Goal: Information Seeking & Learning: Find specific fact

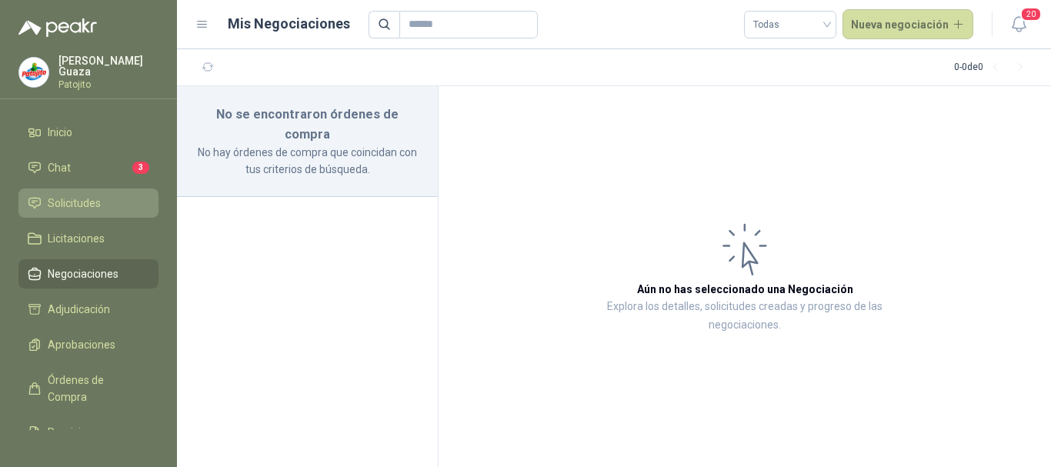
click at [101, 211] on li "Solicitudes" at bounding box center [89, 203] width 122 height 17
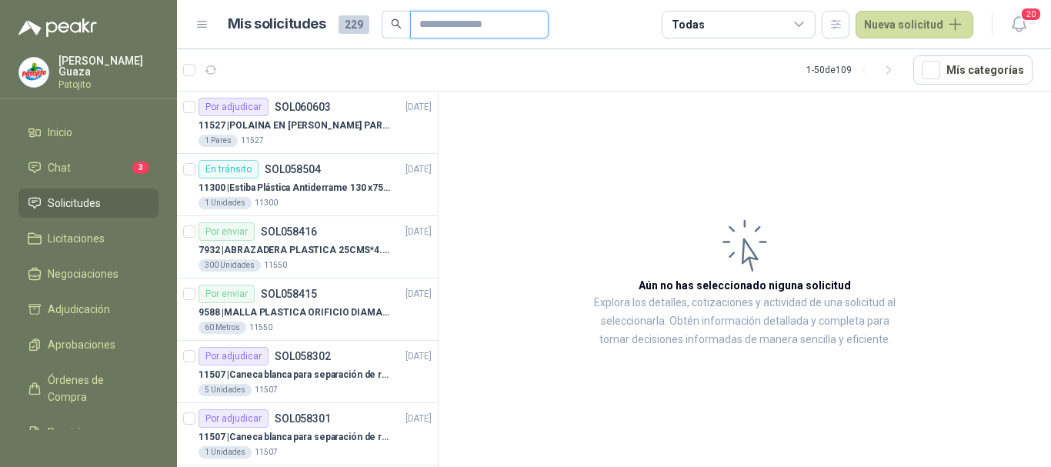
click at [460, 25] on input "text" at bounding box center [473, 25] width 108 height 26
type input "******"
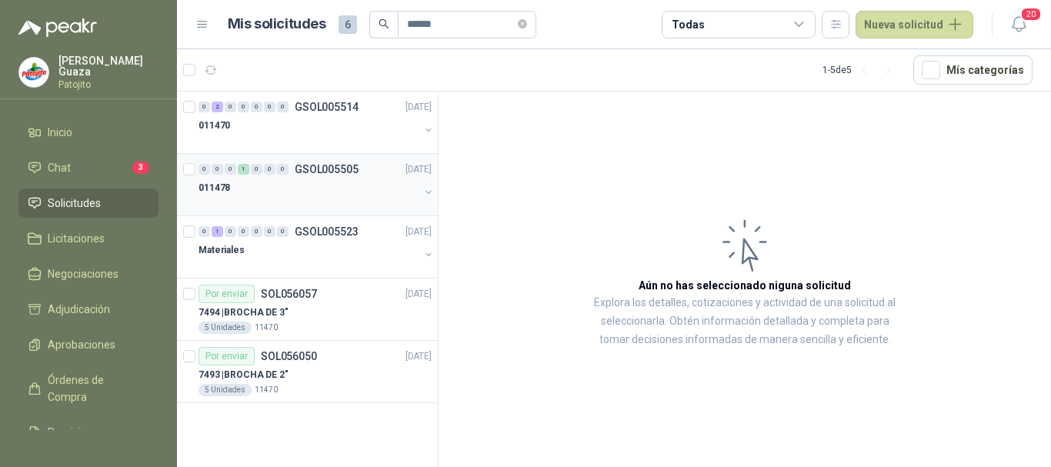
click at [339, 173] on p "GSOL005505" at bounding box center [327, 169] width 64 height 11
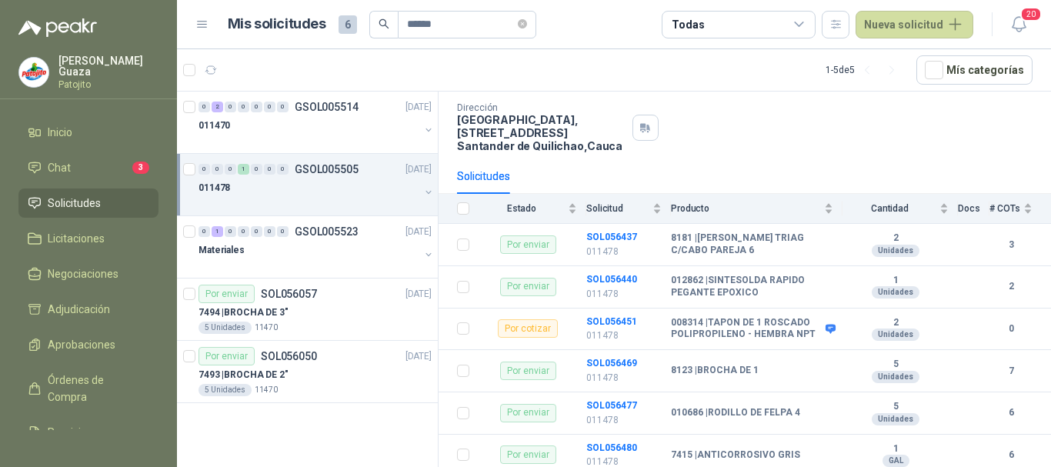
scroll to position [78, 0]
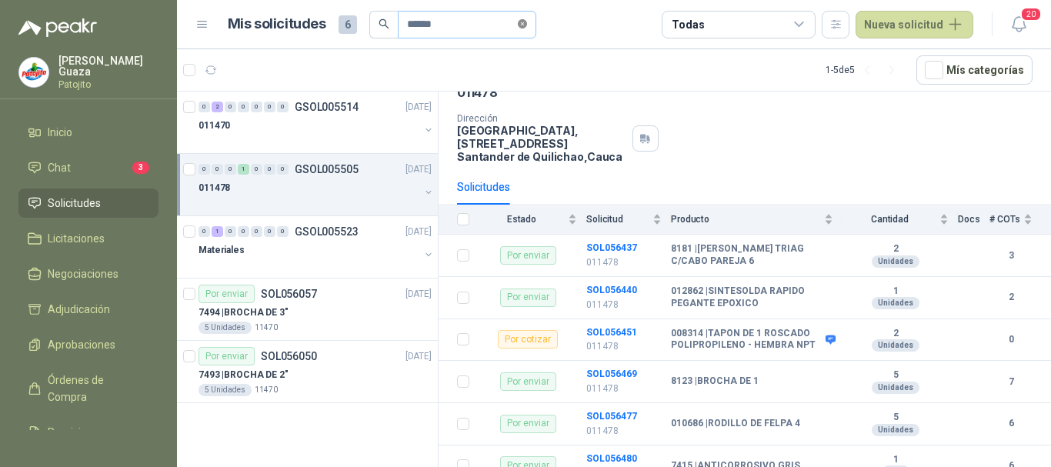
click at [527, 27] on icon "close-circle" at bounding box center [522, 23] width 9 height 9
click at [434, 28] on input "text" at bounding box center [461, 25] width 108 height 26
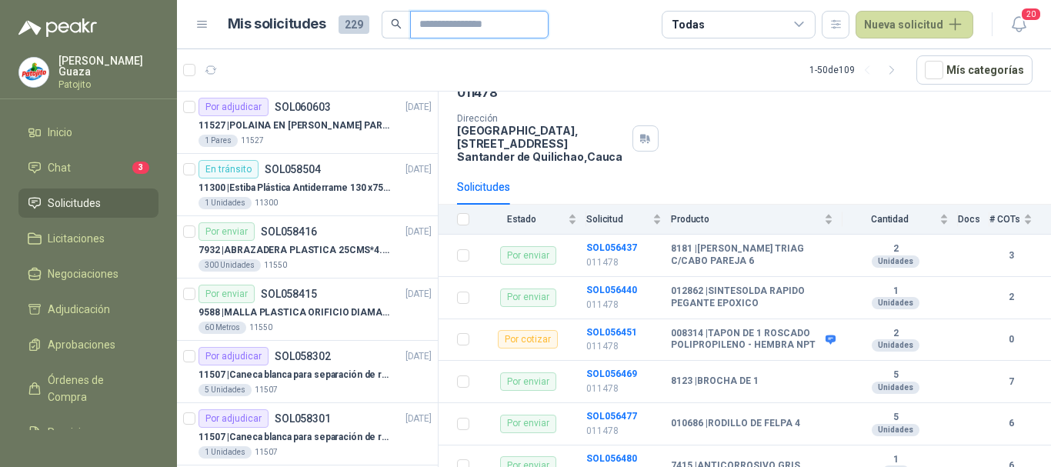
type input "****"
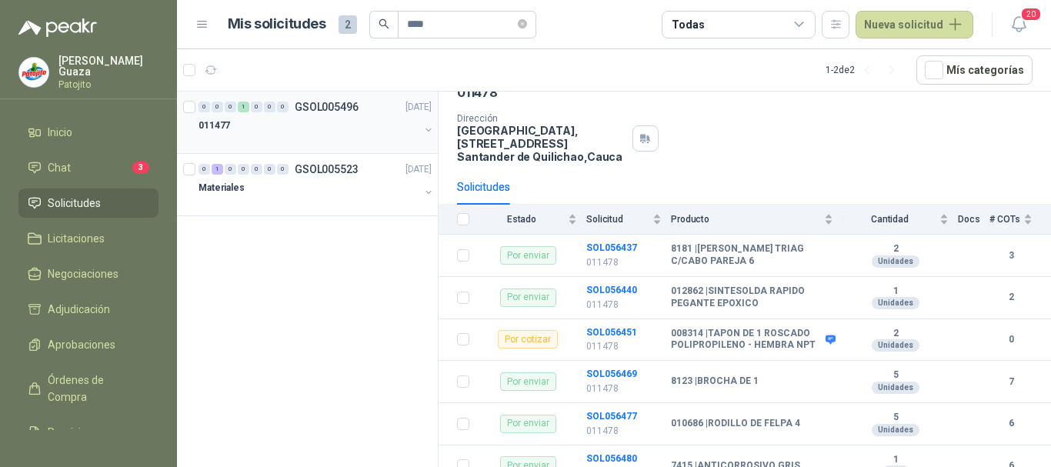
click at [342, 106] on p "GSOL005496" at bounding box center [327, 107] width 64 height 11
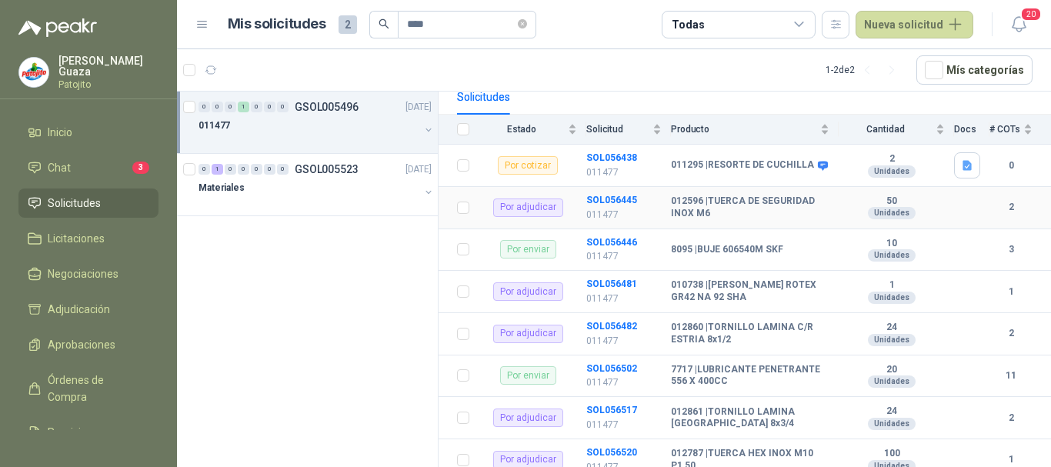
scroll to position [203, 0]
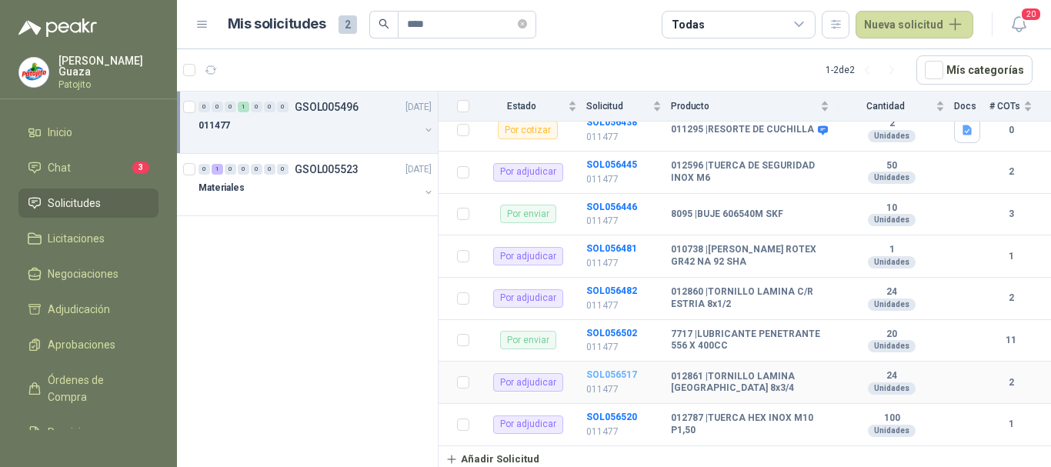
click at [620, 374] on b "SOL056517" at bounding box center [611, 374] width 51 height 11
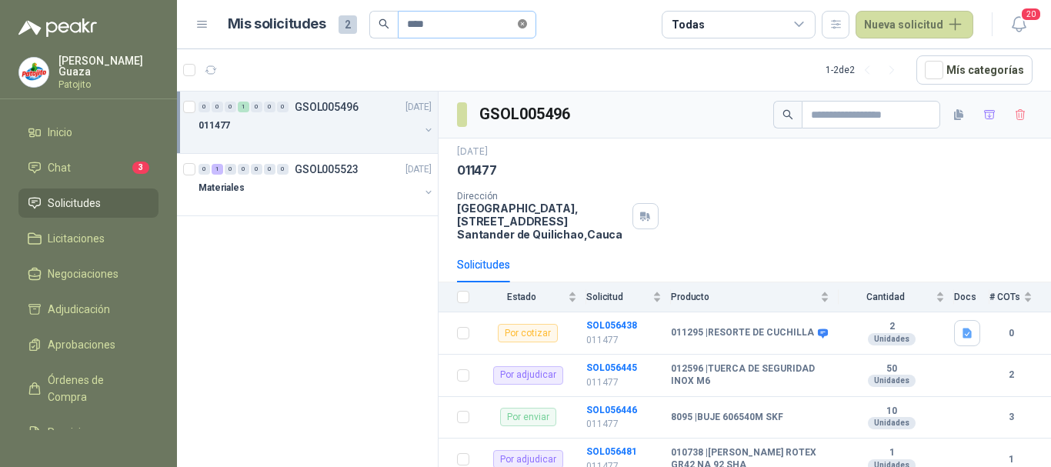
click at [527, 29] on span at bounding box center [522, 24] width 9 height 15
click at [492, 27] on input "text" at bounding box center [461, 25] width 108 height 26
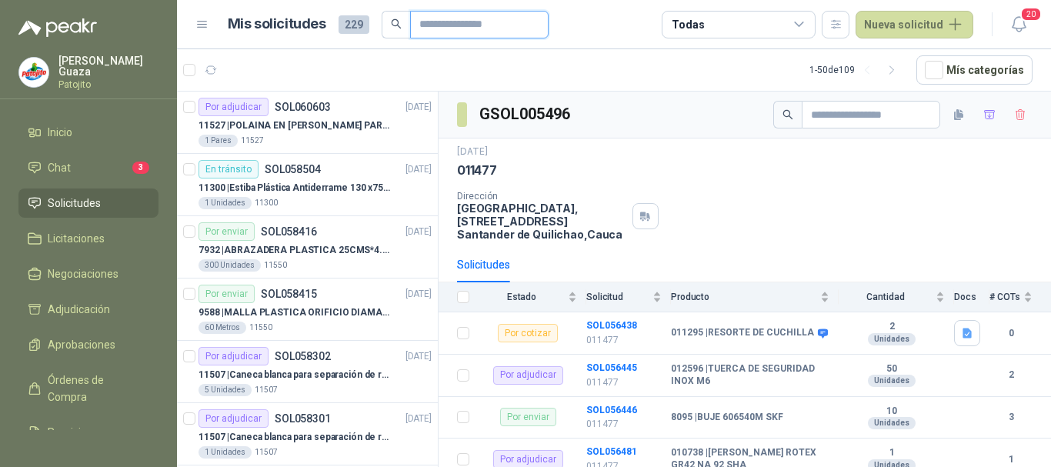
type input "*******"
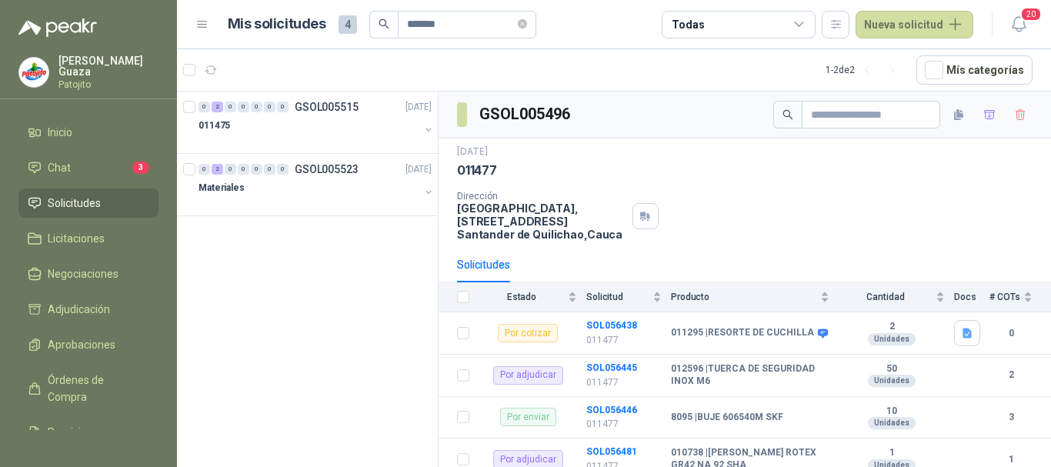
click at [322, 112] on p "GSOL005515" at bounding box center [327, 107] width 64 height 11
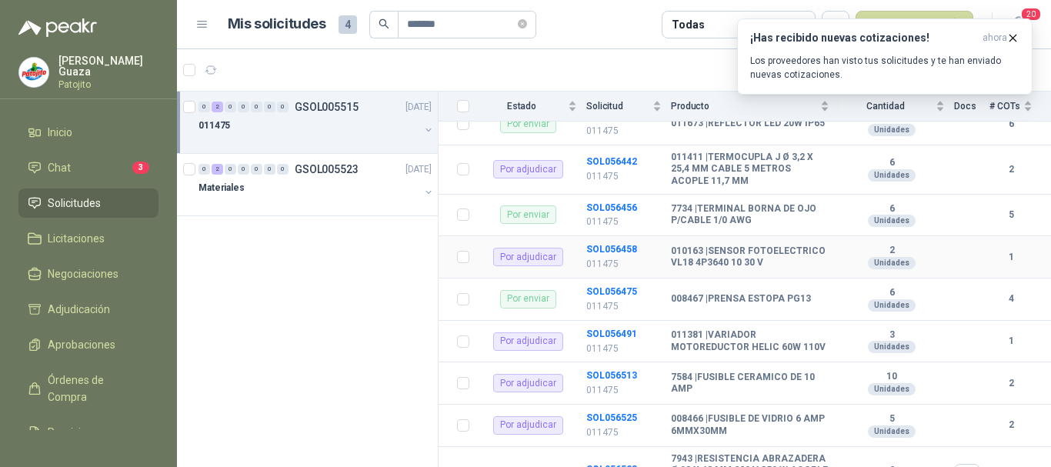
scroll to position [249, 0]
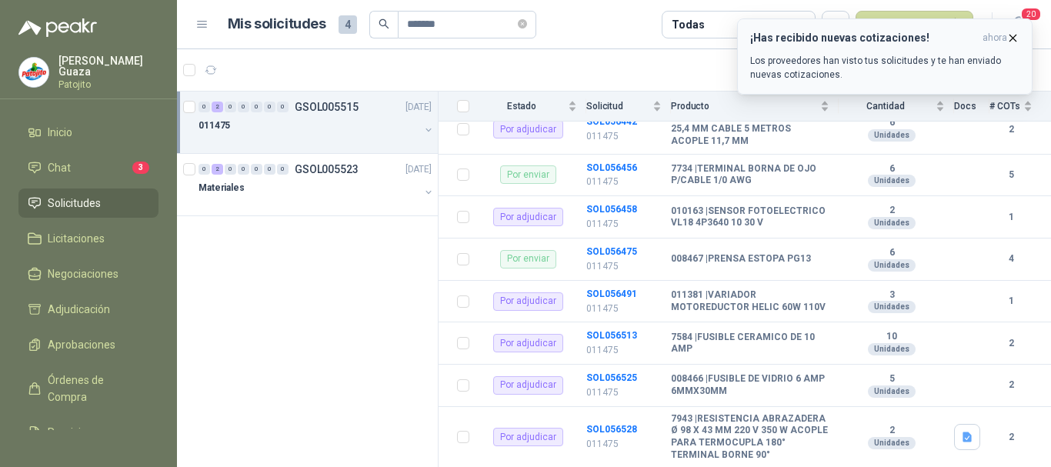
click at [863, 65] on p "Los proveedores han visto tus solicitudes y te han enviado nuevas cotizaciones." at bounding box center [884, 68] width 269 height 28
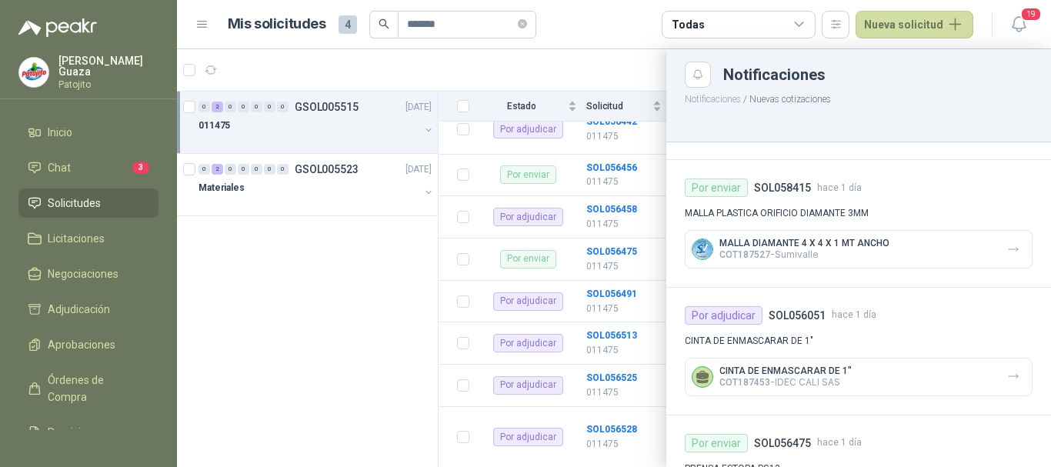
scroll to position [693, 0]
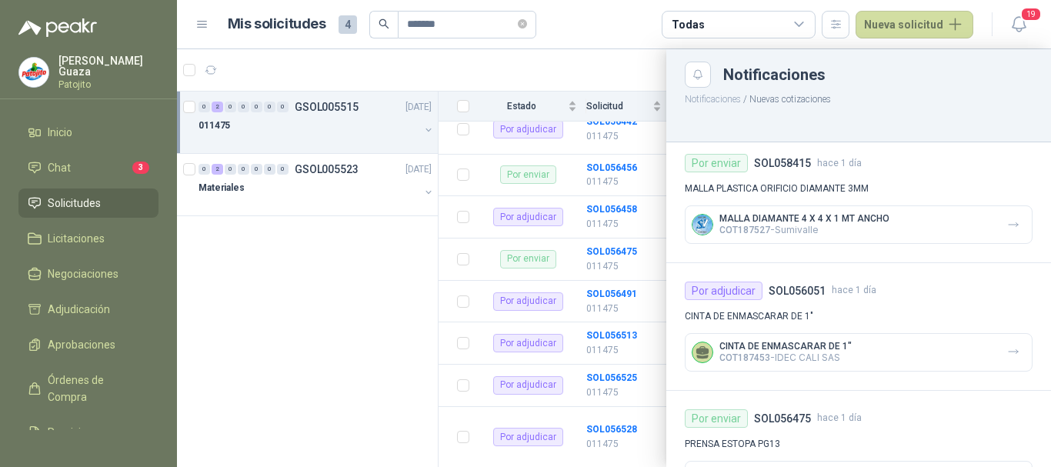
click at [389, 324] on div at bounding box center [614, 258] width 874 height 418
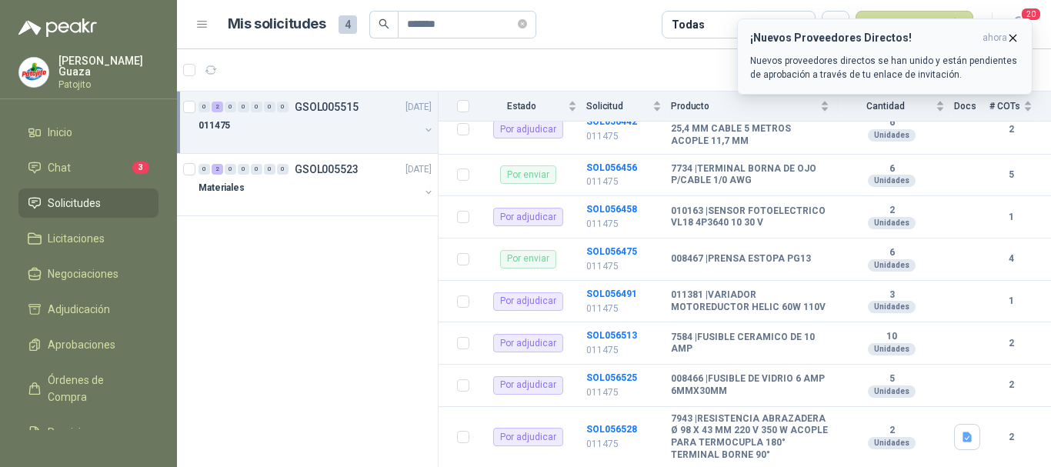
click at [1009, 42] on icon "button" at bounding box center [1013, 38] width 13 height 13
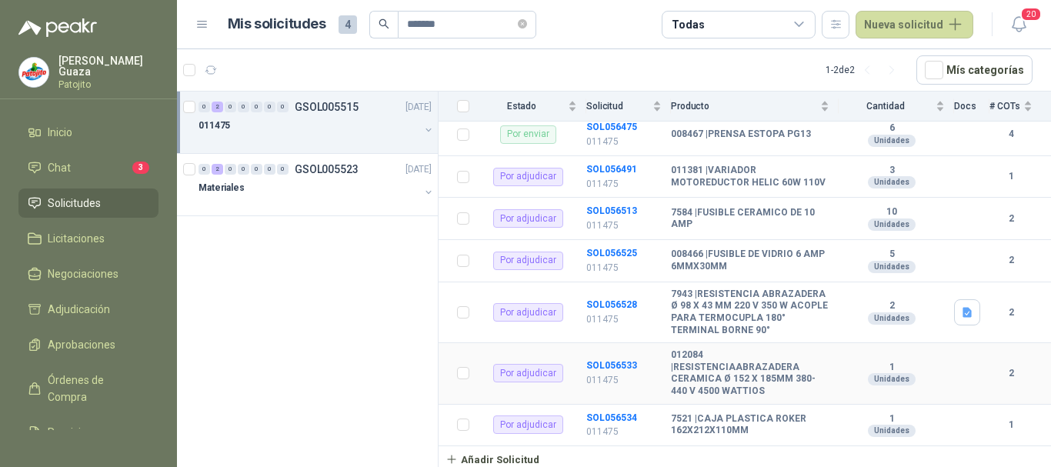
scroll to position [316, 0]
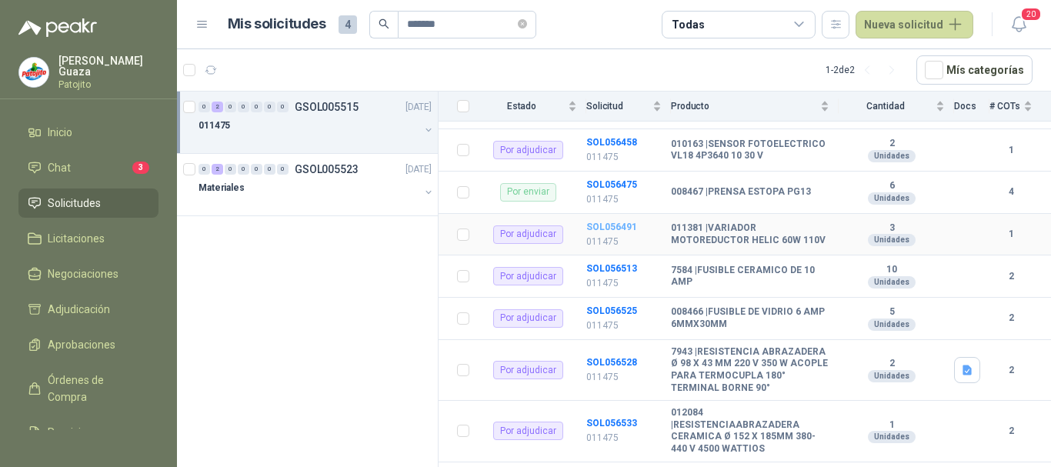
click at [596, 230] on b "SOL056491" at bounding box center [611, 227] width 51 height 11
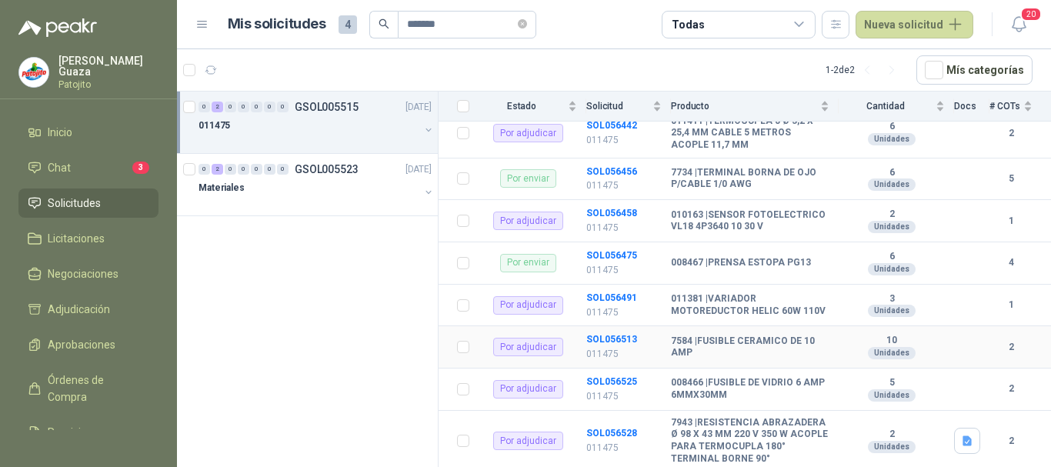
scroll to position [308, 0]
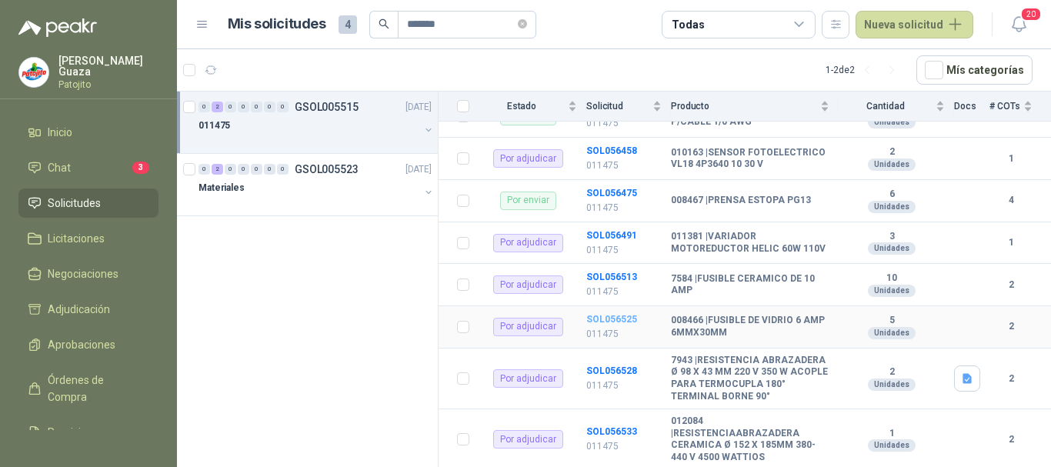
click at [628, 322] on b "SOL056525" at bounding box center [611, 319] width 51 height 11
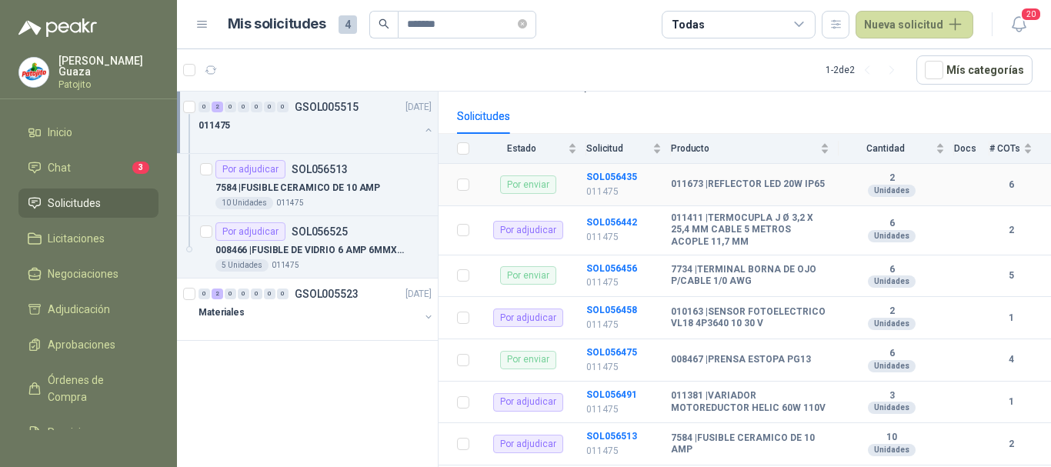
scroll to position [154, 0]
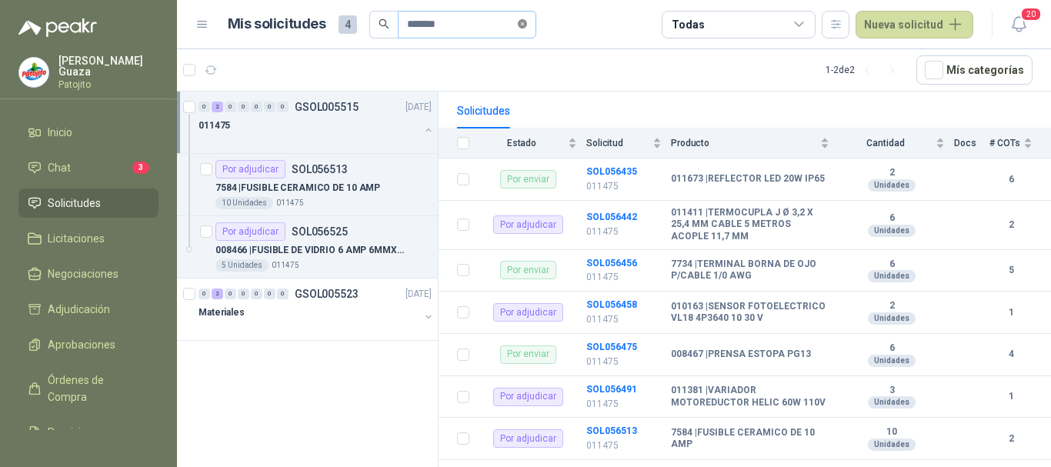
click at [527, 22] on icon "close-circle" at bounding box center [522, 23] width 9 height 9
click at [462, 20] on input "text" at bounding box center [461, 25] width 108 height 26
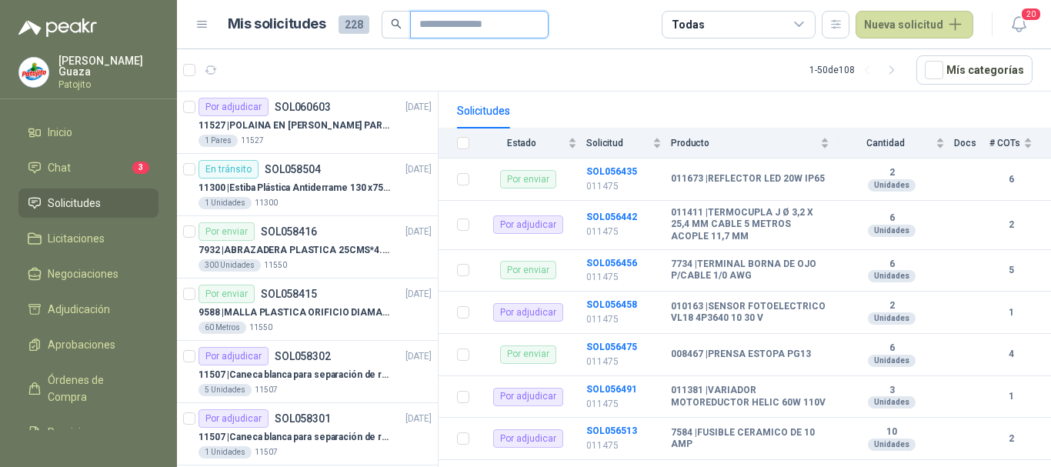
type input "******"
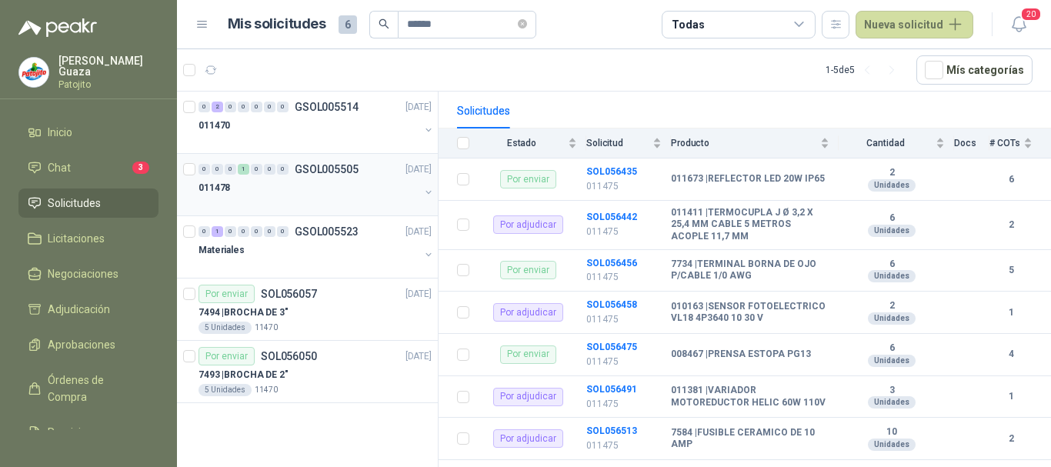
click at [340, 174] on p "GSOL005505" at bounding box center [327, 169] width 64 height 11
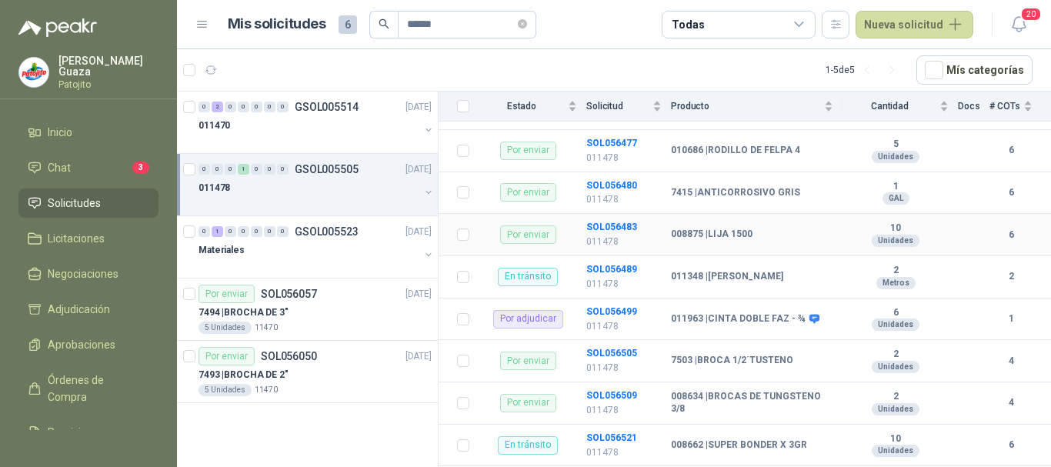
scroll to position [372, 0]
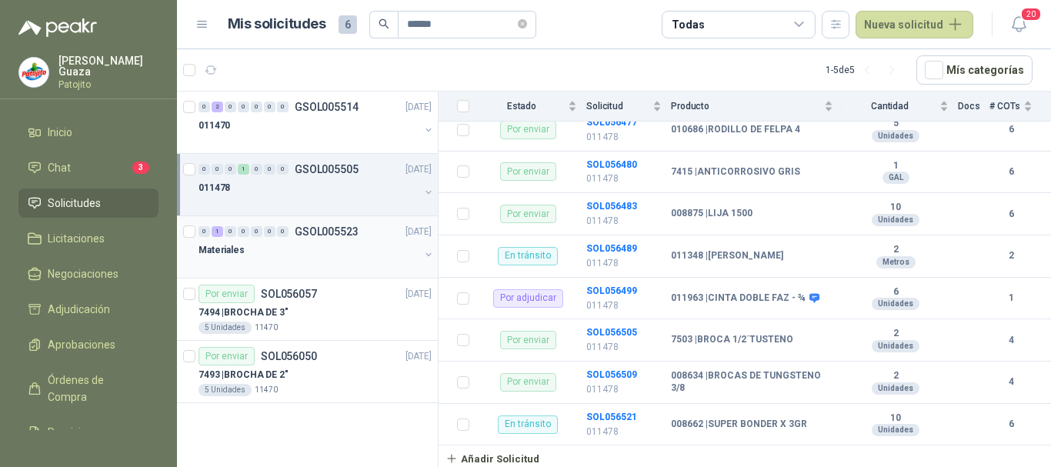
click at [317, 226] on p "GSOL005523" at bounding box center [327, 231] width 64 height 11
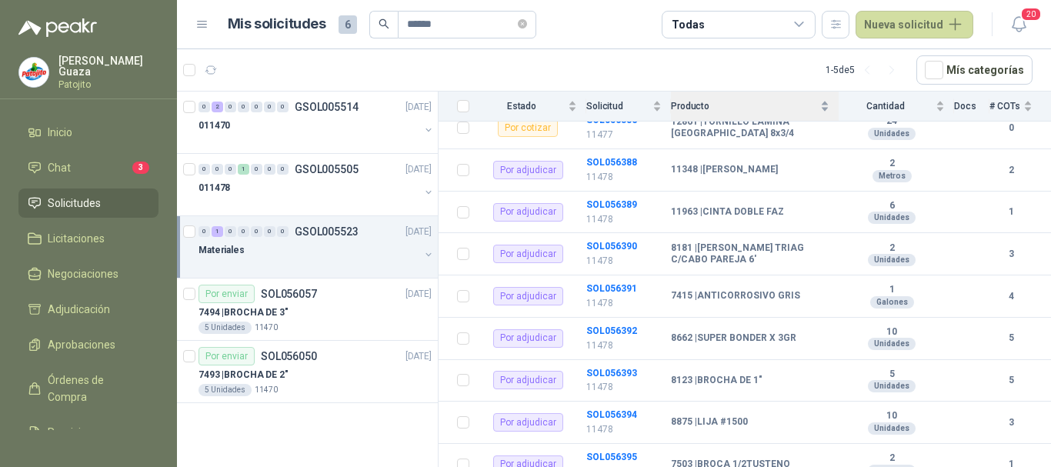
scroll to position [1385, 0]
click at [527, 31] on span at bounding box center [522, 24] width 9 height 15
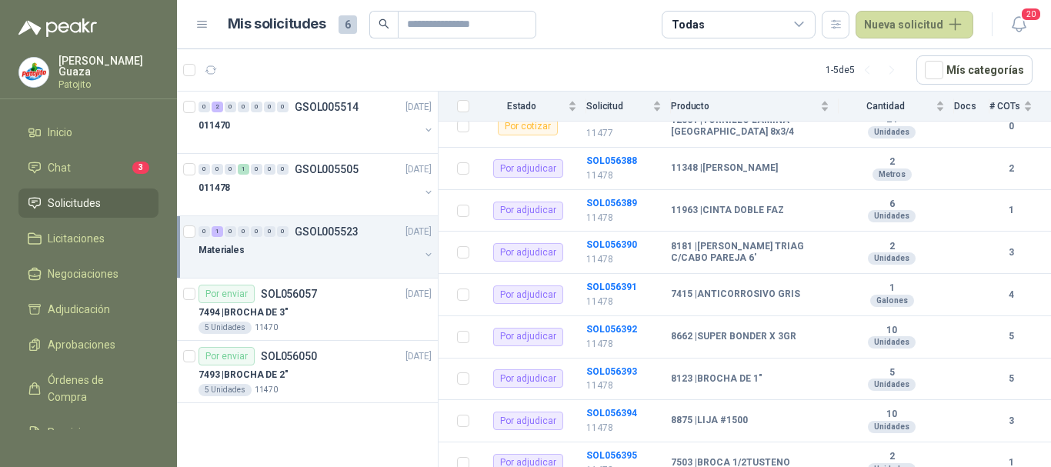
drag, startPoint x: 444, startPoint y: 6, endPoint x: 446, endPoint y: 18, distance: 12.5
click at [440, 5] on header "Mis solicitudes 6 Todas Nueva solicitud 20" at bounding box center [614, 24] width 874 height 49
click at [448, 22] on input "text" at bounding box center [461, 25] width 108 height 26
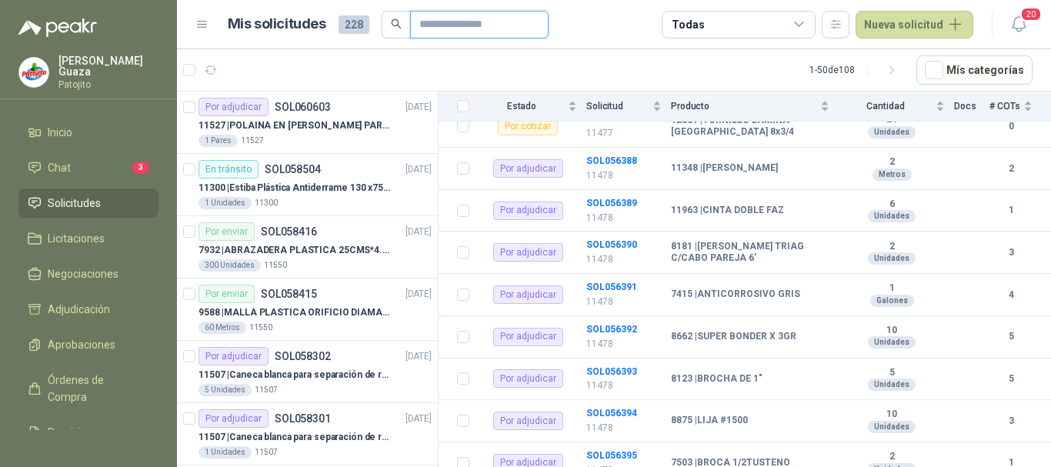
type input "****"
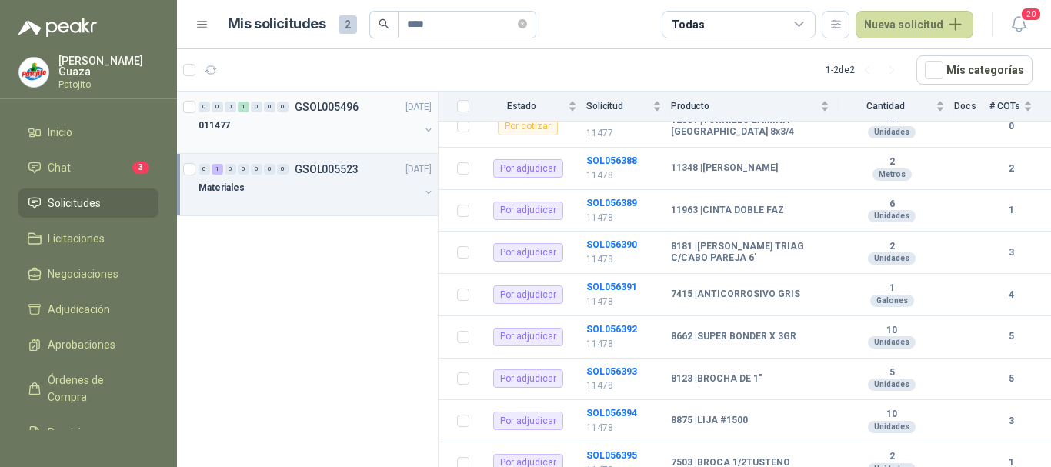
click at [336, 109] on p "GSOL005496" at bounding box center [327, 107] width 64 height 11
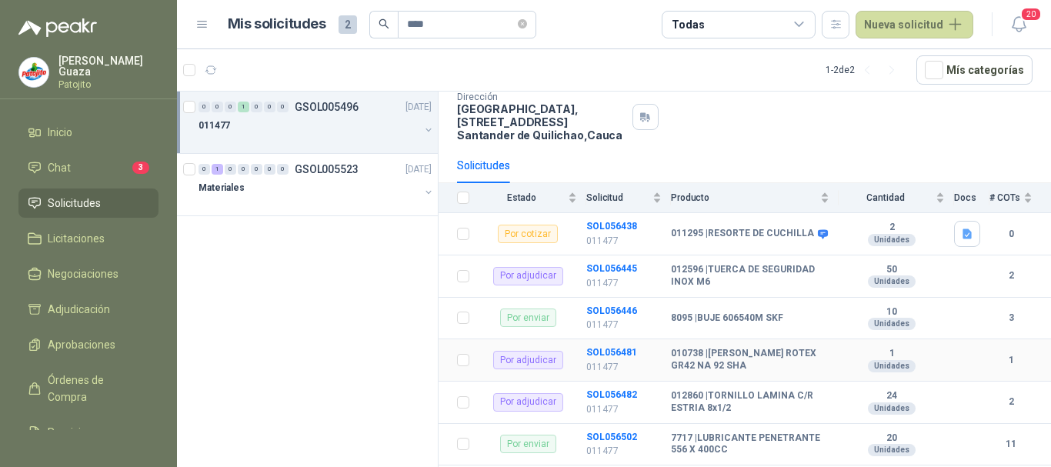
scroll to position [203, 0]
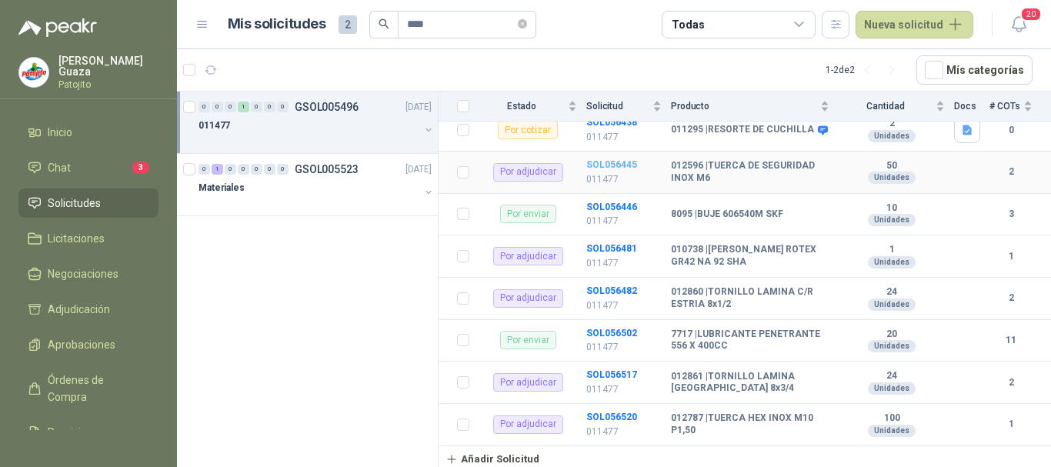
click at [609, 163] on b "SOL056445" at bounding box center [611, 164] width 51 height 11
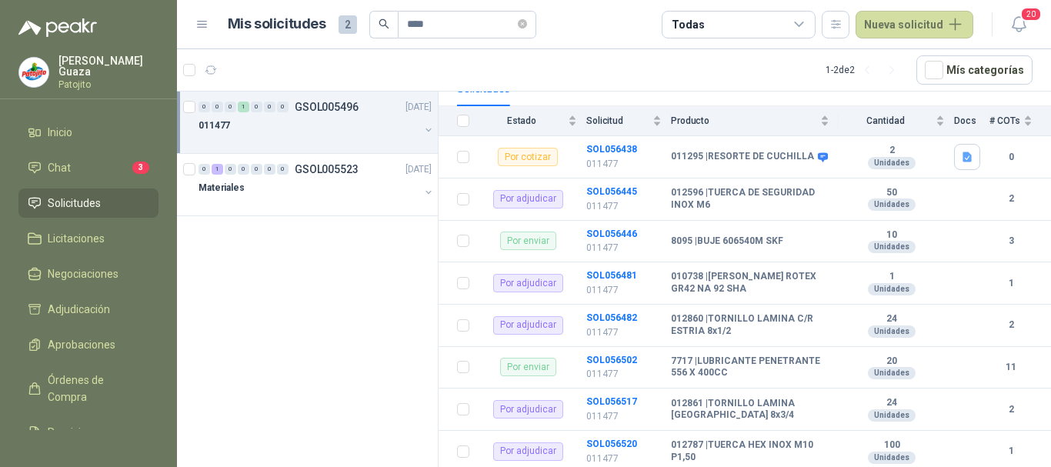
scroll to position [203, 0]
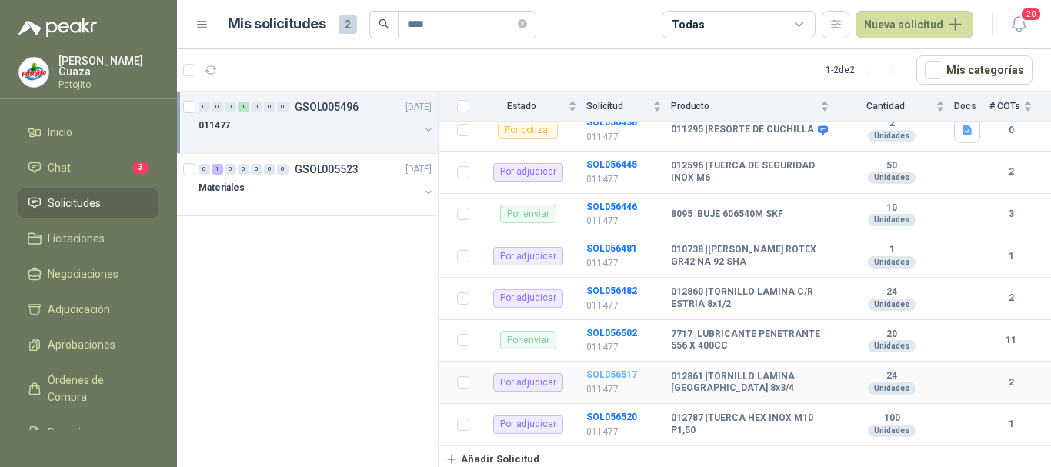
click at [624, 369] on b "SOL056517" at bounding box center [611, 374] width 51 height 11
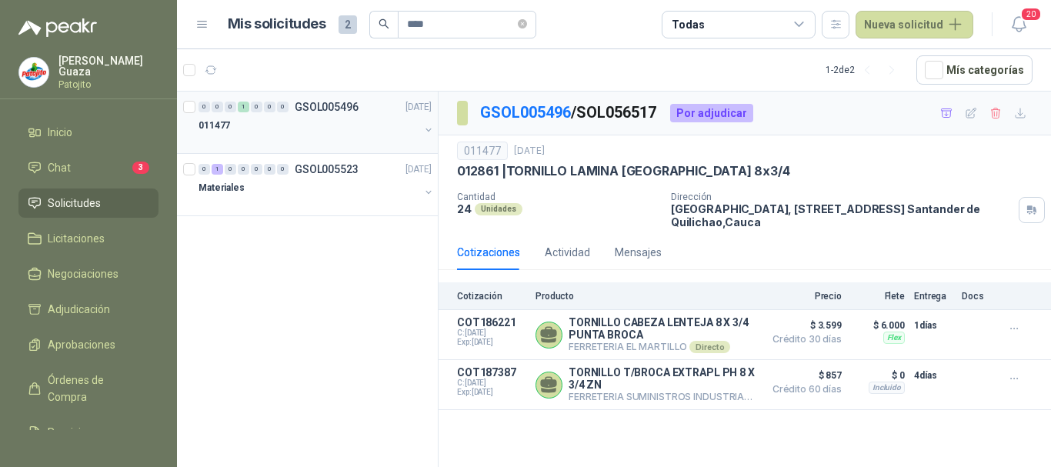
click at [319, 110] on p "GSOL005496" at bounding box center [327, 107] width 64 height 11
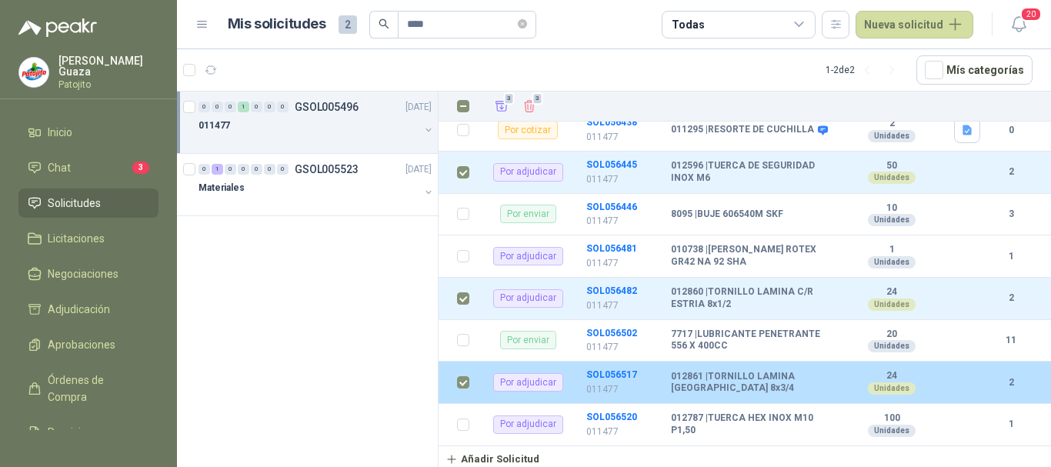
scroll to position [126, 0]
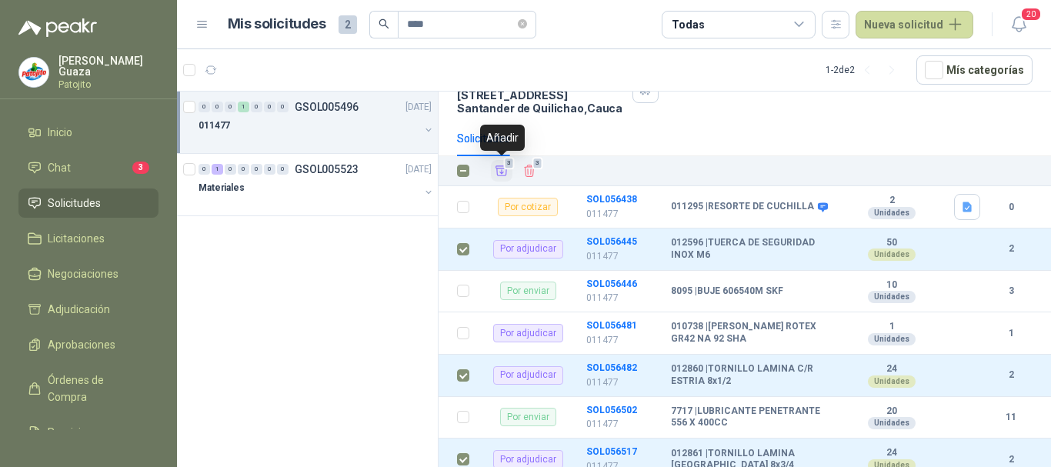
click at [503, 178] on icon "Añadir" at bounding box center [502, 171] width 14 height 14
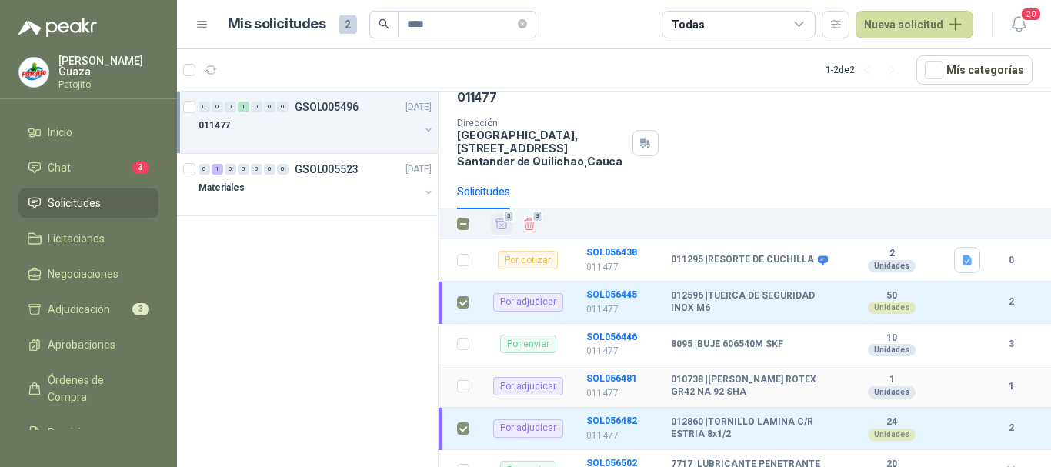
scroll to position [49, 0]
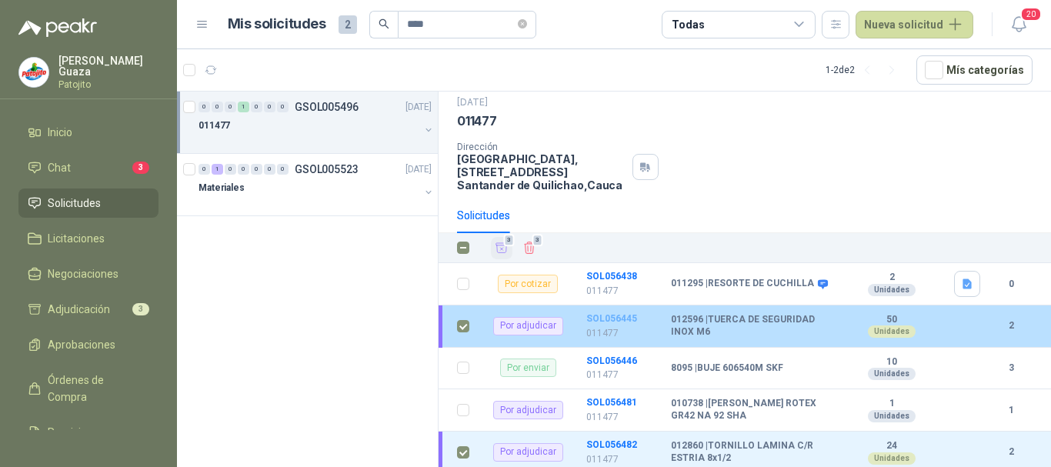
click at [603, 318] on b "SOL056445" at bounding box center [611, 318] width 51 height 11
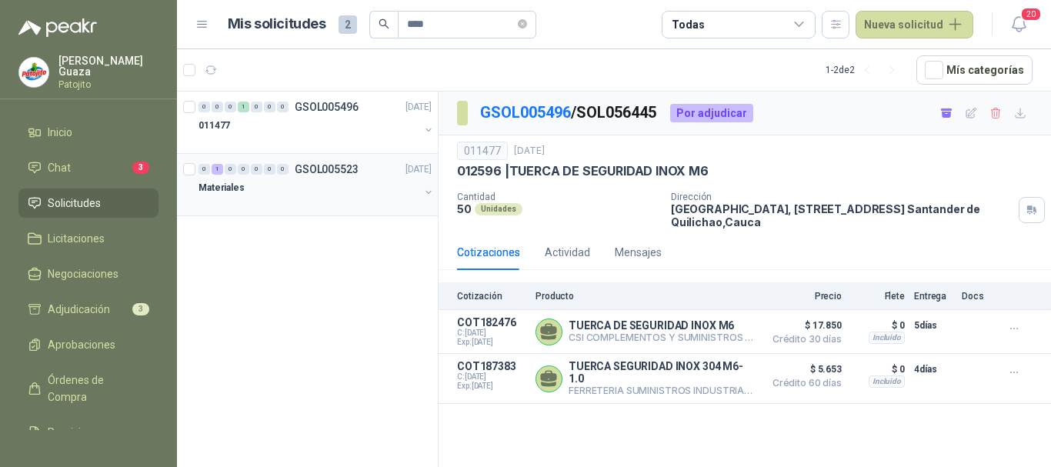
click at [335, 169] on p "GSOL005523" at bounding box center [327, 169] width 64 height 11
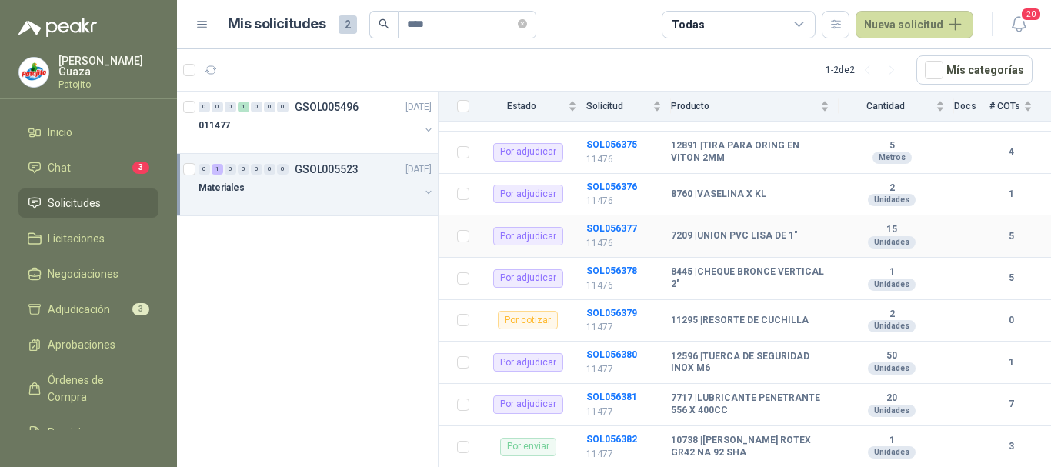
scroll to position [923, 0]
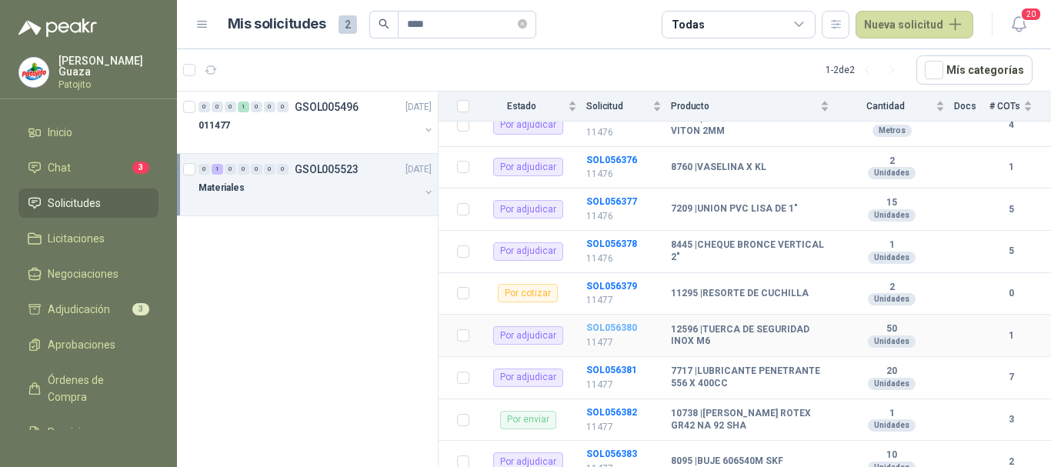
click at [609, 324] on b "SOL056380" at bounding box center [611, 327] width 51 height 11
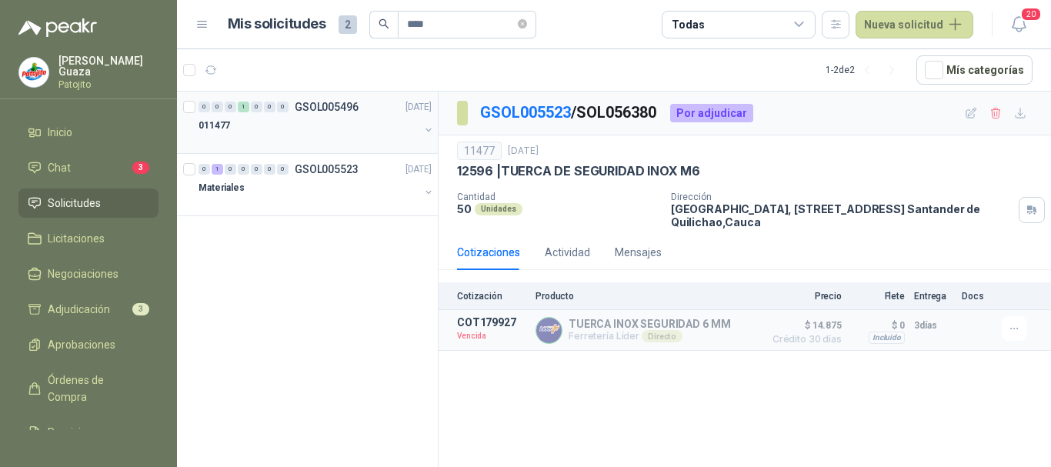
click at [336, 112] on p "GSOL005496" at bounding box center [327, 107] width 64 height 11
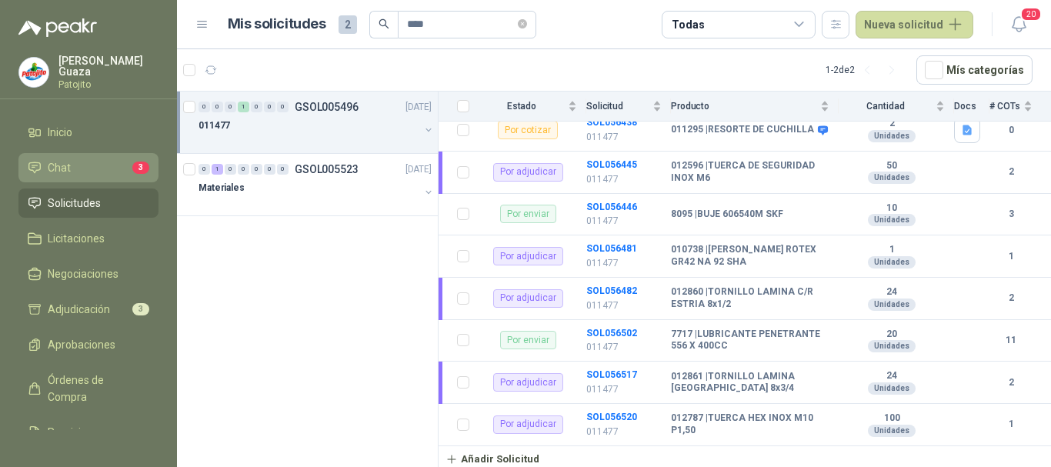
click at [87, 162] on li "Chat 3" at bounding box center [89, 167] width 122 height 17
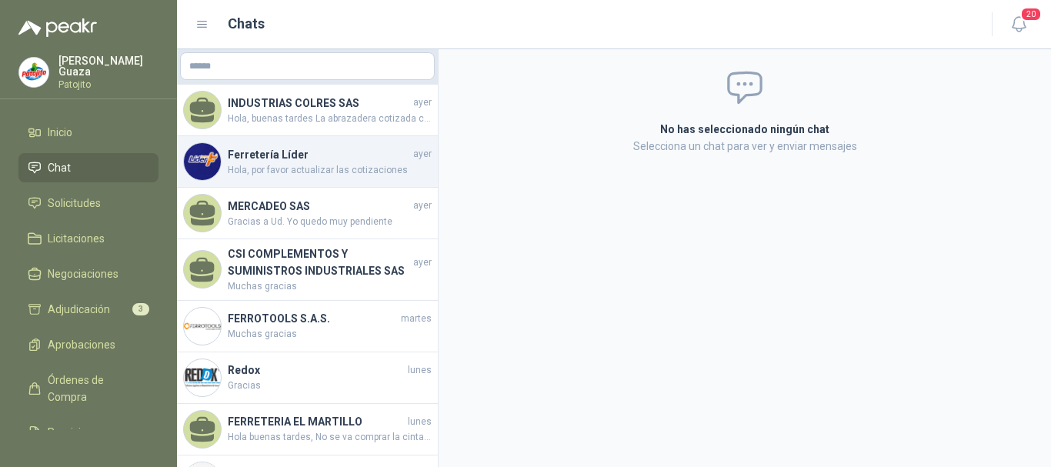
click at [323, 160] on h4 "Ferretería Líder" at bounding box center [319, 154] width 182 height 17
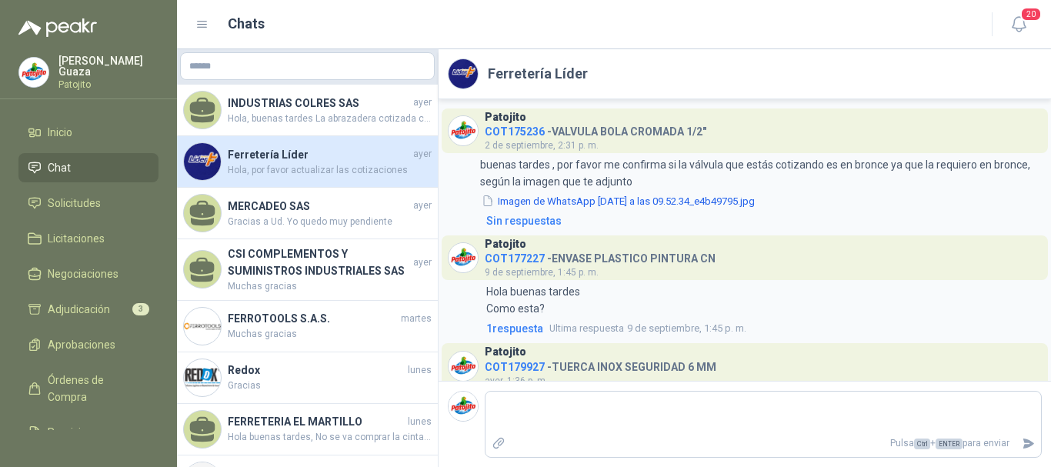
scroll to position [57, 0]
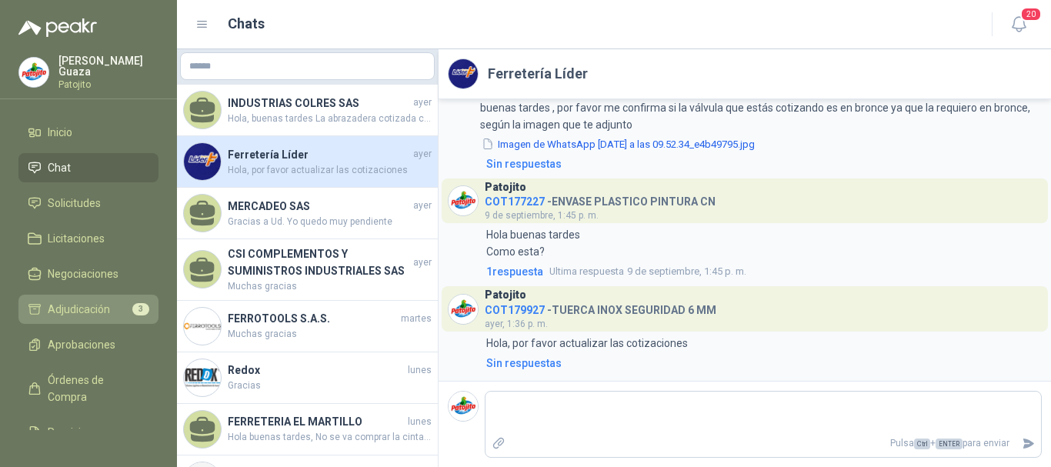
click at [48, 309] on span "Adjudicación" at bounding box center [79, 309] width 62 height 17
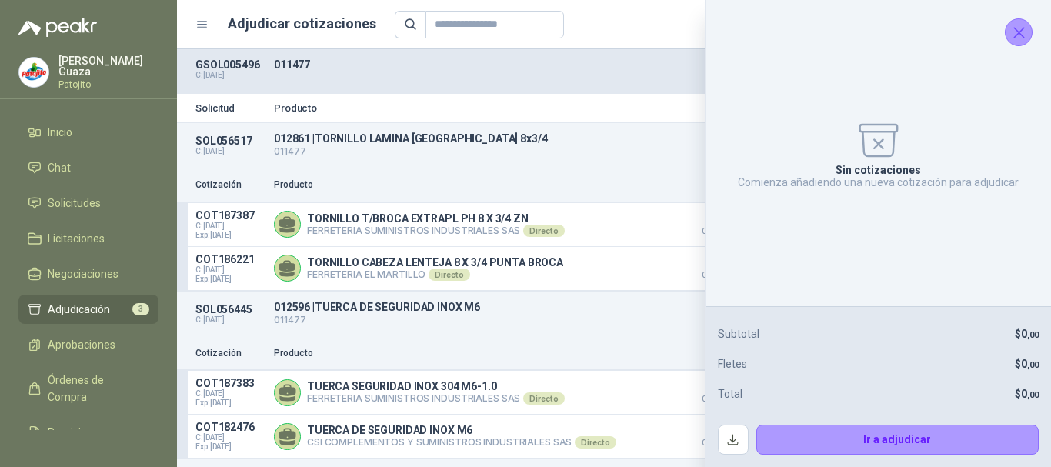
click at [1014, 34] on icon "Cerrar" at bounding box center [1019, 32] width 19 height 19
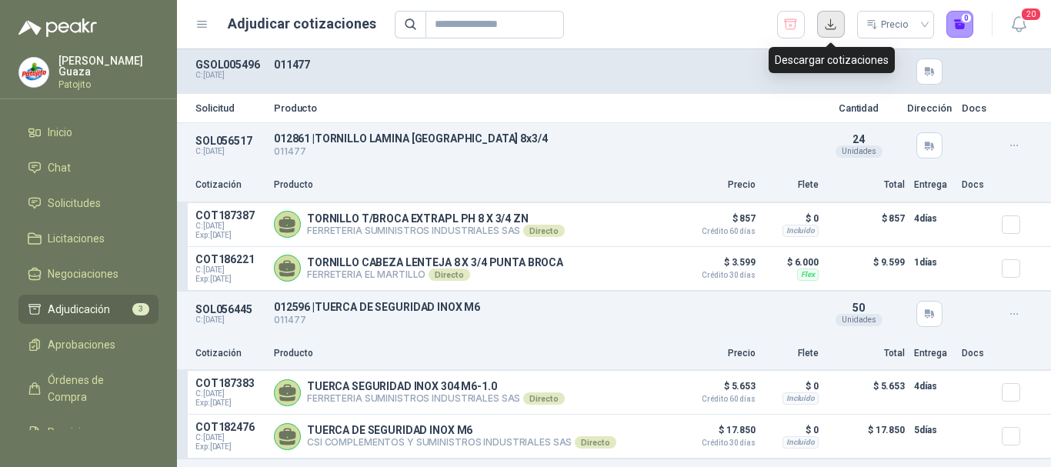
click at [826, 32] on button "button" at bounding box center [831, 25] width 28 height 28
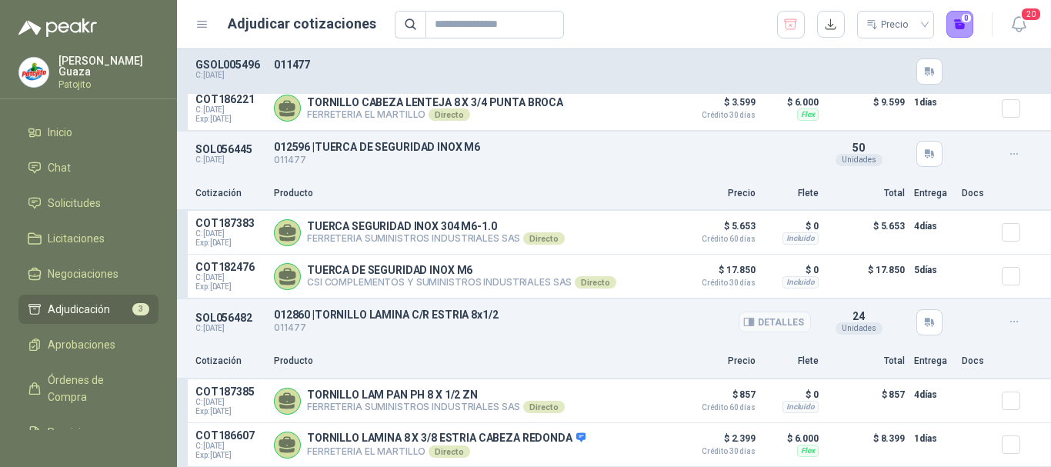
scroll to position [167, 0]
click at [67, 199] on span "Solicitudes" at bounding box center [74, 203] width 53 height 17
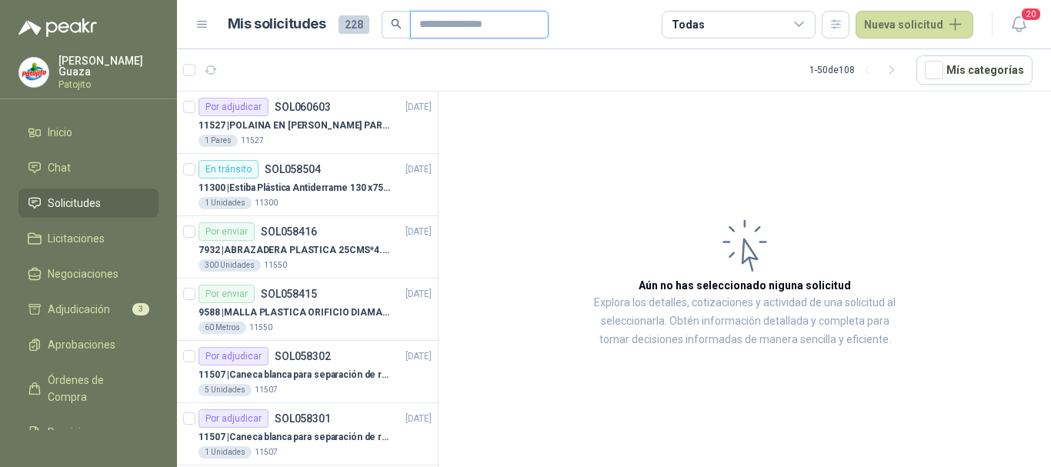
click at [455, 24] on input "text" at bounding box center [473, 25] width 108 height 26
type input "*******"
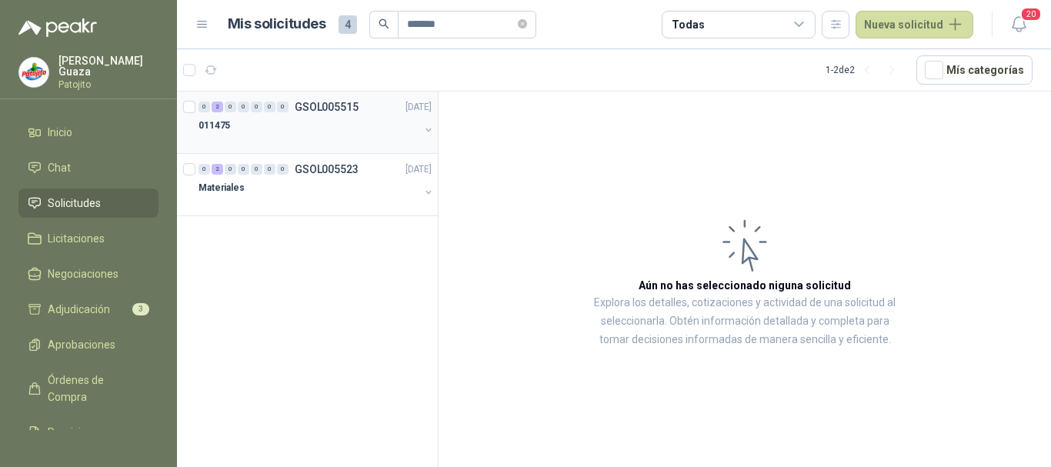
click at [319, 112] on p "GSOL005515" at bounding box center [327, 107] width 64 height 11
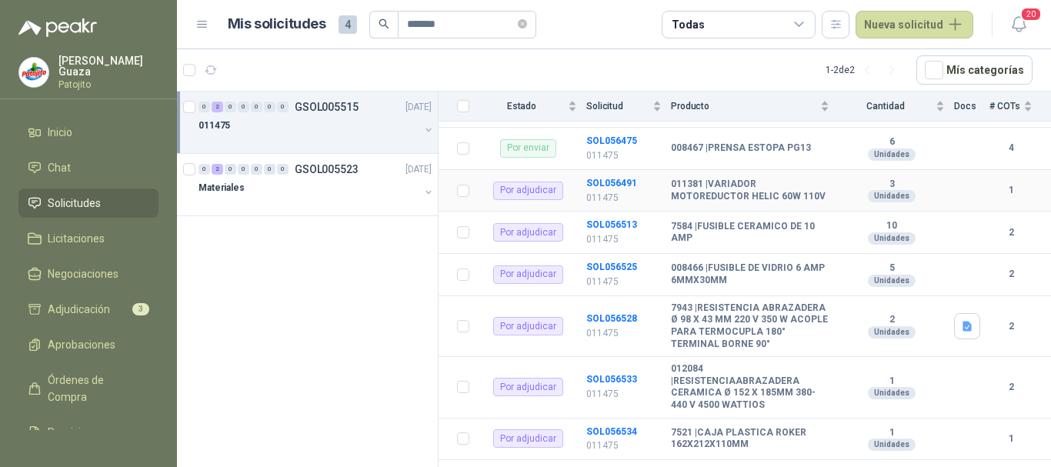
scroll to position [393, 0]
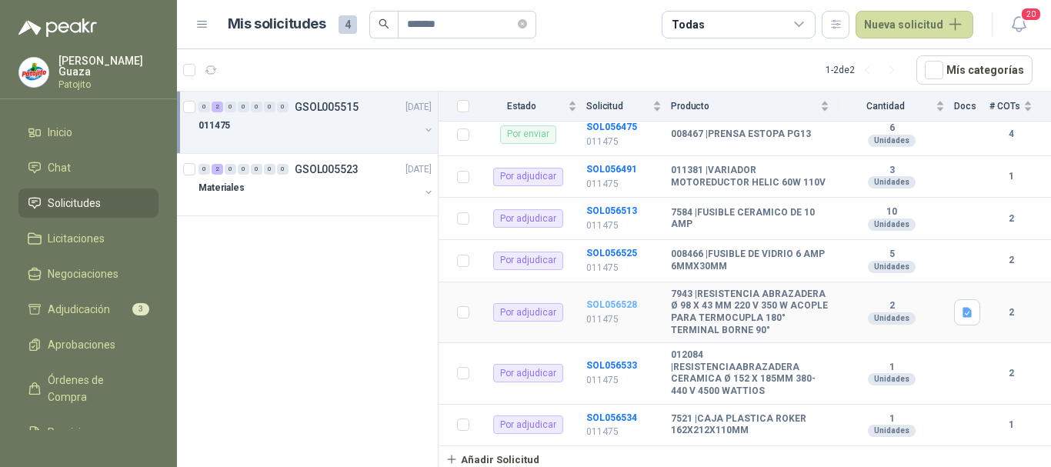
click at [589, 299] on b "SOL056528" at bounding box center [611, 304] width 51 height 11
click at [621, 363] on b "SOL056533" at bounding box center [611, 365] width 51 height 11
click at [609, 417] on b "SOL056534" at bounding box center [611, 417] width 51 height 11
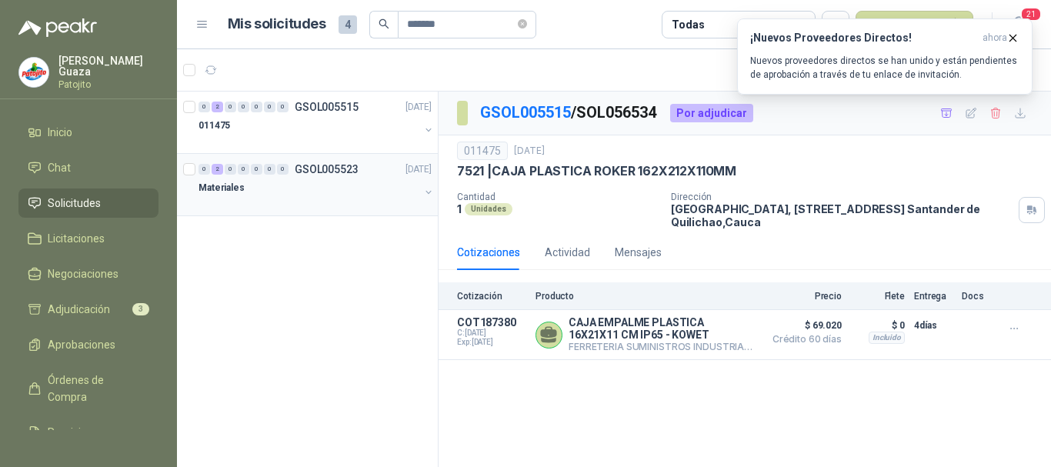
click at [327, 169] on p "GSOL005523" at bounding box center [327, 169] width 64 height 11
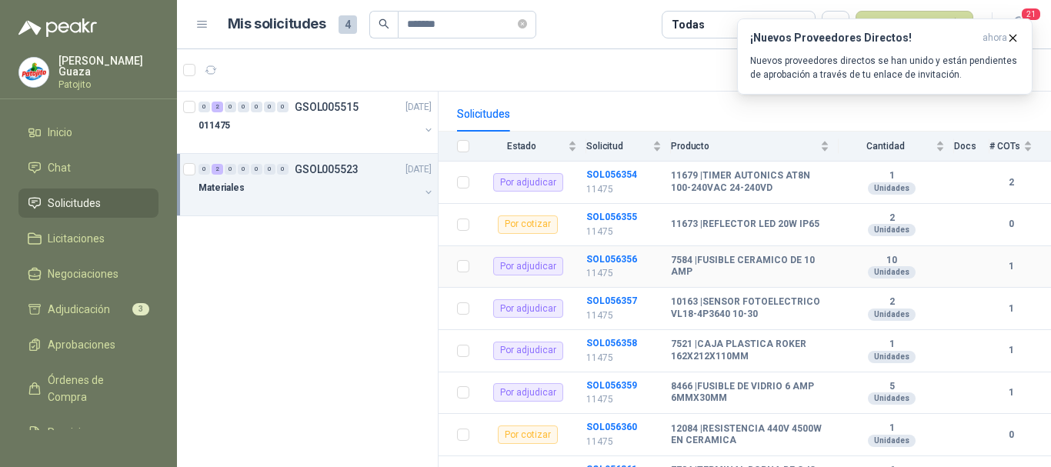
scroll to position [154, 0]
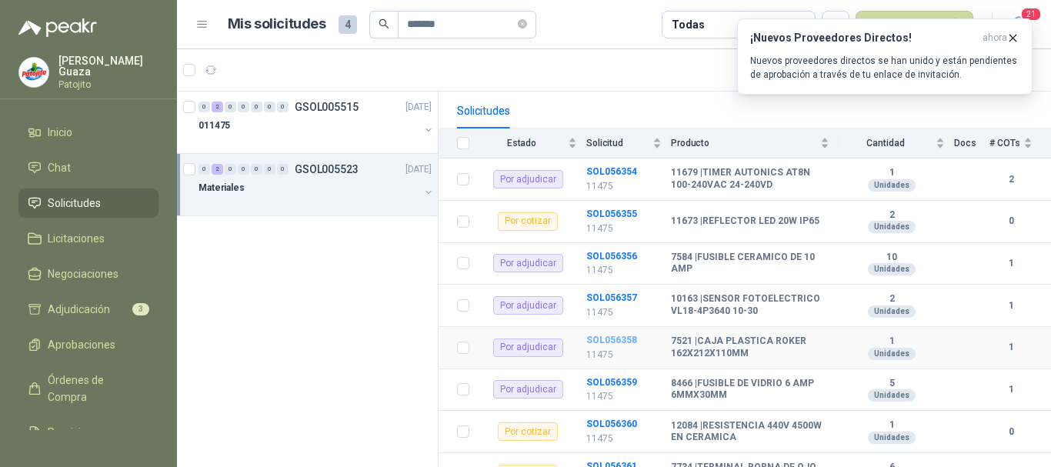
click at [596, 336] on b "SOL056358" at bounding box center [611, 340] width 51 height 11
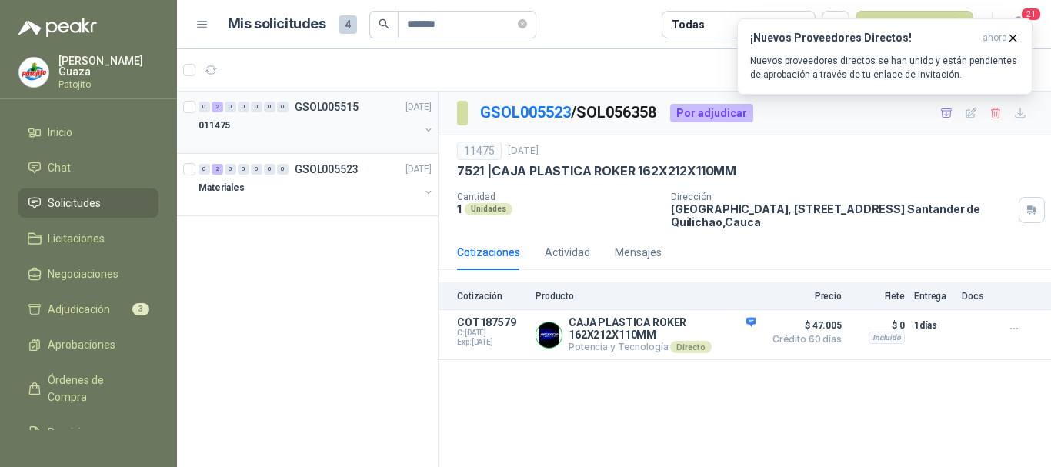
click at [347, 102] on p "GSOL005515" at bounding box center [327, 107] width 64 height 11
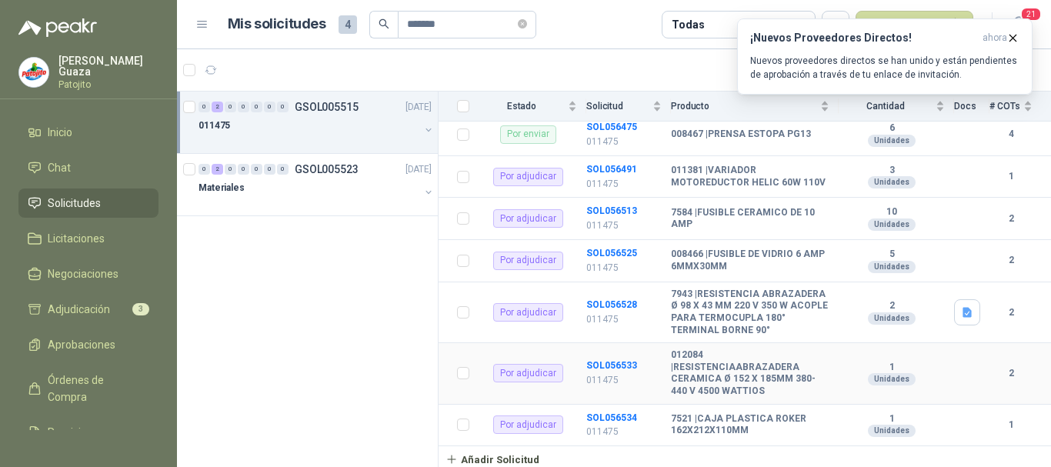
scroll to position [316, 0]
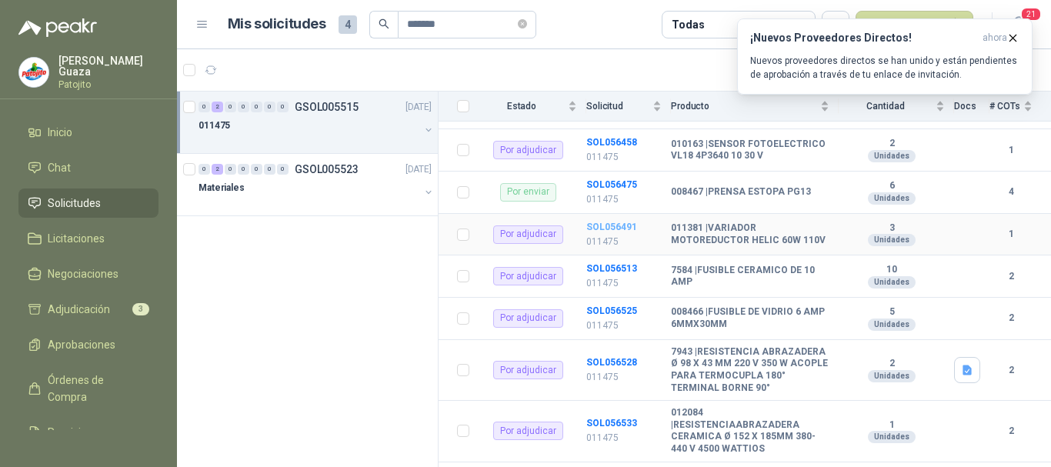
click at [615, 232] on b "SOL056491" at bounding box center [611, 227] width 51 height 11
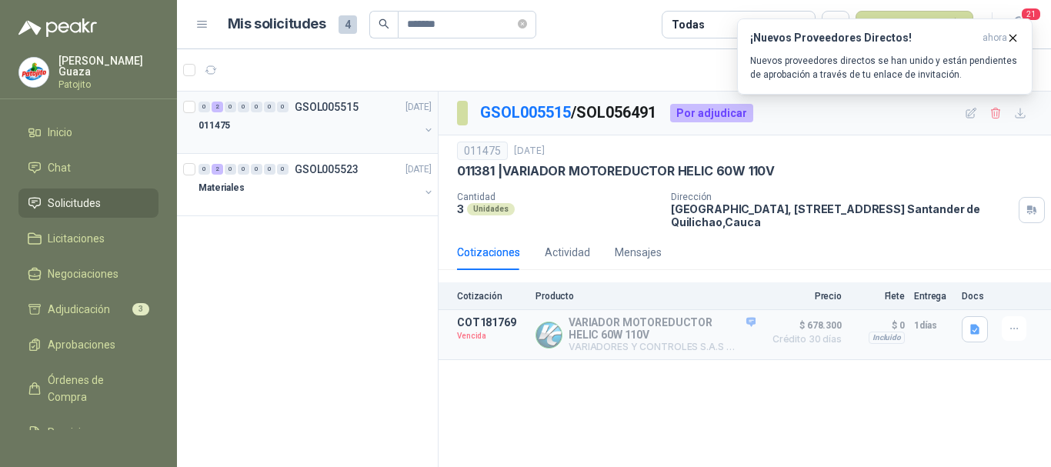
click at [325, 98] on div "0 2 0 0 0 0 0 GSOL005515 [DATE]" at bounding box center [317, 107] width 236 height 18
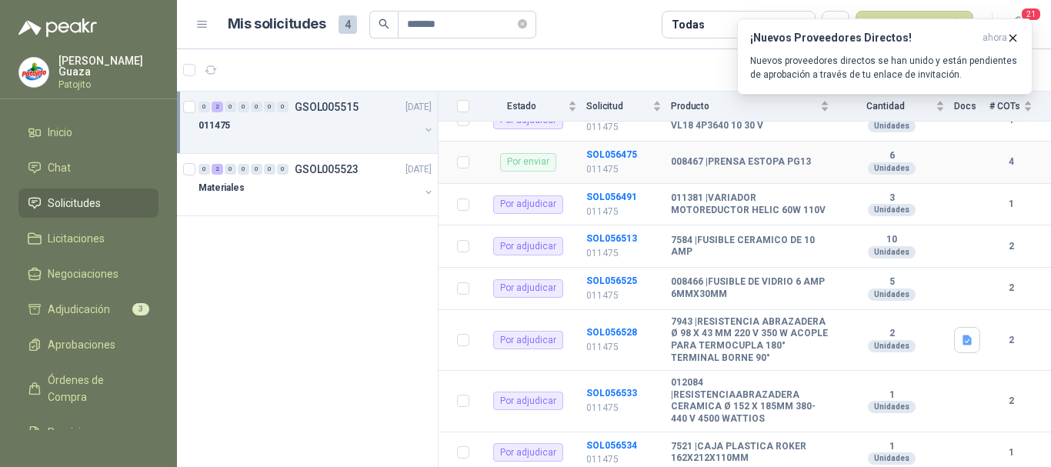
scroll to position [393, 0]
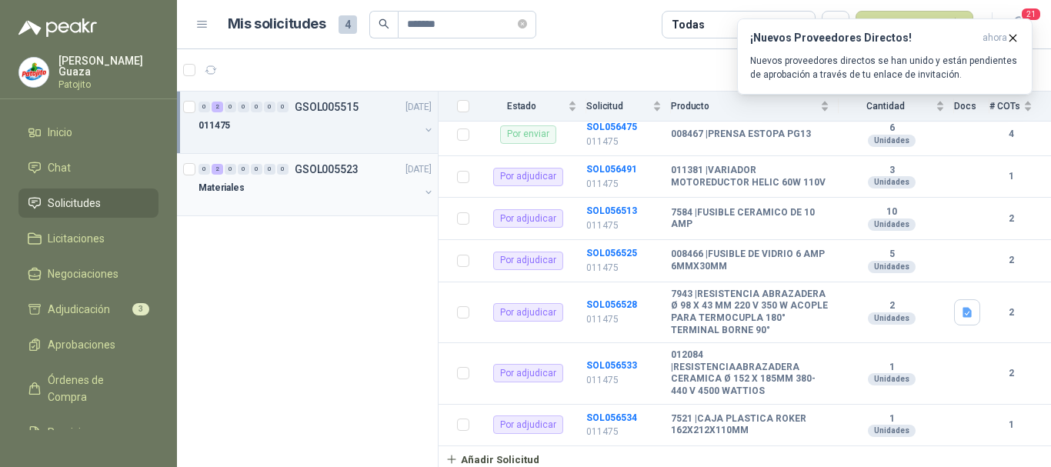
click at [325, 170] on p "GSOL005523" at bounding box center [327, 169] width 64 height 11
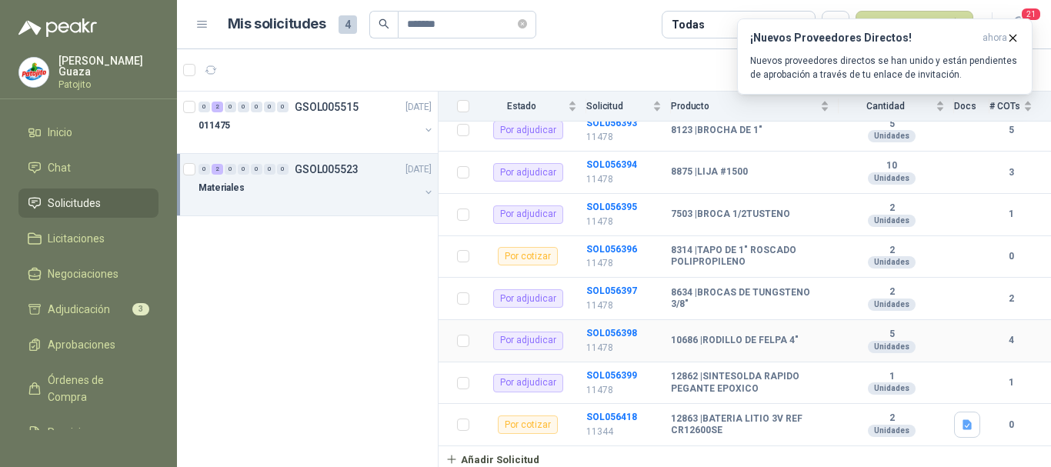
scroll to position [1557, 0]
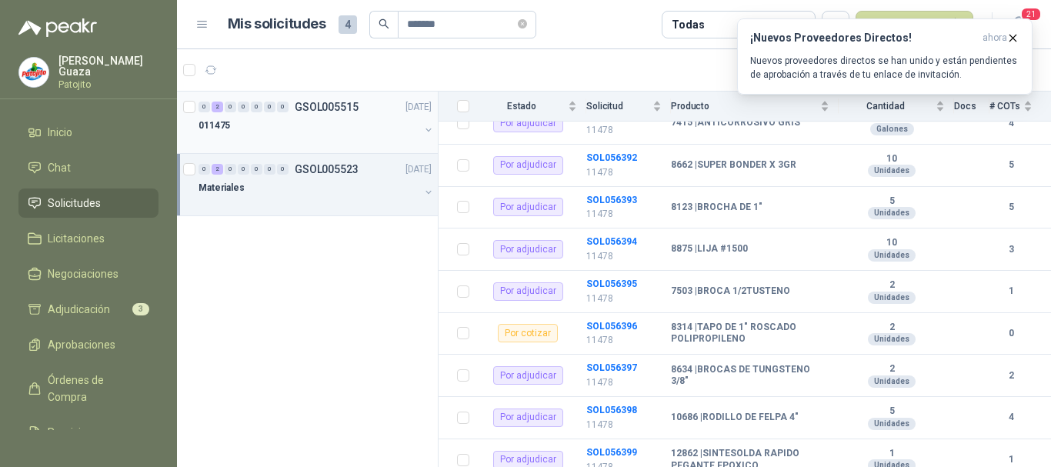
click at [346, 113] on div "0 2 0 0 0 0 0 GSOL005515 [DATE]" at bounding box center [317, 107] width 236 height 18
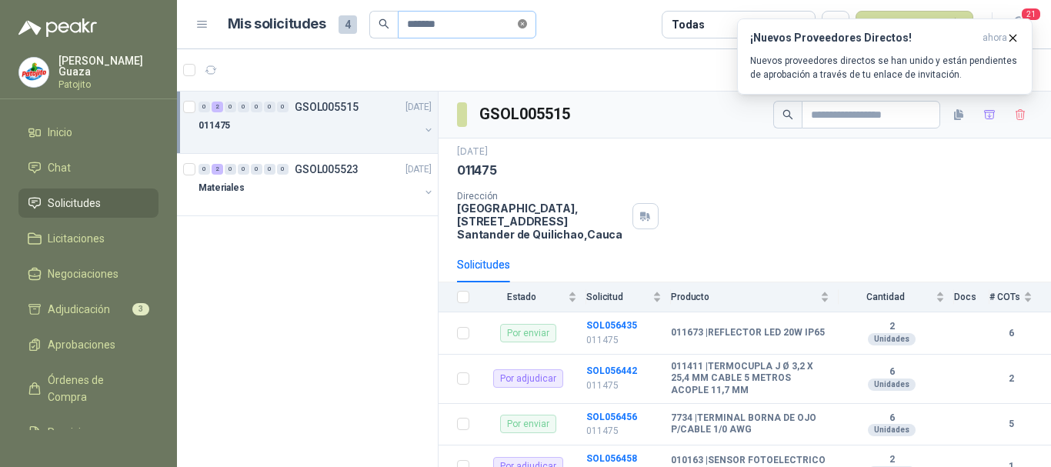
click at [527, 24] on icon "close-circle" at bounding box center [522, 23] width 9 height 9
click at [498, 25] on input "text" at bounding box center [461, 25] width 108 height 26
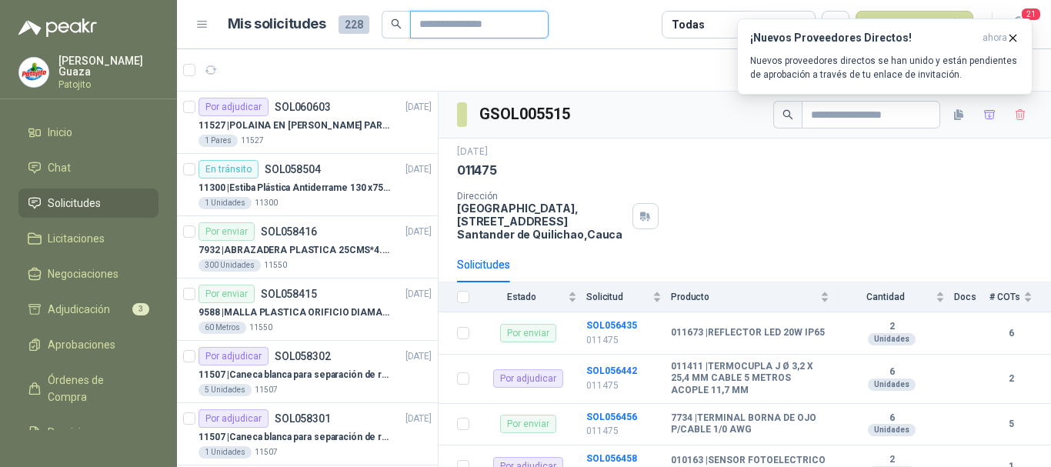
type input "******"
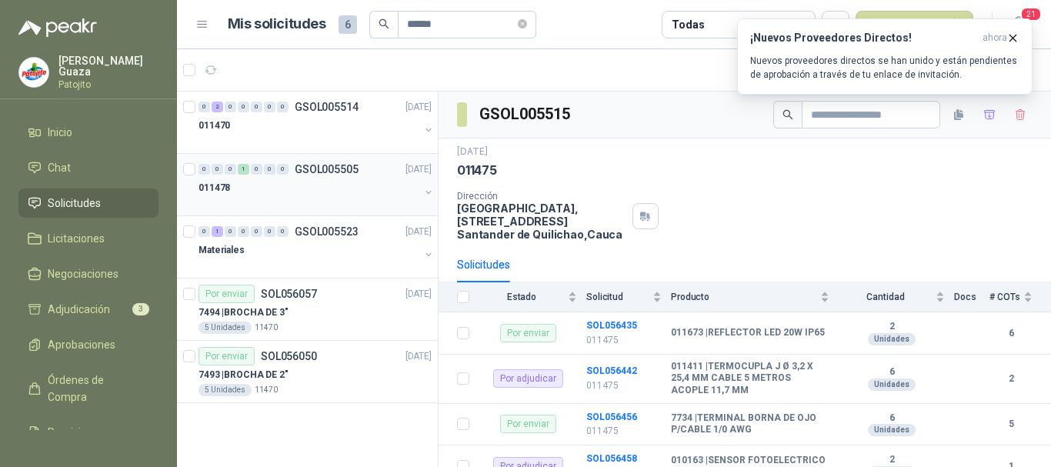
click at [317, 178] on div "0 0 0 1 0 0 0 GSOL005505 [DATE]" at bounding box center [317, 169] width 236 height 18
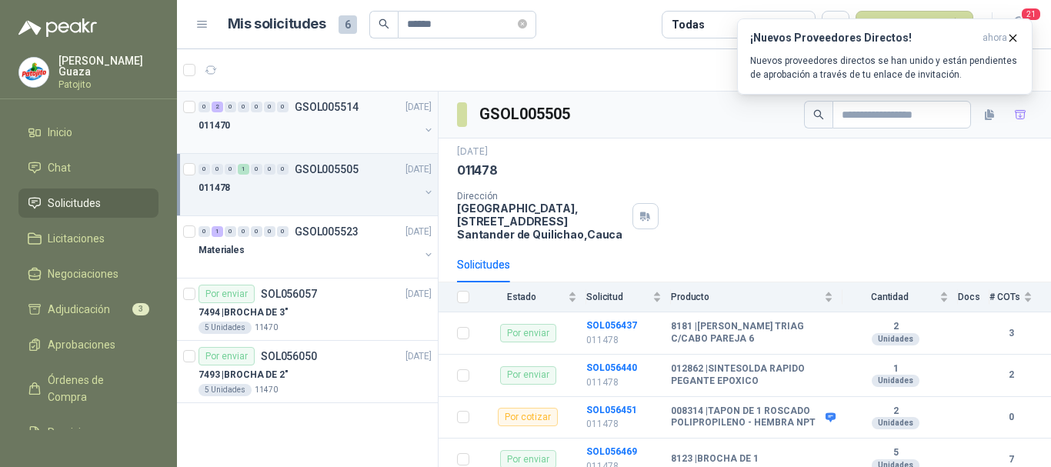
click at [333, 102] on p "GSOL005514" at bounding box center [327, 107] width 64 height 11
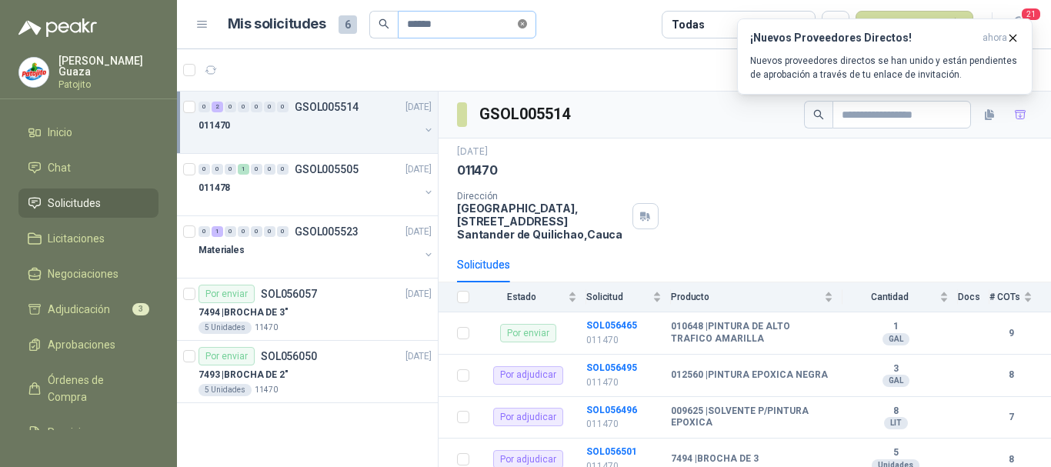
click at [527, 20] on icon "close-circle" at bounding box center [522, 23] width 9 height 9
click at [485, 27] on input "text" at bounding box center [461, 25] width 108 height 26
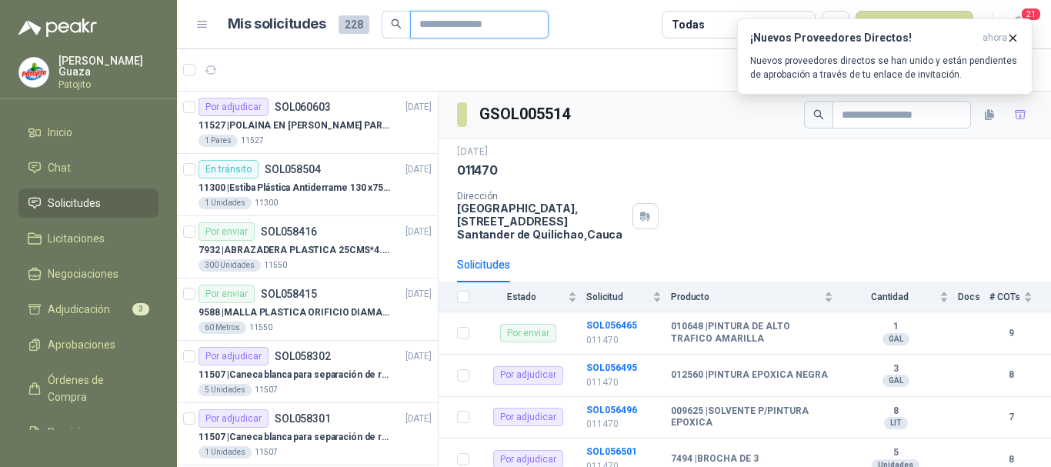
type input "******"
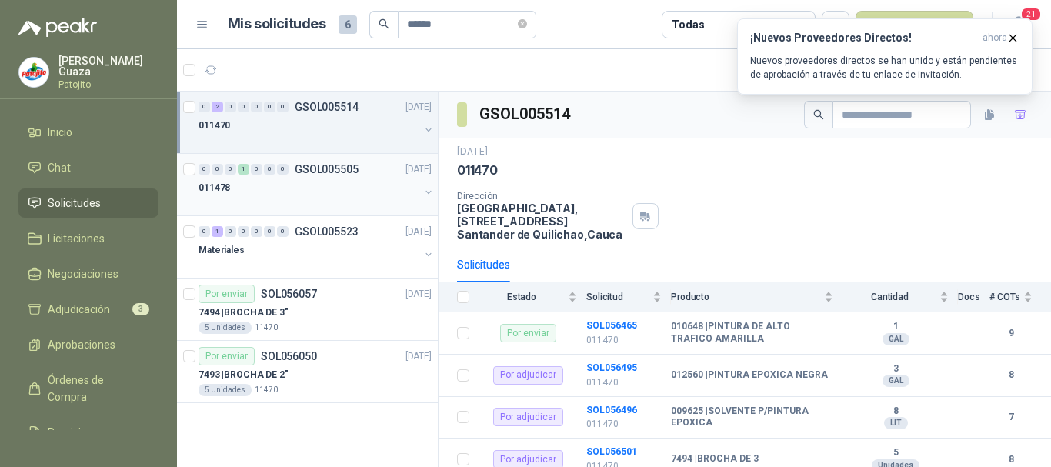
click at [319, 157] on div "0 0 0 1 0 0 0 GSOL005505 [DATE] 011478" at bounding box center [307, 185] width 261 height 62
click at [315, 162] on div "0 0 0 1 0 0 0 GSOL005505 [DATE]" at bounding box center [317, 169] width 236 height 18
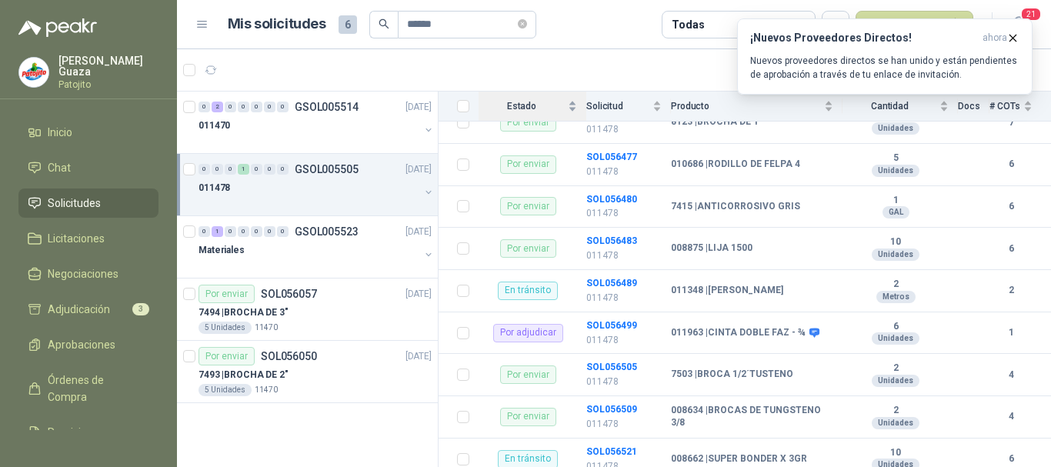
scroll to position [372, 0]
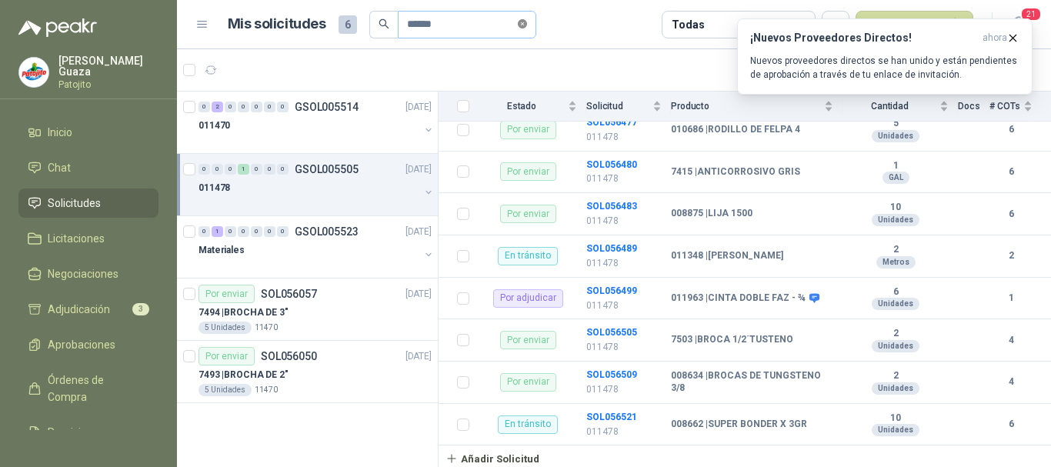
click at [527, 25] on icon "close-circle" at bounding box center [522, 23] width 9 height 9
click at [463, 28] on input "text" at bounding box center [461, 25] width 108 height 26
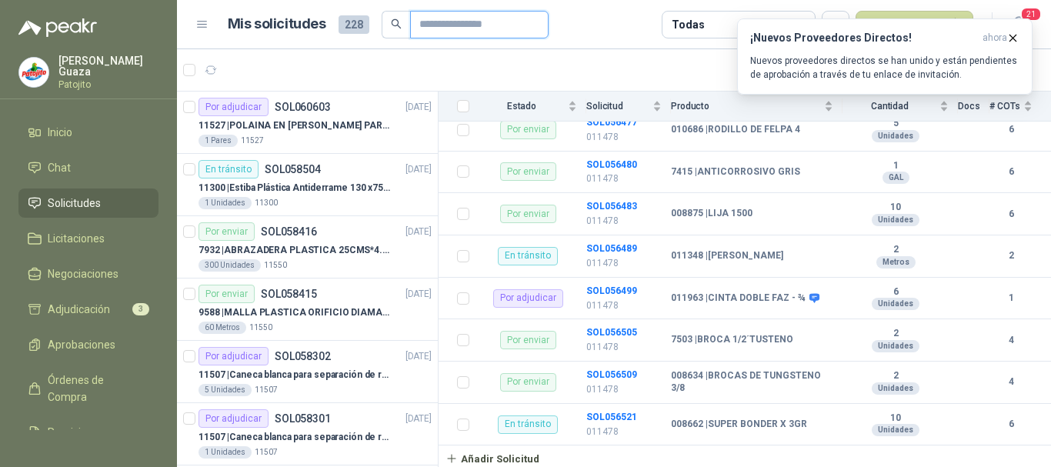
type input "****"
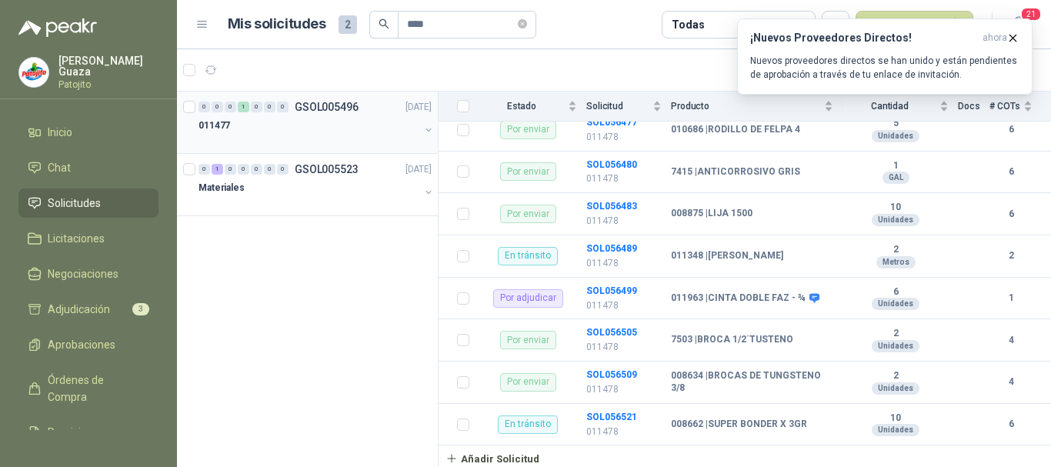
click at [345, 114] on div "0 0 0 1 0 0 0 GSOL005496 [DATE]" at bounding box center [317, 107] width 236 height 18
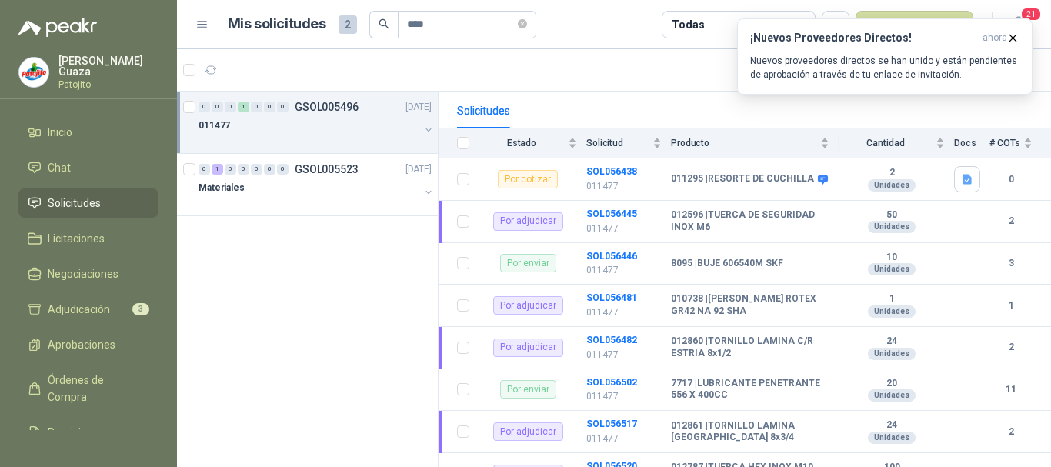
scroll to position [203, 0]
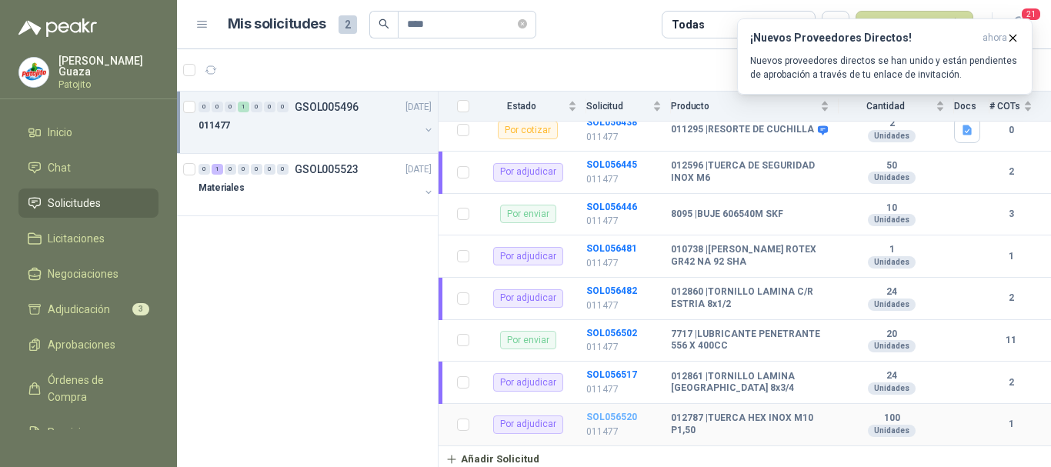
click at [616, 416] on b "SOL056520" at bounding box center [611, 417] width 51 height 11
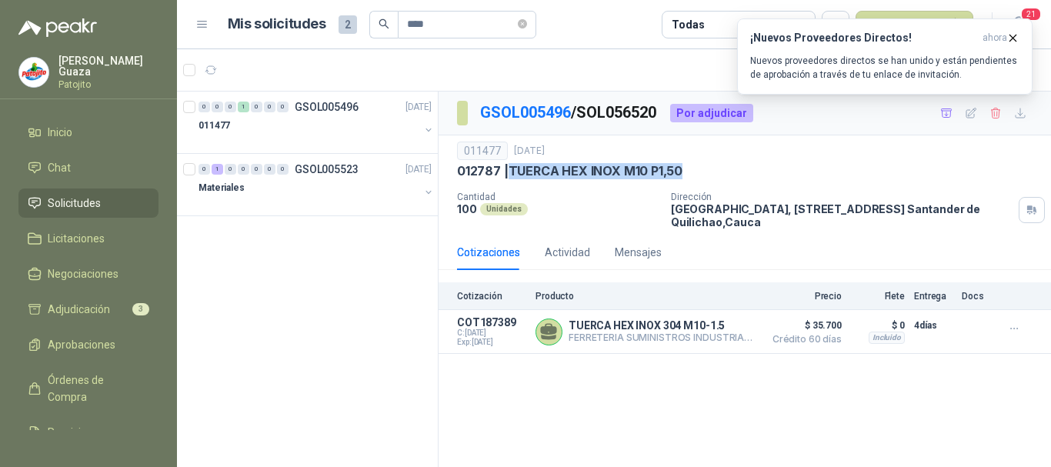
drag, startPoint x: 512, startPoint y: 168, endPoint x: 694, endPoint y: 174, distance: 181.7
click at [694, 174] on div "012787 | TUERCA HEX INOX M10 P1,50" at bounding box center [745, 171] width 576 height 16
copy p "TUERCA HEX INOX M10 P1,50"
click at [300, 167] on p "GSOL005523" at bounding box center [327, 169] width 64 height 11
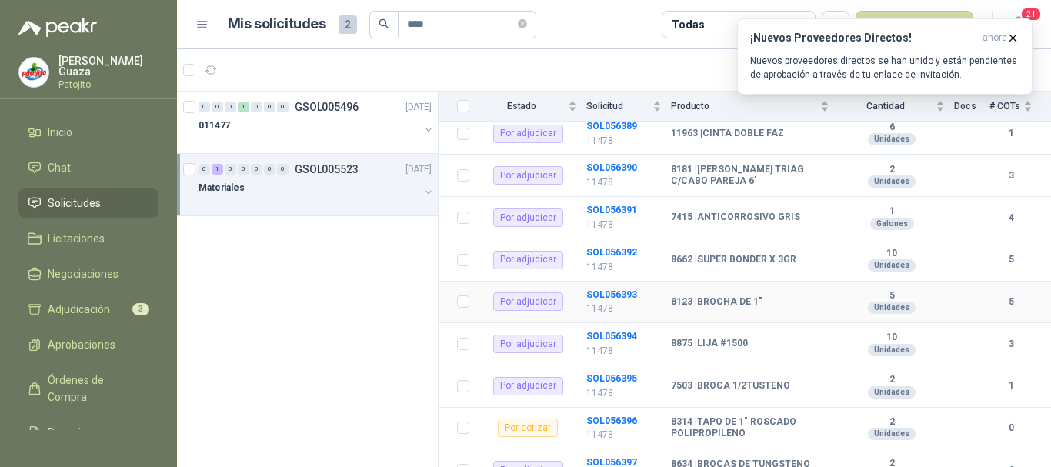
scroll to position [1539, 0]
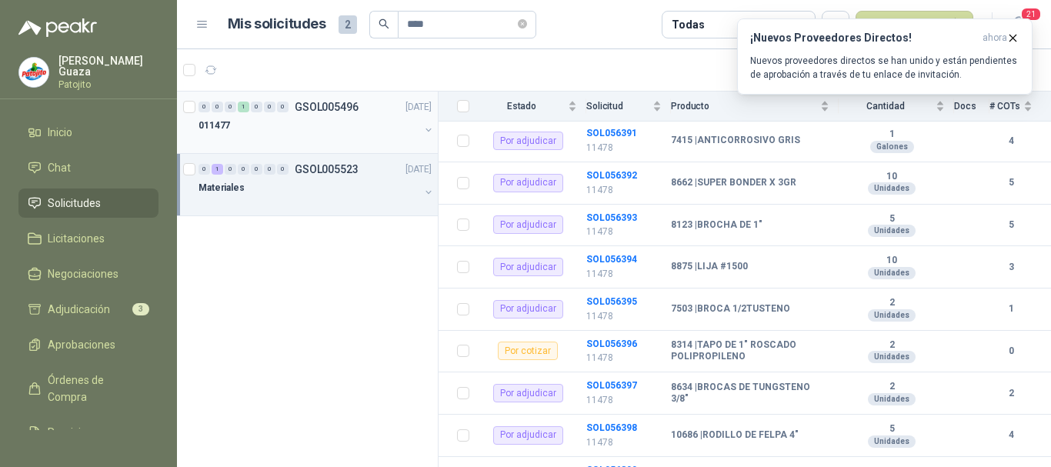
click at [314, 110] on p "GSOL005496" at bounding box center [327, 107] width 64 height 11
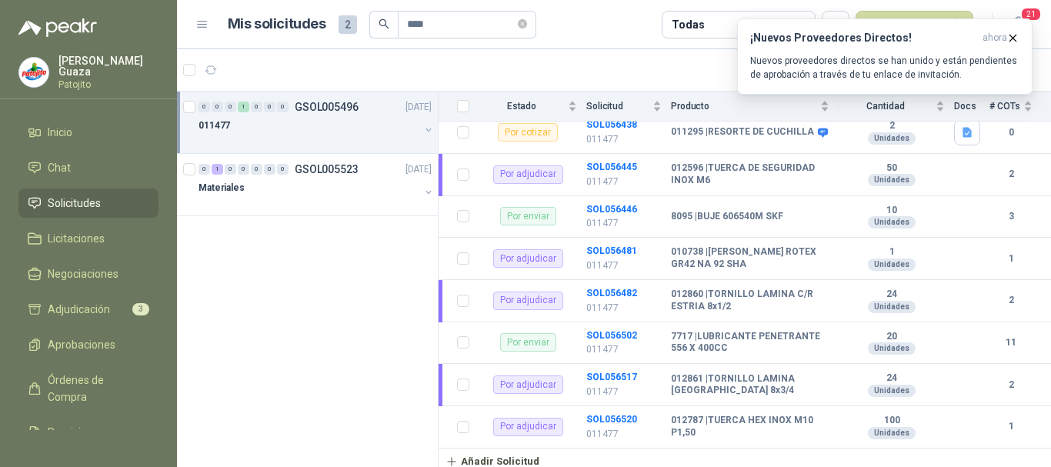
scroll to position [203, 0]
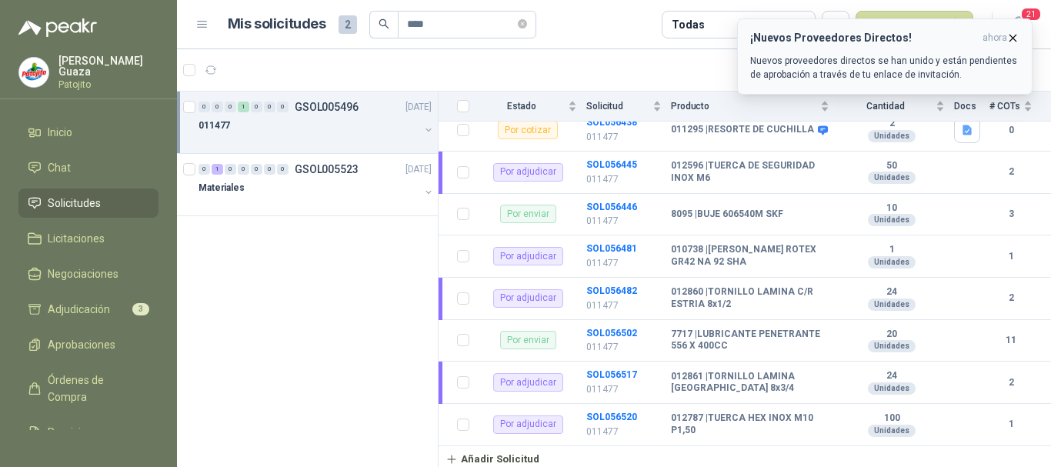
click at [1014, 36] on icon "button" at bounding box center [1013, 38] width 13 height 13
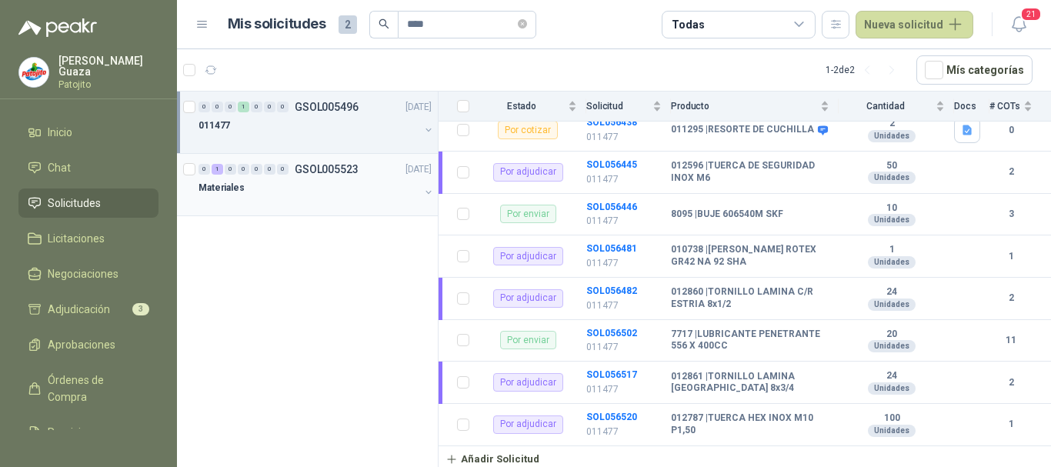
click at [338, 164] on p "GSOL005523" at bounding box center [327, 169] width 64 height 11
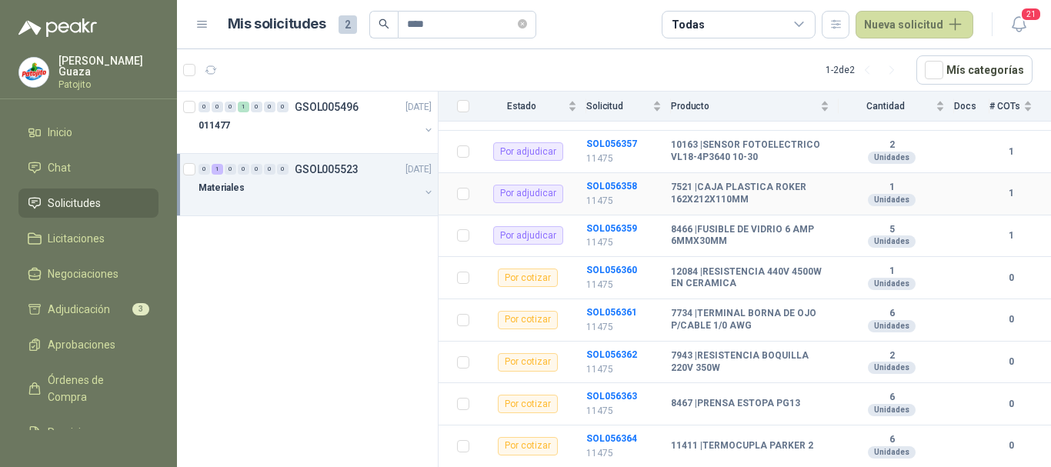
scroll to position [385, 0]
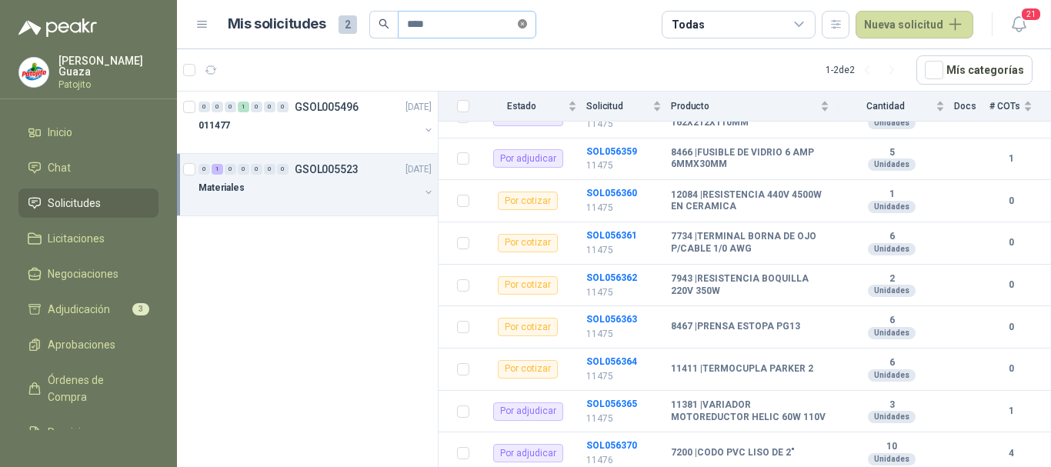
click at [527, 21] on icon "close-circle" at bounding box center [522, 23] width 9 height 9
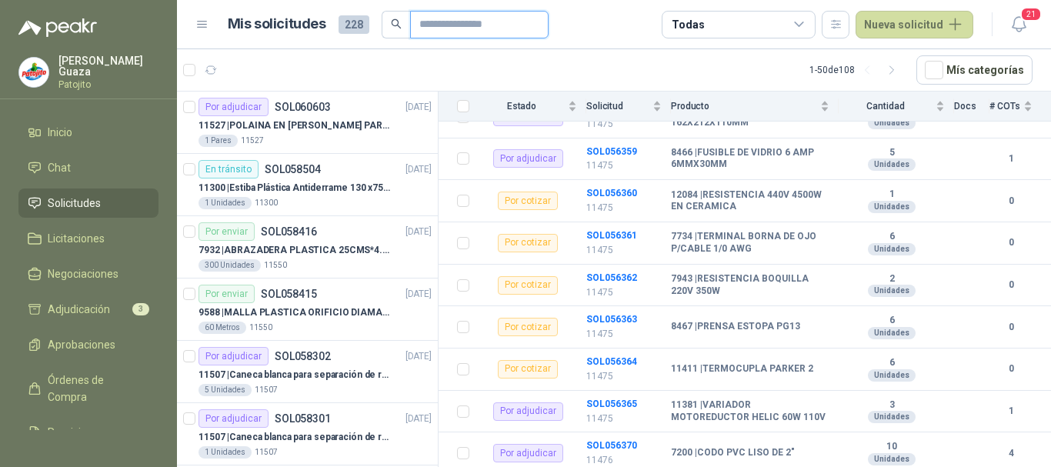
click at [515, 26] on input "text" at bounding box center [473, 25] width 108 height 26
type input "******"
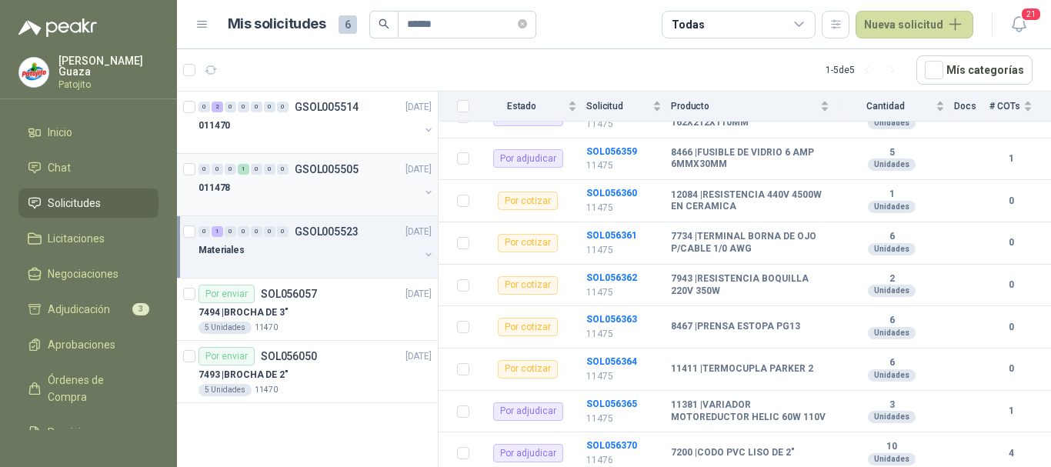
click at [338, 168] on p "GSOL005505" at bounding box center [327, 169] width 64 height 11
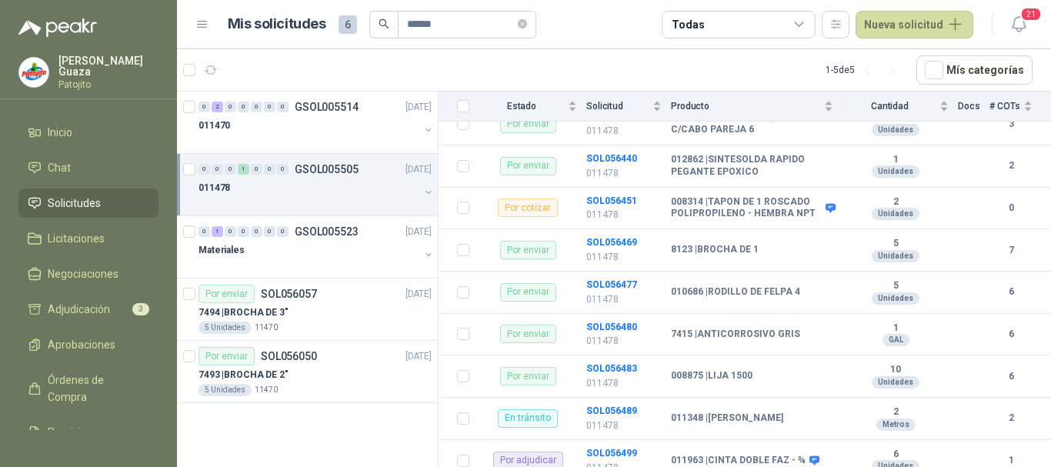
scroll to position [231, 0]
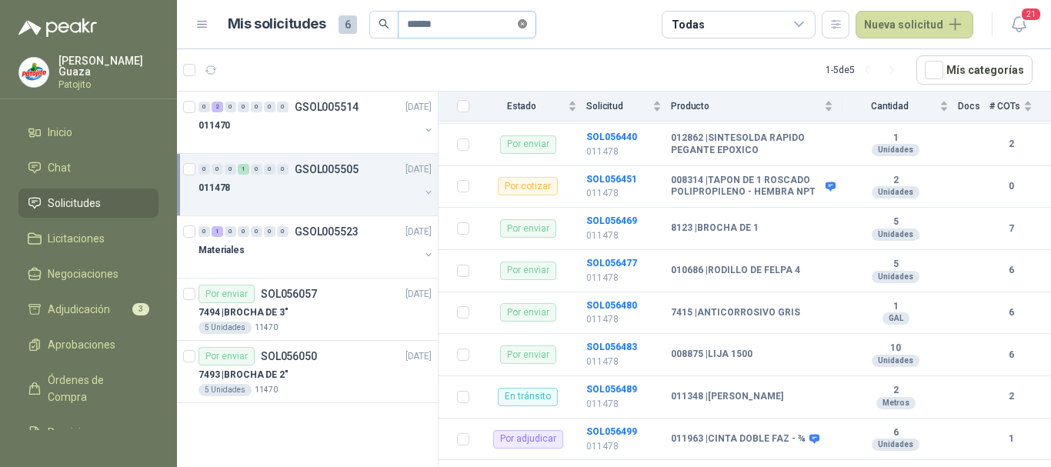
click at [527, 29] on span at bounding box center [522, 24] width 9 height 15
click at [446, 30] on input "text" at bounding box center [461, 25] width 108 height 26
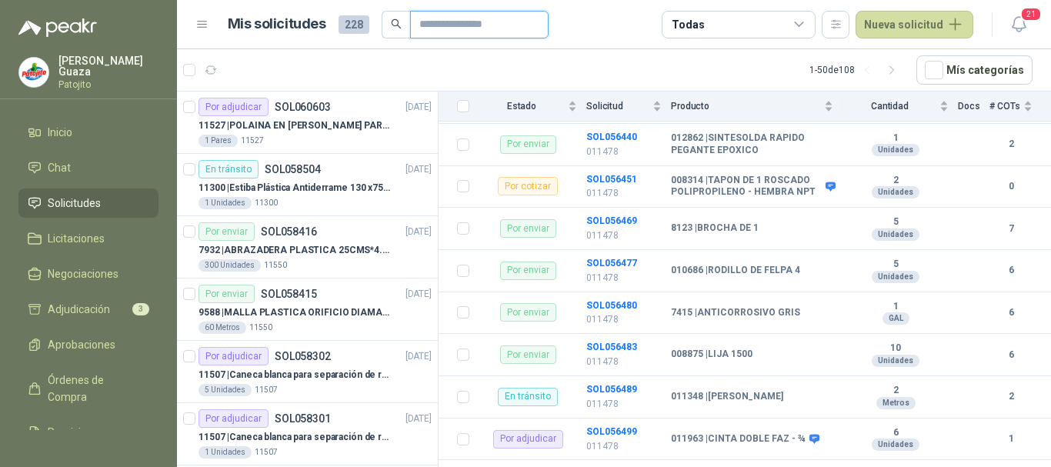
type input "****"
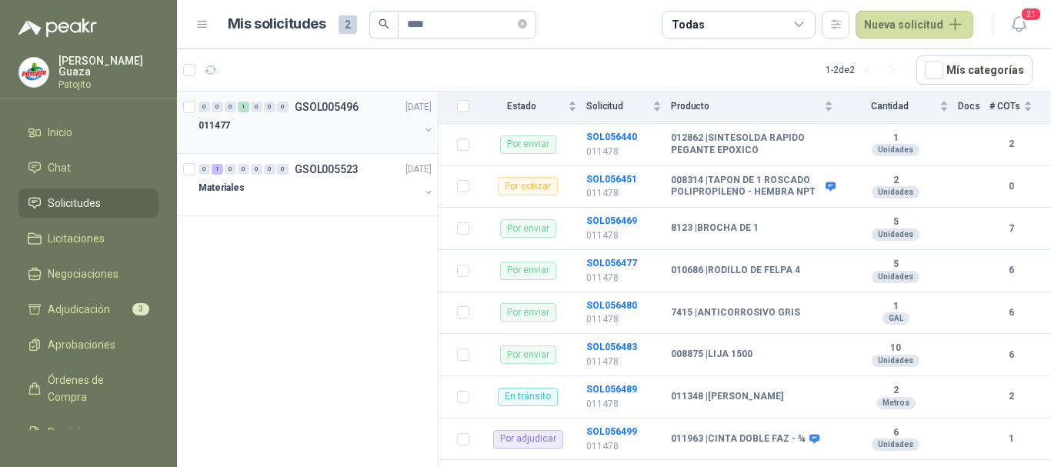
click at [345, 112] on p "GSOL005496" at bounding box center [327, 107] width 64 height 11
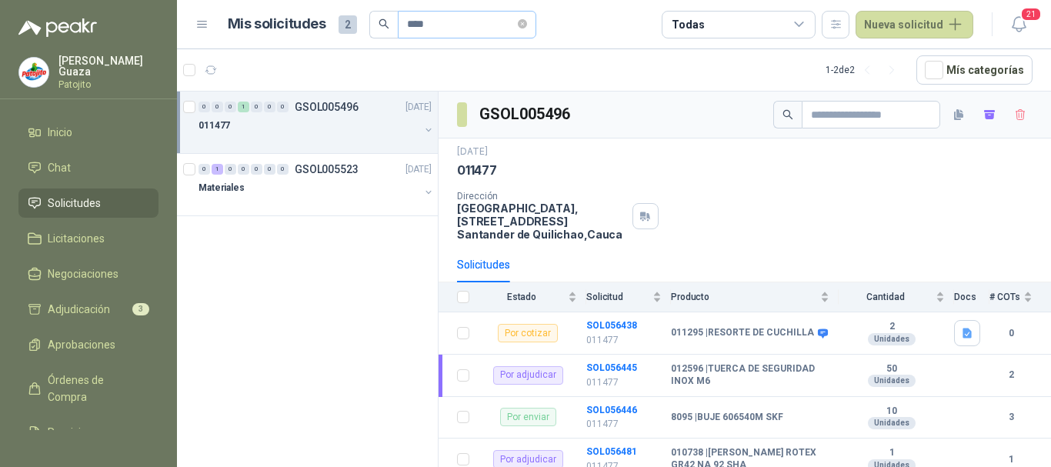
click at [527, 15] on span at bounding box center [522, 25] width 9 height 26
click at [437, 19] on input "****" at bounding box center [461, 25] width 108 height 26
click at [526, 26] on icon "close-circle" at bounding box center [522, 23] width 9 height 9
click at [485, 28] on input "text" at bounding box center [461, 25] width 108 height 26
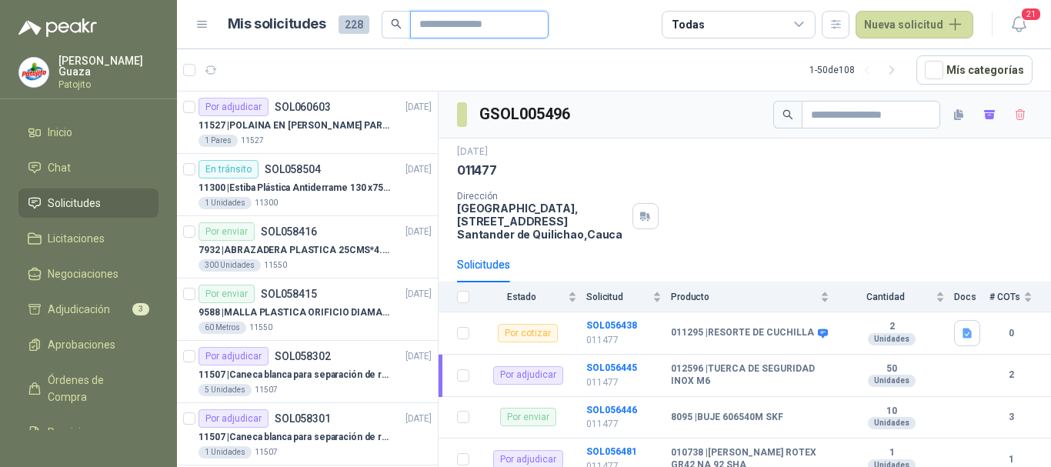
type input "*******"
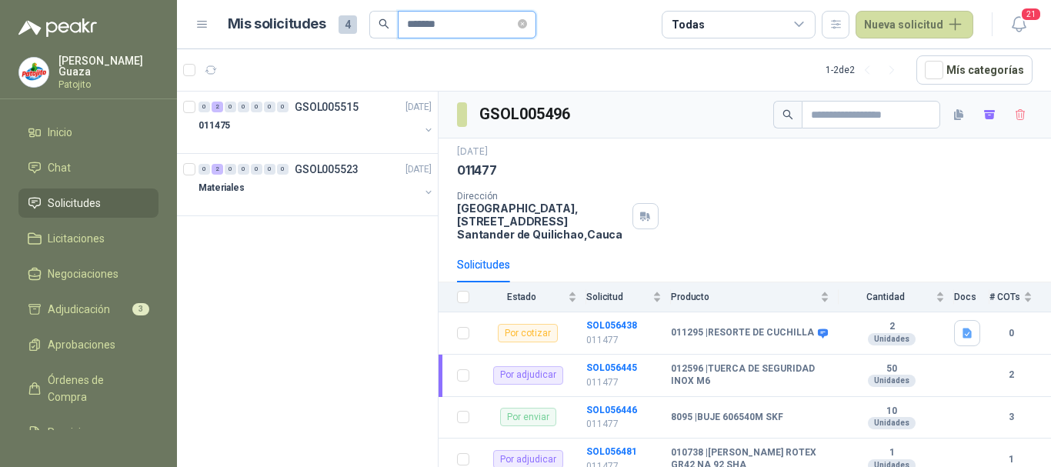
scroll to position [77, 0]
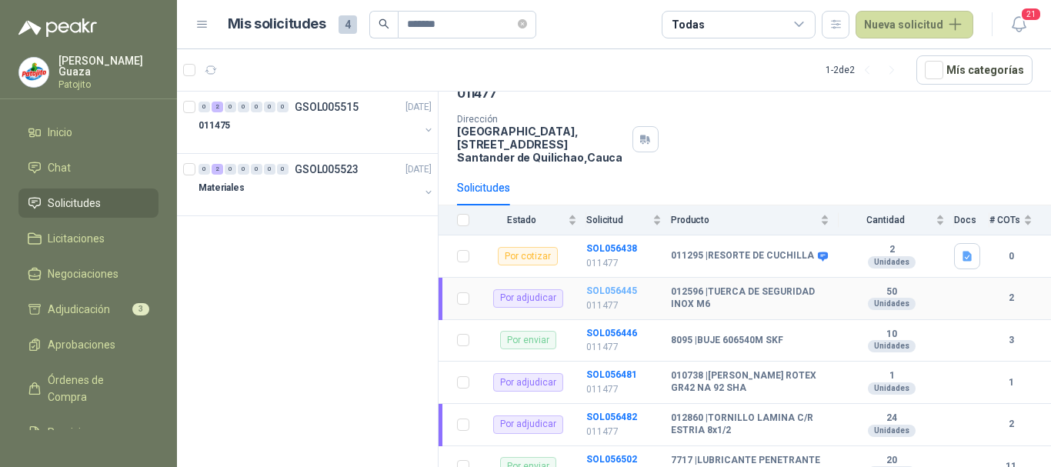
click at [632, 293] on b "SOL056445" at bounding box center [611, 290] width 51 height 11
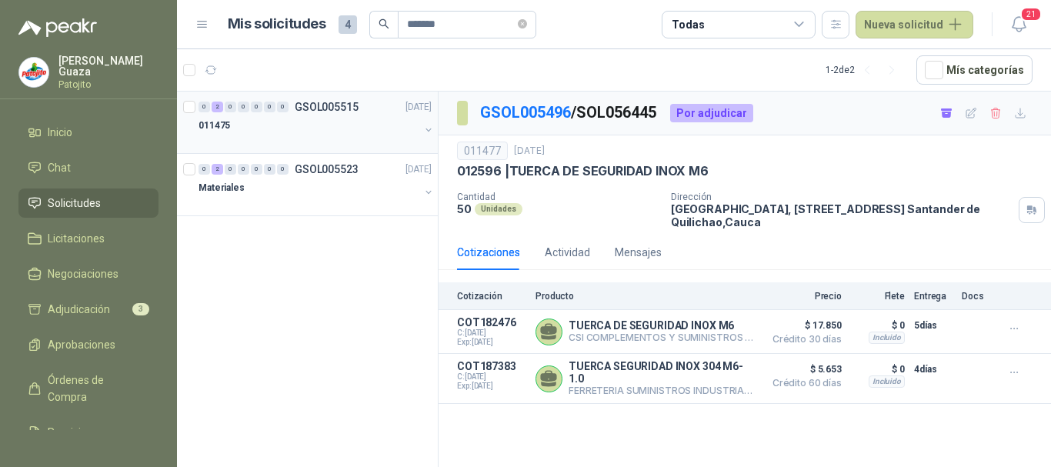
click at [354, 111] on p "GSOL005515" at bounding box center [327, 107] width 64 height 11
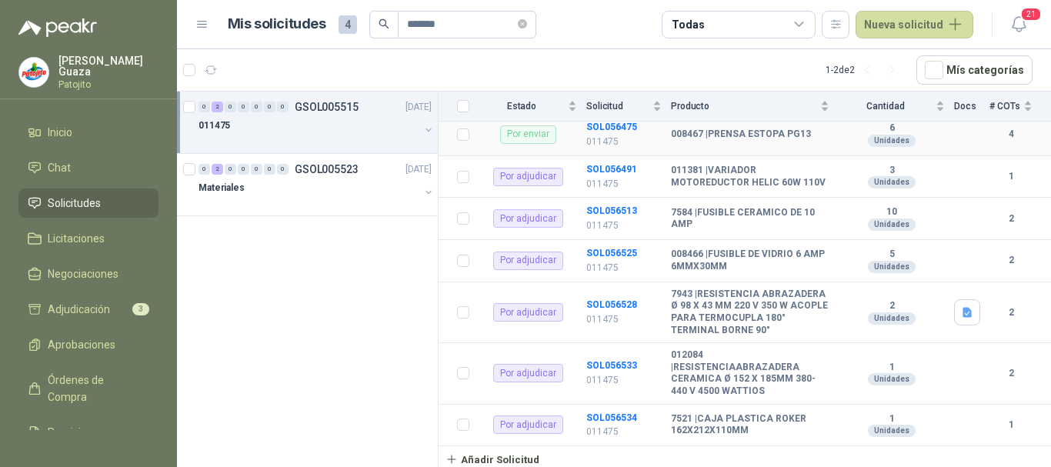
scroll to position [393, 0]
click at [318, 168] on p "GSOL005523" at bounding box center [327, 169] width 64 height 11
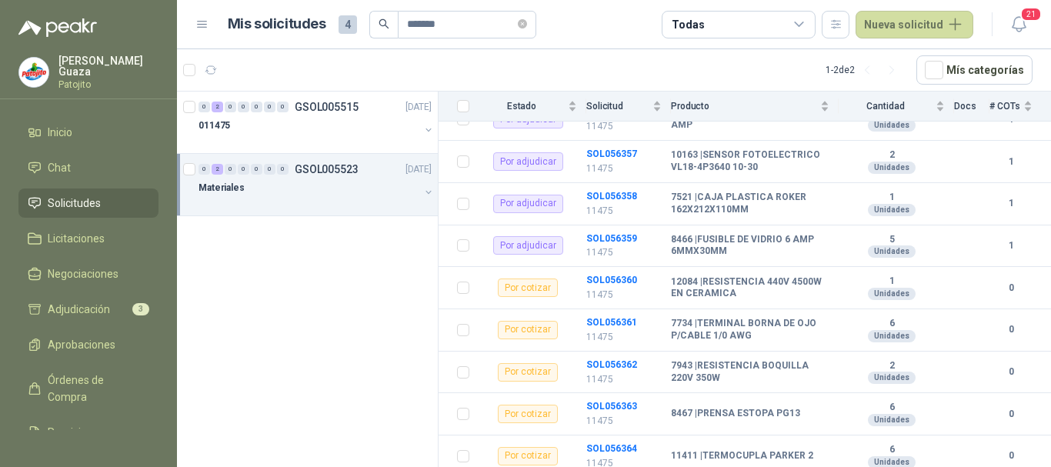
scroll to position [308, 0]
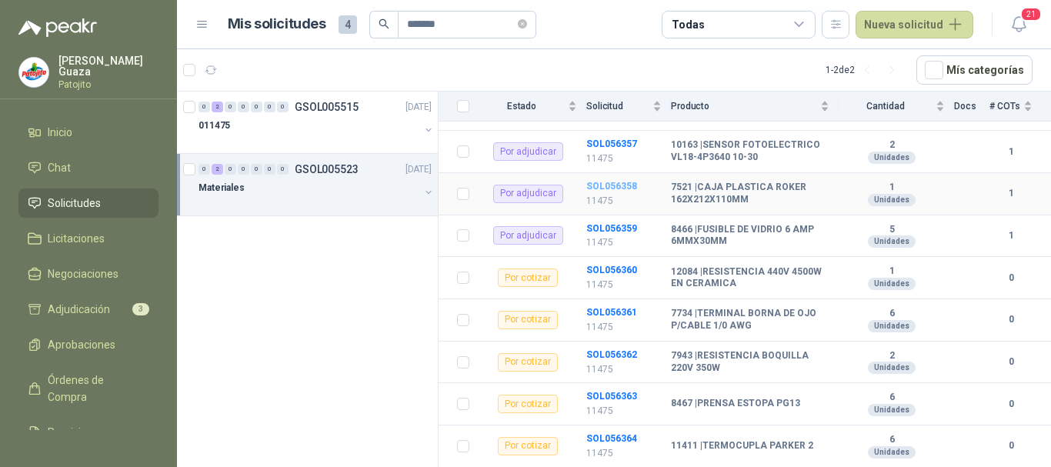
click at [608, 189] on b "SOL056358" at bounding box center [611, 186] width 51 height 11
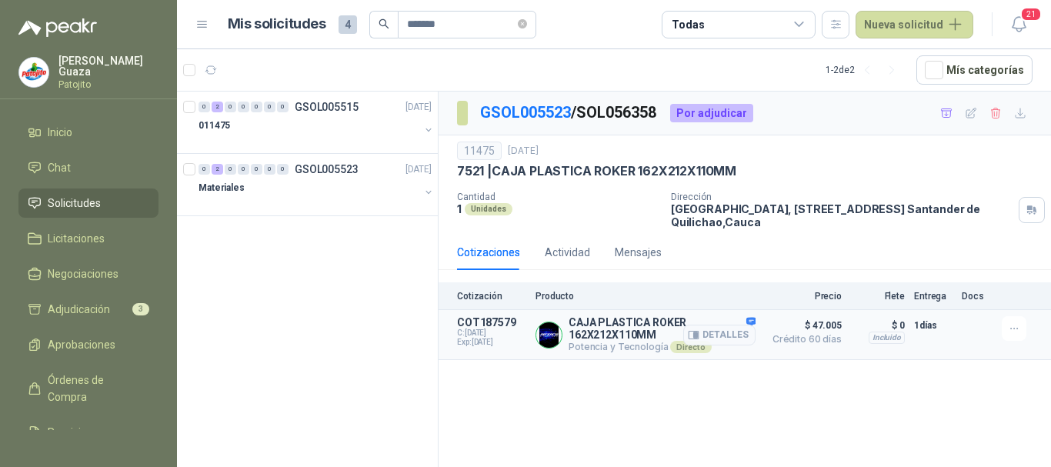
click at [757, 327] on article "COT187579 C: [DATE] Exp: [DATE] CAJA PLASTICA ROKER 162X212X110MM Potencia y Te…" at bounding box center [745, 335] width 613 height 50
click at [750, 322] on div "Detalles" at bounding box center [719, 334] width 72 height 37
click at [712, 333] on button "Detalles" at bounding box center [719, 335] width 72 height 21
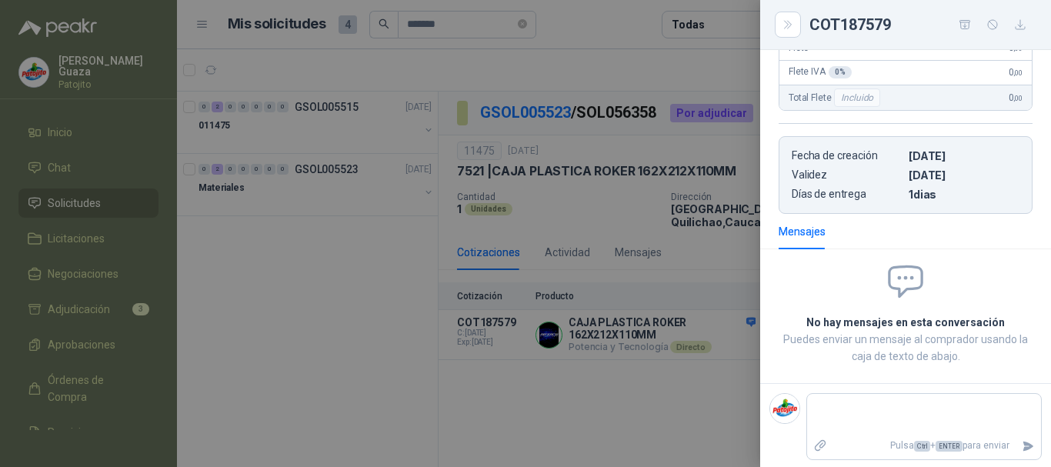
scroll to position [356, 0]
click at [651, 403] on div at bounding box center [525, 233] width 1051 height 467
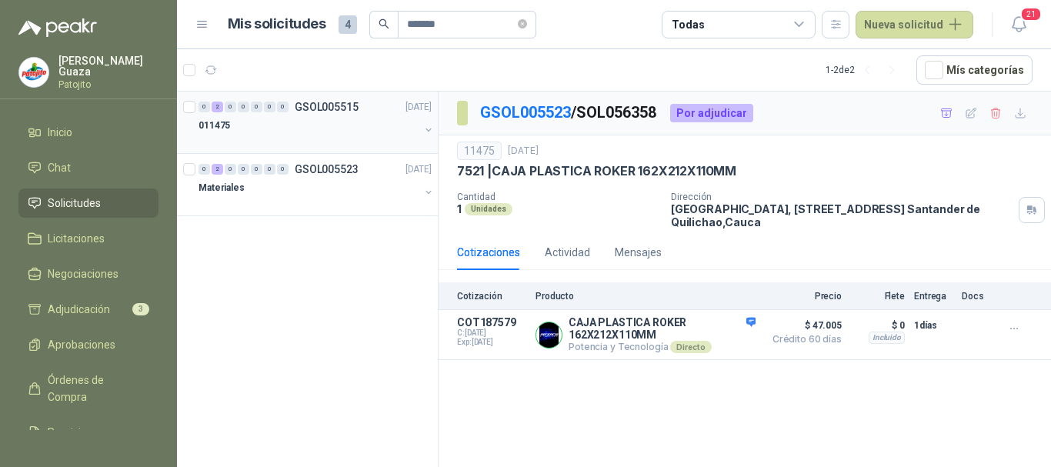
click at [333, 116] on div "011475" at bounding box center [309, 125] width 221 height 18
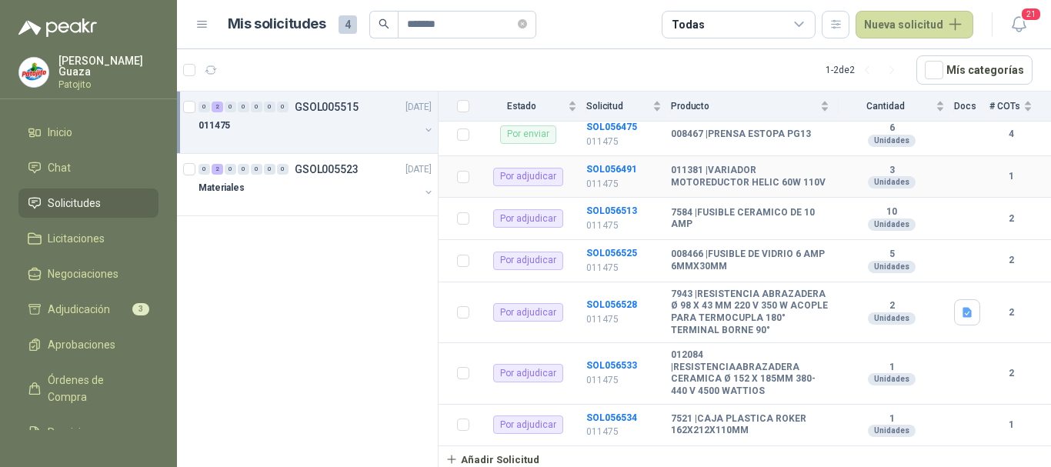
scroll to position [393, 0]
click at [618, 417] on b "SOL056534" at bounding box center [611, 417] width 51 height 11
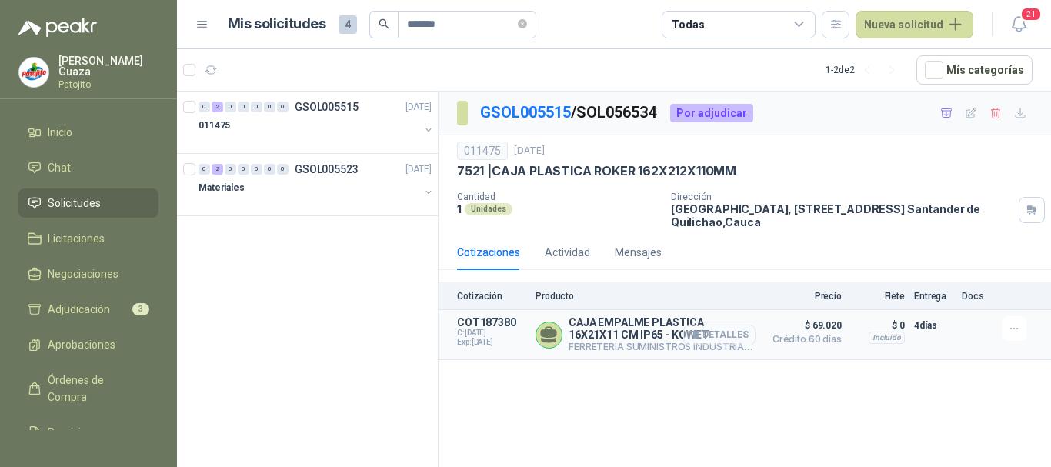
click at [713, 339] on button "Detalles" at bounding box center [719, 335] width 72 height 21
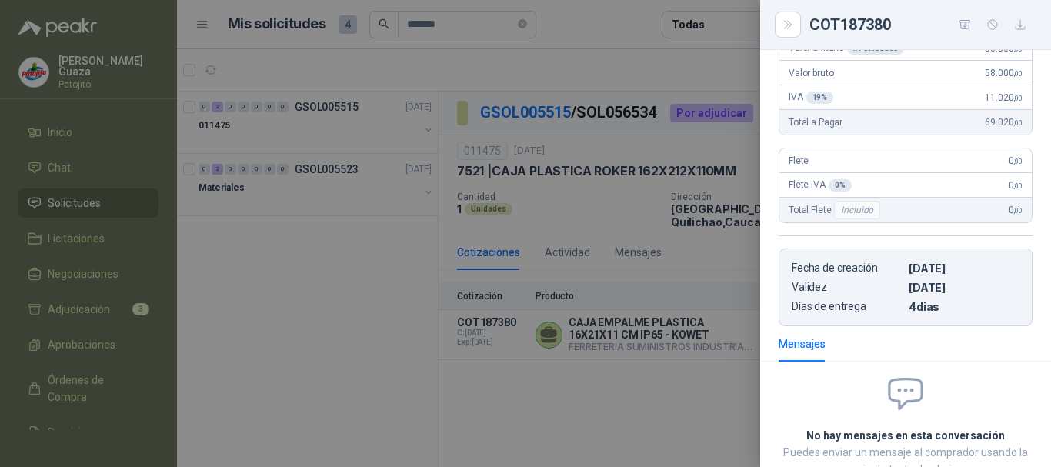
scroll to position [4, 0]
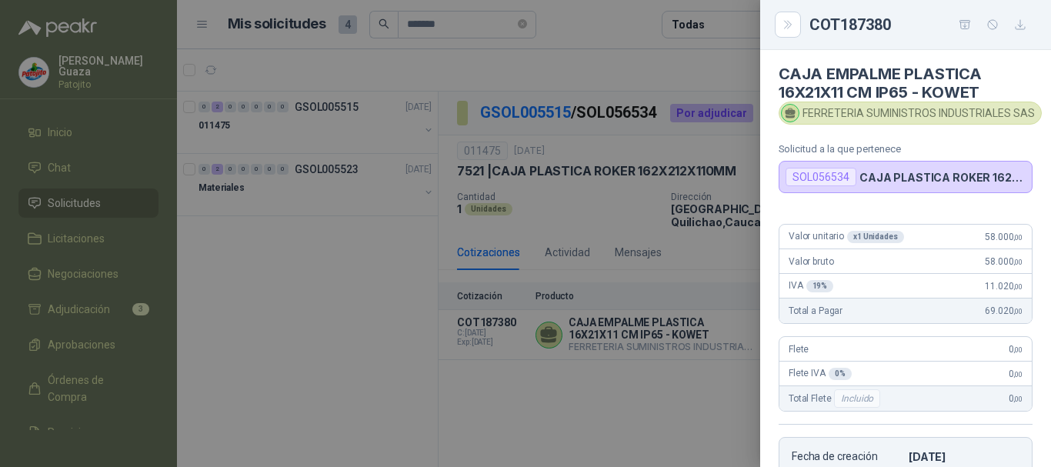
click at [626, 402] on div at bounding box center [525, 233] width 1051 height 467
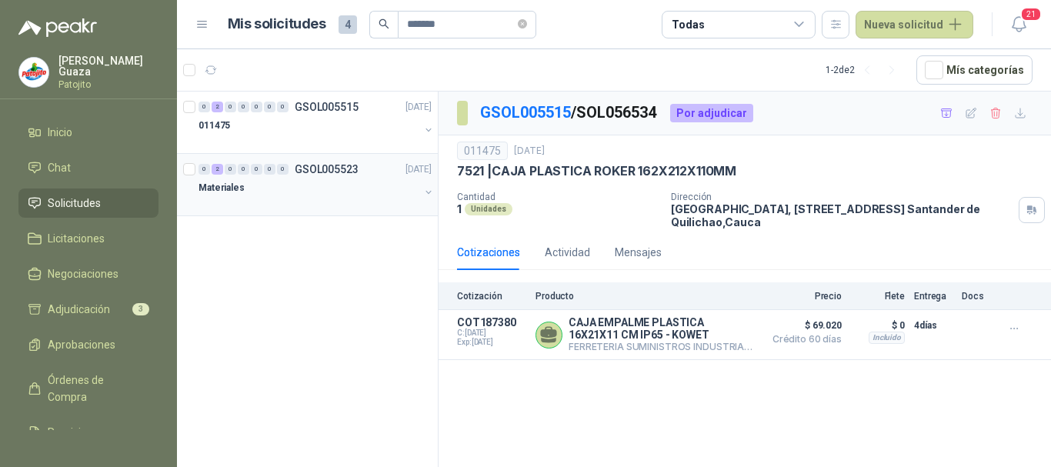
click at [322, 159] on div "0 2 0 0 0 0 0 GSOL005523 [DATE] Materiales" at bounding box center [307, 185] width 261 height 62
click at [346, 172] on p "GSOL005523" at bounding box center [327, 169] width 64 height 11
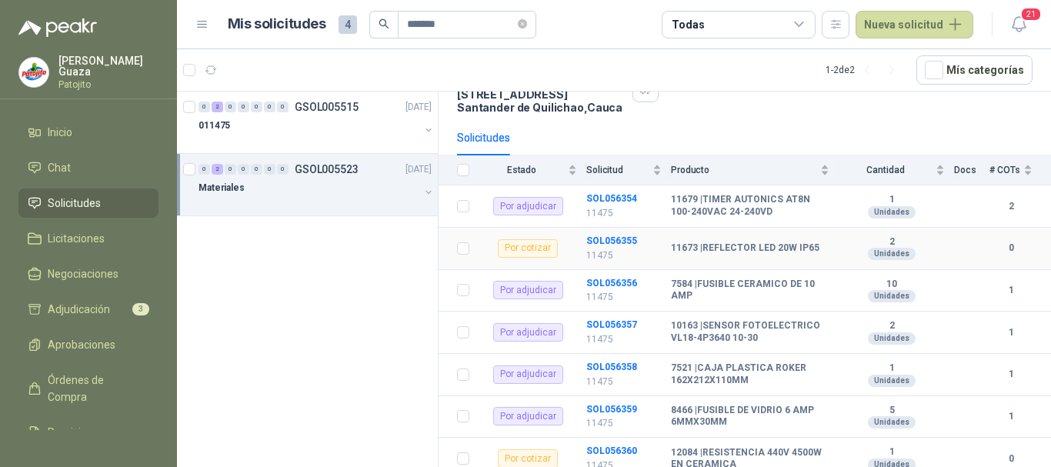
scroll to position [154, 0]
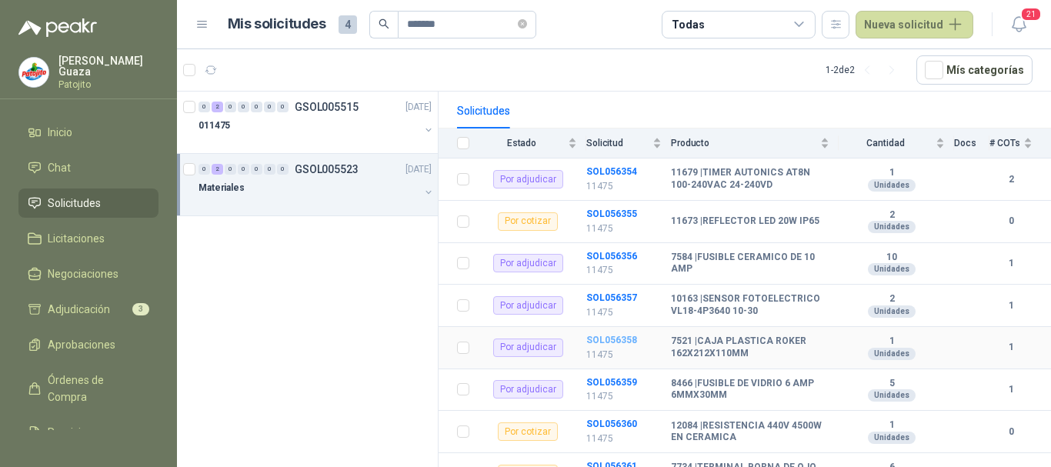
click at [599, 339] on b "SOL056358" at bounding box center [611, 340] width 51 height 11
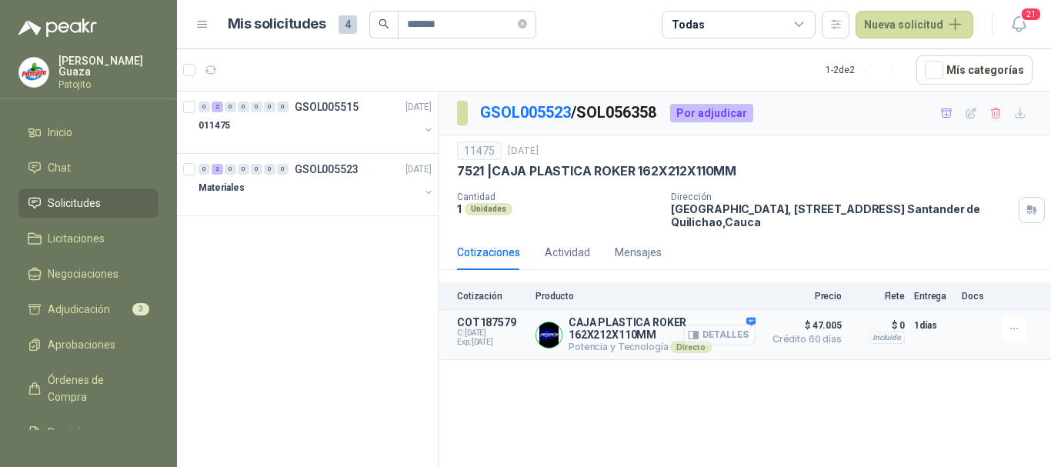
drag, startPoint x: 698, startPoint y: 332, endPoint x: 765, endPoint y: 311, distance: 70.1
click at [699, 331] on icon "button" at bounding box center [694, 335] width 12 height 12
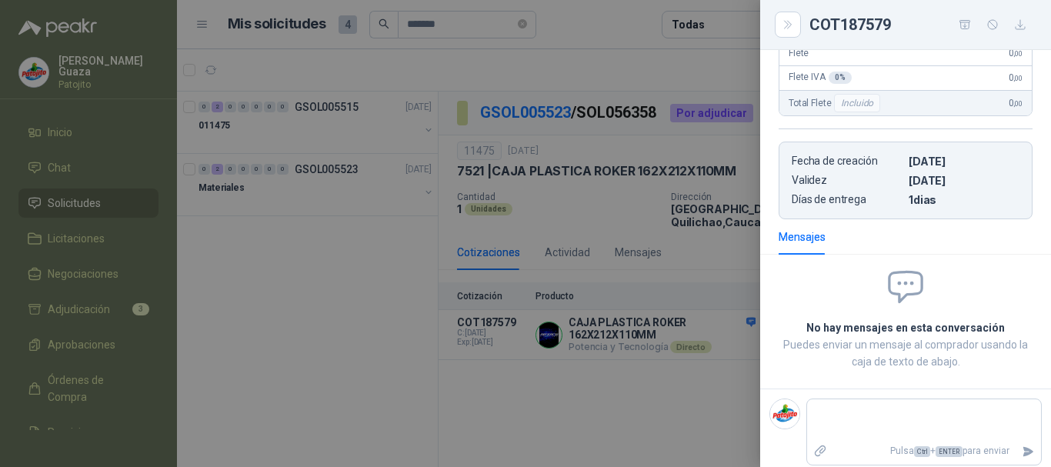
scroll to position [117, 0]
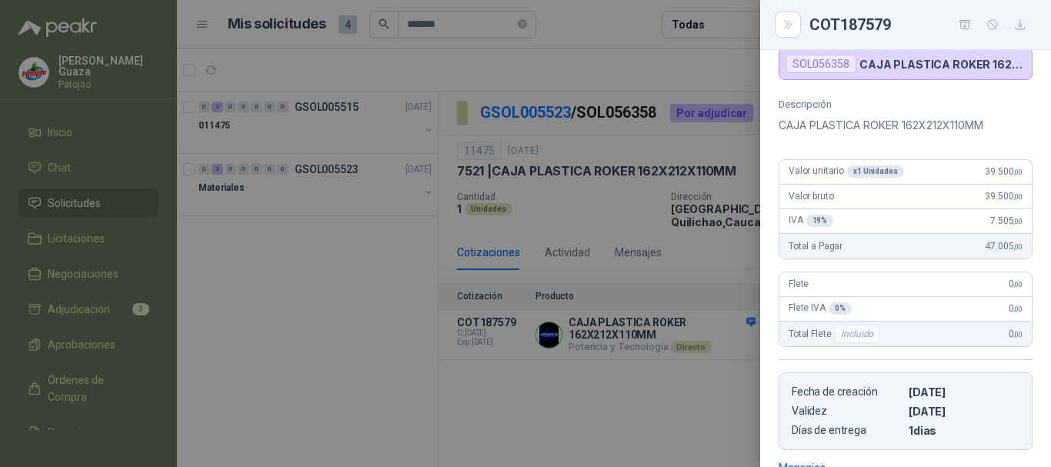
click at [604, 386] on div at bounding box center [525, 233] width 1051 height 467
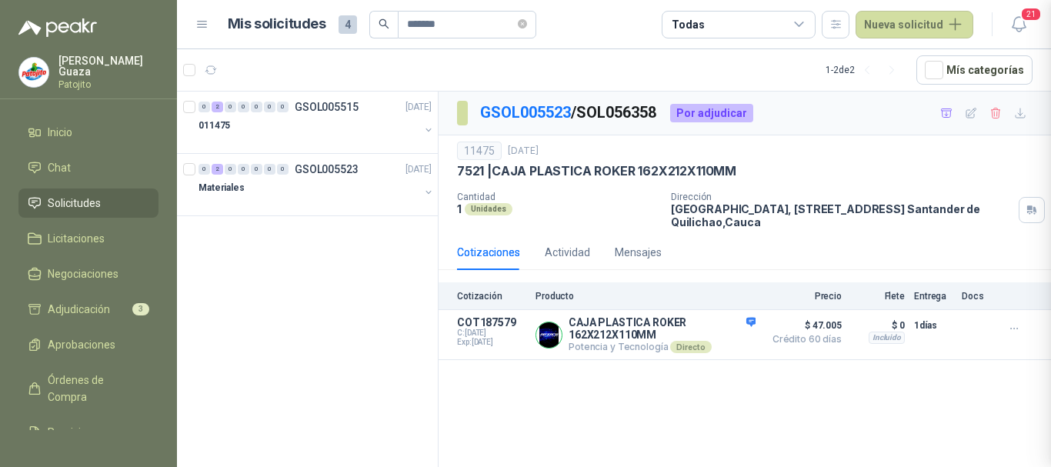
scroll to position [356, 0]
click at [330, 104] on p "GSOL005515" at bounding box center [327, 107] width 64 height 11
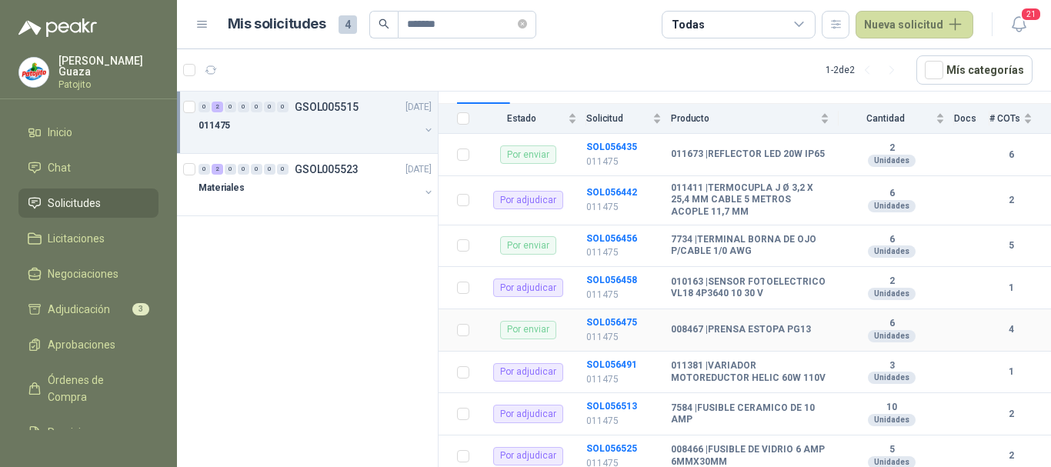
scroll to position [154, 0]
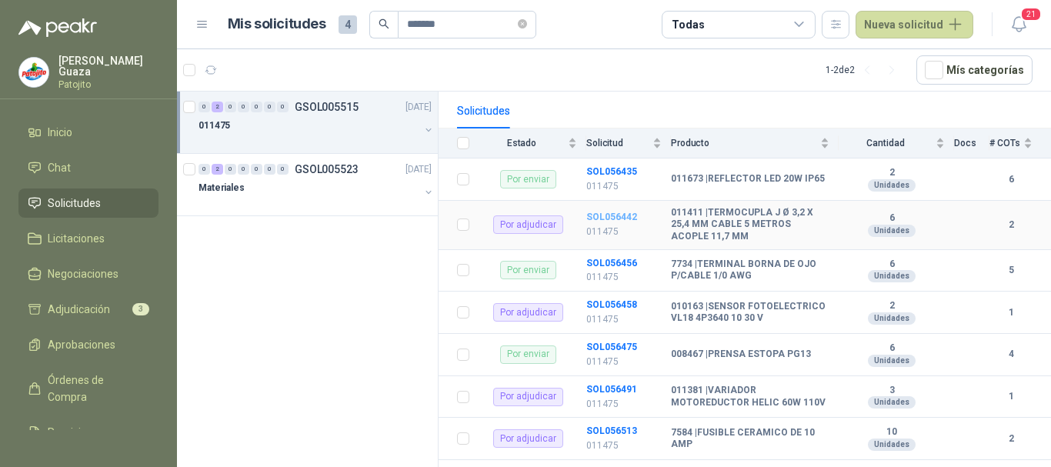
click at [609, 213] on b "SOL056442" at bounding box center [611, 217] width 51 height 11
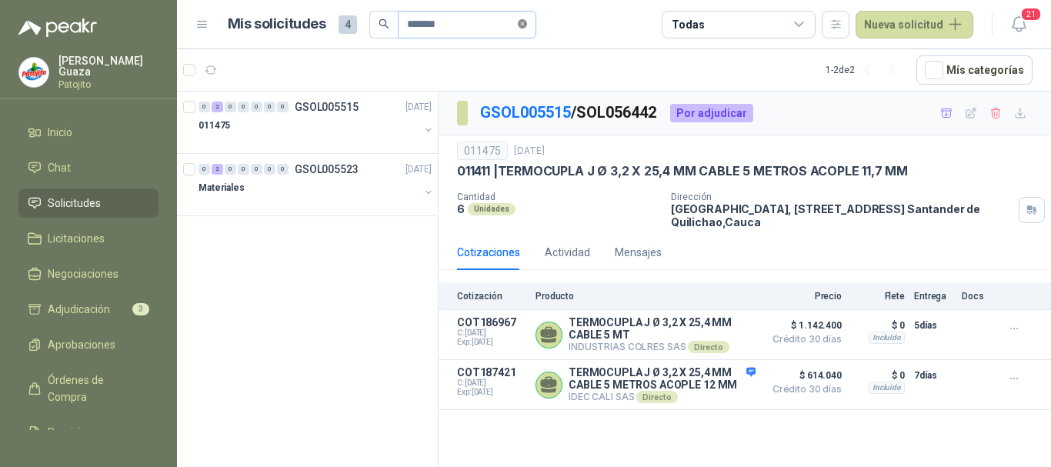
click at [527, 26] on icon "close-circle" at bounding box center [522, 23] width 9 height 9
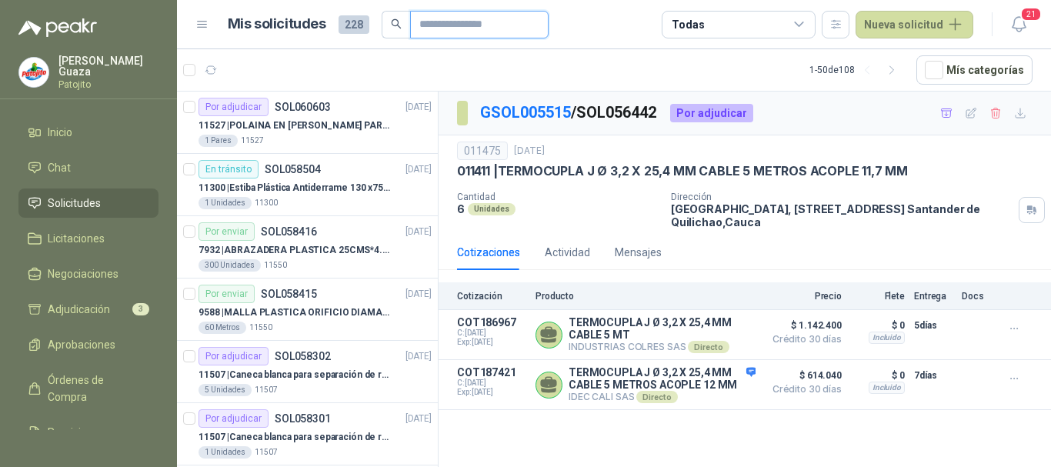
click at [488, 30] on input "text" at bounding box center [473, 25] width 108 height 26
type input "****"
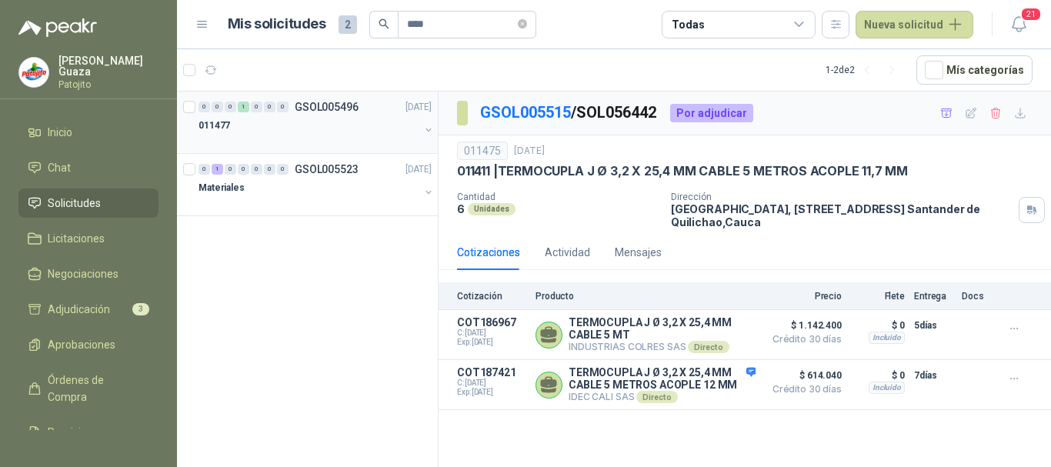
click at [330, 102] on p "GSOL005496" at bounding box center [327, 107] width 64 height 11
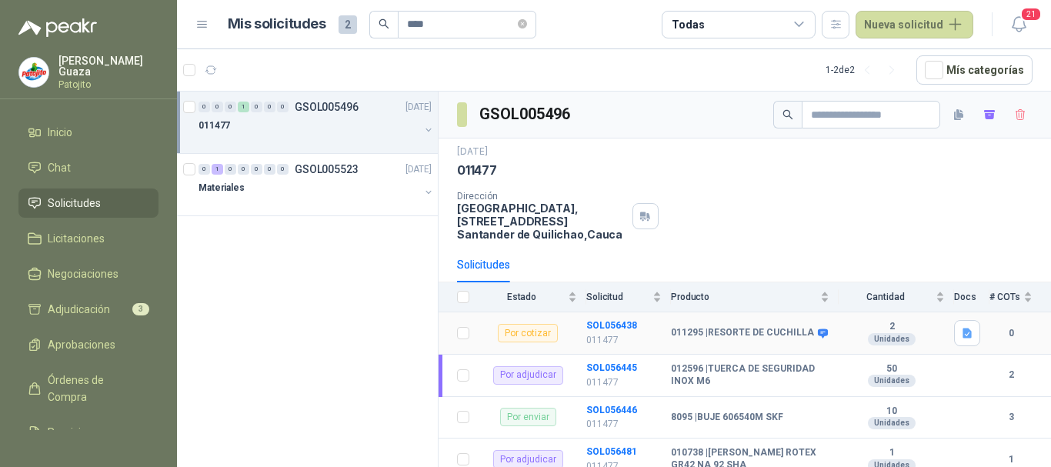
scroll to position [203, 0]
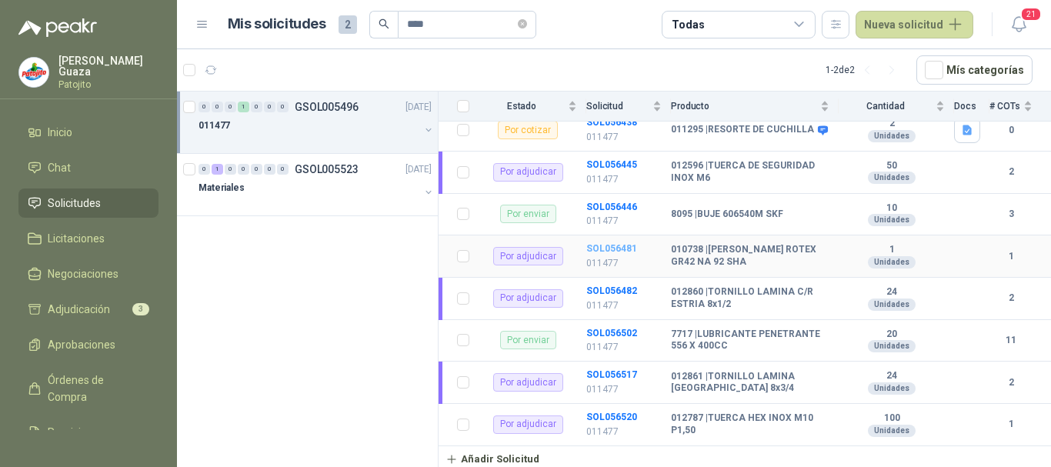
click at [634, 246] on b "SOL056481" at bounding box center [611, 248] width 51 height 11
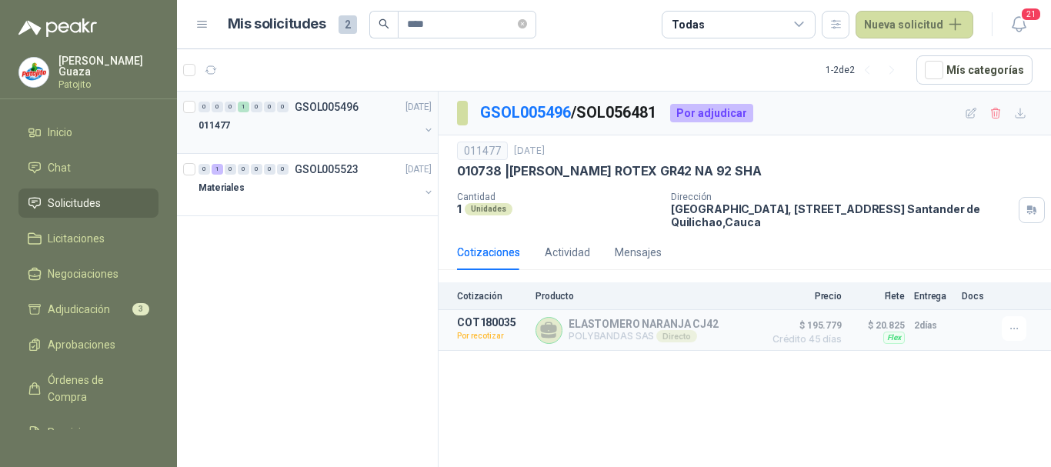
click at [334, 99] on div "0 0 0 1 0 0 0 GSOL005496 [DATE]" at bounding box center [317, 107] width 236 height 18
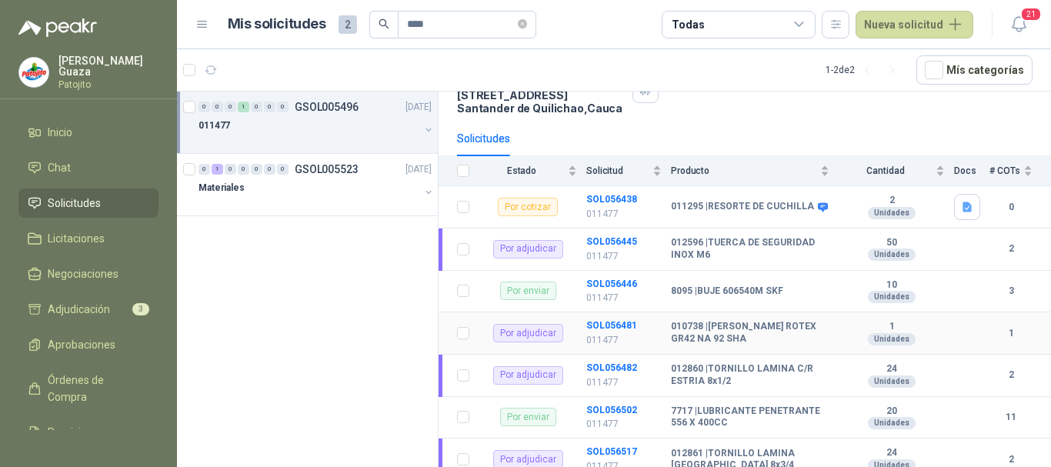
scroll to position [203, 0]
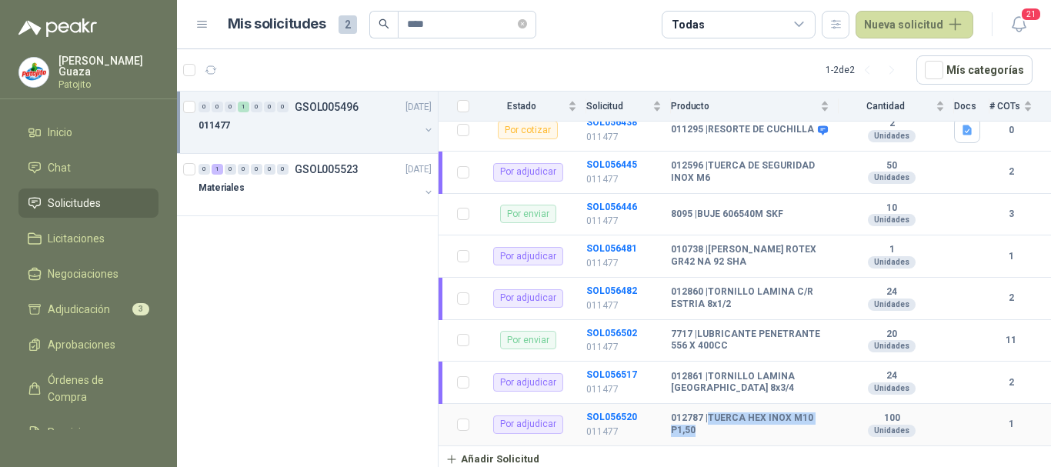
drag, startPoint x: 711, startPoint y: 413, endPoint x: 710, endPoint y: 439, distance: 25.4
click at [710, 439] on td "012787 | TUERCA HEX INOX M10 P1,50" at bounding box center [755, 425] width 168 height 42
copy b "TUERCA HEX INOX M10 P1,50"
click at [618, 412] on b "SOL056520" at bounding box center [611, 417] width 51 height 11
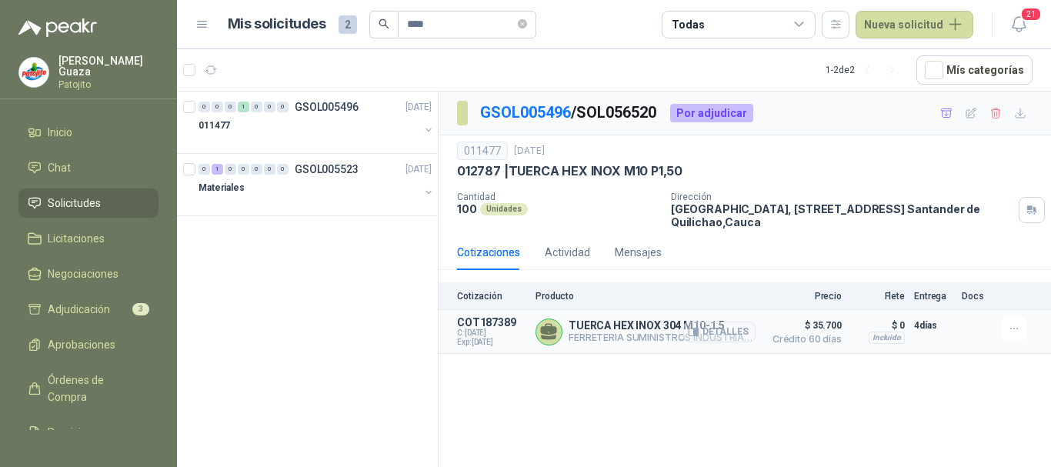
click at [717, 334] on button "Detalles" at bounding box center [719, 332] width 72 height 21
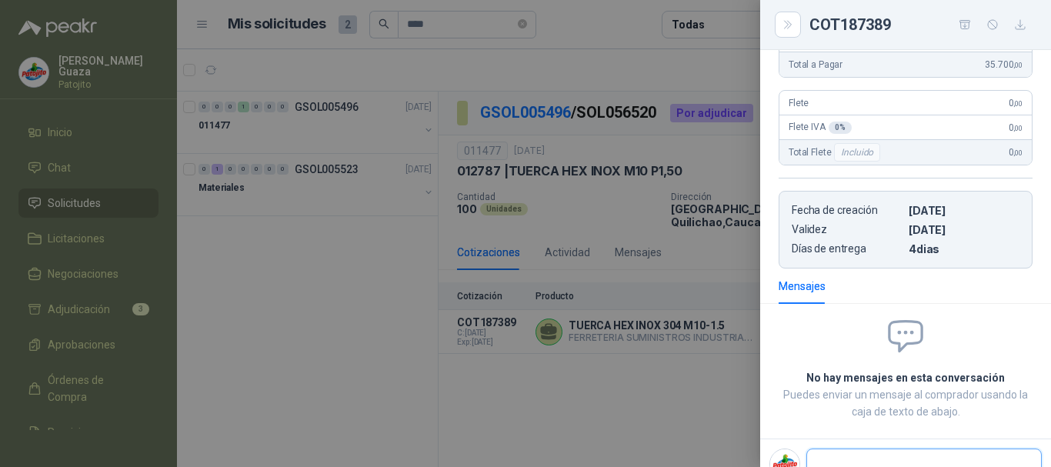
scroll to position [147, 0]
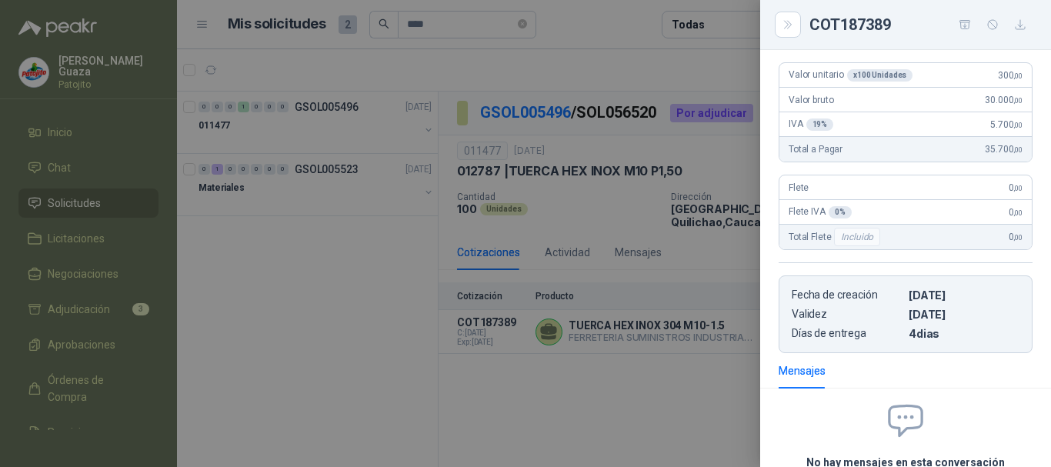
click at [702, 175] on div at bounding box center [525, 233] width 1051 height 467
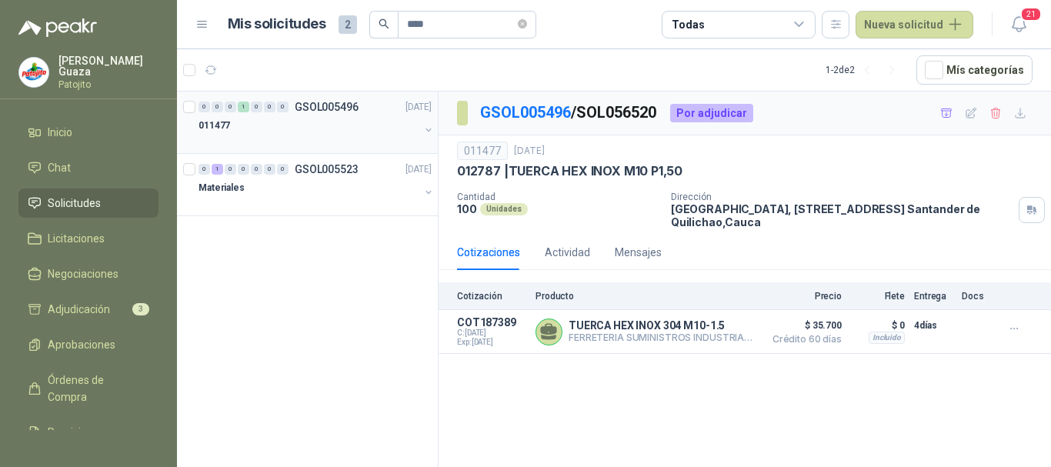
click at [311, 109] on p "GSOL005496" at bounding box center [327, 107] width 64 height 11
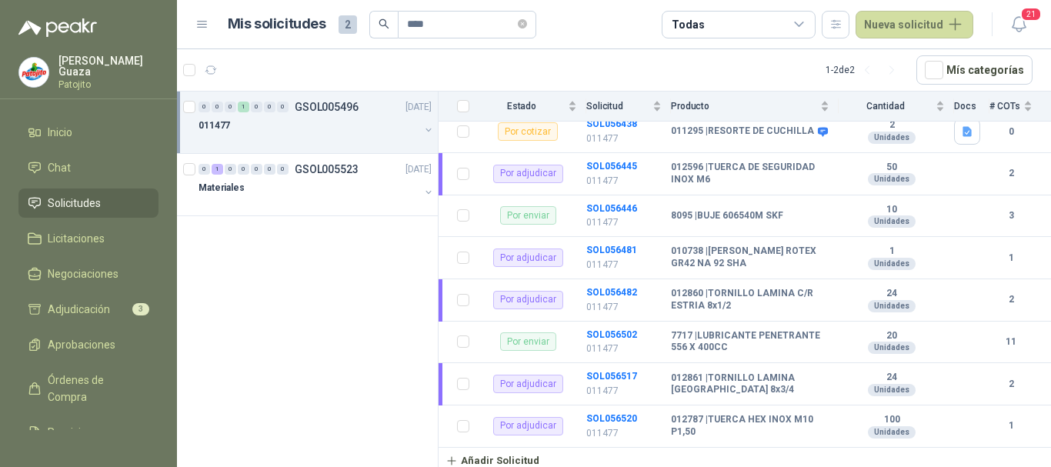
scroll to position [203, 0]
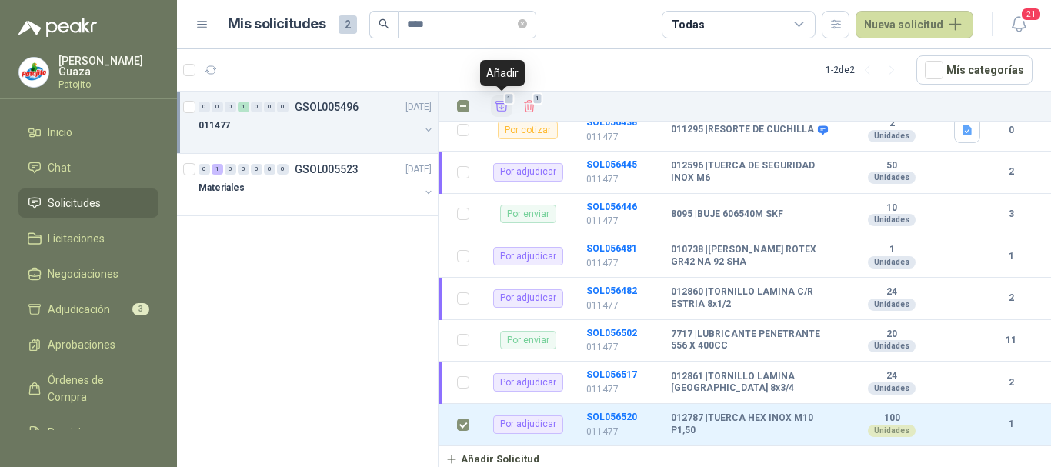
click at [499, 110] on icon "Añadir" at bounding box center [502, 106] width 14 height 14
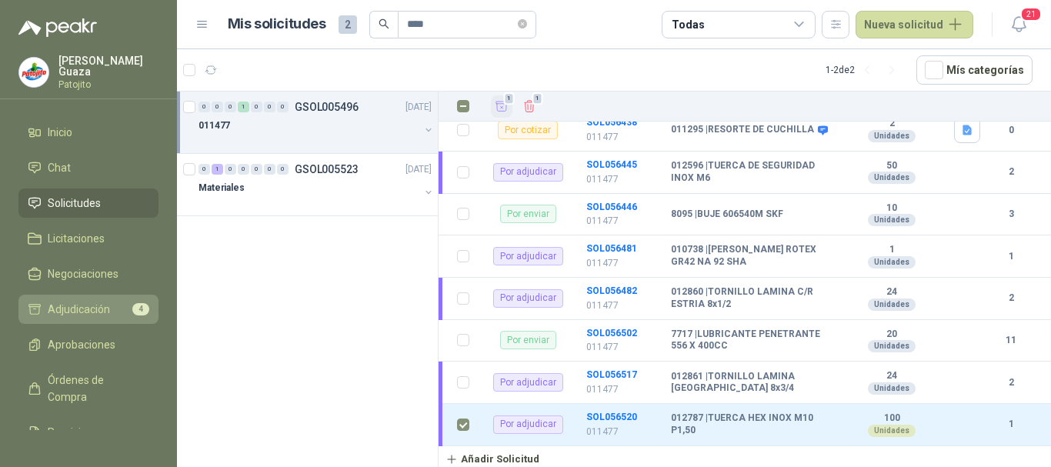
click at [111, 305] on li "Adjudicación 4" at bounding box center [89, 309] width 122 height 17
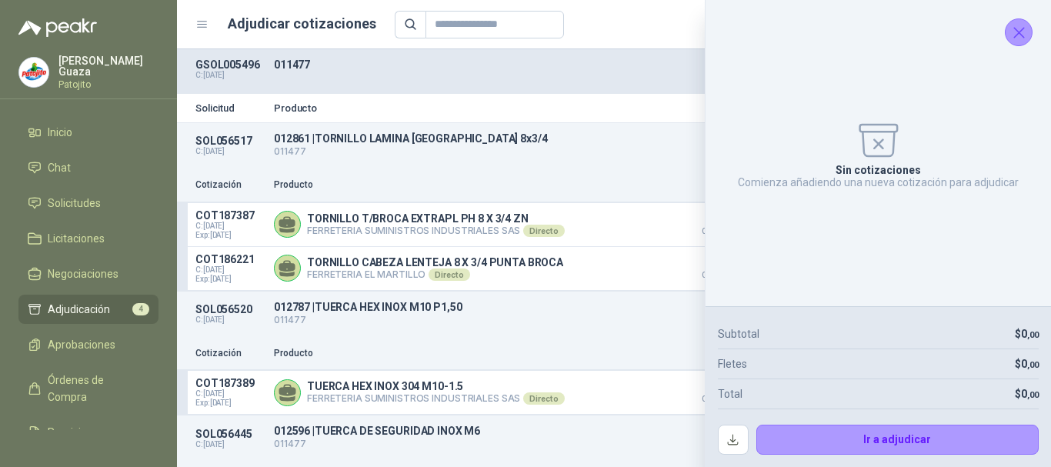
click at [1027, 29] on icon "Cerrar" at bounding box center [1019, 32] width 19 height 19
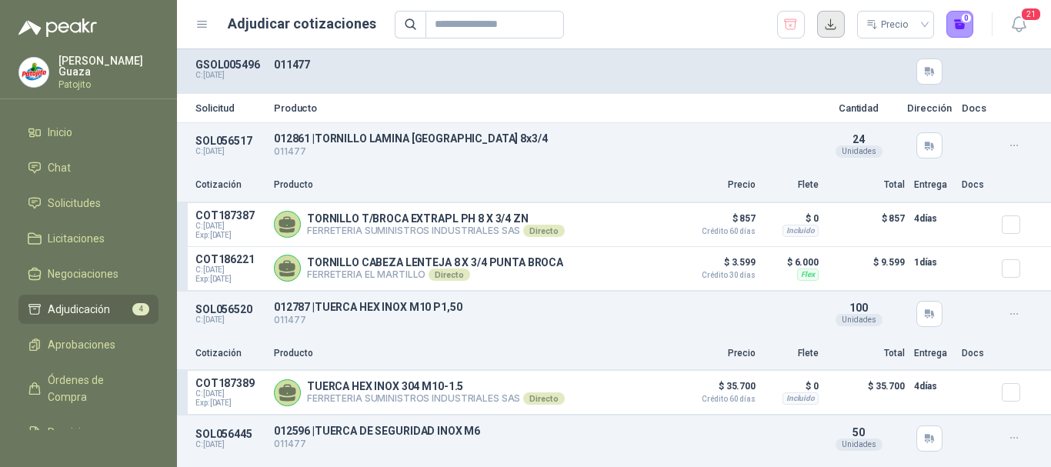
click at [830, 28] on button "button" at bounding box center [831, 25] width 28 height 28
click at [98, 213] on link "Solicitudes" at bounding box center [88, 203] width 140 height 29
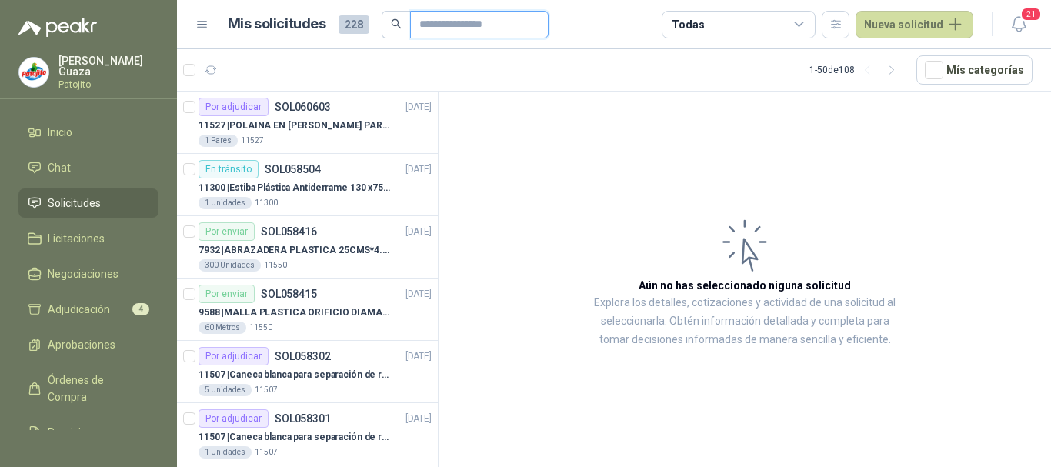
click at [487, 26] on input "text" at bounding box center [473, 25] width 108 height 26
type input "****"
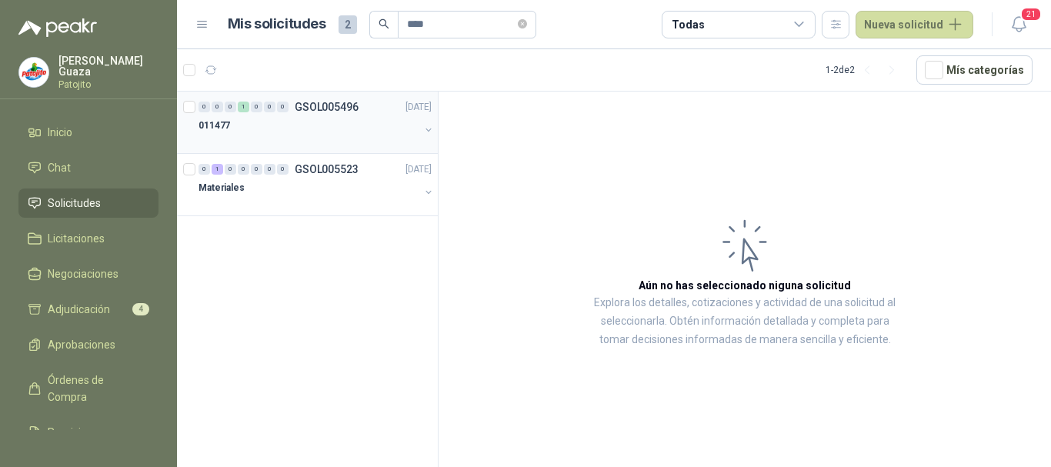
click at [370, 109] on div "0 0 0 1 0 0 0 GSOL005496 [DATE]" at bounding box center [317, 107] width 236 height 18
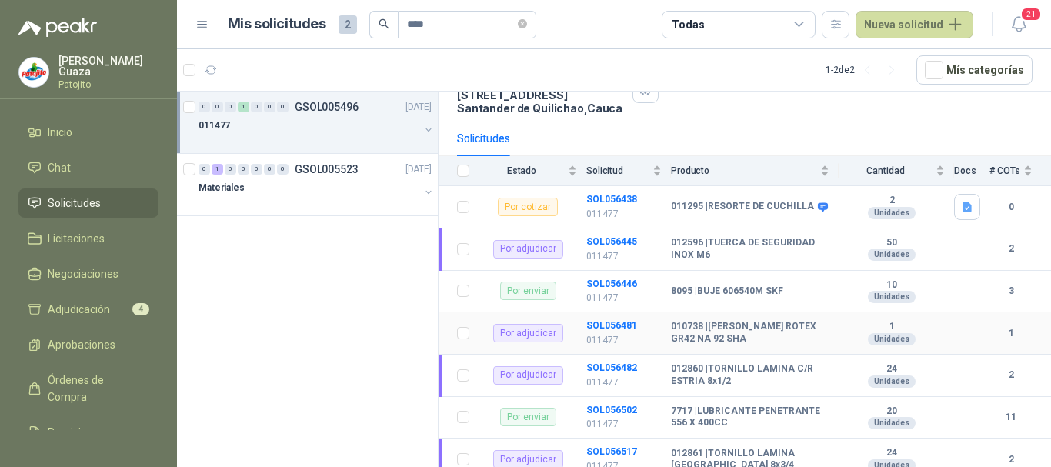
scroll to position [203, 0]
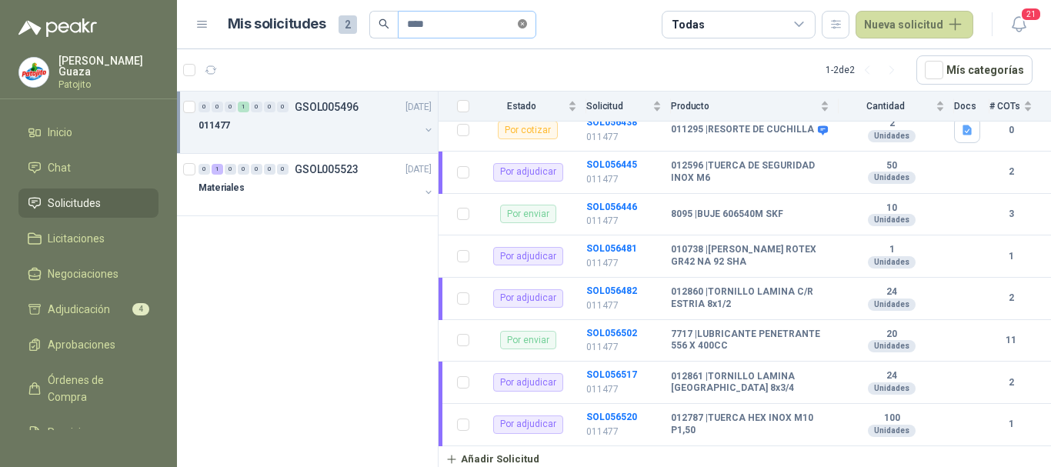
click at [527, 21] on icon "close-circle" at bounding box center [522, 23] width 9 height 9
click at [484, 21] on input "text" at bounding box center [461, 25] width 108 height 26
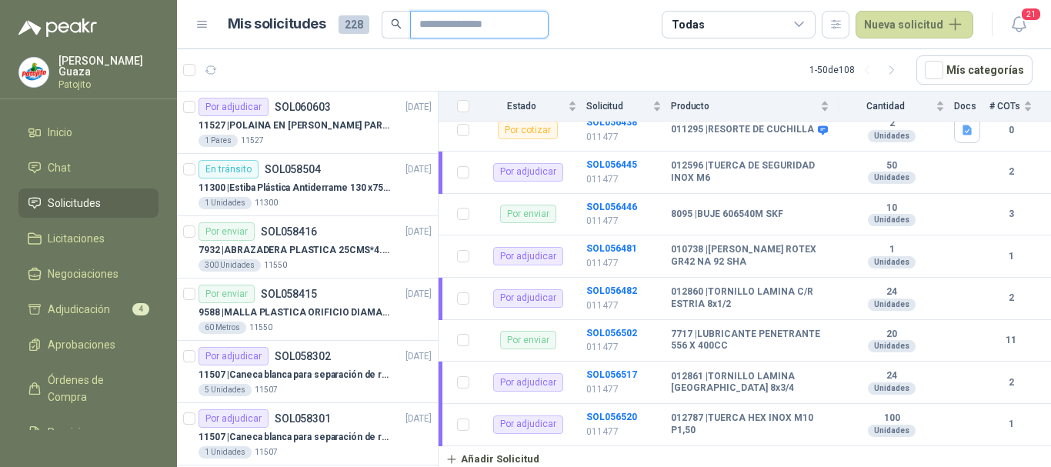
type input "******"
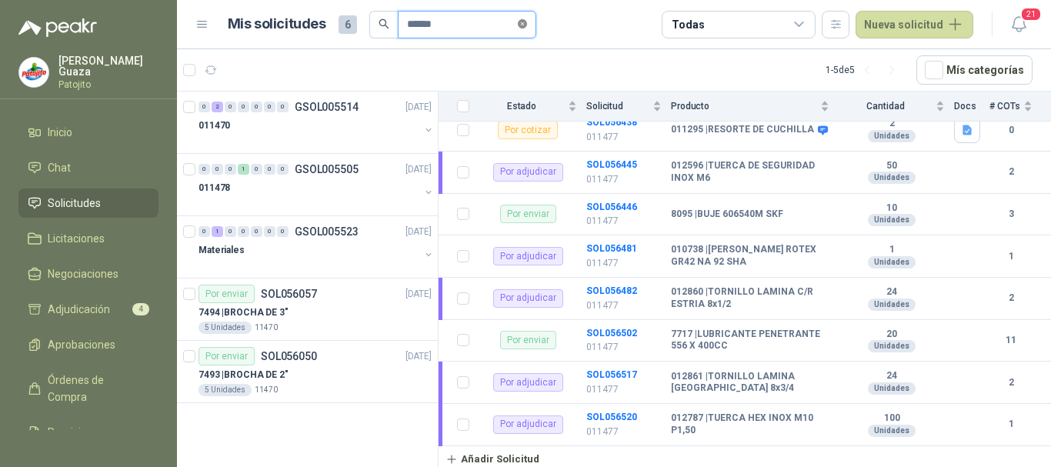
click at [527, 23] on icon "close-circle" at bounding box center [522, 23] width 9 height 9
click at [459, 32] on input "text" at bounding box center [461, 25] width 108 height 26
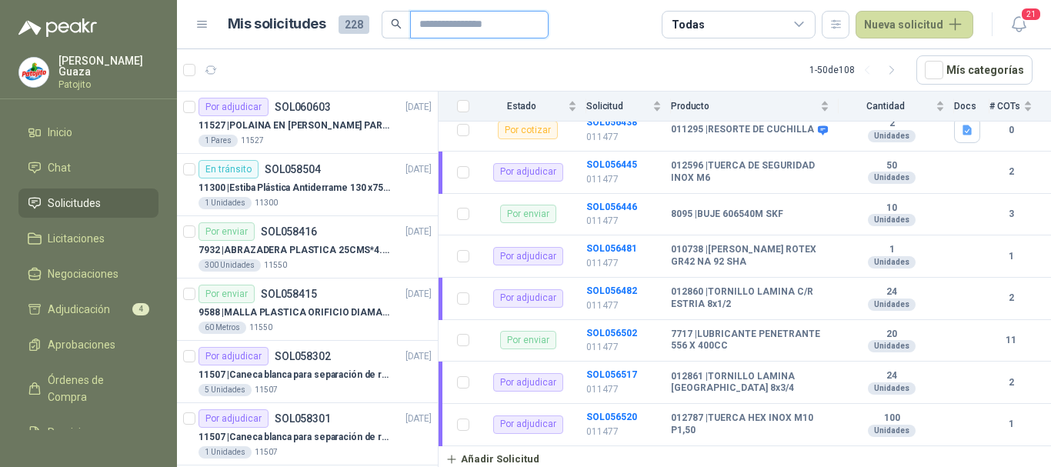
type input "*******"
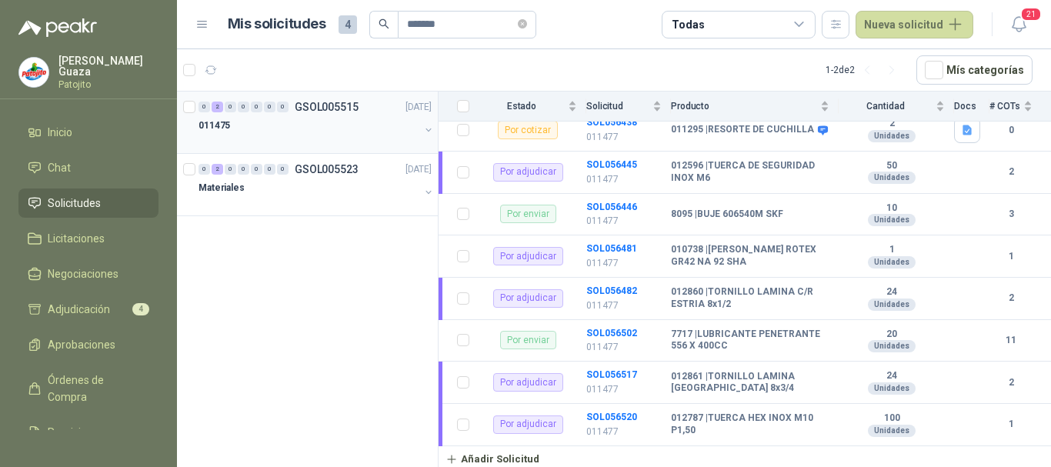
click at [319, 107] on p "GSOL005515" at bounding box center [327, 107] width 64 height 11
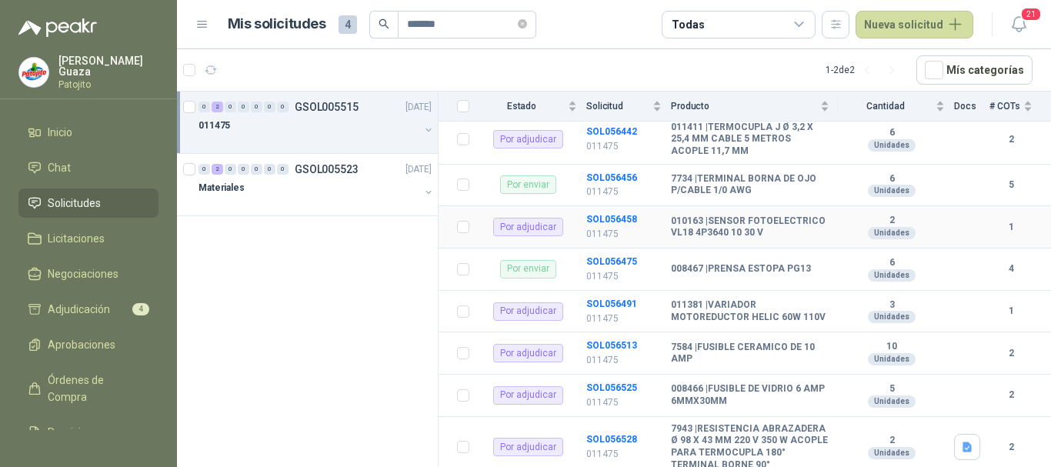
scroll to position [393, 0]
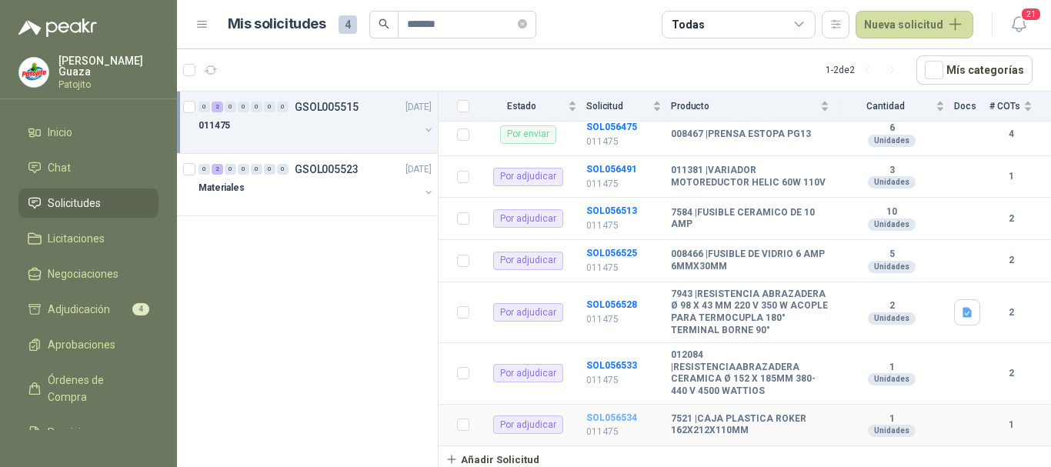
click at [603, 421] on b "SOL056534" at bounding box center [611, 417] width 51 height 11
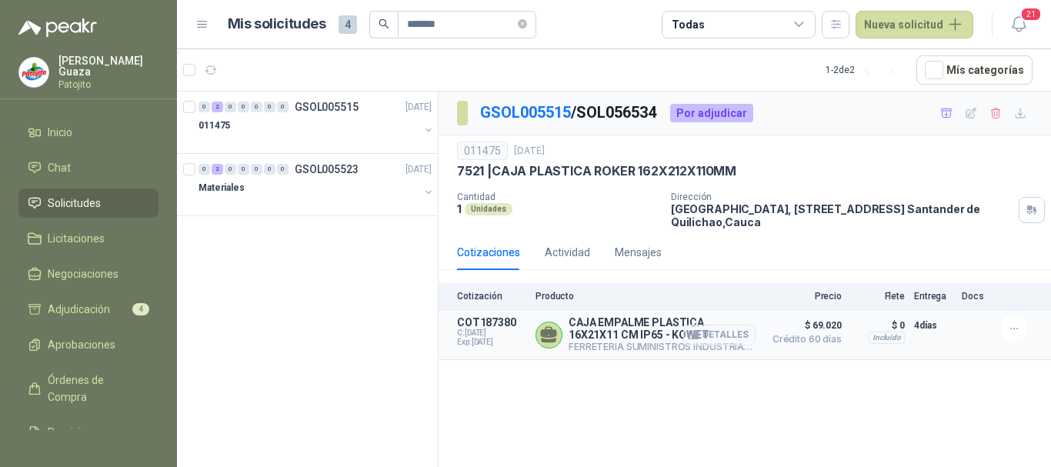
click at [706, 338] on button "Detalles" at bounding box center [719, 335] width 72 height 21
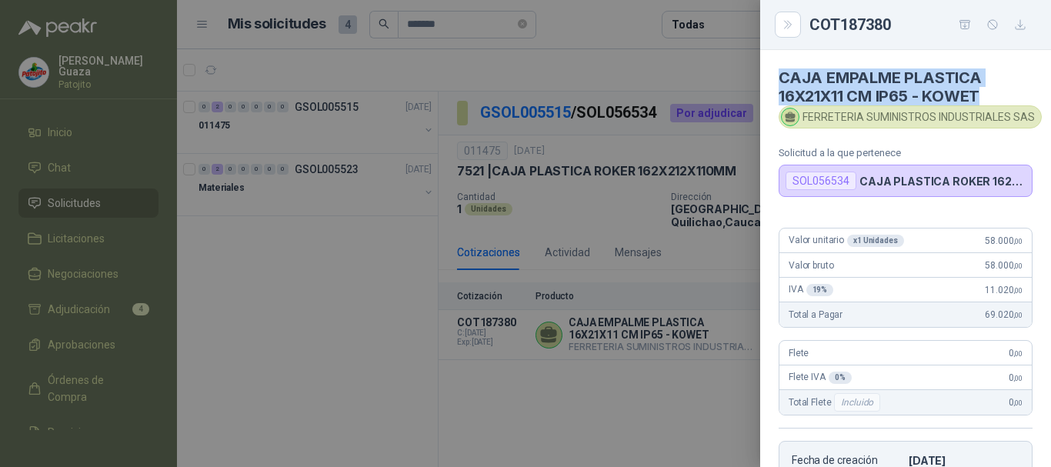
drag, startPoint x: 780, startPoint y: 73, endPoint x: 985, endPoint y: 93, distance: 205.7
click at [985, 93] on h4 "CAJA EMPALME PLASTICA 16X21X11 CM IP65 - KOWET" at bounding box center [906, 86] width 254 height 37
copy h4 "CAJA EMPALME PLASTICA 16X21X11 CM IP65 - KOWET"
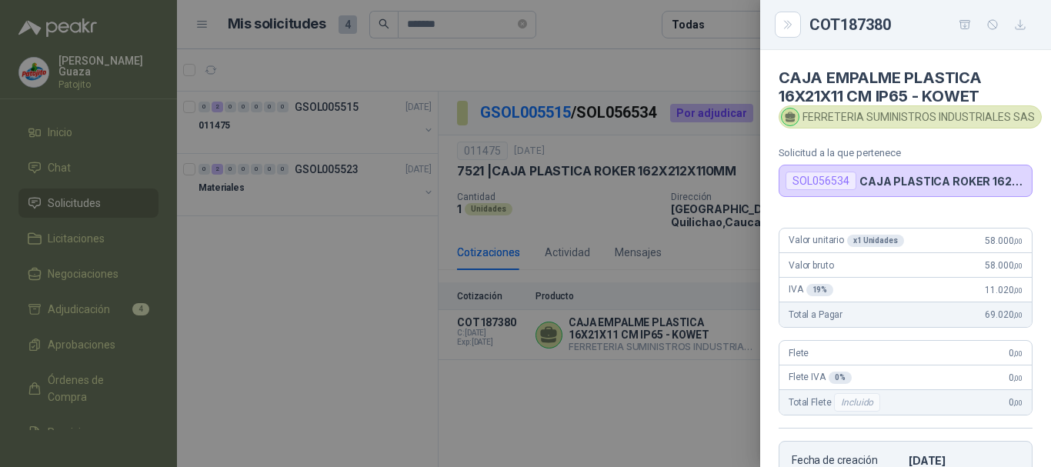
drag, startPoint x: 659, startPoint y: 378, endPoint x: 643, endPoint y: 382, distance: 15.9
click at [659, 381] on div at bounding box center [525, 233] width 1051 height 467
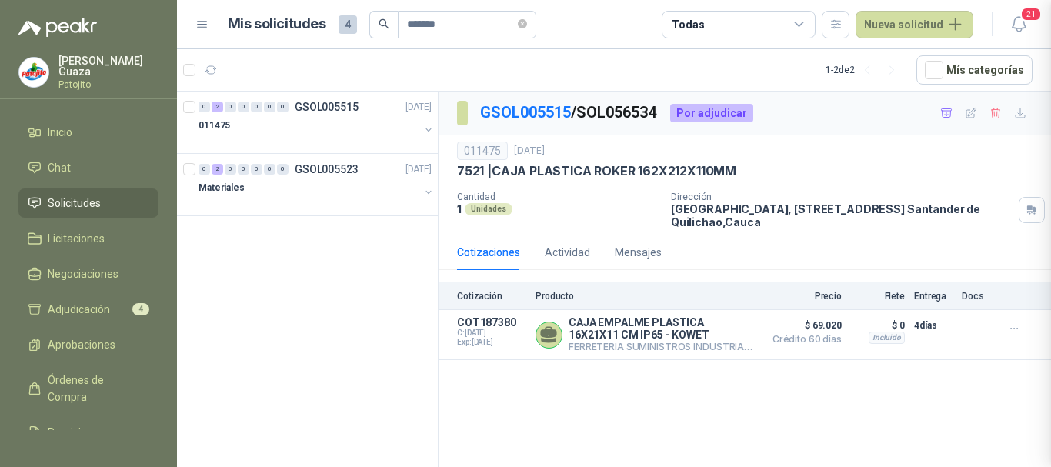
scroll to position [319, 0]
click at [326, 167] on p "GSOL005523" at bounding box center [327, 169] width 64 height 11
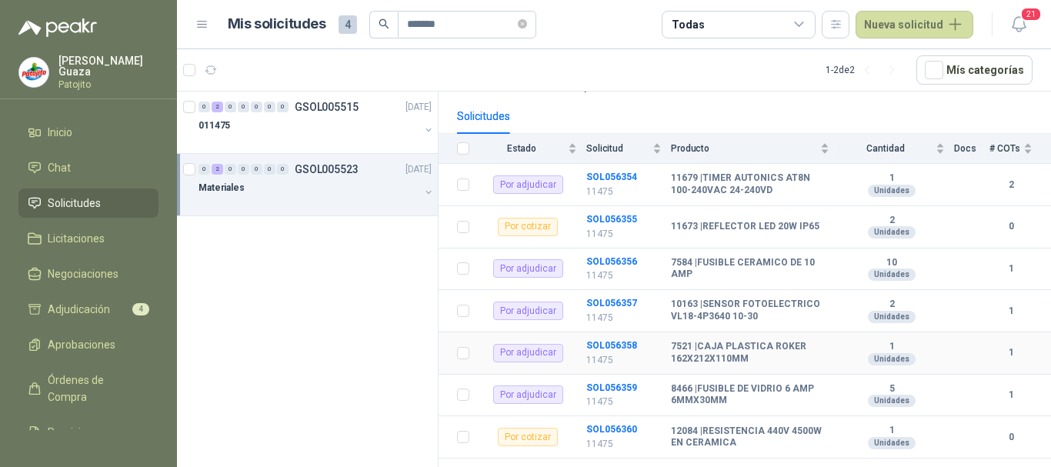
scroll to position [172, 0]
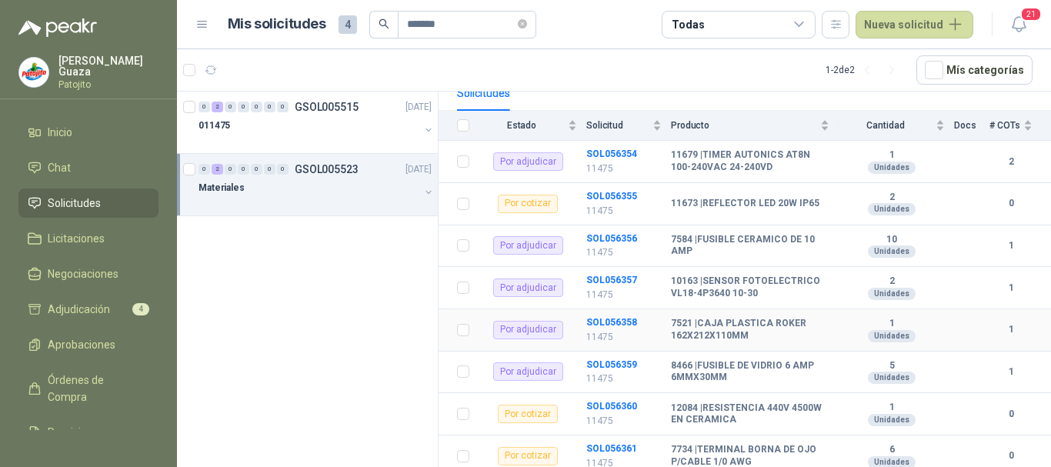
click at [603, 315] on td "SOL056358 11475" at bounding box center [628, 330] width 85 height 42
click at [608, 326] on b "SOL056358" at bounding box center [611, 322] width 51 height 11
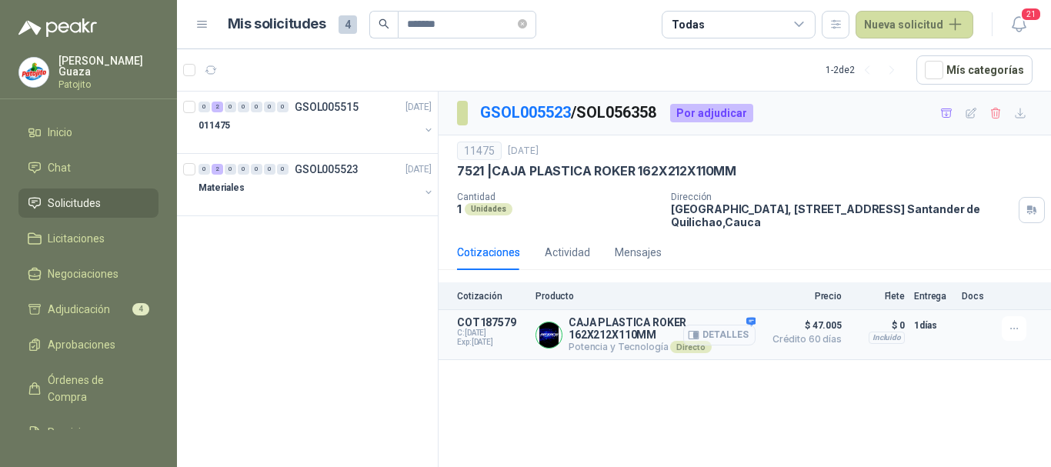
click at [698, 336] on icon "button" at bounding box center [696, 335] width 4 height 6
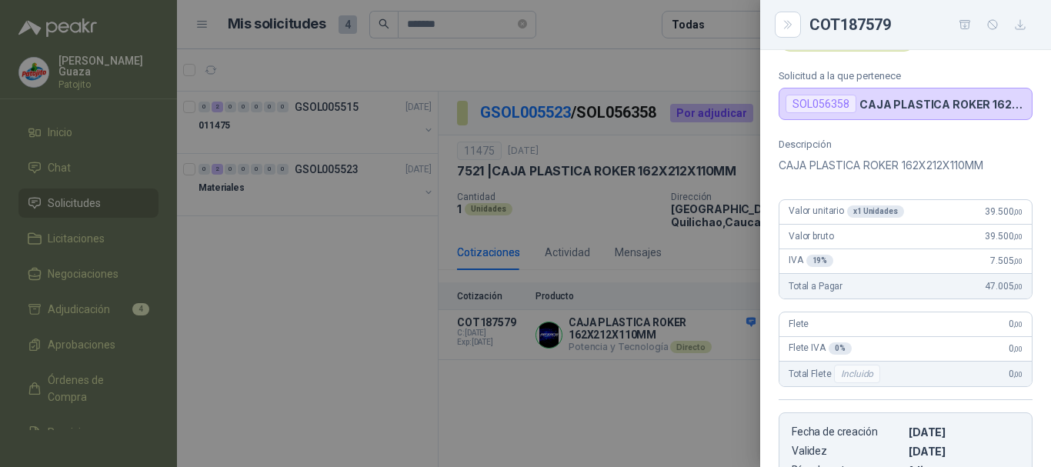
scroll to position [154, 0]
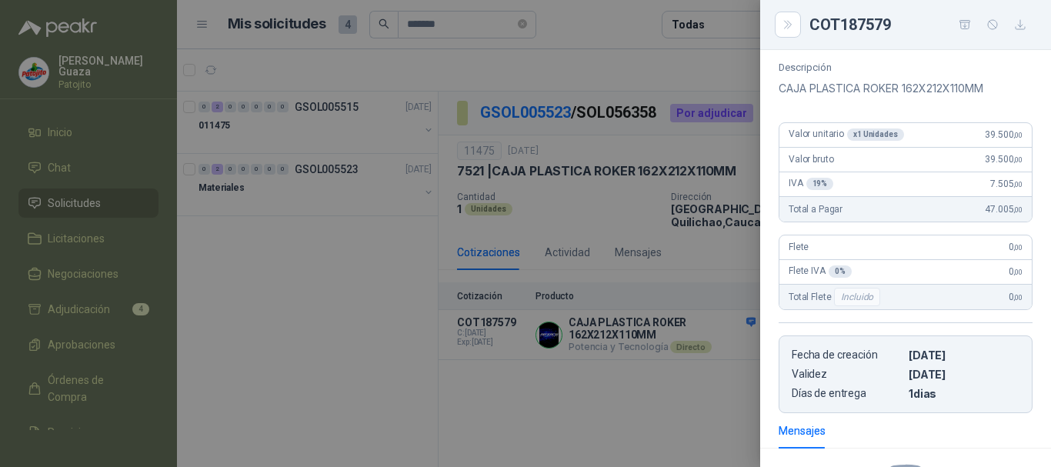
click at [541, 261] on div at bounding box center [525, 233] width 1051 height 467
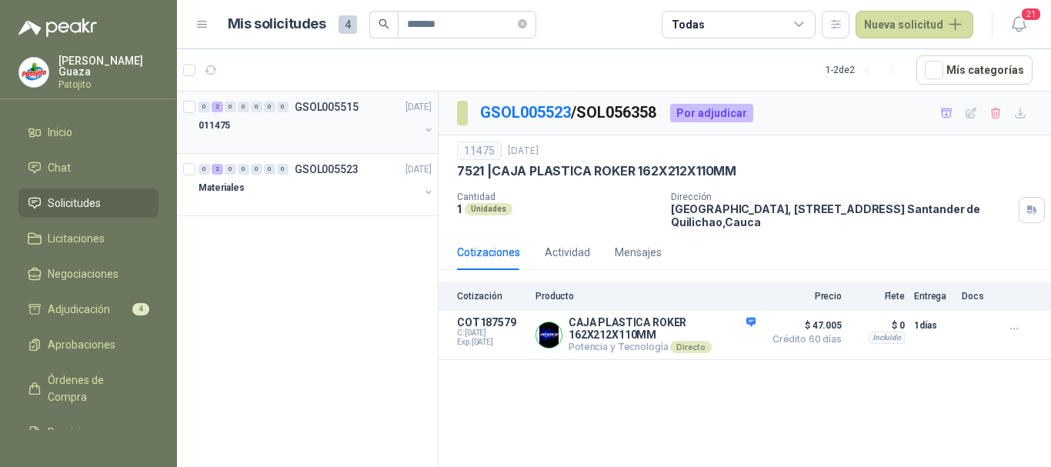
click at [344, 112] on p "GSOL005515" at bounding box center [327, 107] width 64 height 11
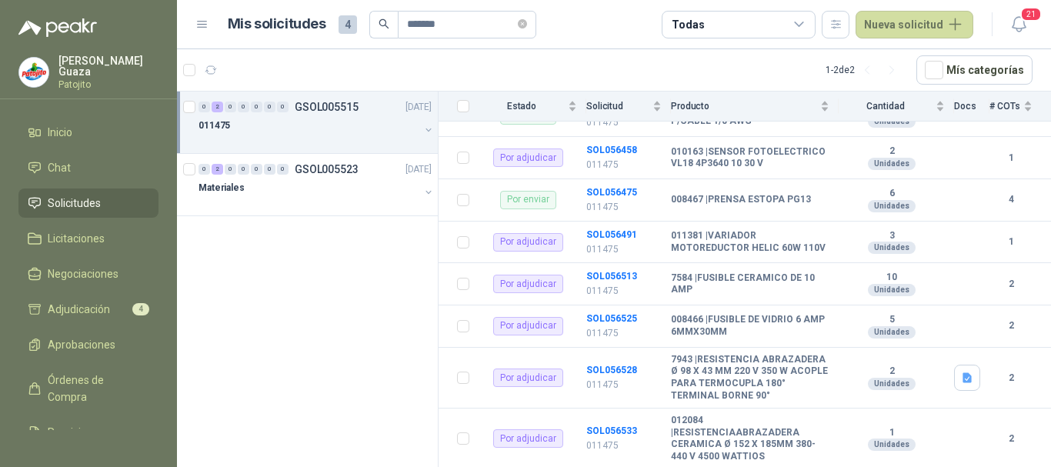
scroll to position [393, 0]
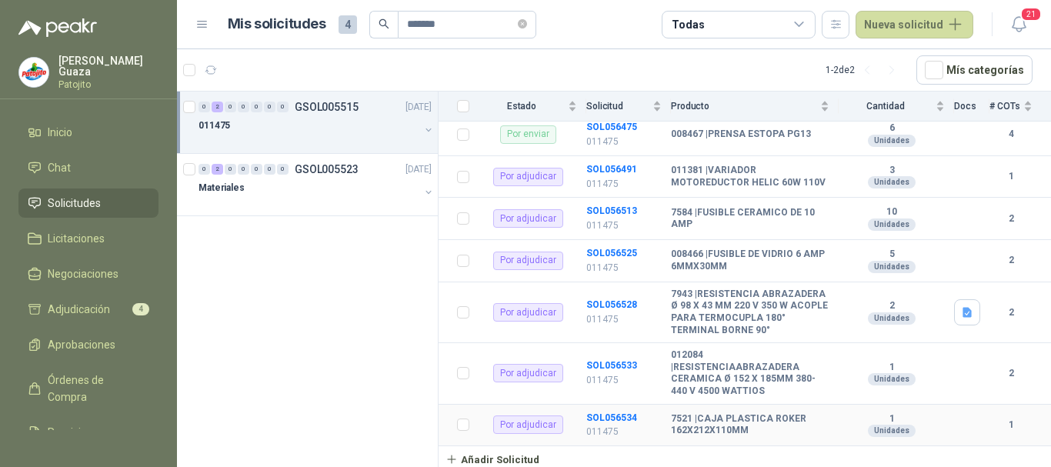
click at [618, 423] on td "SOL056534 011475" at bounding box center [628, 426] width 85 height 42
click at [620, 422] on b "SOL056534" at bounding box center [611, 417] width 51 height 11
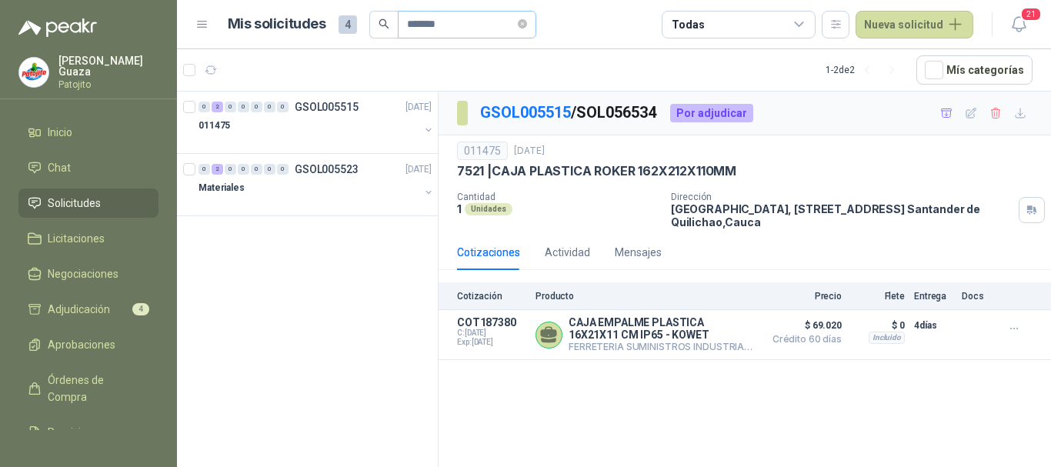
click at [536, 16] on span "*******" at bounding box center [467, 25] width 139 height 28
click at [527, 25] on icon "close-circle" at bounding box center [522, 23] width 9 height 9
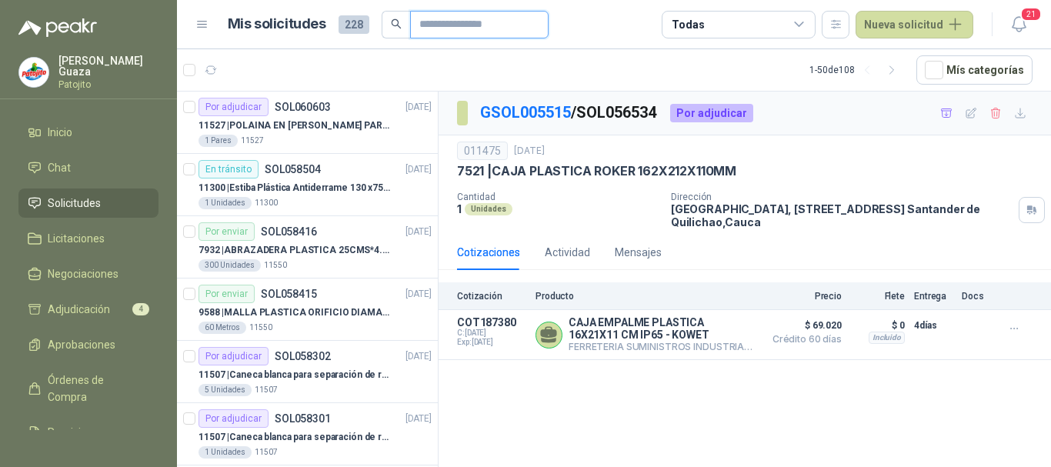
click at [489, 22] on input "text" at bounding box center [473, 25] width 108 height 26
type input "*******"
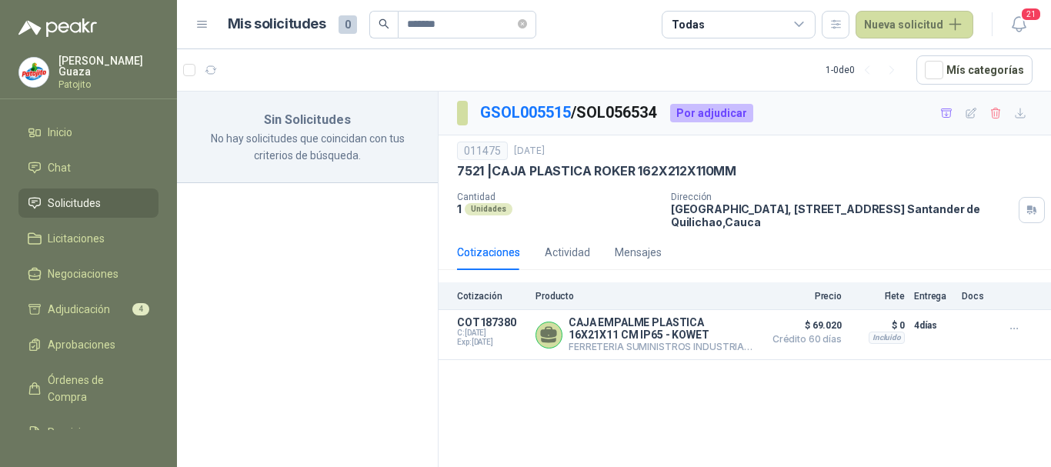
click at [110, 211] on li "Solicitudes" at bounding box center [89, 203] width 122 height 17
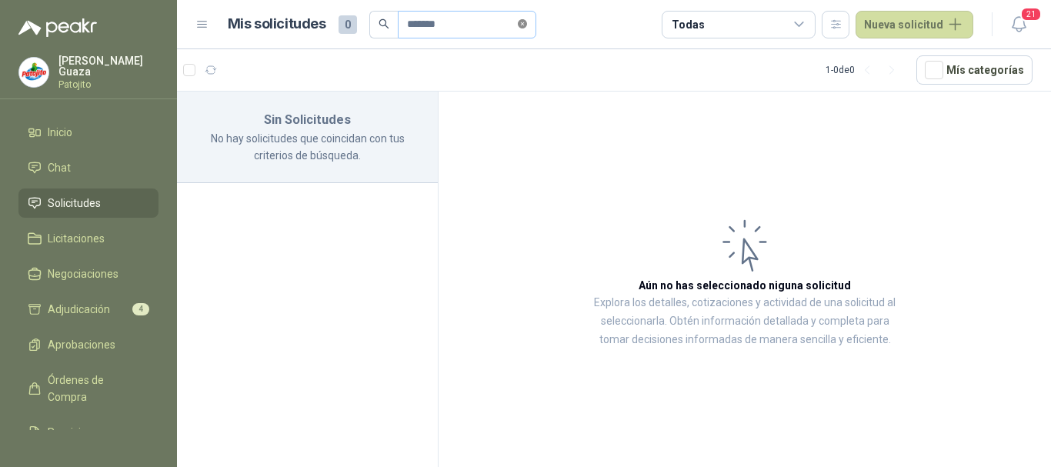
click at [527, 28] on span at bounding box center [522, 24] width 9 height 15
click at [515, 27] on input "text" at bounding box center [461, 25] width 108 height 26
type input "*******"
click at [527, 24] on icon "close-circle" at bounding box center [522, 23] width 9 height 9
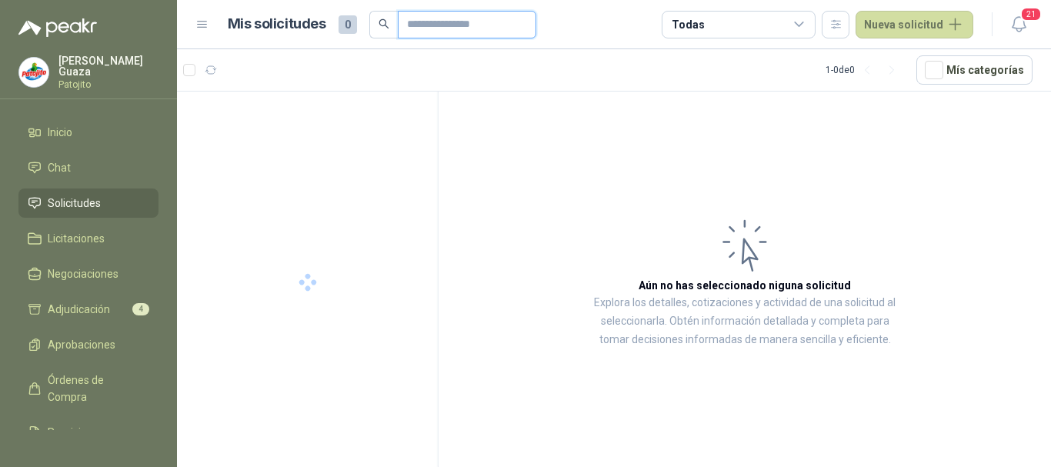
click at [510, 24] on input "text" at bounding box center [461, 25] width 108 height 26
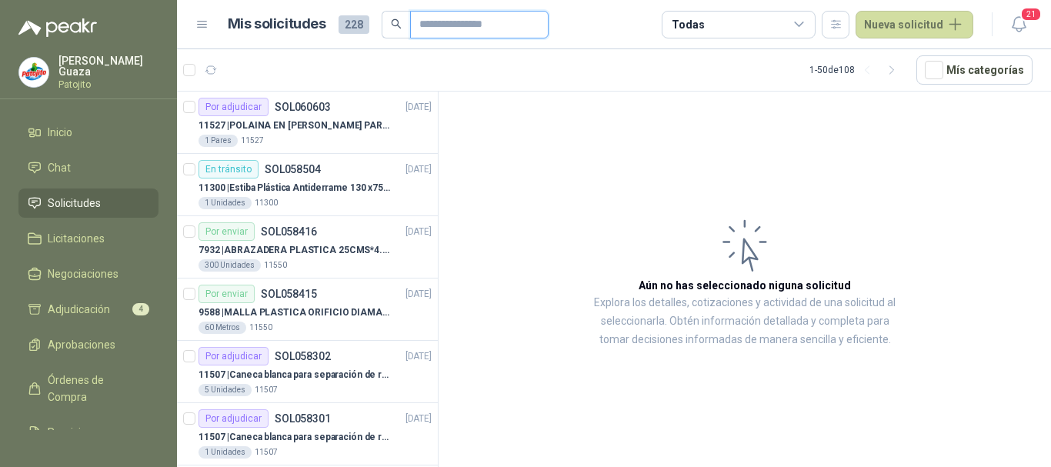
click at [428, 20] on input "text" at bounding box center [473, 25] width 108 height 26
type input "****"
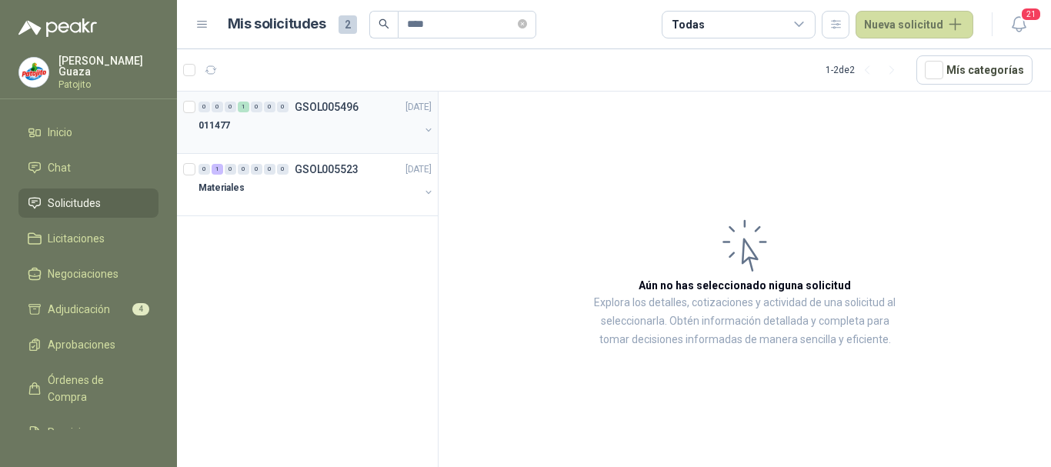
click at [339, 122] on div "011477" at bounding box center [309, 125] width 221 height 18
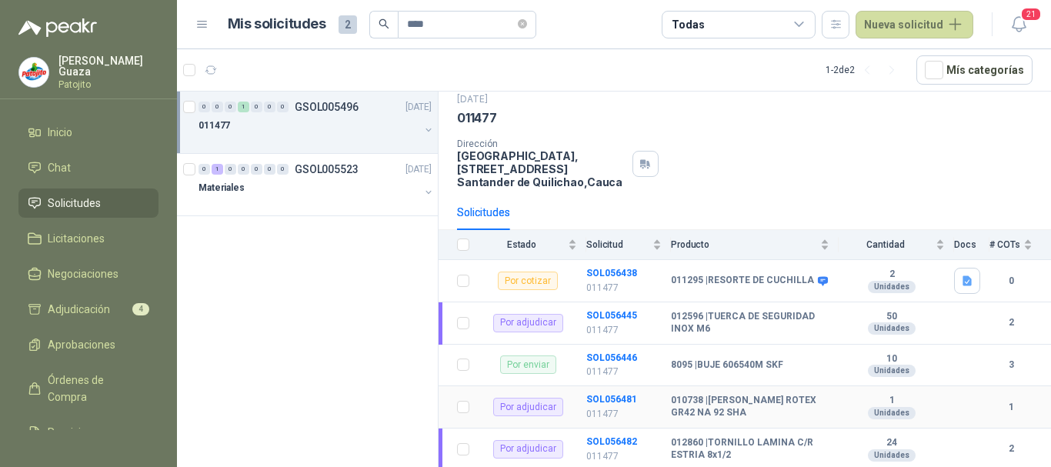
scroll to position [49, 0]
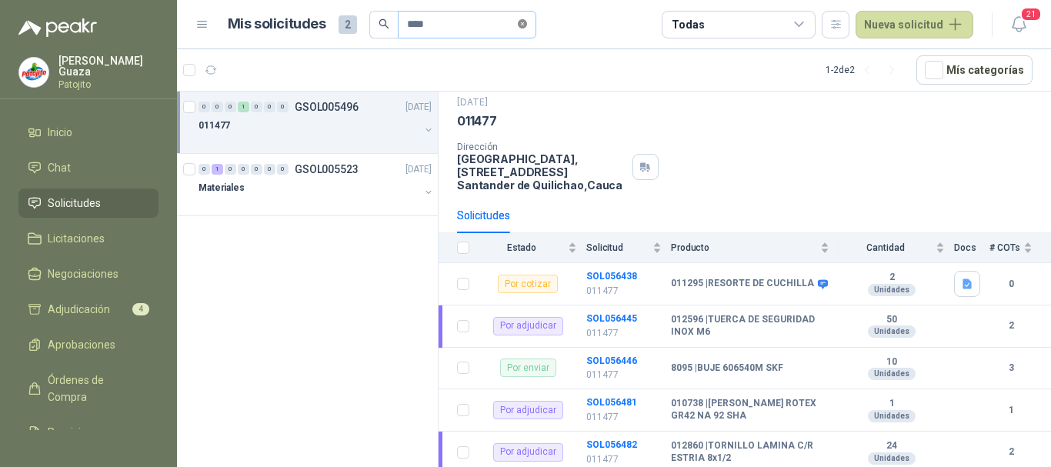
click at [527, 25] on icon "close-circle" at bounding box center [522, 23] width 9 height 9
click at [490, 21] on input "text" at bounding box center [461, 25] width 108 height 26
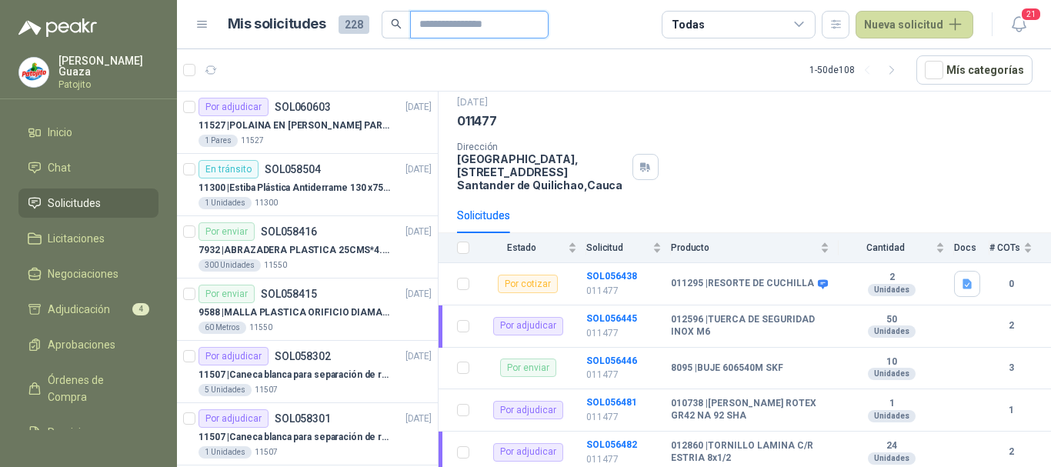
type input "****"
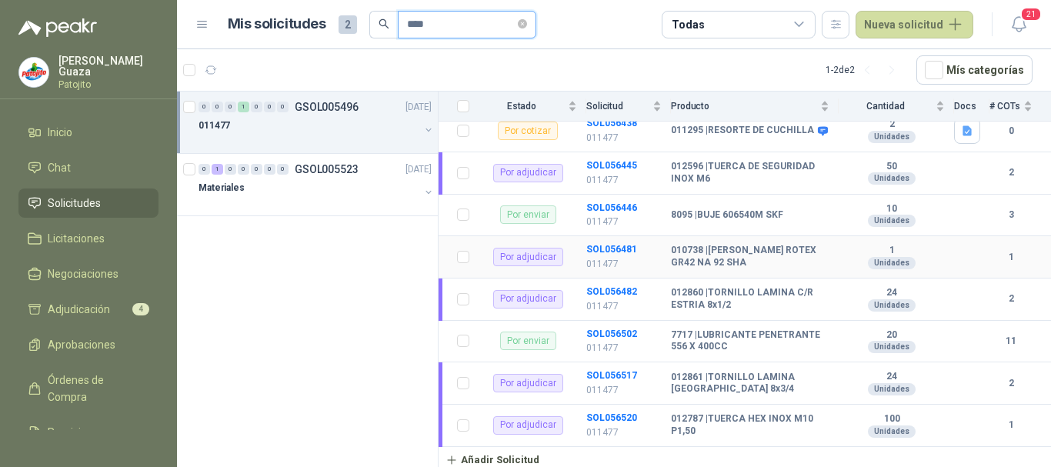
scroll to position [203, 0]
click at [527, 20] on icon "close-circle" at bounding box center [522, 23] width 9 height 9
click at [467, 22] on input "text" at bounding box center [461, 25] width 108 height 26
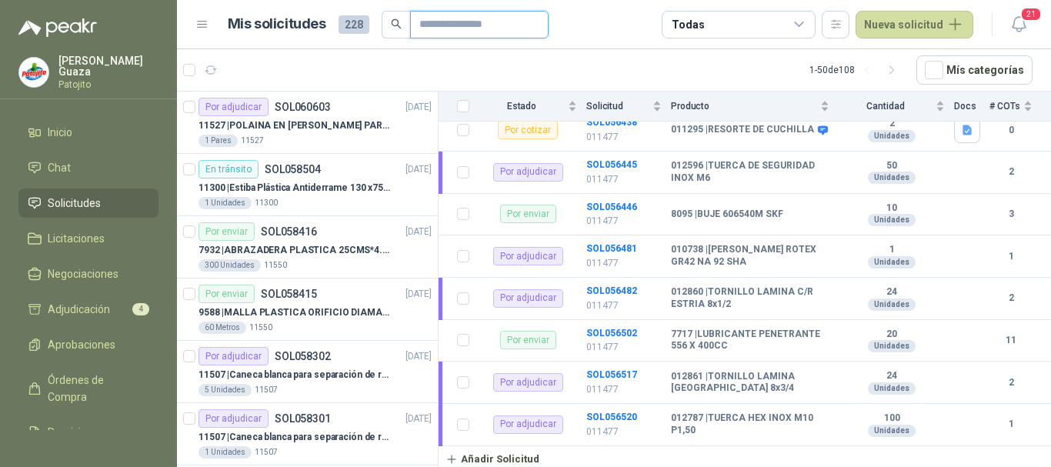
click at [460, 15] on input "text" at bounding box center [473, 25] width 108 height 26
type input "****"
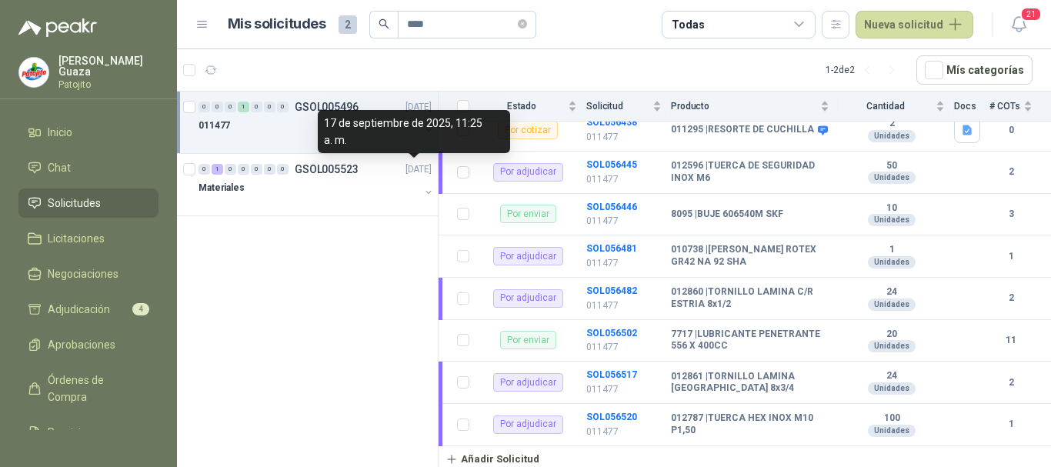
click at [312, 88] on article "1 - 2 de 2 Mís categorías" at bounding box center [614, 70] width 874 height 42
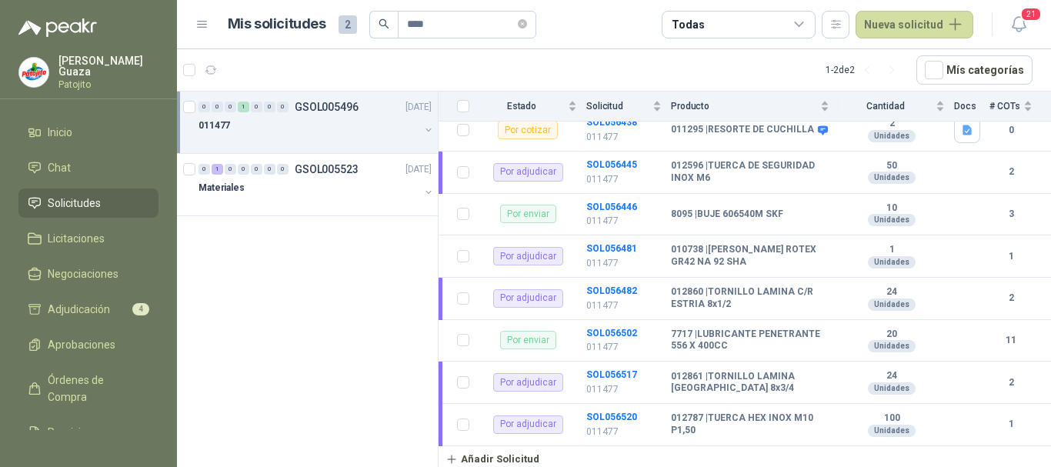
click at [322, 105] on p "GSOL005496" at bounding box center [327, 107] width 64 height 11
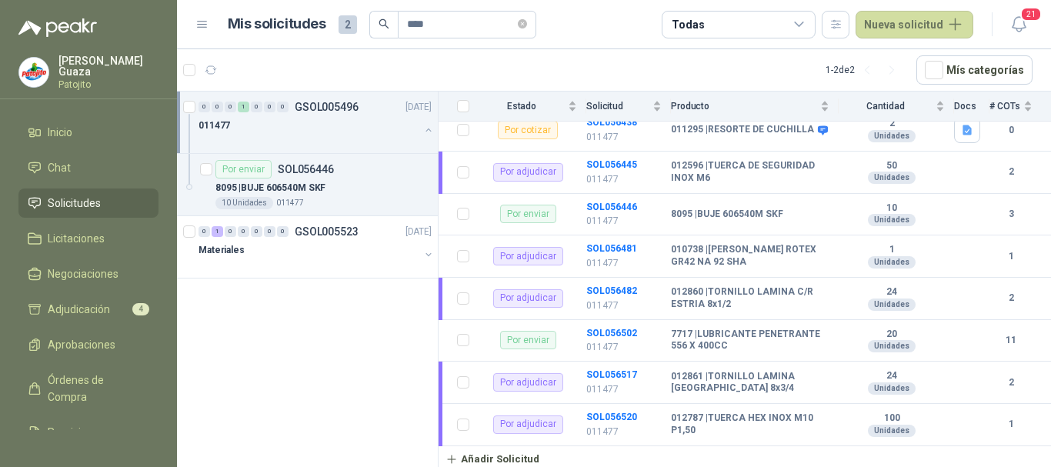
scroll to position [5, 0]
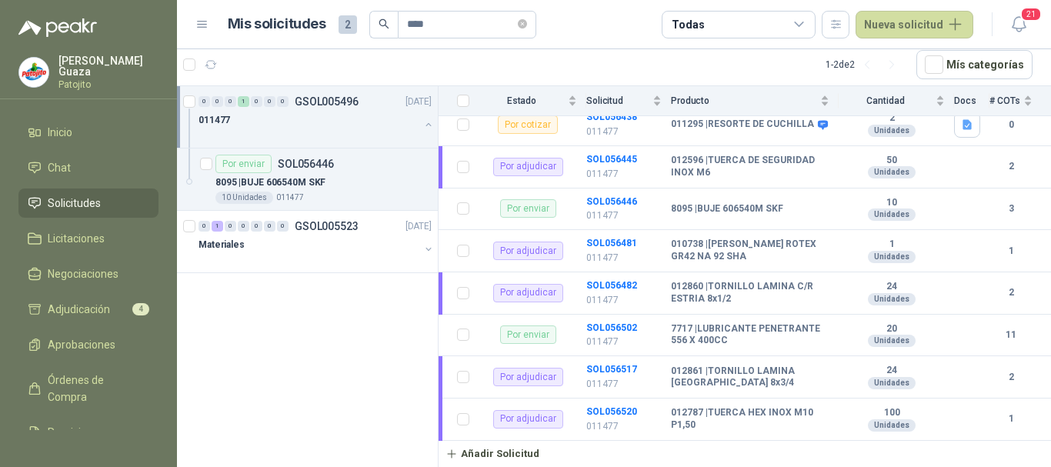
click at [354, 98] on p "GSOL005496" at bounding box center [327, 101] width 64 height 11
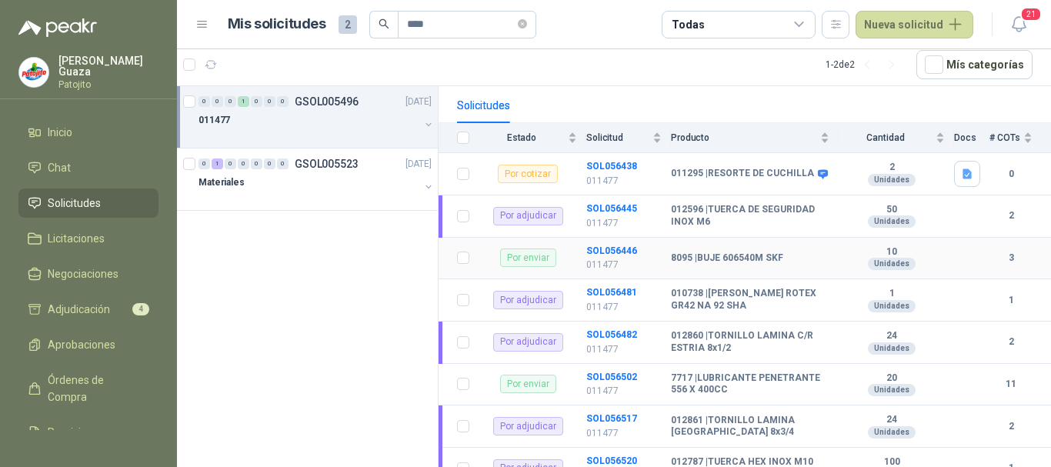
scroll to position [203, 0]
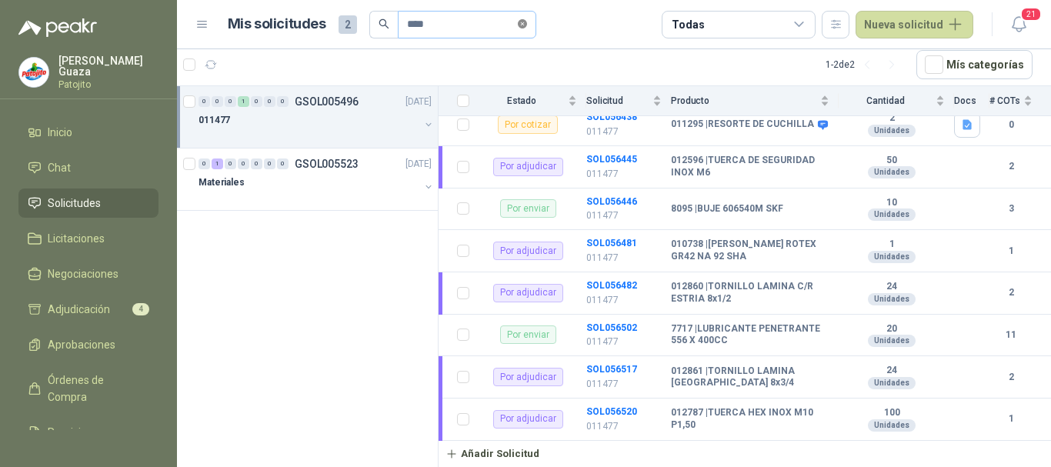
click at [527, 23] on icon "close-circle" at bounding box center [522, 23] width 9 height 9
click at [482, 25] on input "text" at bounding box center [461, 25] width 108 height 26
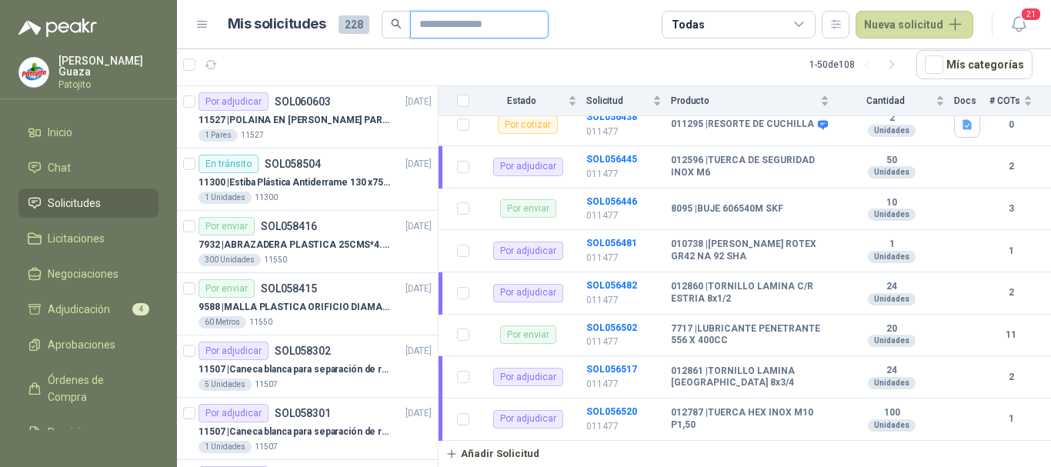
type input "*******"
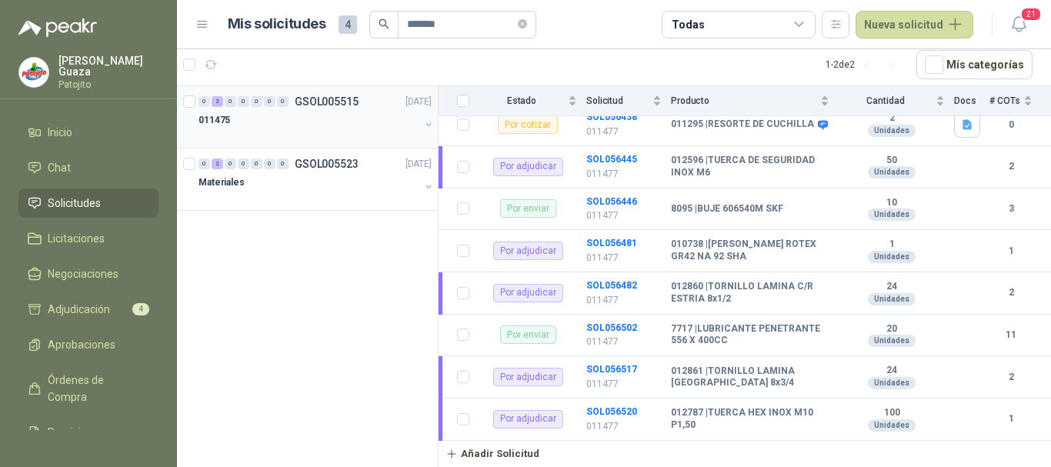
click at [342, 104] on p "GSOL005515" at bounding box center [327, 101] width 64 height 11
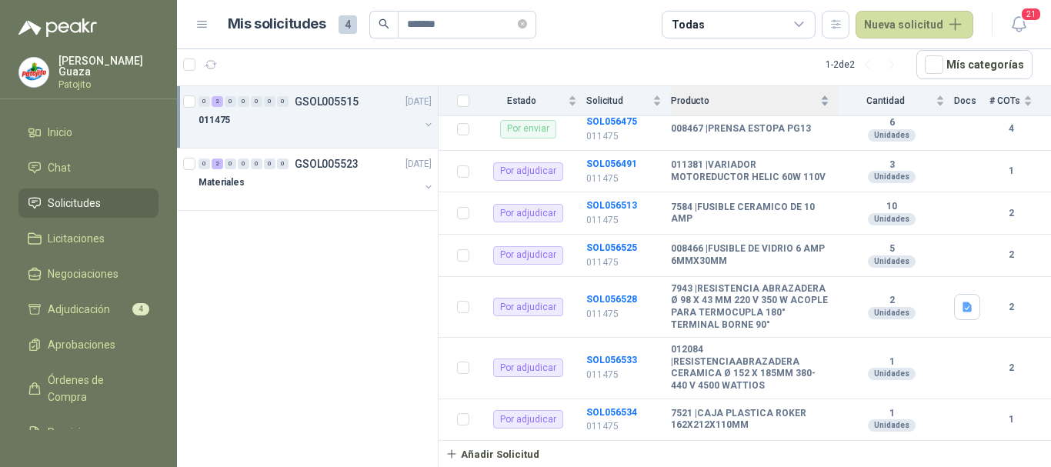
scroll to position [385, 0]
click at [606, 416] on b "SOL056534" at bounding box center [611, 412] width 51 height 11
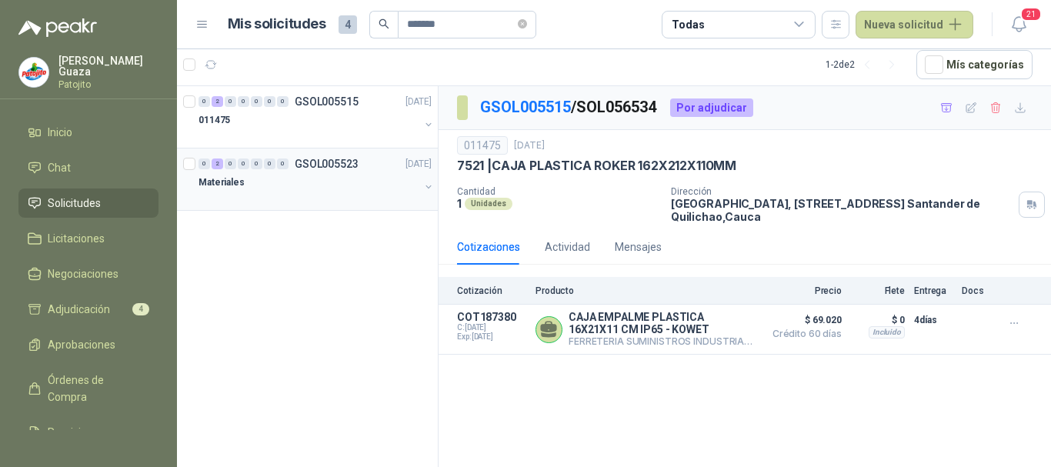
click at [342, 161] on p "GSOL005523" at bounding box center [327, 164] width 64 height 11
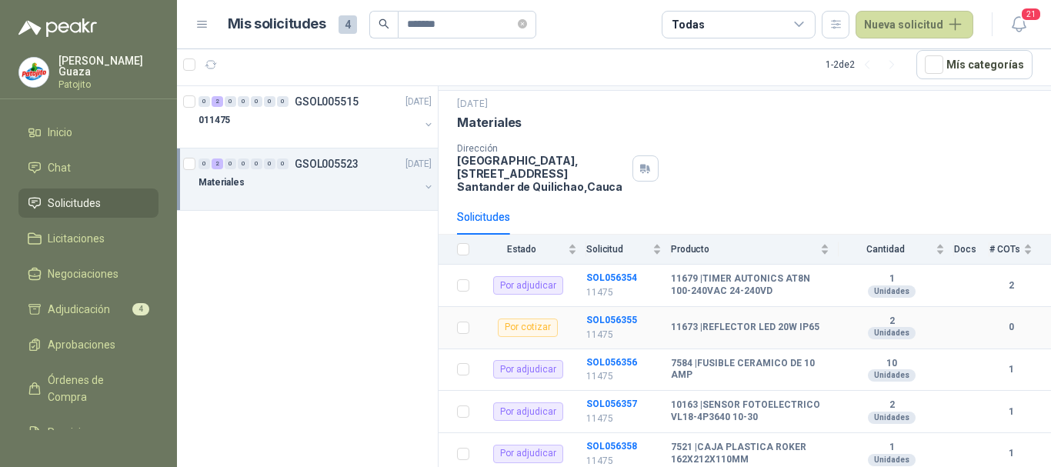
scroll to position [77, 0]
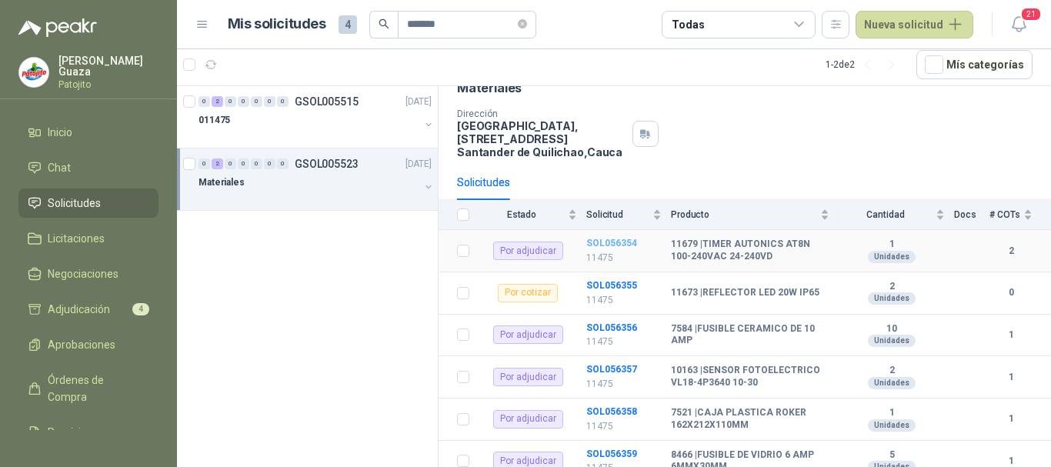
click at [614, 244] on b "SOL056354" at bounding box center [611, 243] width 51 height 11
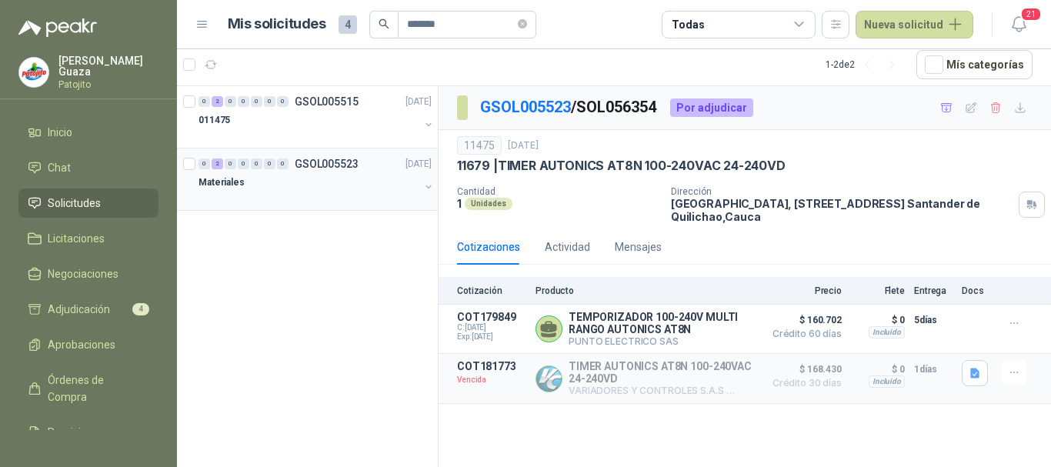
click at [347, 173] on div "Materiales" at bounding box center [309, 182] width 221 height 18
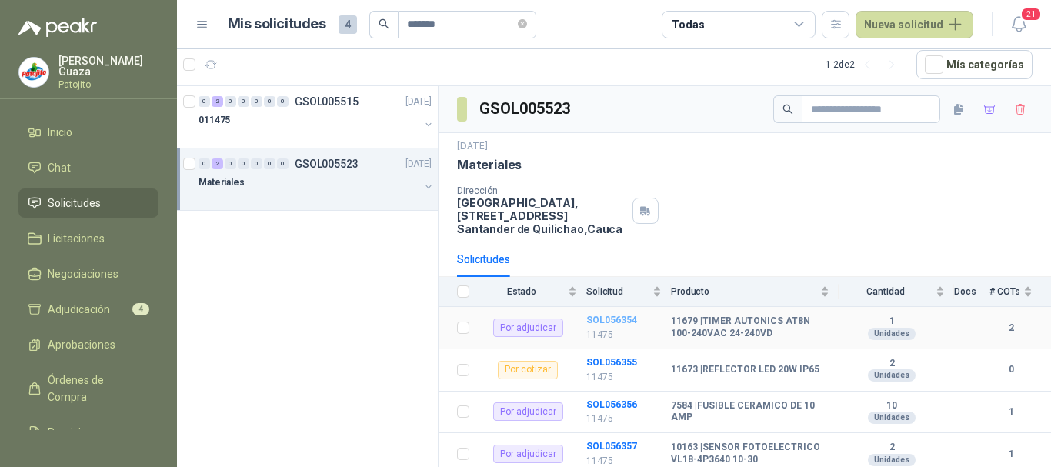
click at [612, 325] on b "SOL056354" at bounding box center [611, 320] width 51 height 11
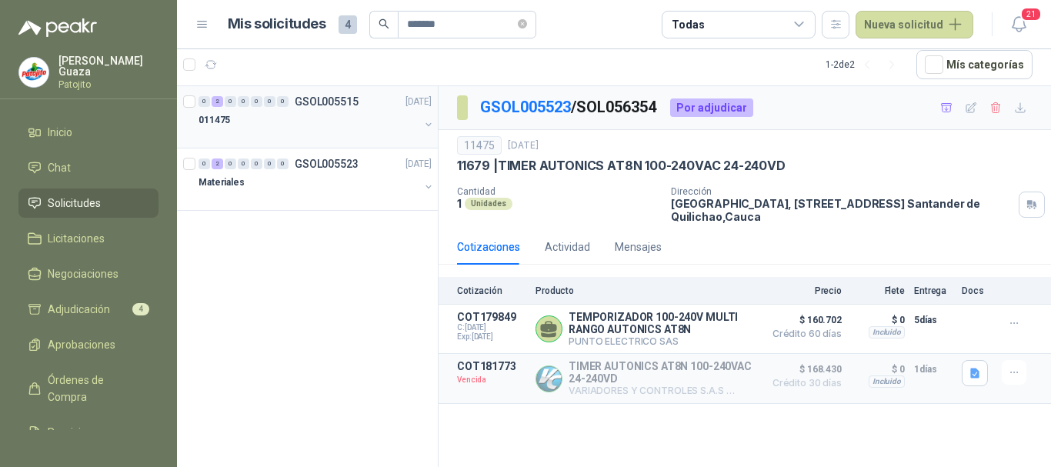
click at [361, 109] on div "0 2 0 0 0 0 0 GSOL005515 [DATE]" at bounding box center [317, 101] width 236 height 18
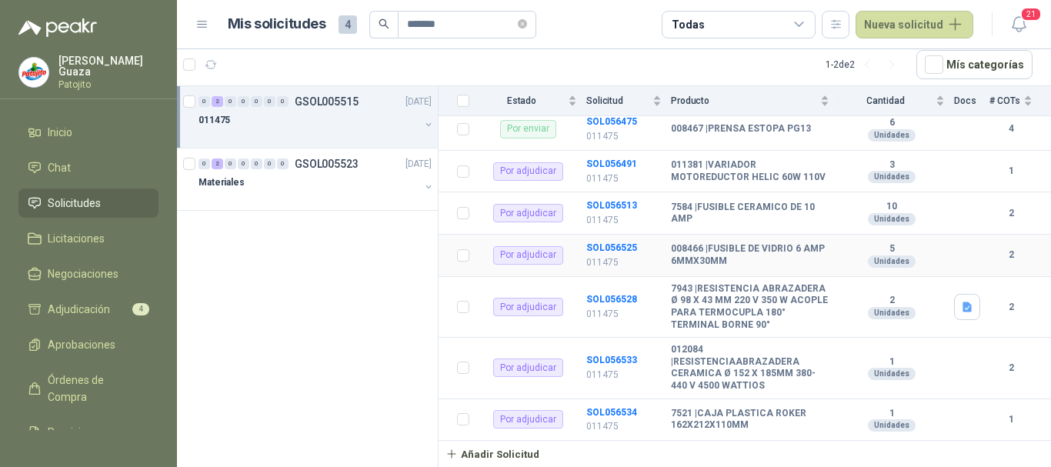
scroll to position [393, 0]
click at [629, 407] on b "SOL056534" at bounding box center [611, 412] width 51 height 11
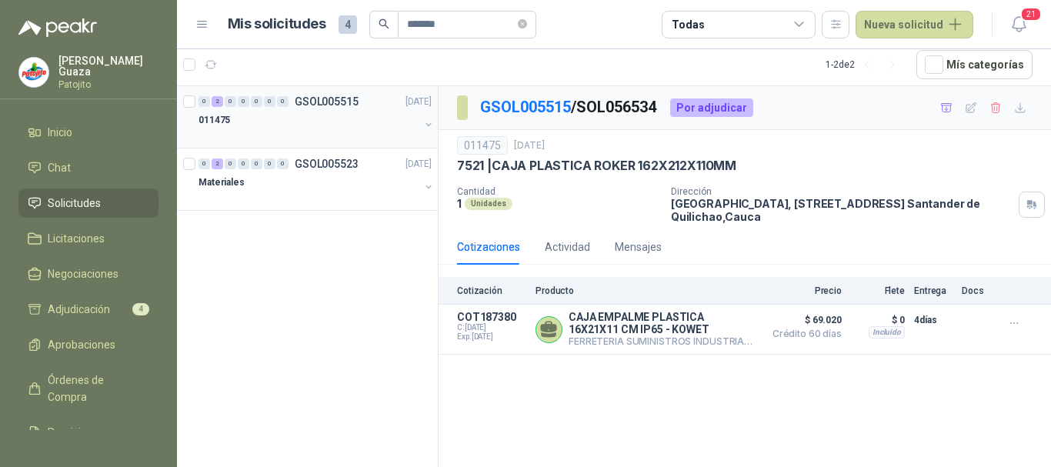
click at [356, 110] on div "0 2 0 0 0 0 0 GSOL005515 [DATE]" at bounding box center [317, 101] width 236 height 18
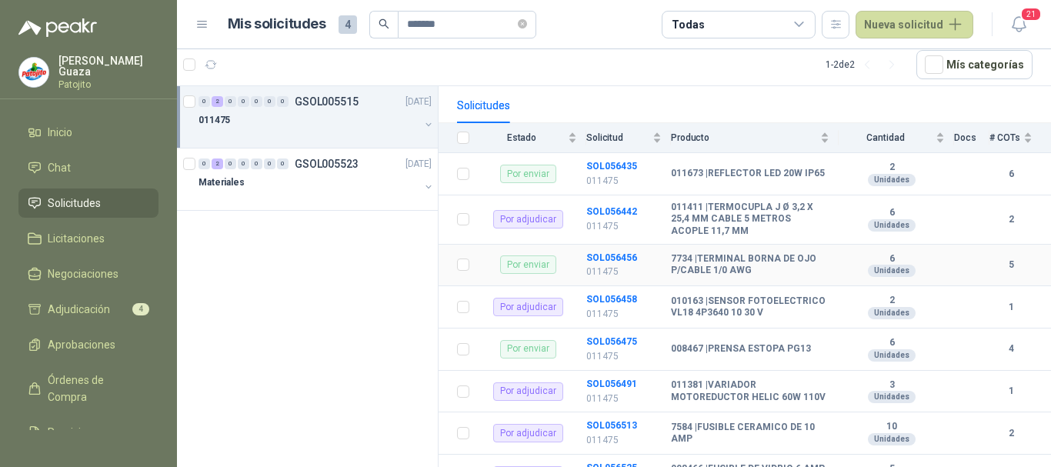
scroll to position [231, 0]
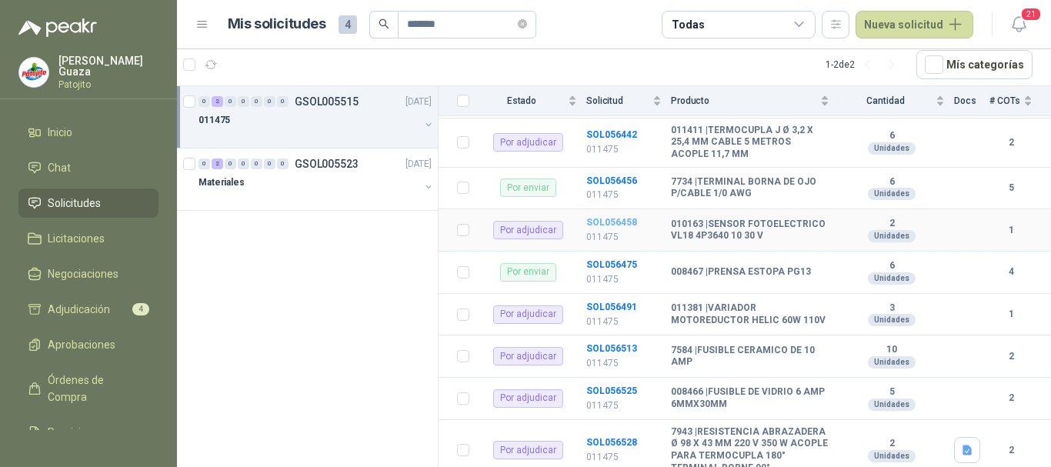
click at [609, 225] on b "SOL056458" at bounding box center [611, 222] width 51 height 11
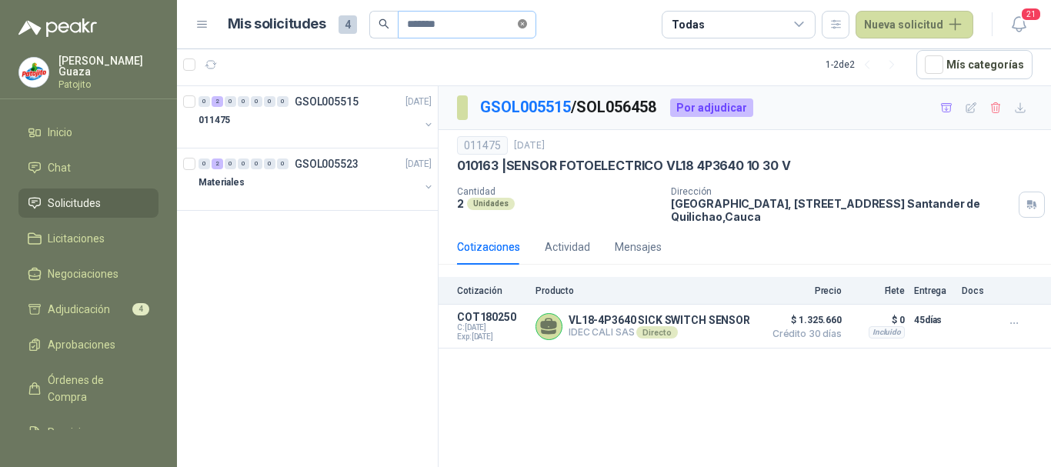
click at [527, 23] on icon "close-circle" at bounding box center [522, 23] width 9 height 9
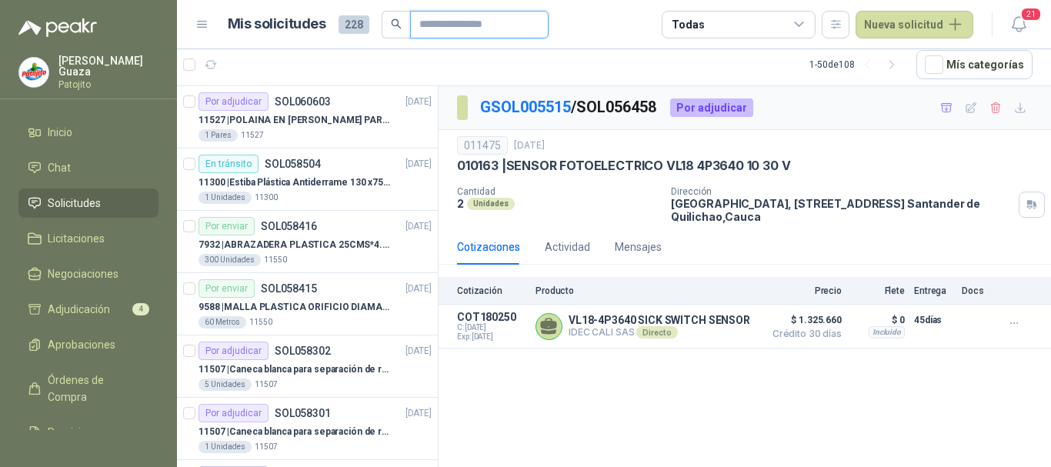
click at [501, 25] on input "text" at bounding box center [473, 25] width 108 height 26
type input "*******"
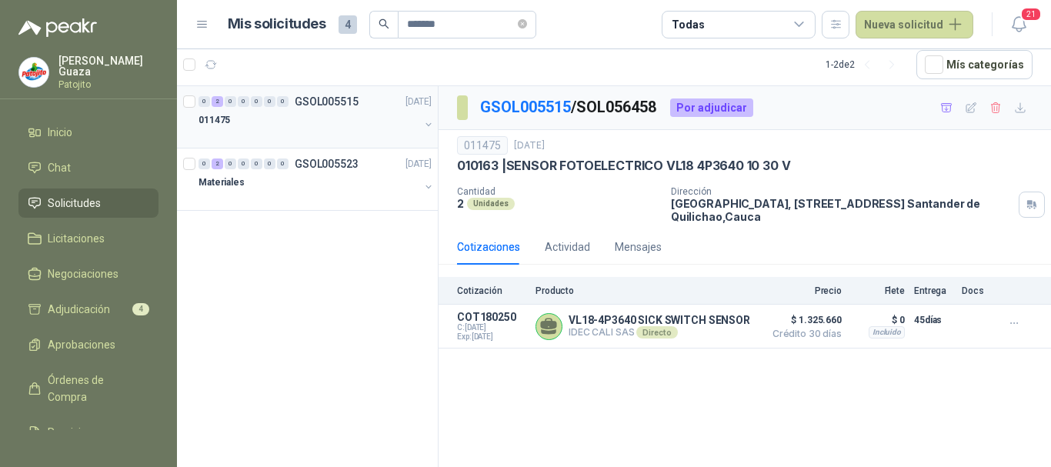
click at [347, 102] on p "GSOL005515" at bounding box center [327, 101] width 64 height 11
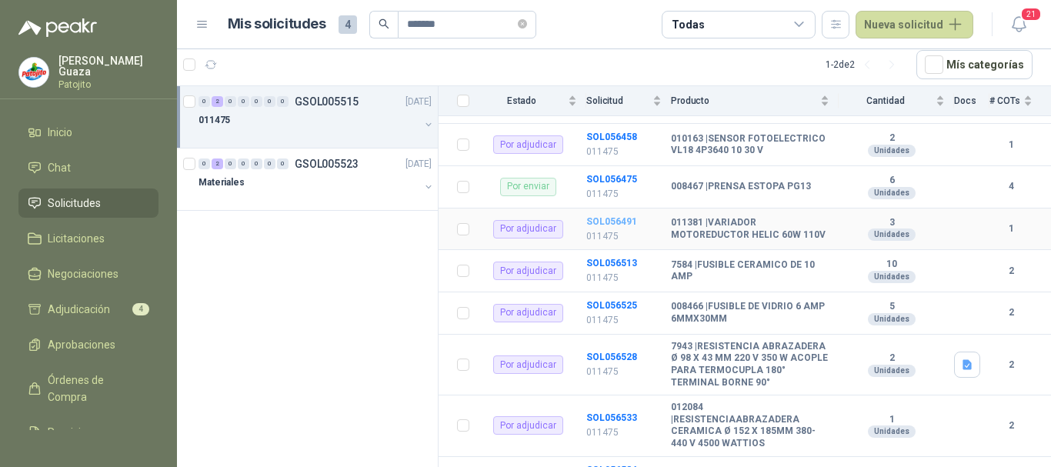
scroll to position [239, 0]
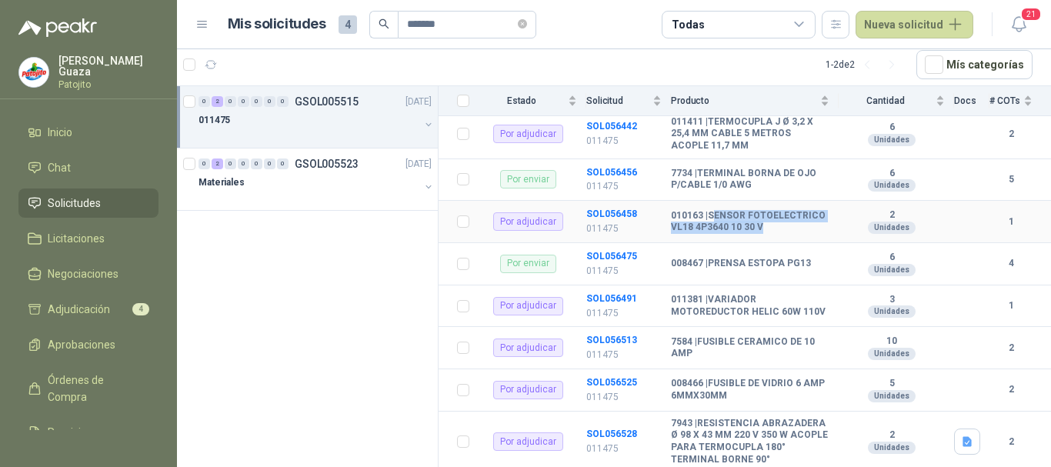
drag, startPoint x: 713, startPoint y: 208, endPoint x: 713, endPoint y: 245, distance: 37.7
click at [713, 243] on td "010163 | SENSOR FOTOELECTRICO VL18 4P3640 10 30 V" at bounding box center [755, 222] width 168 height 42
copy b "[PERSON_NAME] FOTOELECTRICO VL18 4P3640 10 30 V"
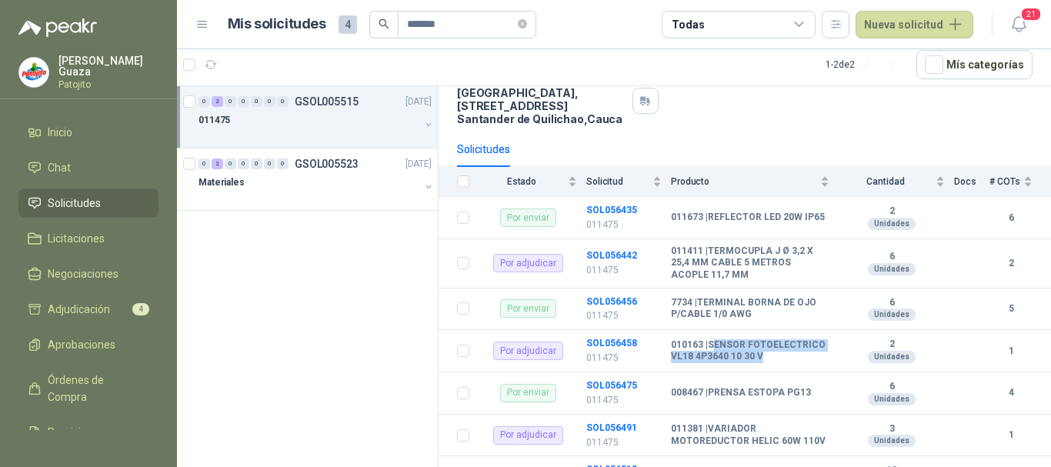
scroll to position [231, 0]
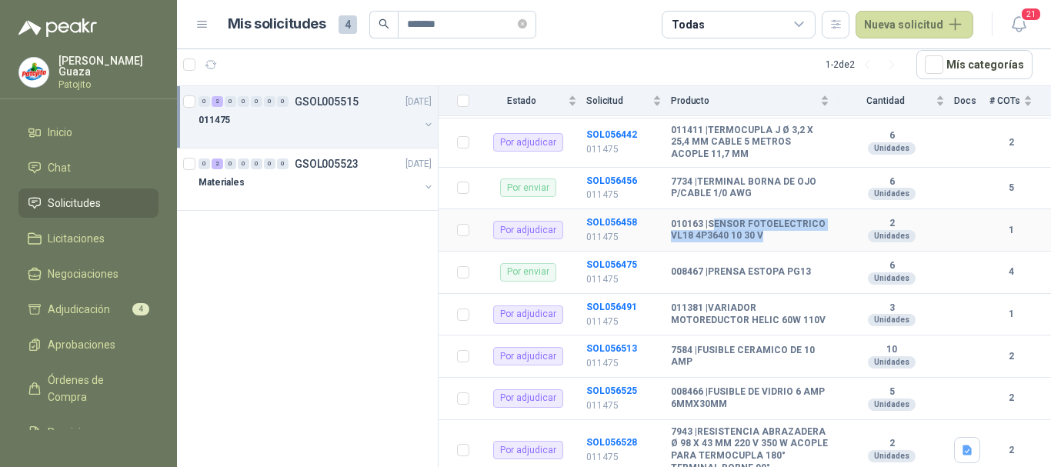
click at [750, 242] on b "010163 | SENSOR FOTOELECTRICO VL18 4P3640 10 30 V" at bounding box center [750, 231] width 159 height 24
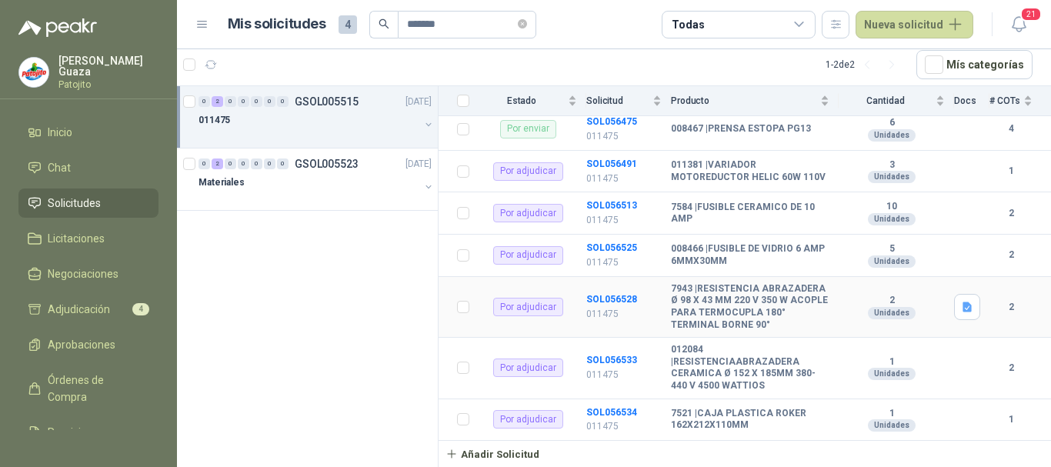
scroll to position [393, 0]
drag, startPoint x: 129, startPoint y: 312, endPoint x: 138, endPoint y: 312, distance: 9.3
click at [132, 312] on span "4" at bounding box center [140, 309] width 17 height 12
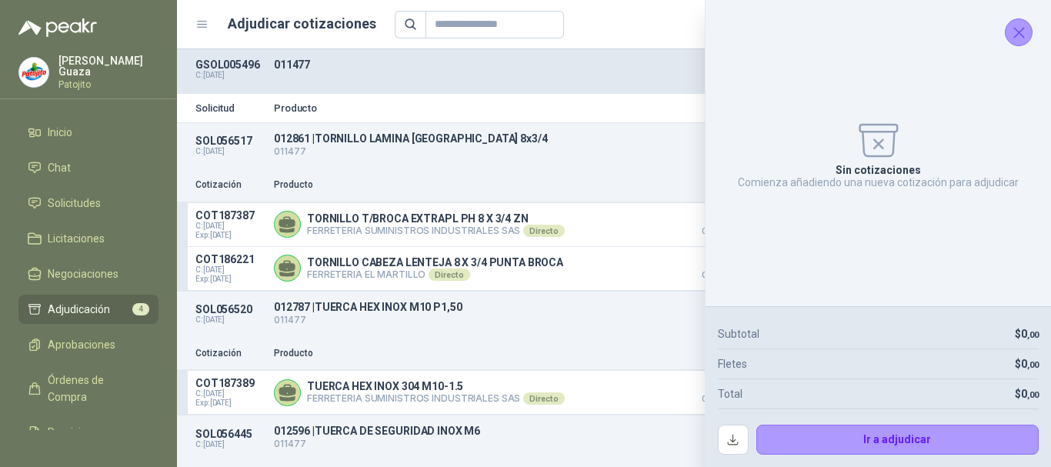
click at [1017, 38] on icon "Cerrar" at bounding box center [1019, 32] width 19 height 19
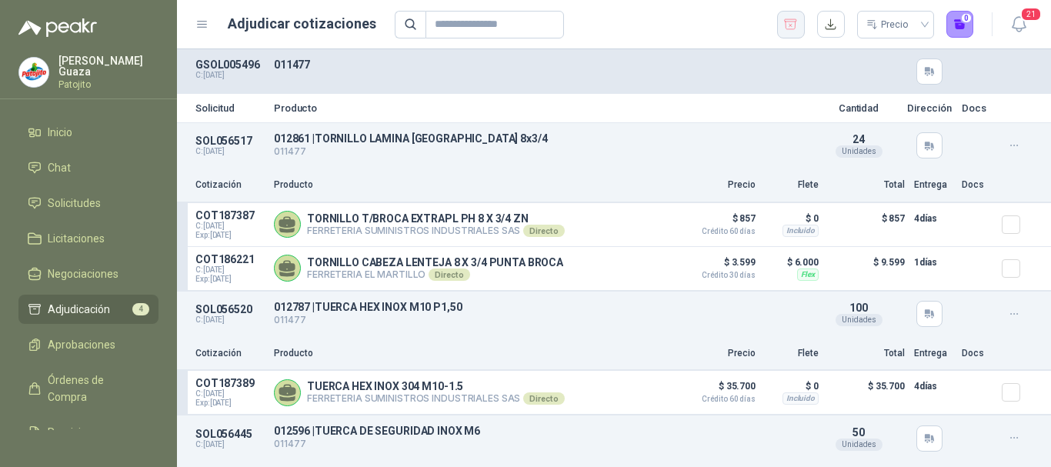
click at [779, 21] on button "button" at bounding box center [791, 25] width 28 height 28
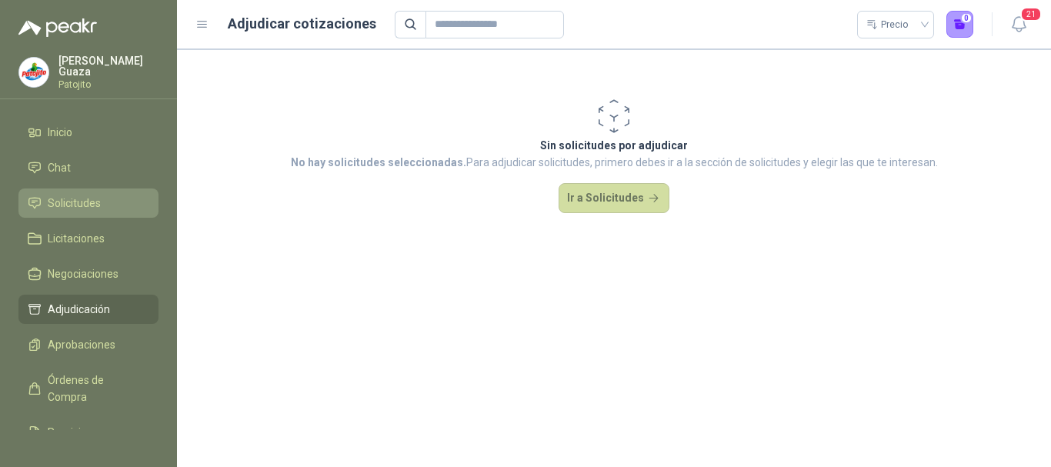
click at [79, 189] on link "Solicitudes" at bounding box center [88, 203] width 140 height 29
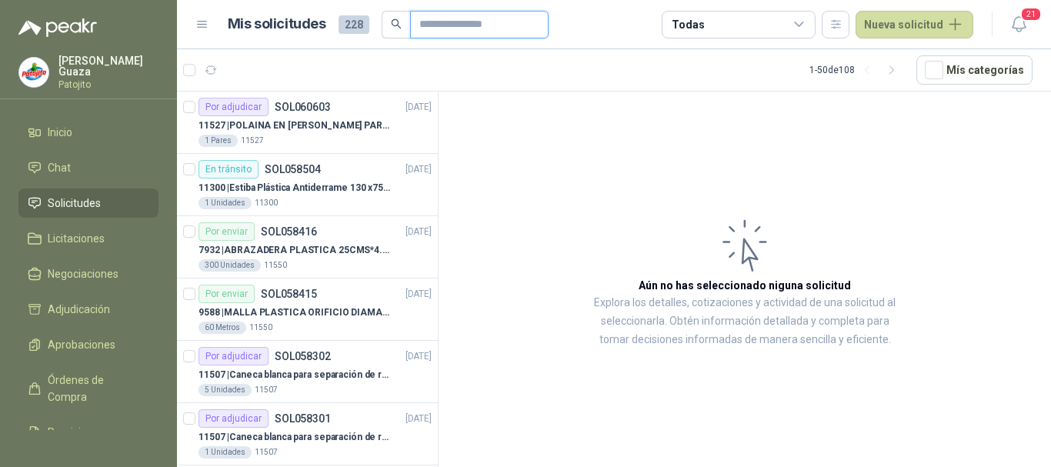
click at [490, 22] on input "text" at bounding box center [473, 25] width 108 height 26
type input "*******"
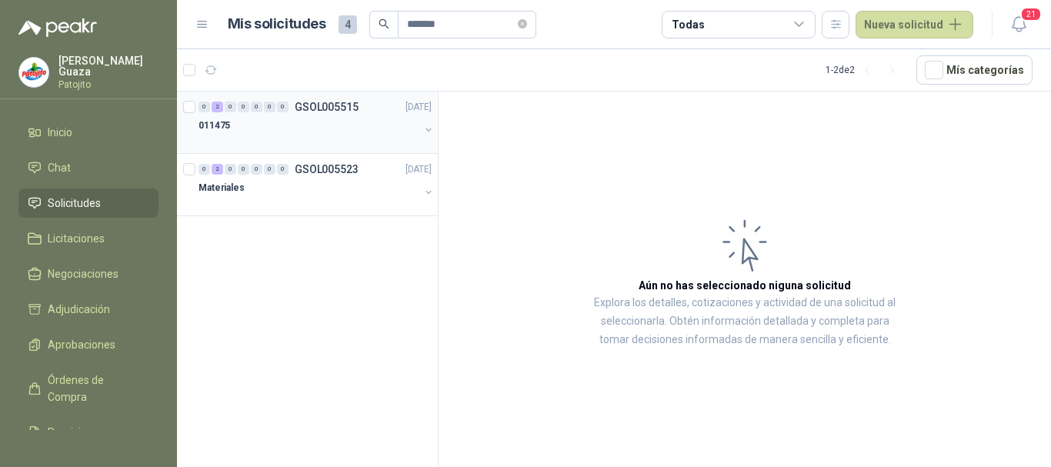
click at [359, 106] on div "0 2 0 0 0 0 0 GSOL005515 [DATE]" at bounding box center [317, 107] width 236 height 18
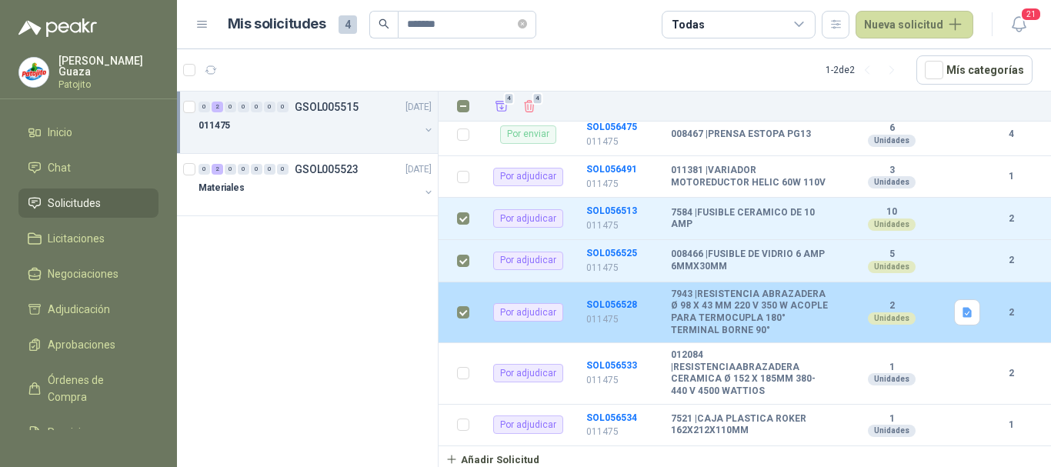
scroll to position [393, 0]
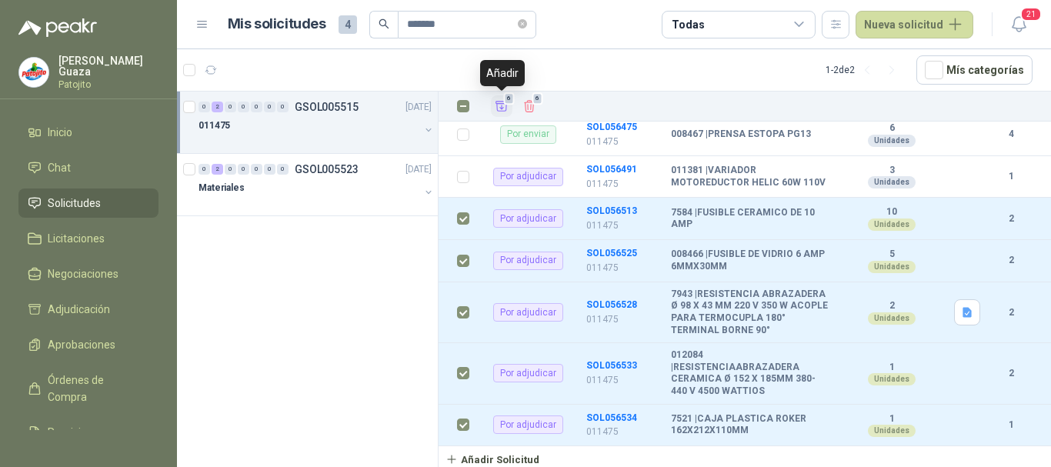
click at [500, 99] on icon "Añadir" at bounding box center [502, 106] width 14 height 14
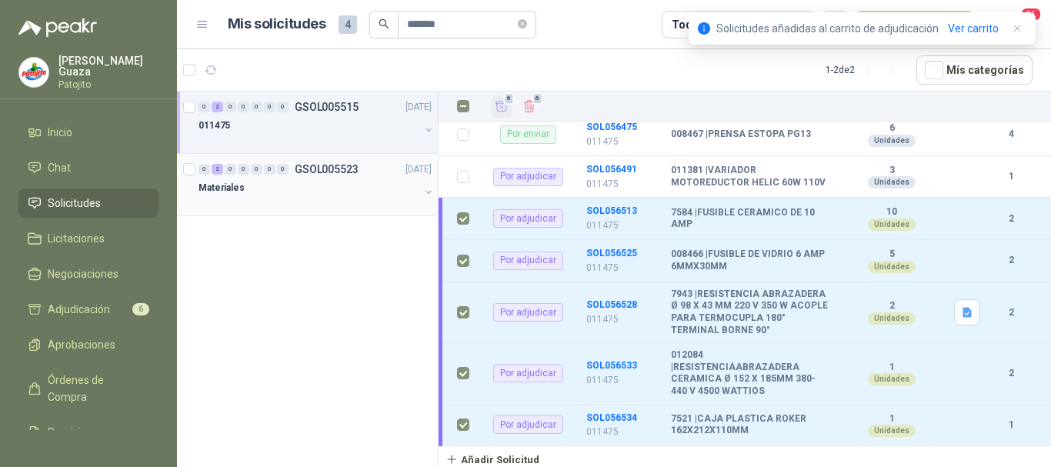
click at [331, 166] on p "GSOL005523" at bounding box center [327, 169] width 64 height 11
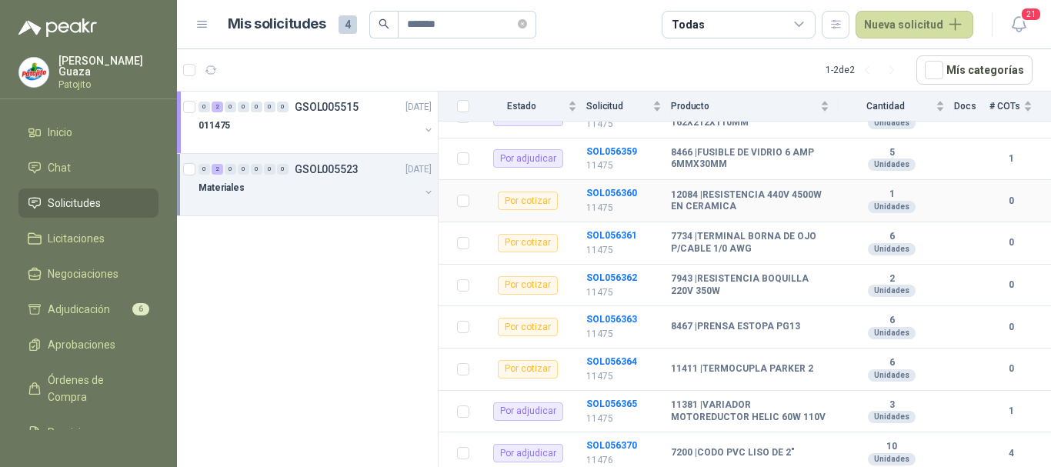
scroll to position [308, 0]
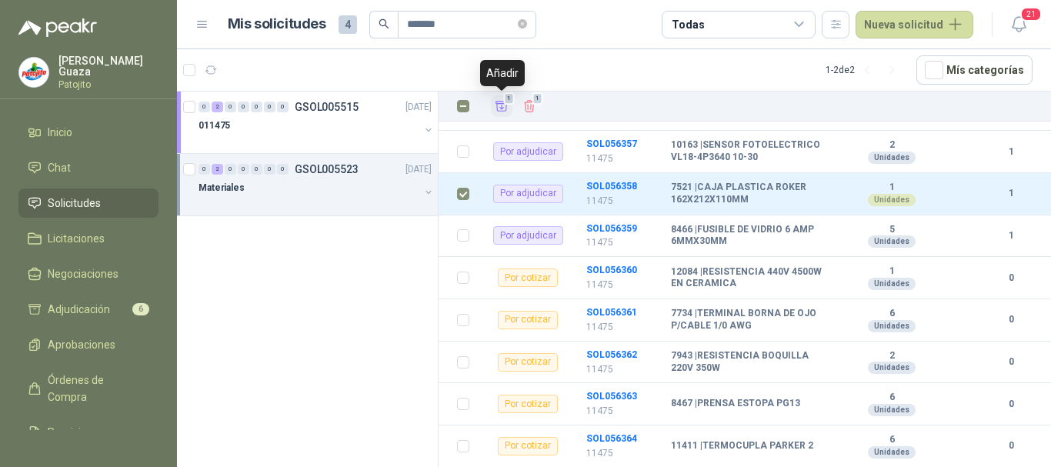
click at [506, 100] on span "1" at bounding box center [509, 98] width 11 height 12
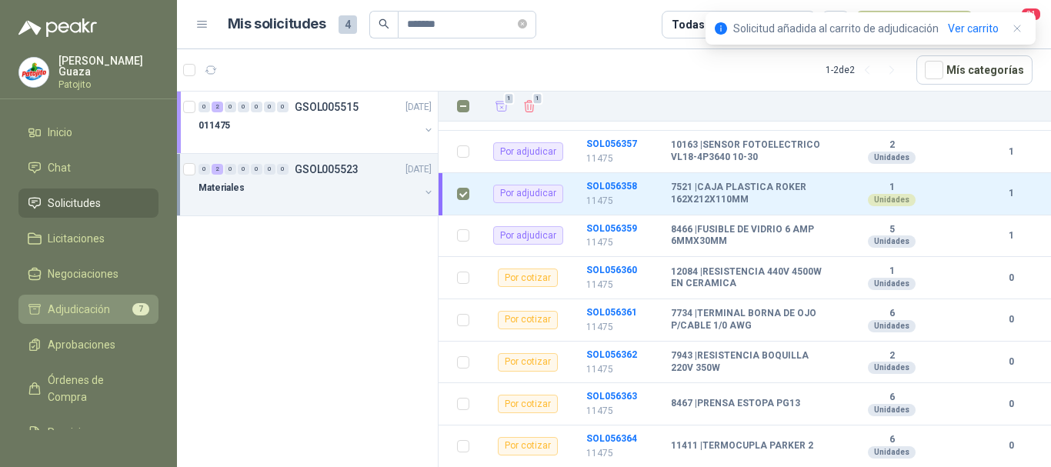
click at [105, 312] on span "Adjudicación" at bounding box center [79, 309] width 62 height 17
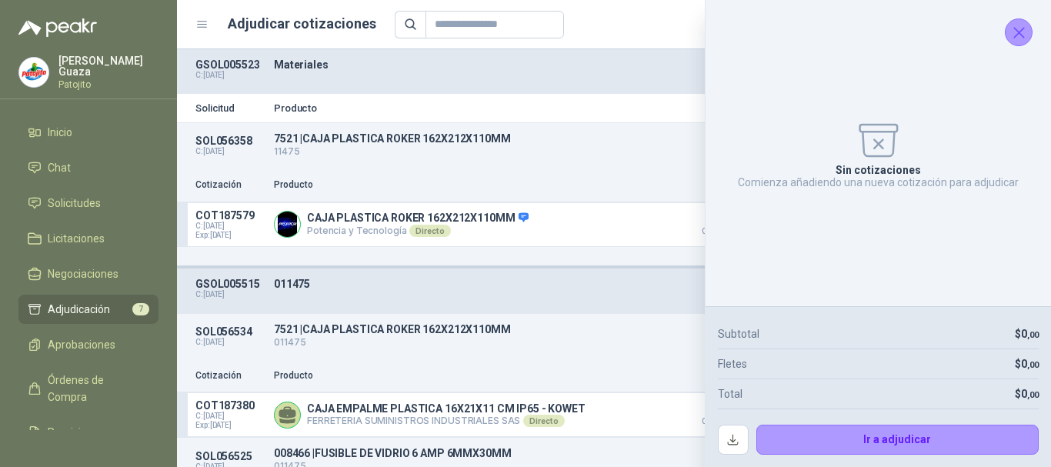
click at [1022, 35] on icon "Cerrar" at bounding box center [1019, 33] width 10 height 10
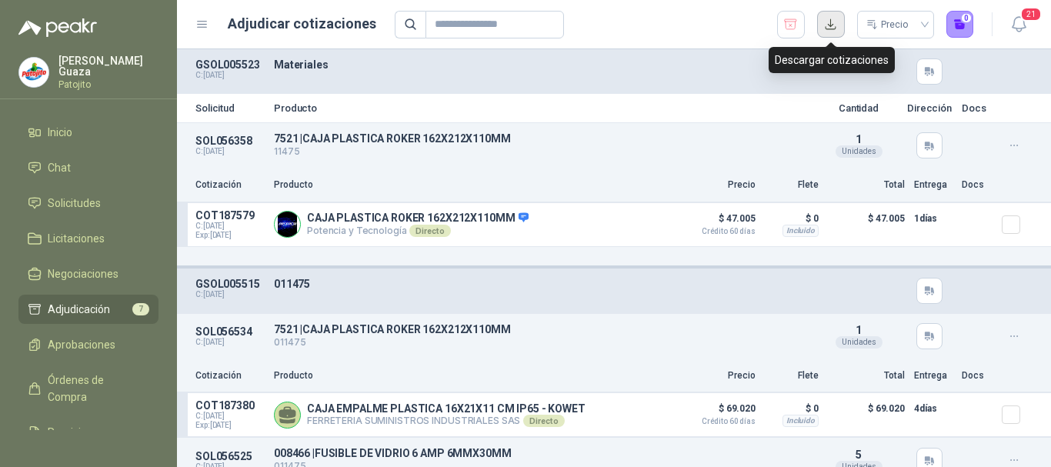
click at [830, 38] on button "button" at bounding box center [831, 25] width 28 height 28
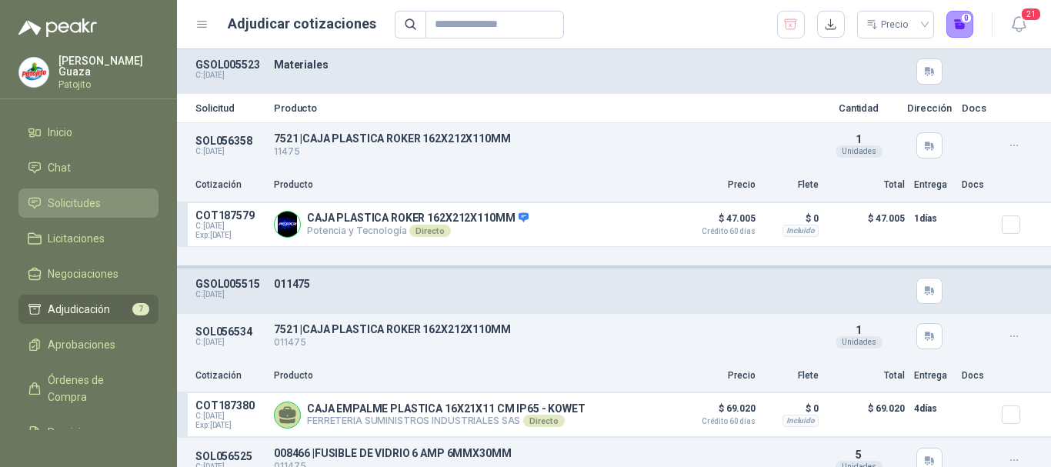
drag, startPoint x: 75, startPoint y: 185, endPoint x: 76, endPoint y: 195, distance: 10.0
click at [75, 186] on ul "Inicio Chat Solicitudes Licitaciones Negociaciones Adjudicación 7 Aprobaciones …" at bounding box center [88, 274] width 177 height 312
click at [76, 200] on span "Solicitudes" at bounding box center [74, 203] width 53 height 17
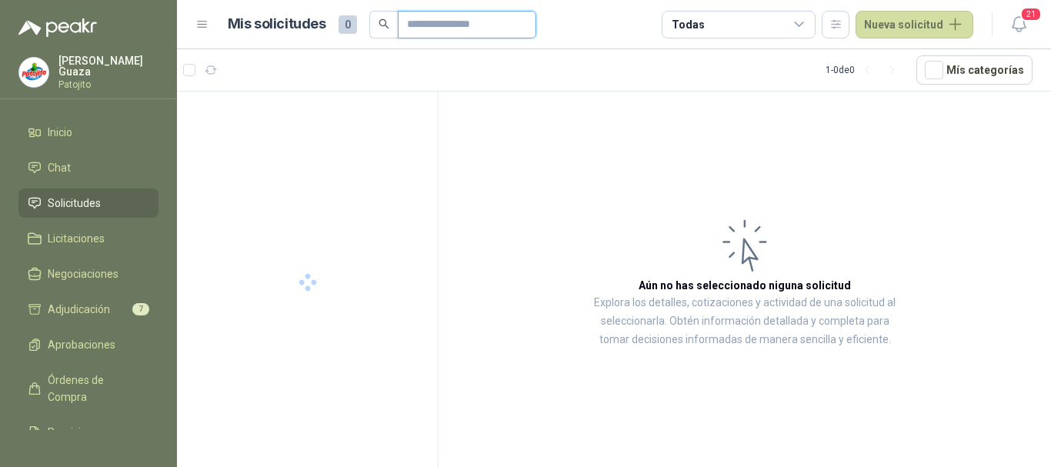
click at [469, 30] on input "text" at bounding box center [461, 25] width 108 height 26
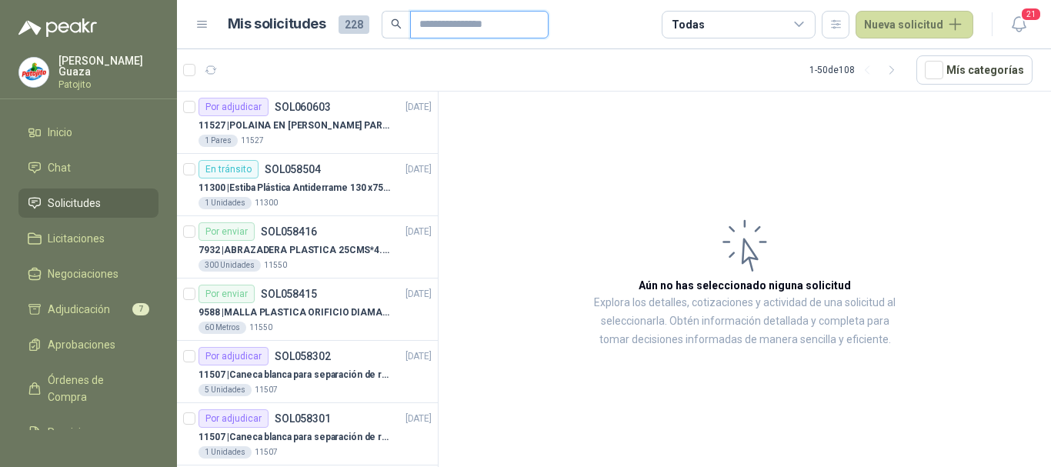
type input "*******"
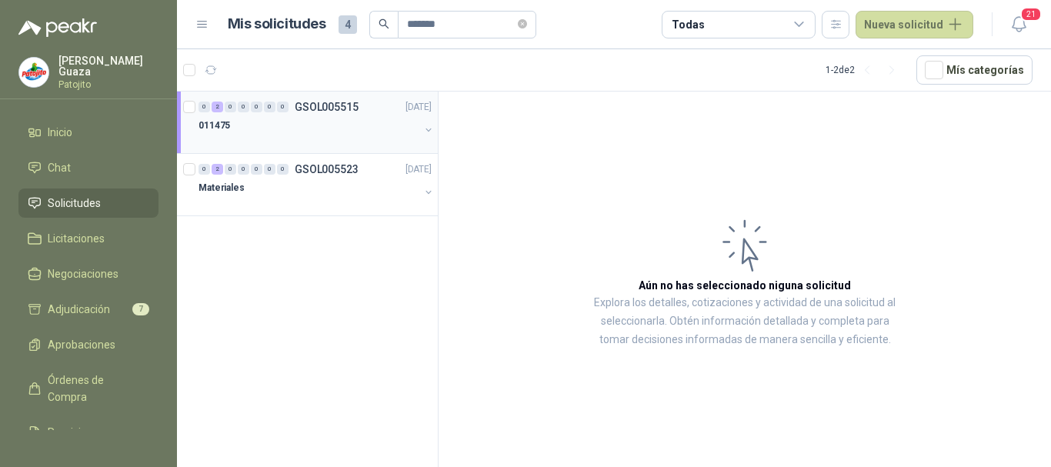
drag, startPoint x: 342, startPoint y: 111, endPoint x: 367, endPoint y: 111, distance: 24.6
click at [343, 111] on p "GSOL005515" at bounding box center [327, 107] width 64 height 11
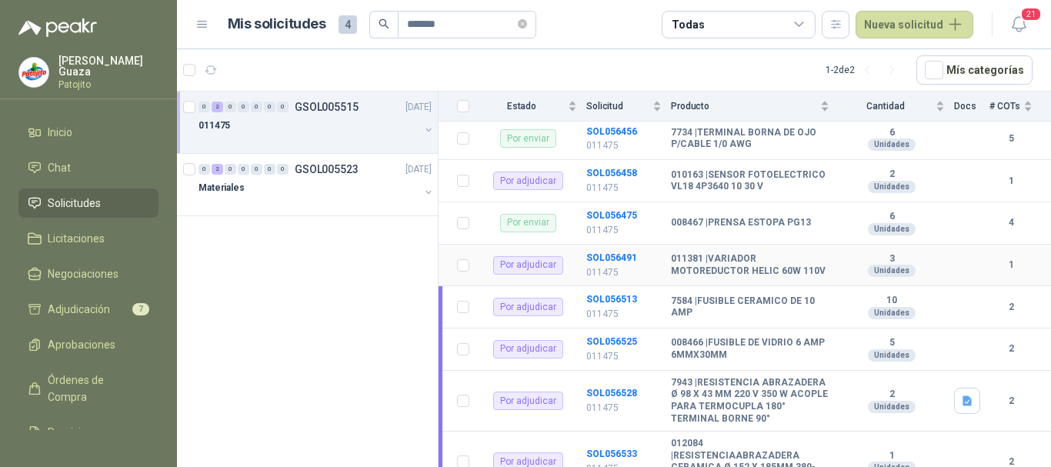
scroll to position [308, 0]
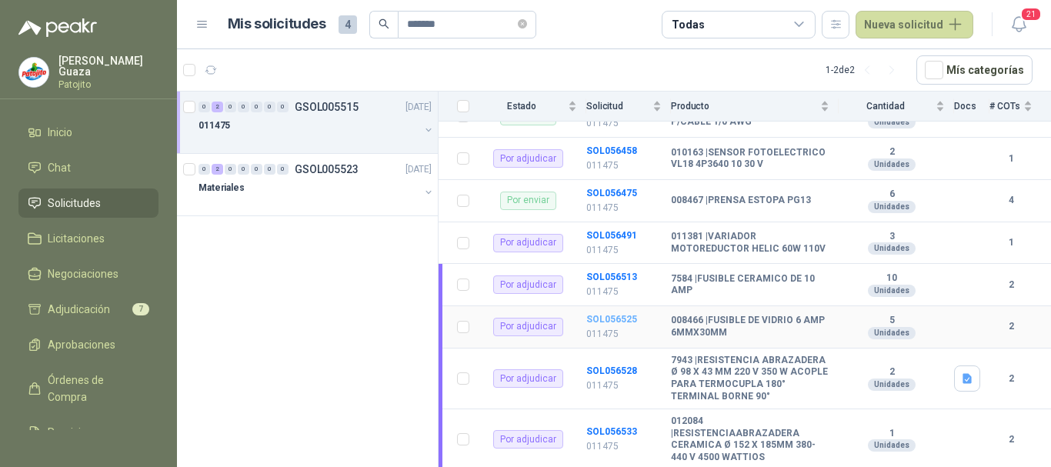
click at [615, 325] on b "SOL056525" at bounding box center [611, 319] width 51 height 11
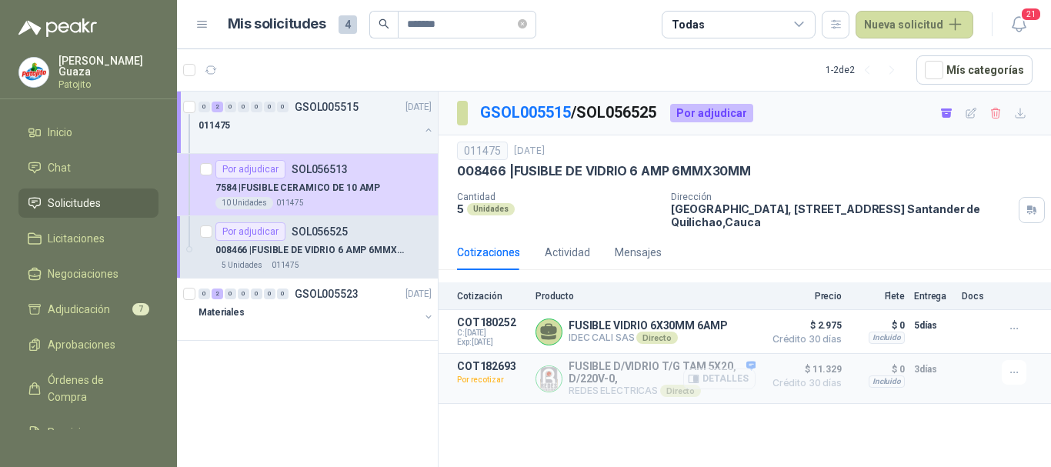
click at [736, 379] on button "Detalles" at bounding box center [719, 379] width 72 height 21
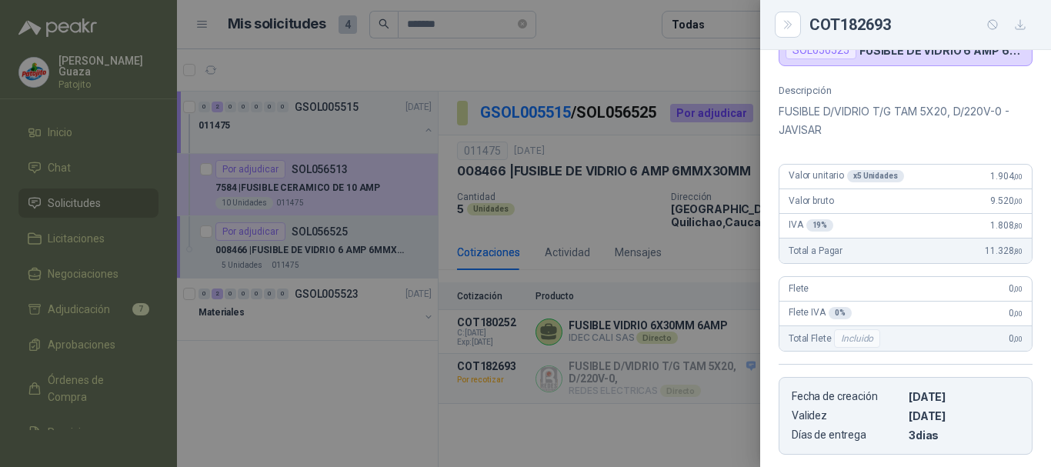
scroll to position [208, 0]
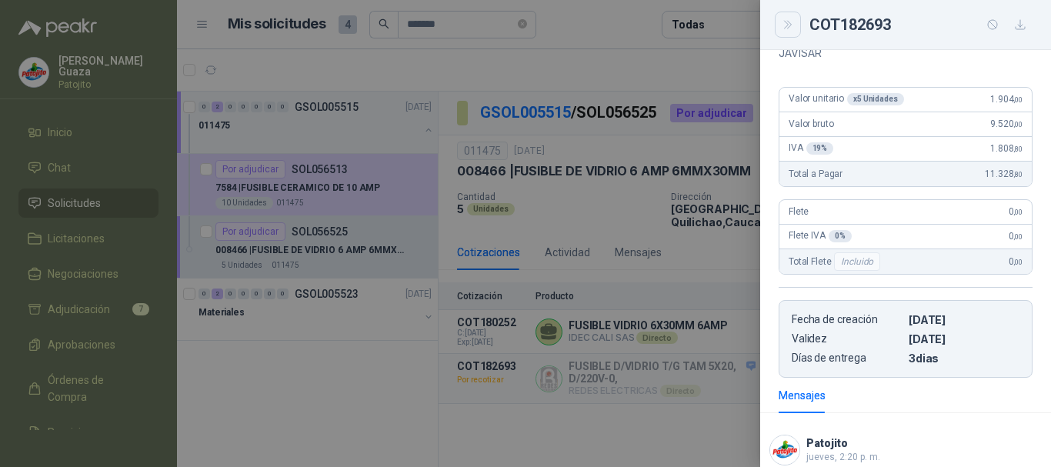
click at [780, 34] on button "Close" at bounding box center [788, 25] width 26 height 26
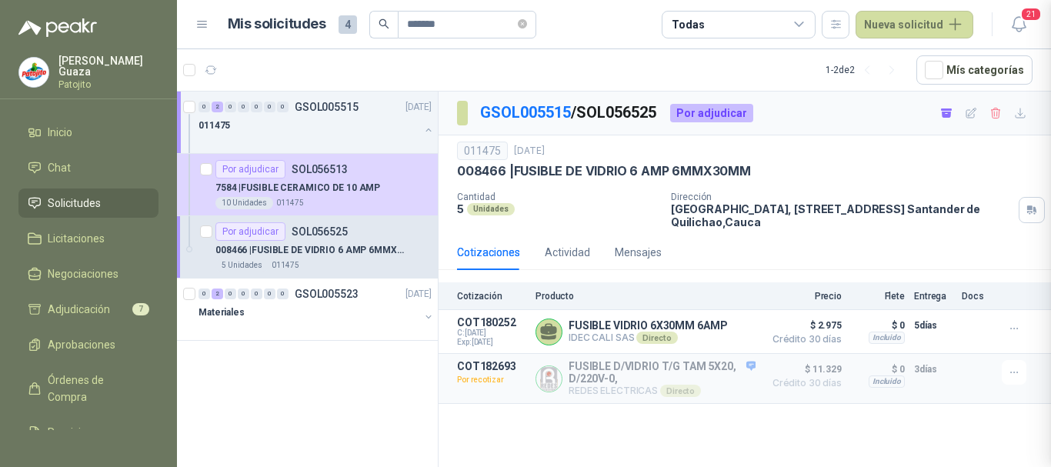
scroll to position [446, 0]
click at [329, 113] on div "0 2 0 0 0 0 0 GSOL005515 [DATE]" at bounding box center [317, 107] width 236 height 18
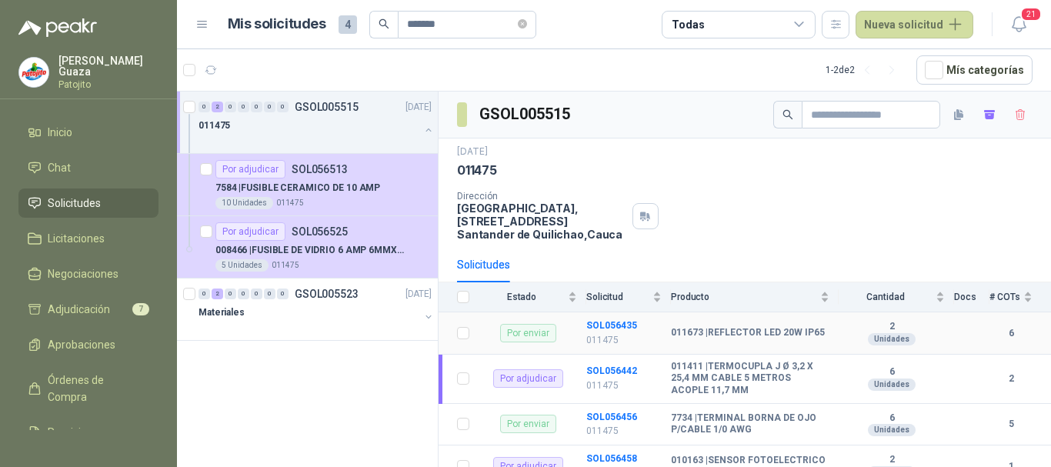
scroll to position [77, 0]
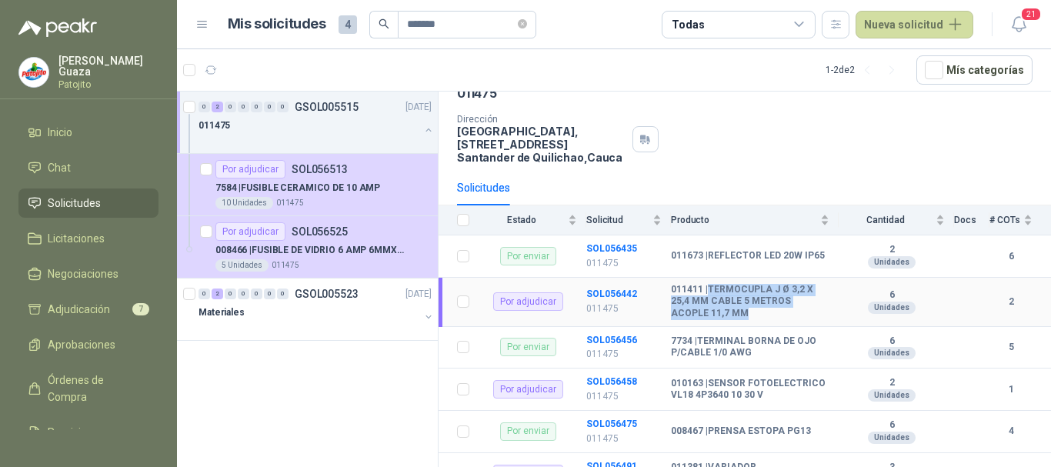
drag, startPoint x: 709, startPoint y: 288, endPoint x: 753, endPoint y: 318, distance: 52.5
click at [753, 318] on b "011411 | TERMOCUPLA J Ø 3,2 X 25,4 MM CABLE 5 METROS ACOPLE 11,7 MM" at bounding box center [750, 302] width 159 height 36
copy b "TERMOCUPLA J Ø 3,2 X 25,4 MM CABLE 5 METROS ACOPLE 11,7 MM"
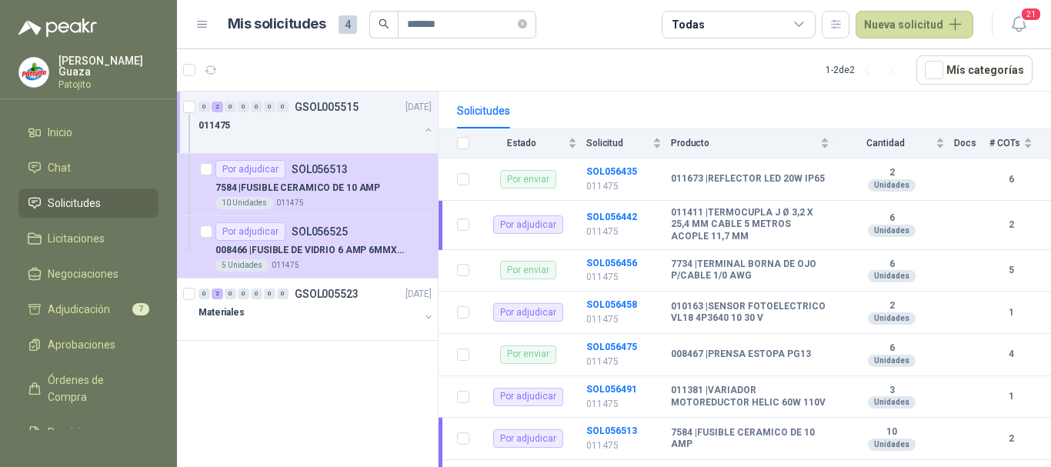
click at [754, 106] on div "Solicitudes" at bounding box center [745, 110] width 576 height 35
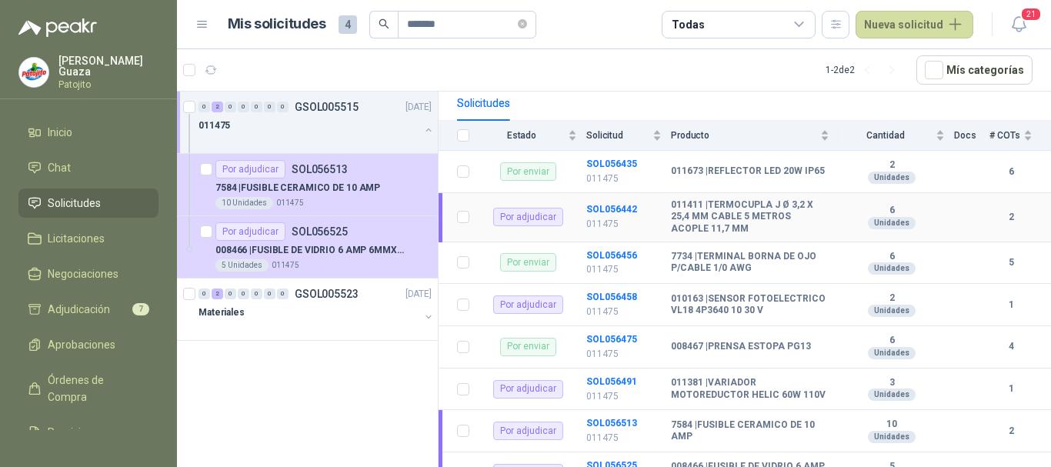
scroll to position [162, 0]
drag, startPoint x: 329, startPoint y: 115, endPoint x: 743, endPoint y: 218, distance: 427.4
click at [329, 114] on div "0 2 0 0 0 0 0 GSOL005515 [DATE]" at bounding box center [317, 107] width 236 height 18
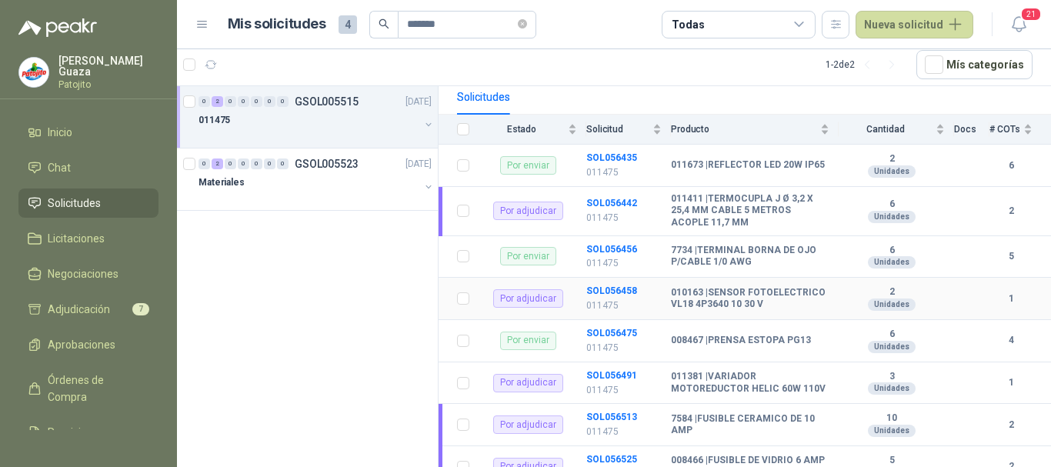
scroll to position [239, 0]
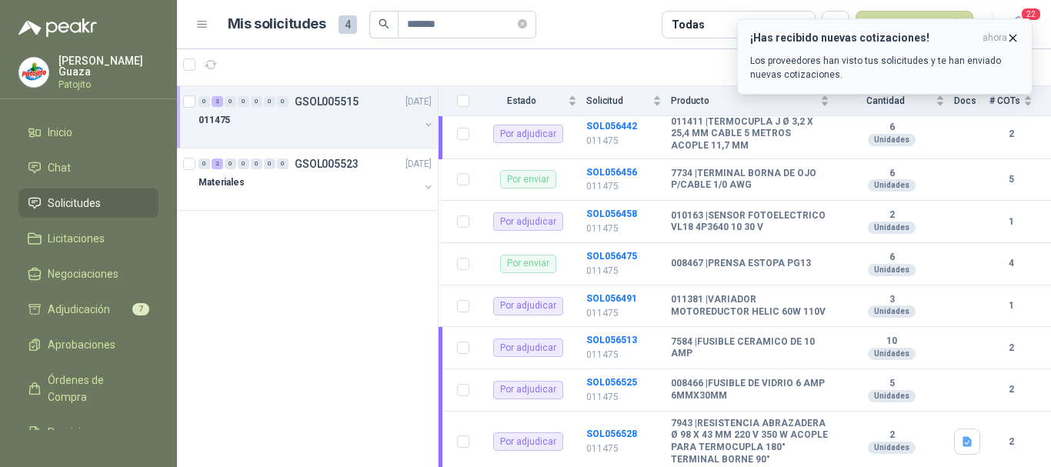
click at [1013, 37] on icon "button" at bounding box center [1013, 38] width 13 height 13
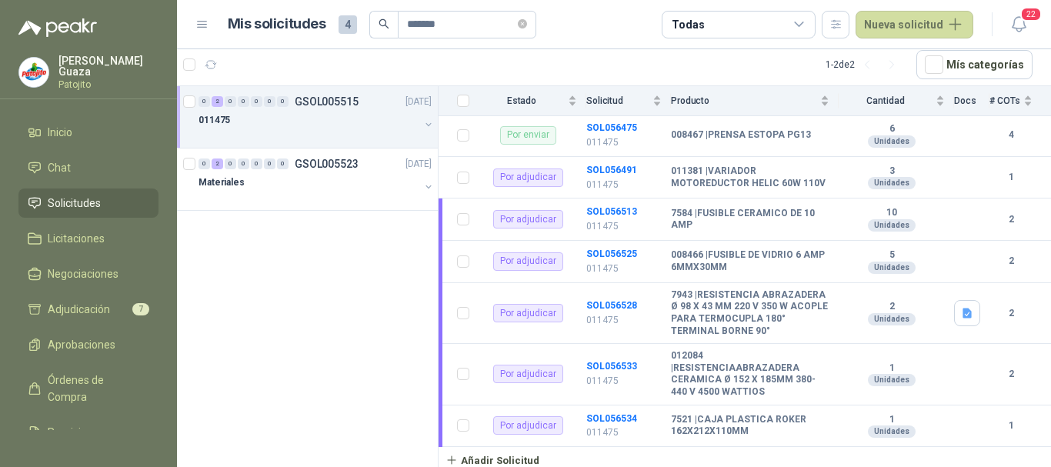
scroll to position [393, 0]
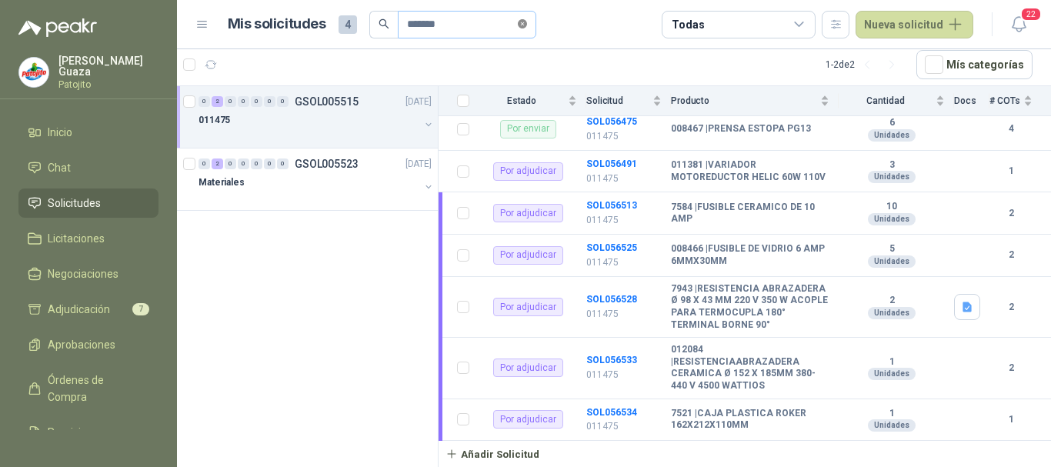
drag, startPoint x: 527, startPoint y: 20, endPoint x: 502, endPoint y: 22, distance: 25.4
click at [526, 21] on icon "close-circle" at bounding box center [522, 23] width 9 height 9
click at [502, 22] on input "text" at bounding box center [461, 25] width 108 height 26
type input "****"
click at [334, 101] on p "GSOL005496" at bounding box center [327, 101] width 64 height 11
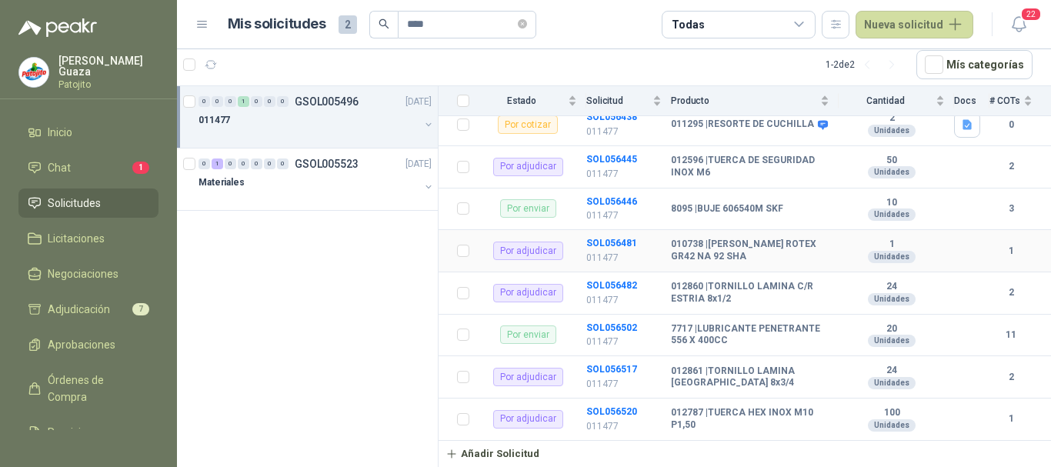
scroll to position [126, 0]
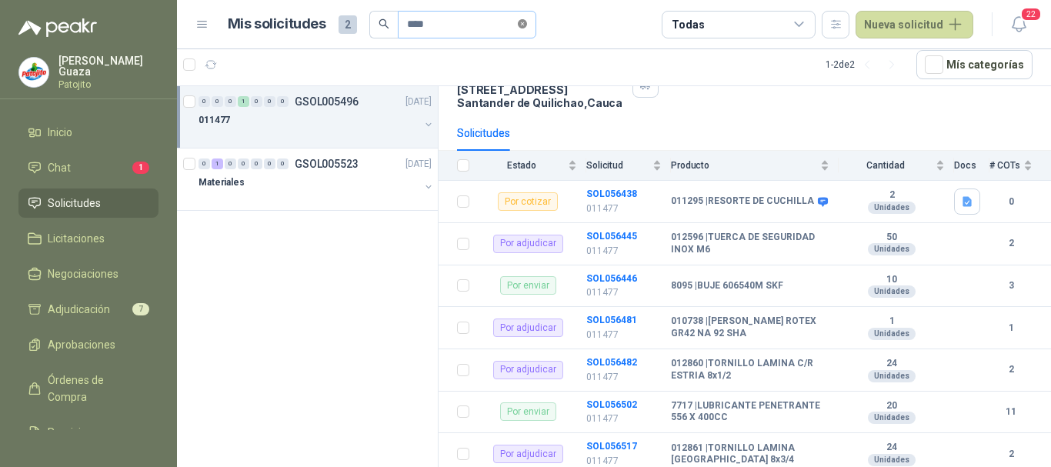
click at [527, 19] on icon "close-circle" at bounding box center [522, 23] width 9 height 9
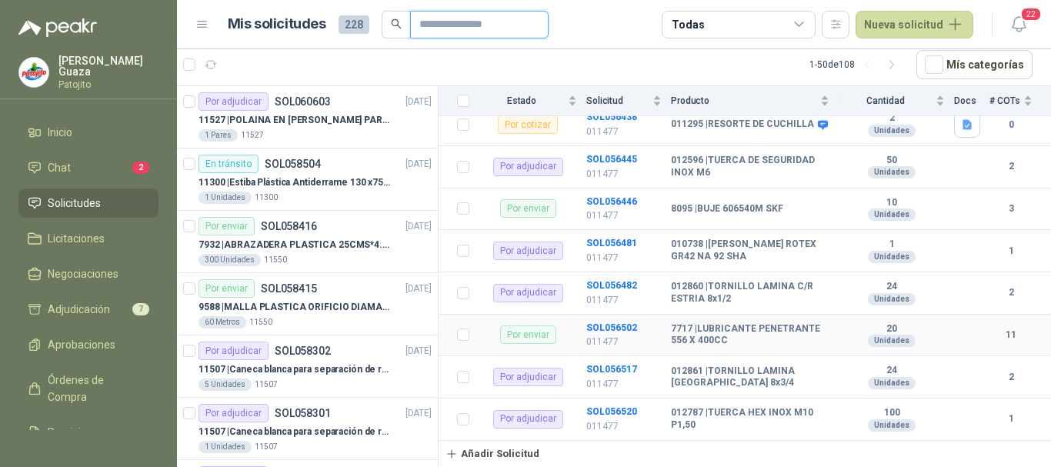
scroll to position [0, 0]
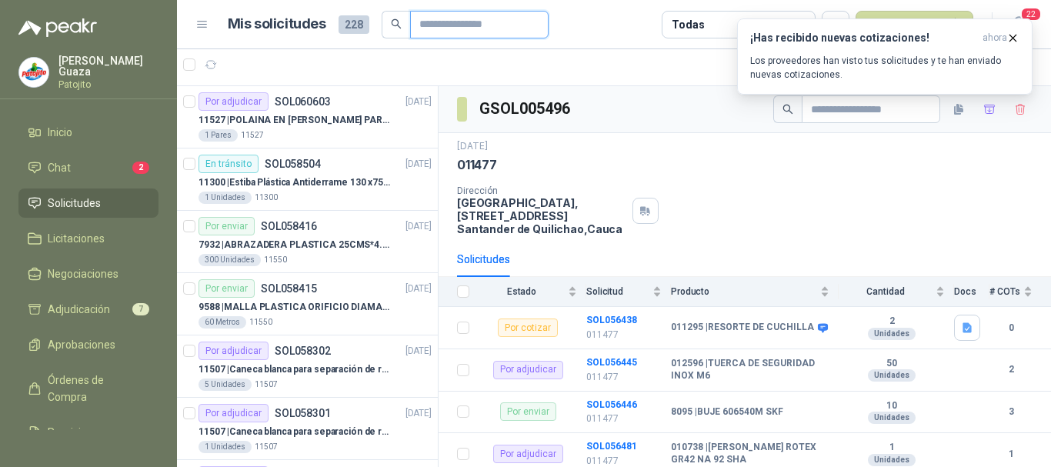
click at [527, 32] on input "text" at bounding box center [473, 25] width 108 height 26
type input "****"
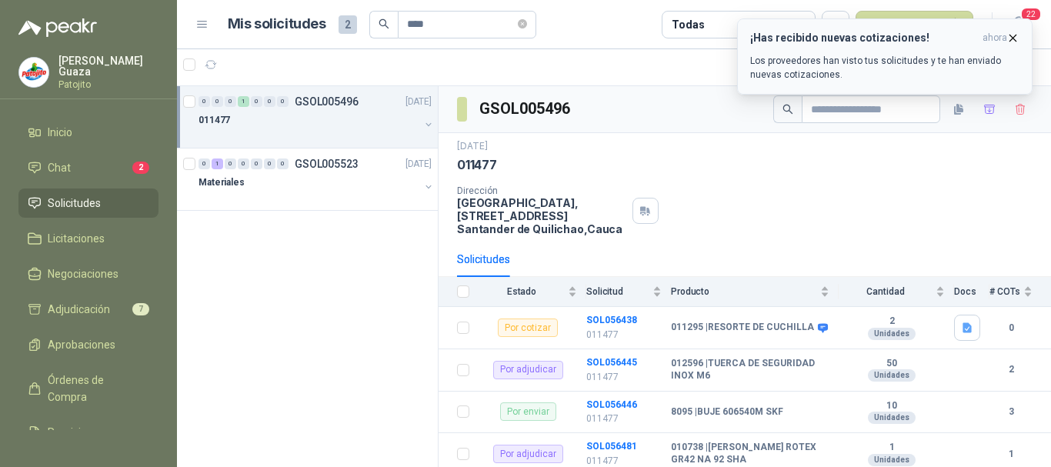
click at [1009, 33] on icon "button" at bounding box center [1013, 38] width 13 height 13
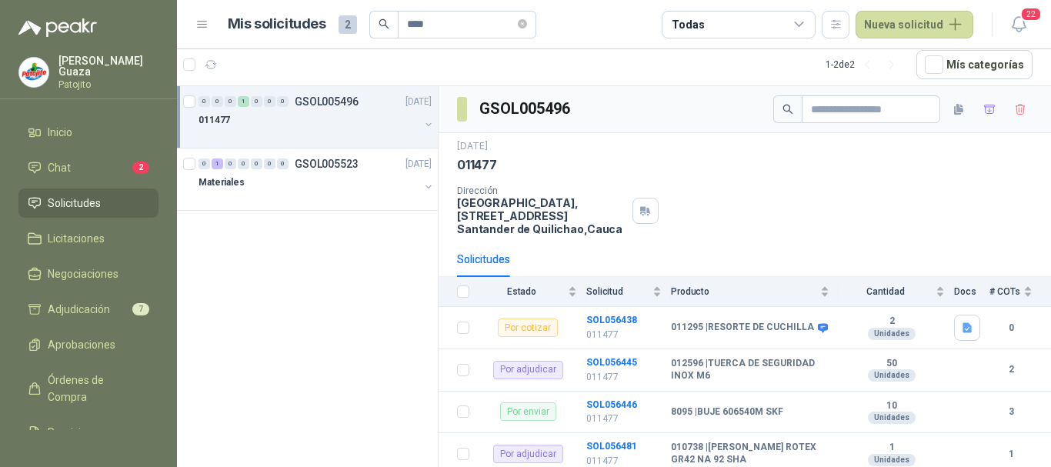
click at [318, 101] on p "GSOL005496" at bounding box center [327, 101] width 64 height 11
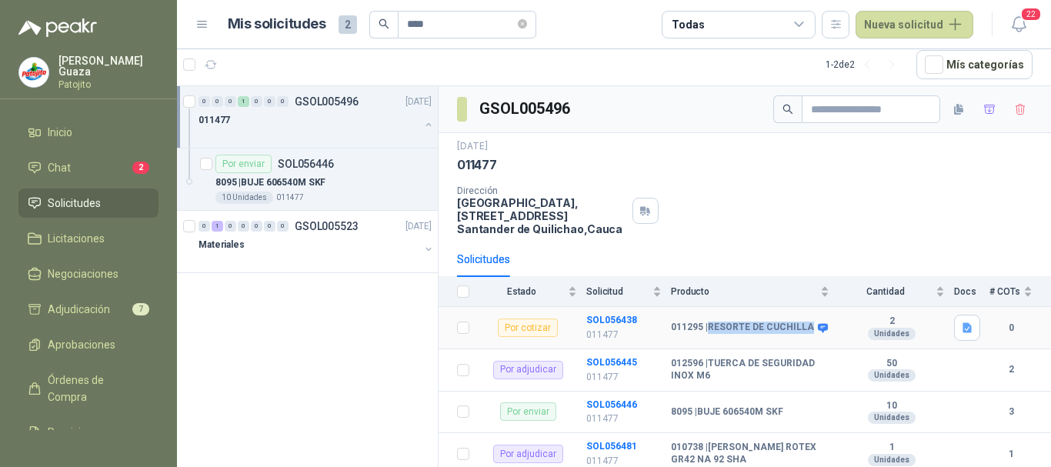
drag, startPoint x: 711, startPoint y: 321, endPoint x: 719, endPoint y: 330, distance: 12.5
click at [719, 330] on b "011295 | RESORTE DE CUCHILLA" at bounding box center [742, 328] width 143 height 12
copy b "RESORTE DE CUCHILLA"
click at [527, 32] on span at bounding box center [522, 25] width 9 height 26
click at [527, 23] on icon "close-circle" at bounding box center [522, 23] width 9 height 9
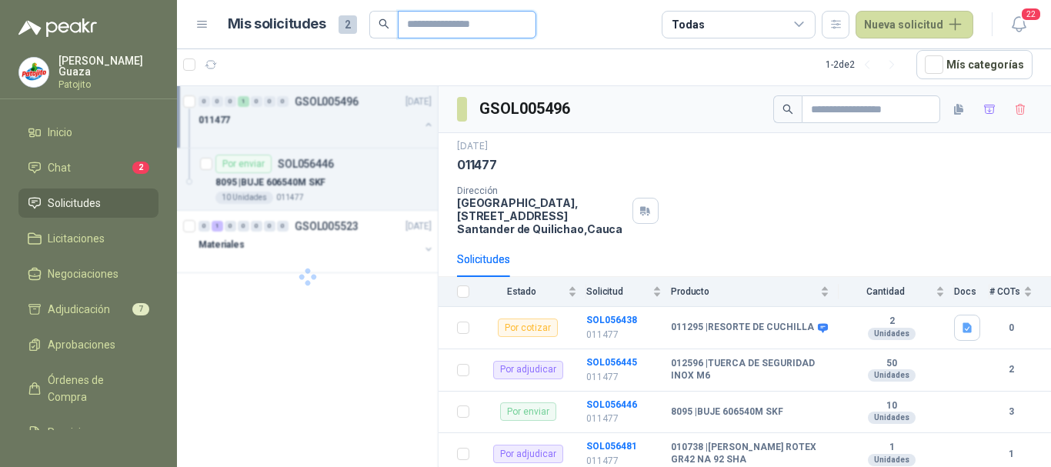
click at [409, 33] on input "text" at bounding box center [461, 25] width 108 height 26
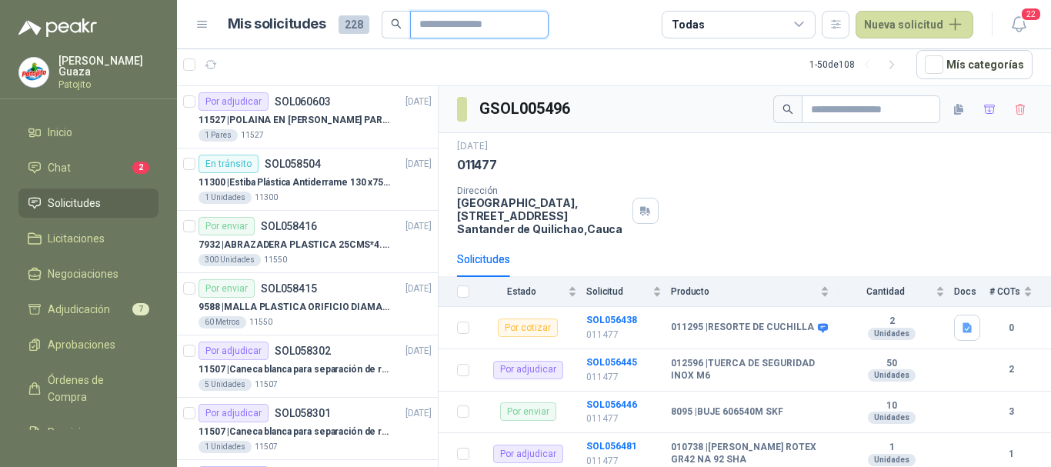
type input "*******"
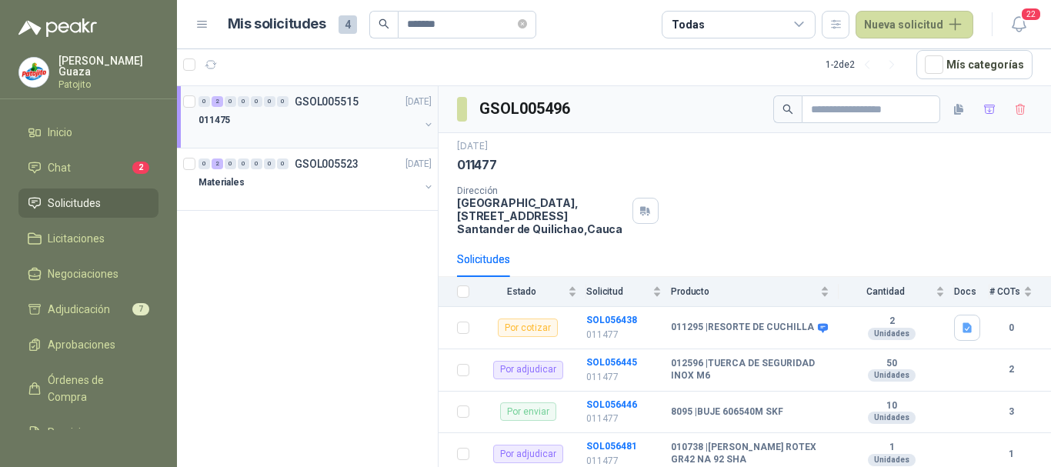
click at [329, 108] on div "0 2 0 0 0 0 0 GSOL005515 [DATE]" at bounding box center [317, 101] width 236 height 18
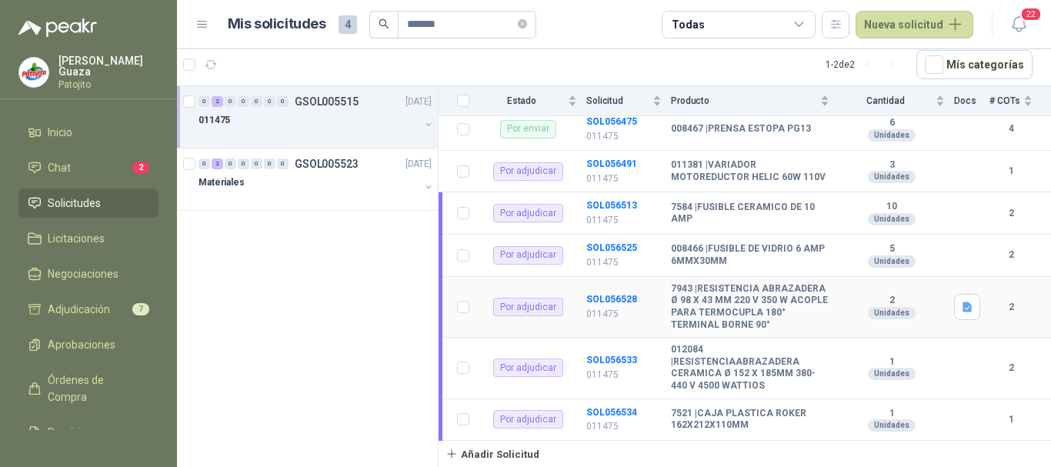
scroll to position [393, 0]
click at [320, 166] on p "GSOL005523" at bounding box center [327, 164] width 64 height 11
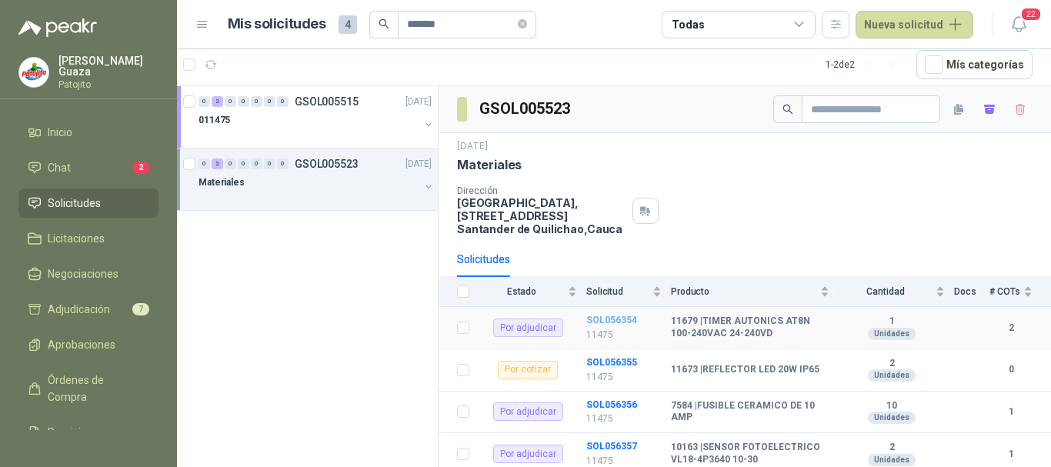
click at [624, 319] on b "SOL056354" at bounding box center [611, 320] width 51 height 11
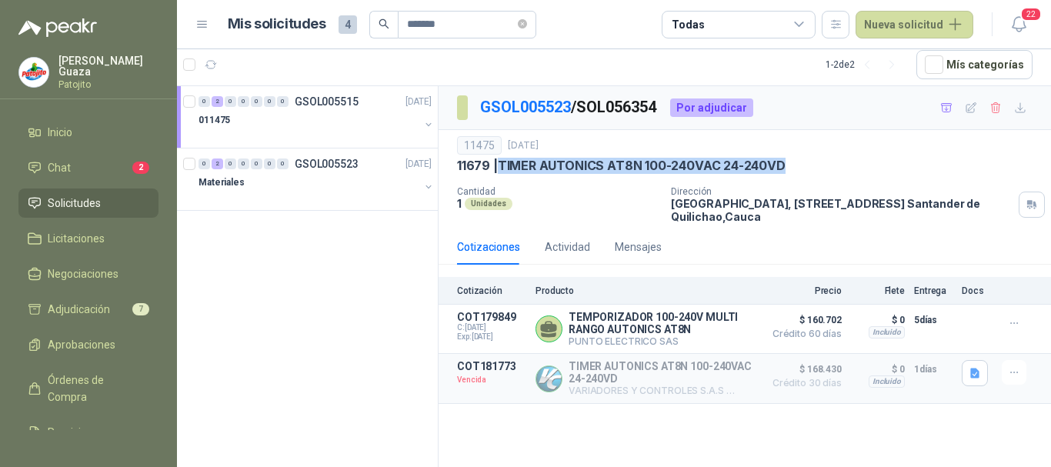
drag, startPoint x: 502, startPoint y: 162, endPoint x: 783, endPoint y: 162, distance: 280.9
click at [783, 162] on p "11679 | TIMER AUTONICS AT8N 100-240VAC 24-240VD" at bounding box center [621, 166] width 329 height 16
copy p "TIMER AUTONICS AT8N 100-240VAC 24-240VD"
click at [329, 100] on p "GSOL005515" at bounding box center [327, 101] width 64 height 11
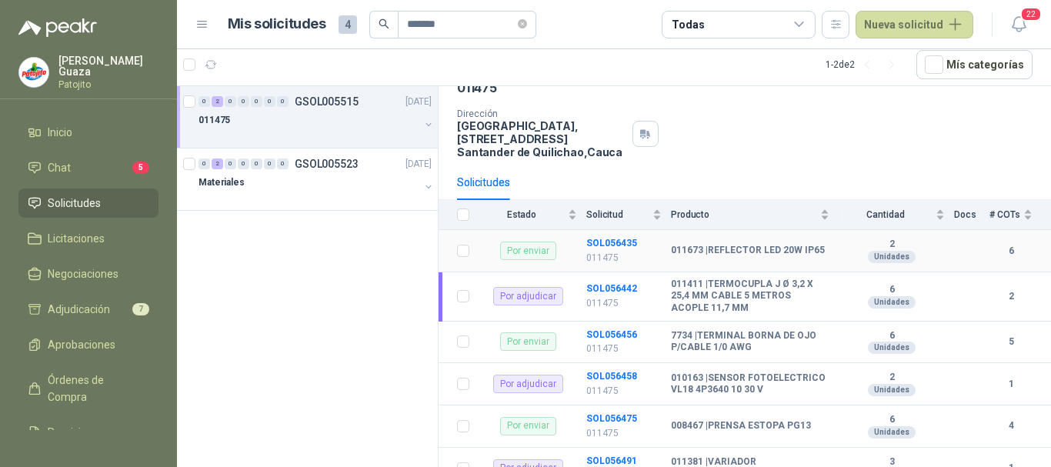
scroll to position [154, 0]
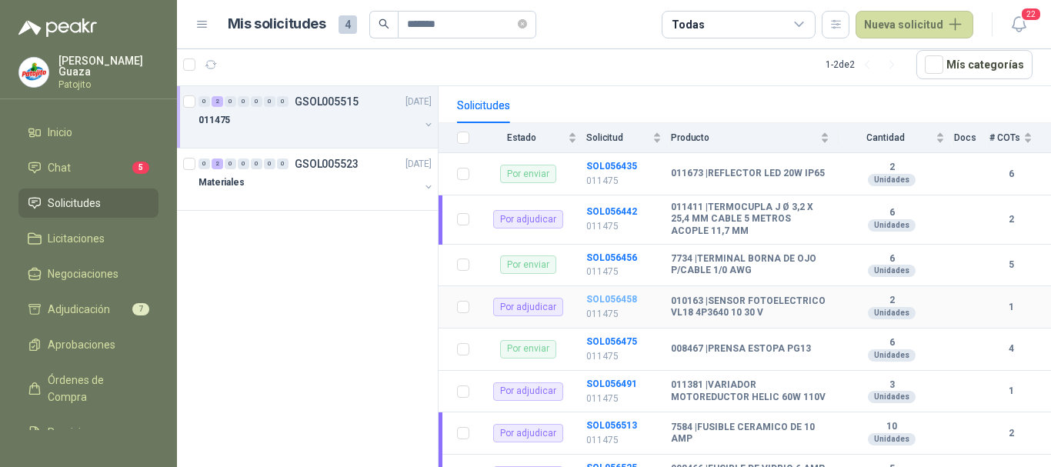
click at [619, 299] on b "SOL056458" at bounding box center [611, 299] width 51 height 11
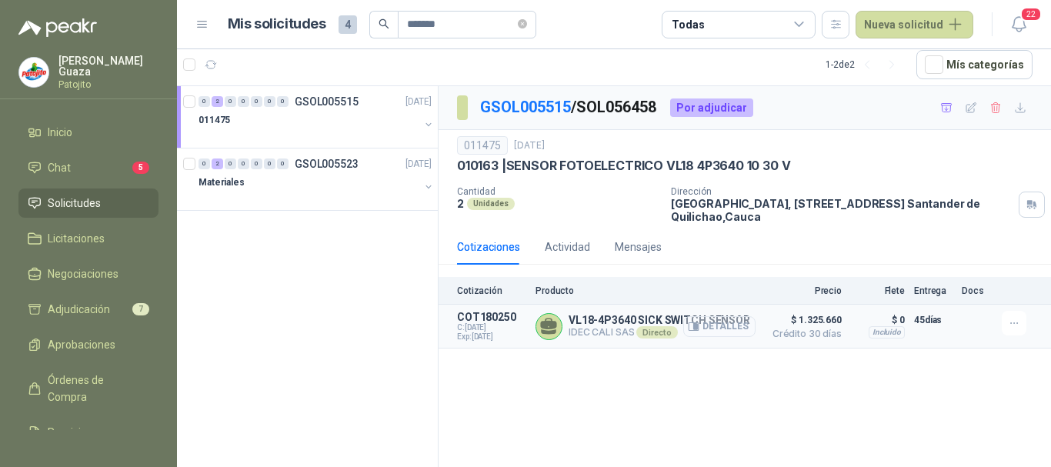
click at [712, 326] on button "Detalles" at bounding box center [719, 326] width 72 height 21
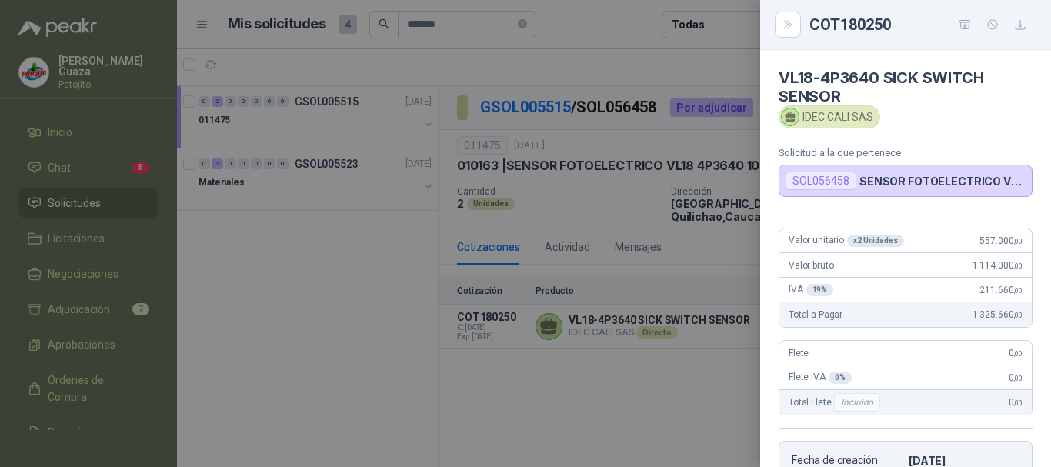
click at [733, 386] on div at bounding box center [525, 233] width 1051 height 467
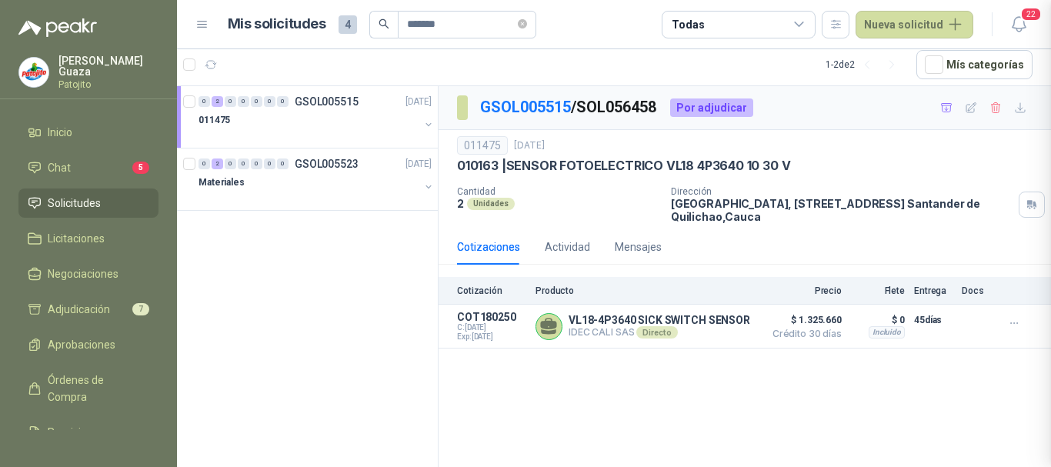
click at [702, 319] on div at bounding box center [525, 233] width 1051 height 467
click at [319, 101] on p "GSOL005515" at bounding box center [327, 101] width 64 height 11
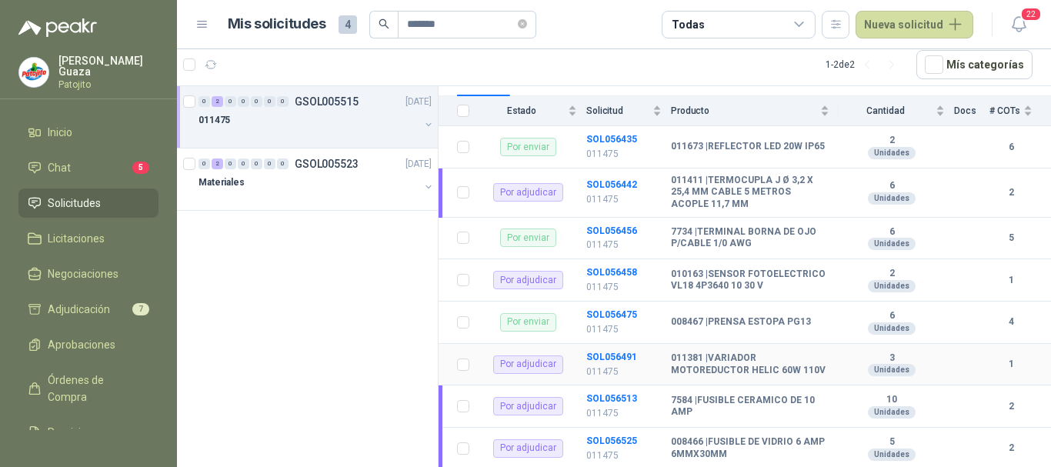
scroll to position [154, 0]
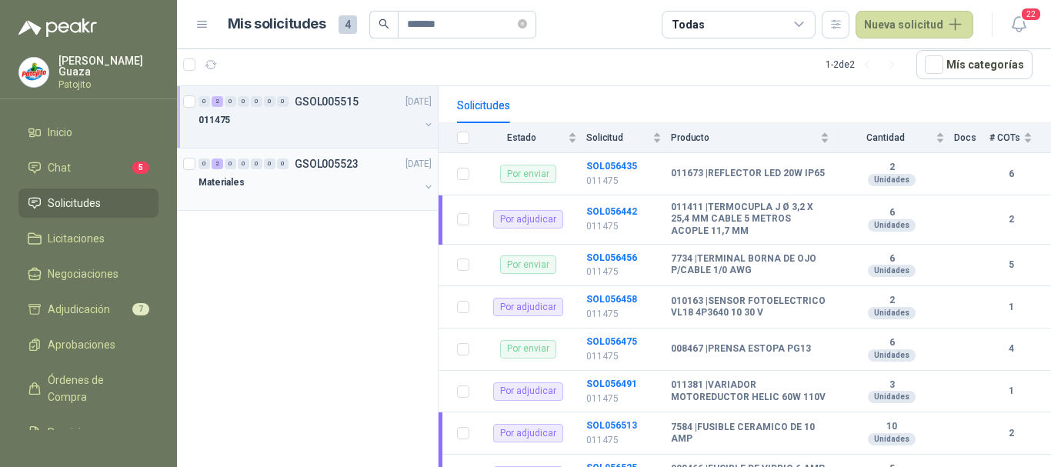
click at [331, 173] on div "Materiales" at bounding box center [309, 182] width 221 height 18
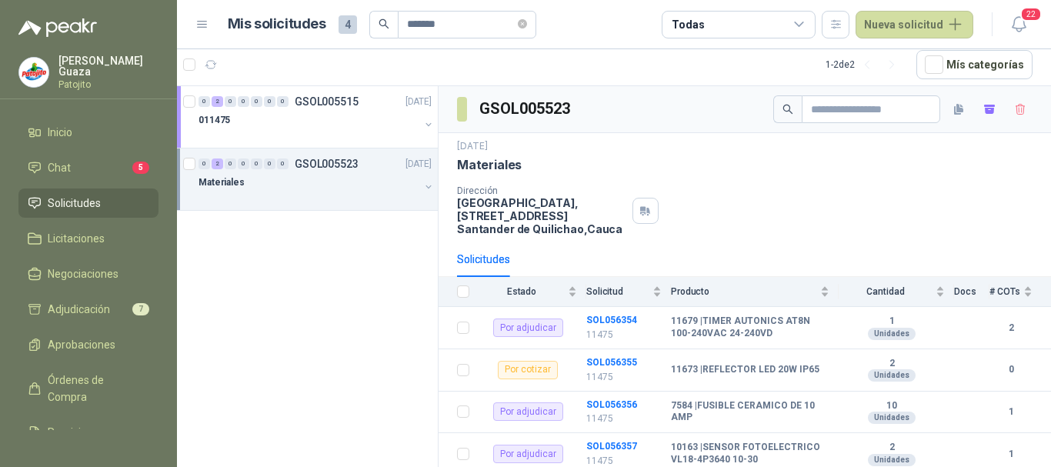
scroll to position [77, 0]
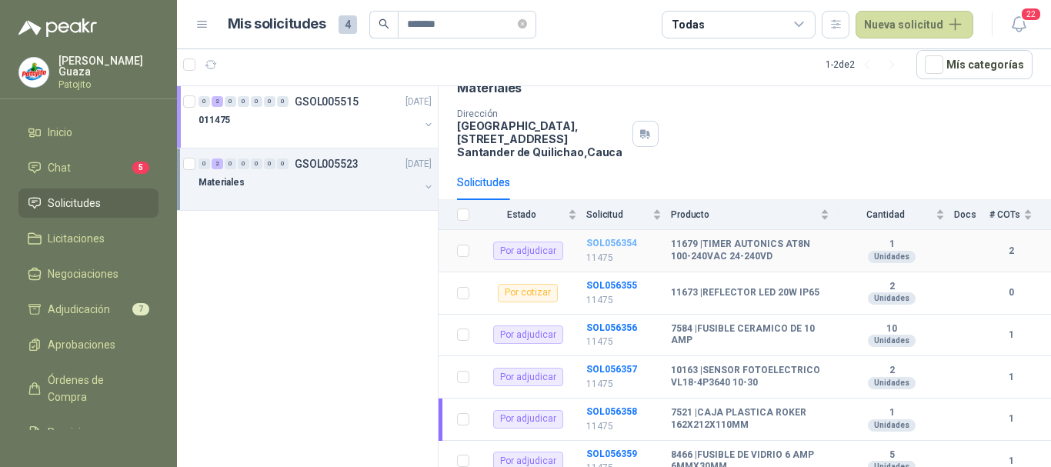
click at [594, 245] on b "SOL056354" at bounding box center [611, 243] width 51 height 11
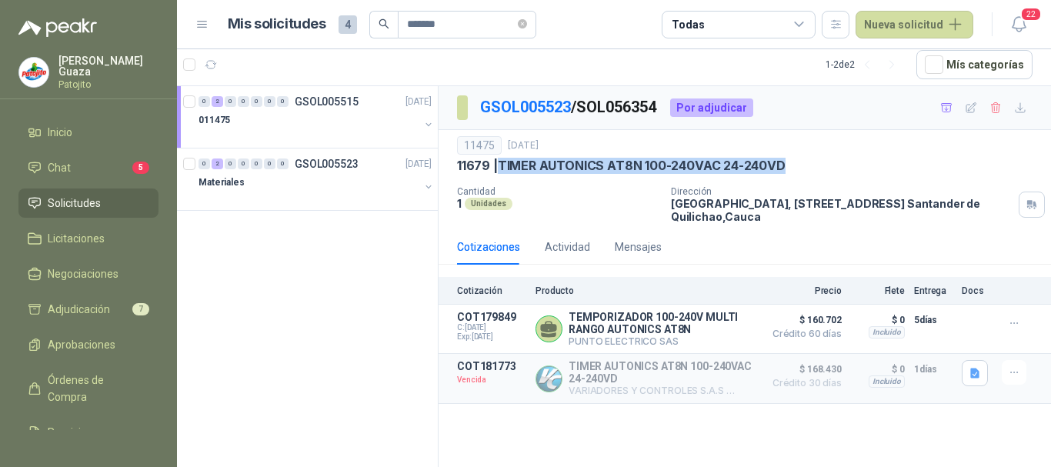
drag, startPoint x: 503, startPoint y: 163, endPoint x: 788, endPoint y: 165, distance: 284.7
click at [788, 165] on div "11679 | TIMER AUTONICS AT8N 100-240VAC 24-240VD" at bounding box center [745, 166] width 576 height 16
copy p "TIMER AUTONICS AT8N 100-240VAC 24-240VD"
click at [1008, 382] on button "button" at bounding box center [1014, 372] width 25 height 25
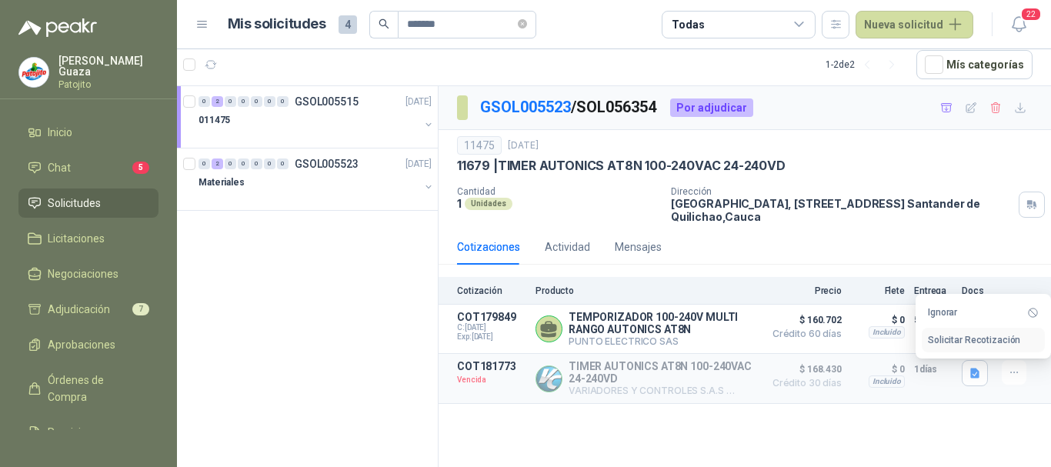
click at [1001, 342] on button "Solicitar Recotización" at bounding box center [983, 340] width 123 height 25
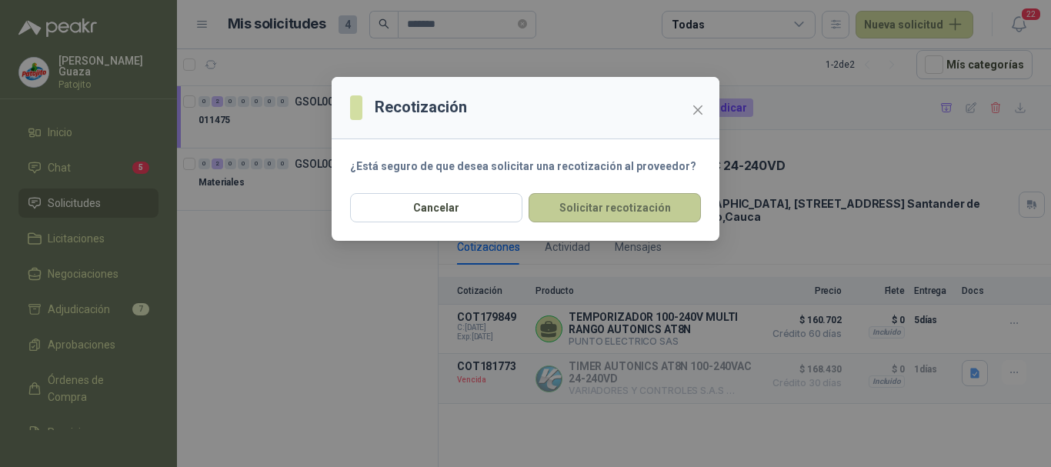
click at [593, 206] on button "Solicitar recotización" at bounding box center [615, 207] width 172 height 29
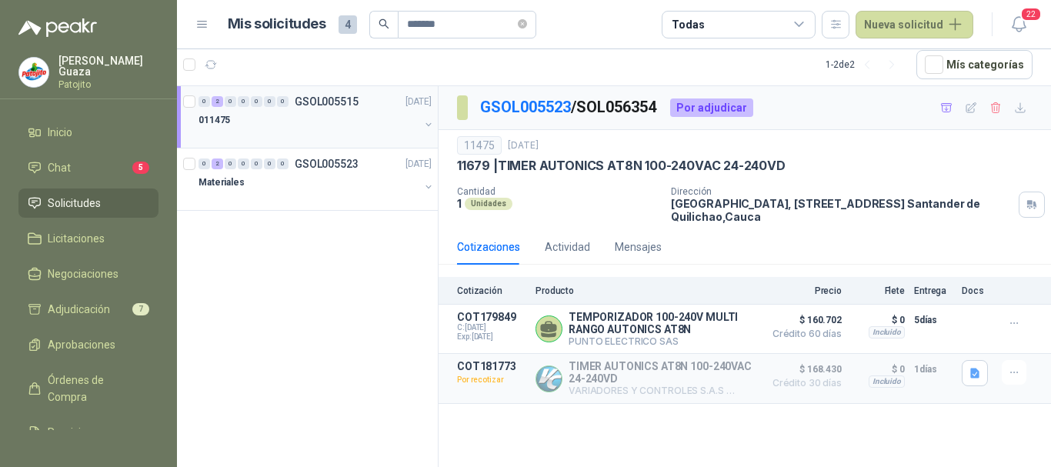
click at [309, 103] on p "GSOL005515" at bounding box center [327, 101] width 64 height 11
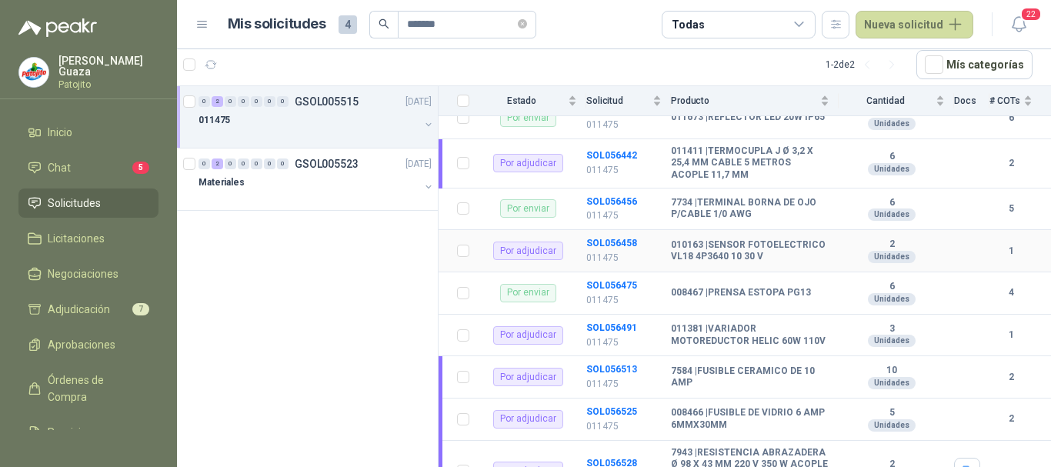
scroll to position [231, 0]
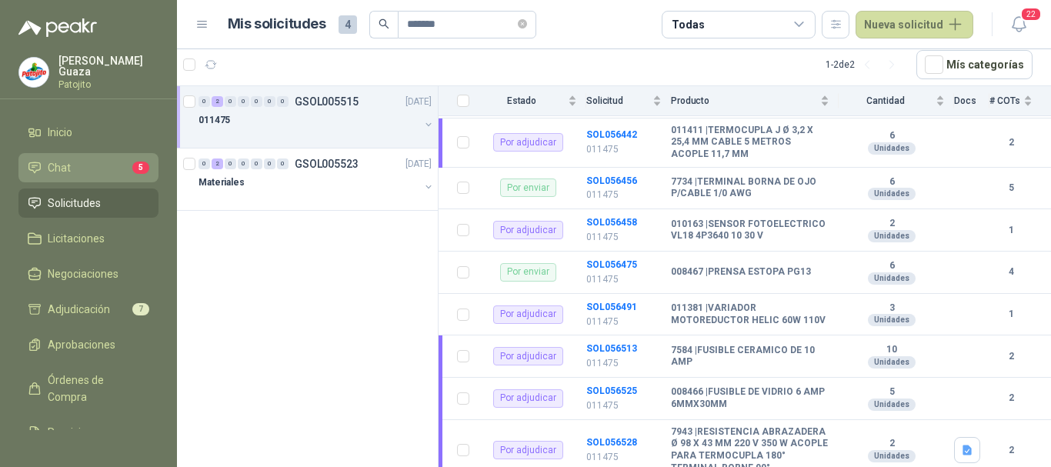
click at [105, 177] on link "Chat 5" at bounding box center [88, 167] width 140 height 29
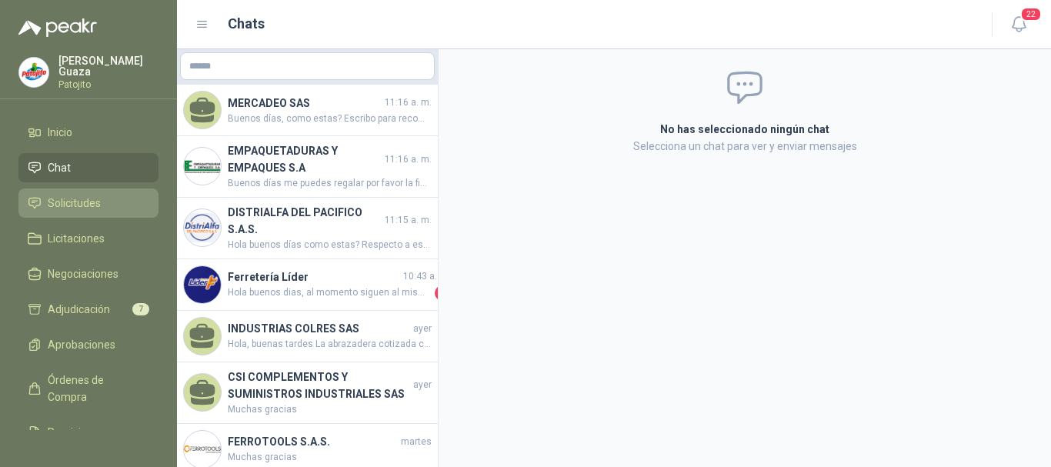
click at [95, 204] on span "Solicitudes" at bounding box center [74, 203] width 53 height 17
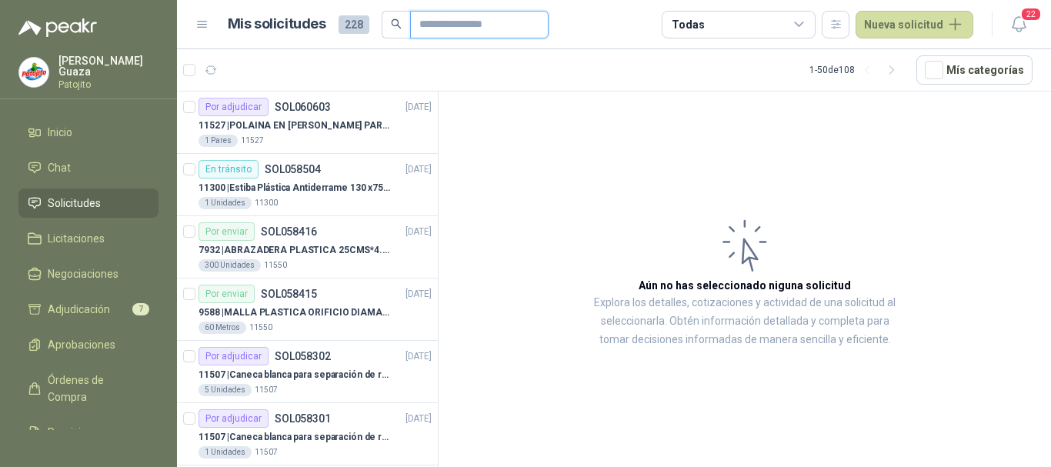
click at [493, 32] on input "text" at bounding box center [473, 25] width 108 height 26
type input "*******"
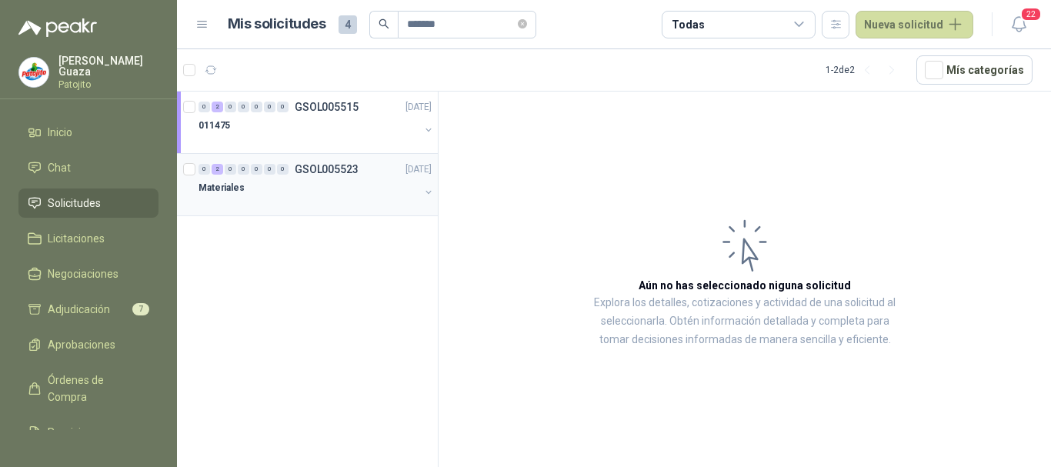
click at [333, 166] on p "GSOL005523" at bounding box center [327, 169] width 64 height 11
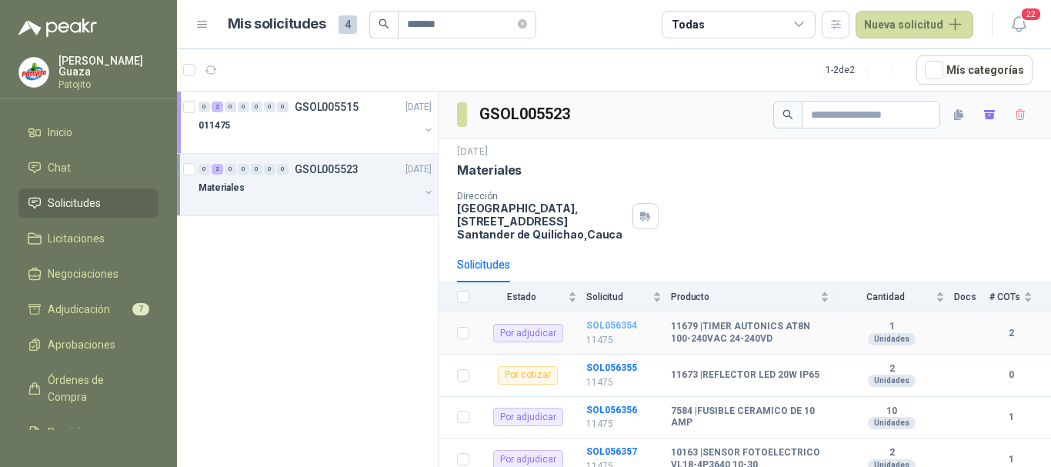
click at [621, 323] on b "SOL056354" at bounding box center [611, 325] width 51 height 11
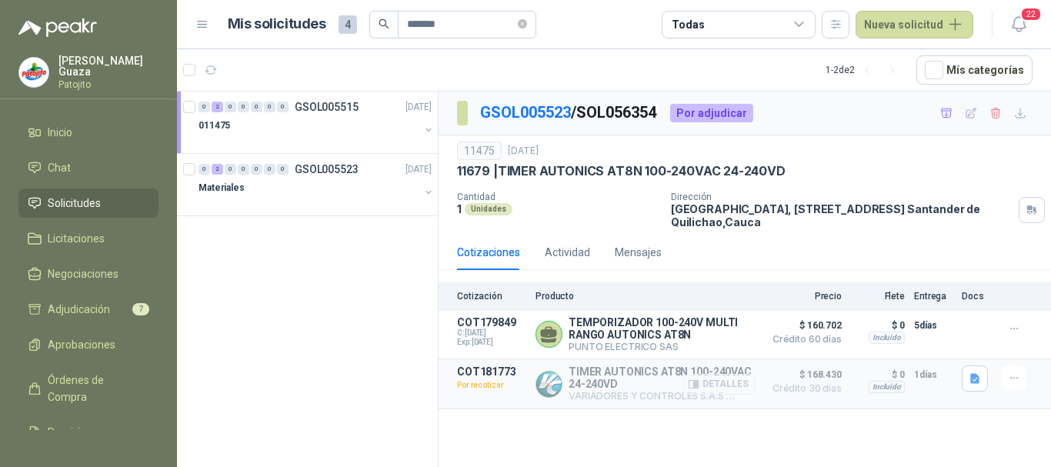
click at [735, 388] on button "Detalles" at bounding box center [719, 384] width 72 height 21
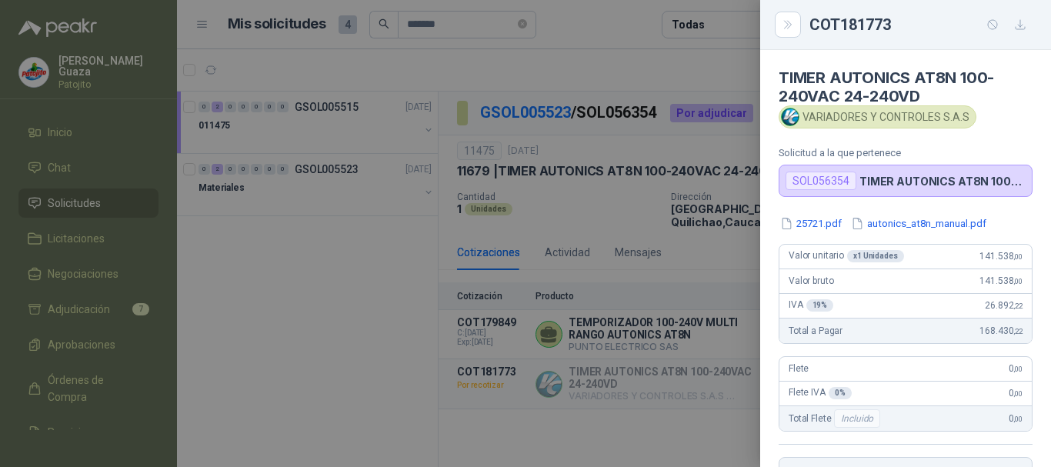
scroll to position [315, 0]
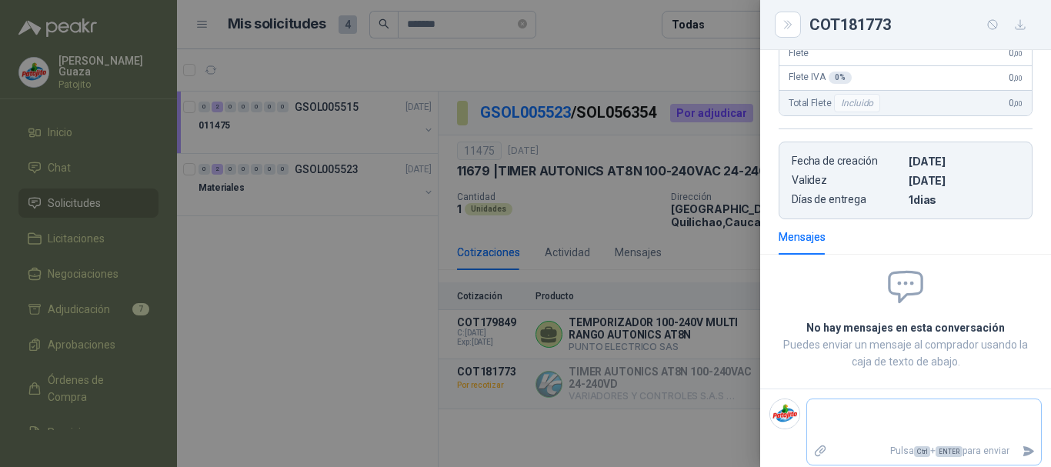
click at [846, 413] on textarea at bounding box center [924, 419] width 234 height 35
type textarea "*"
type textarea "**"
type textarea "***"
type textarea "****"
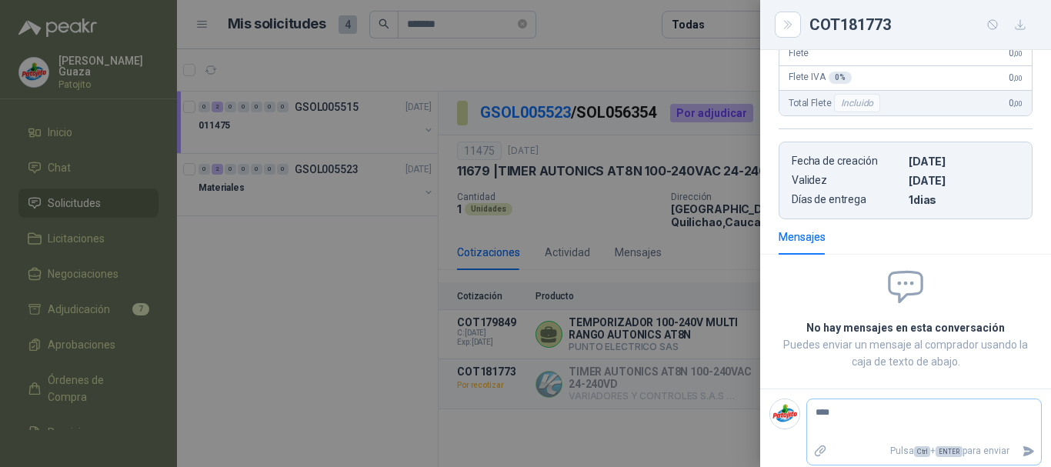
type textarea "*****"
type textarea "********"
type textarea "*********"
type textarea "**********"
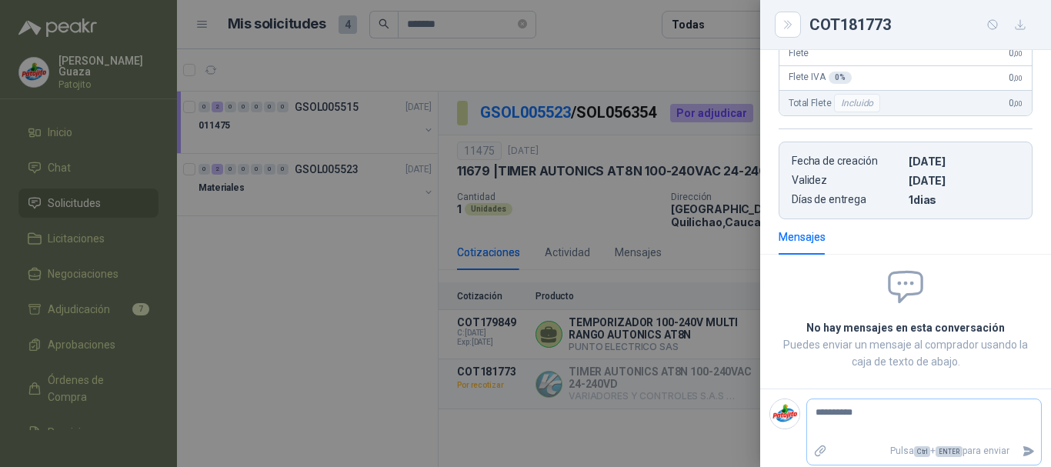
type textarea "**********"
type textarea "*********"
type textarea "********"
type textarea "*******"
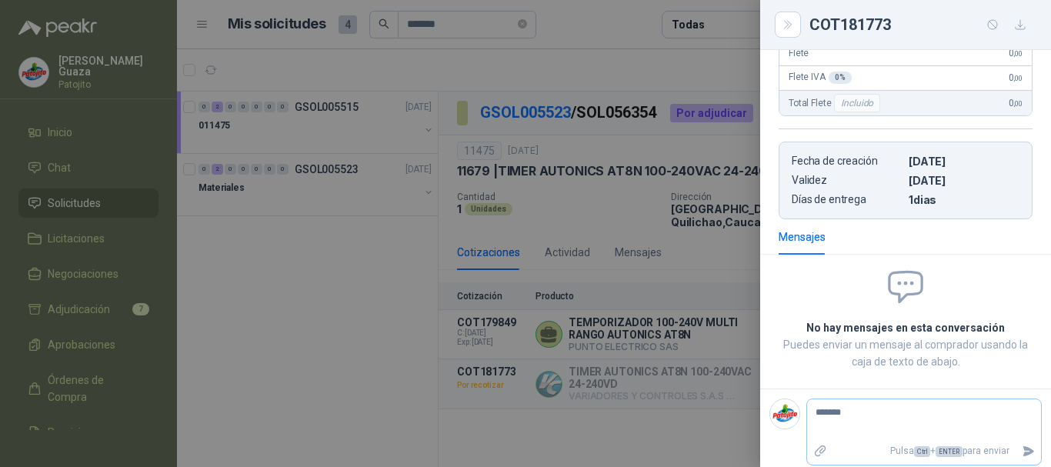
type textarea "*****"
type textarea "****"
type textarea "******"
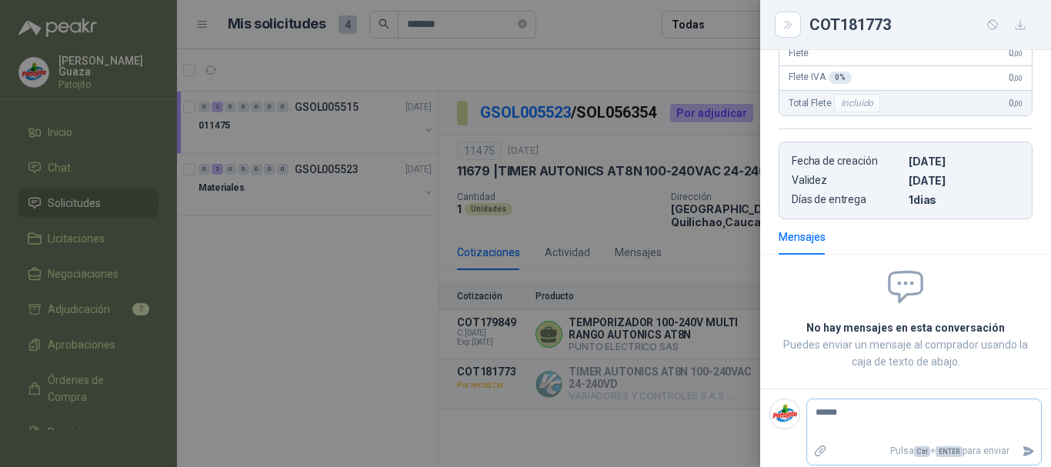
type textarea "*******"
type textarea "*********"
type textarea "**********"
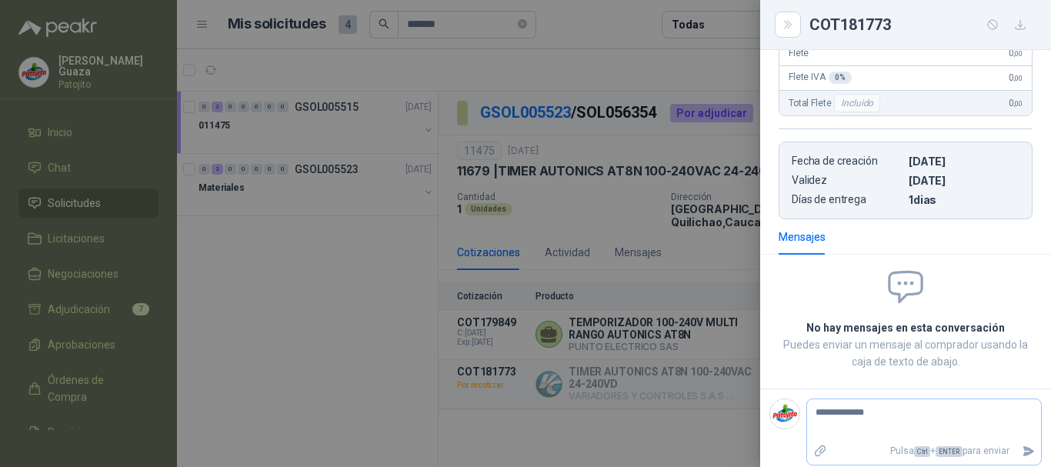
type textarea "**********"
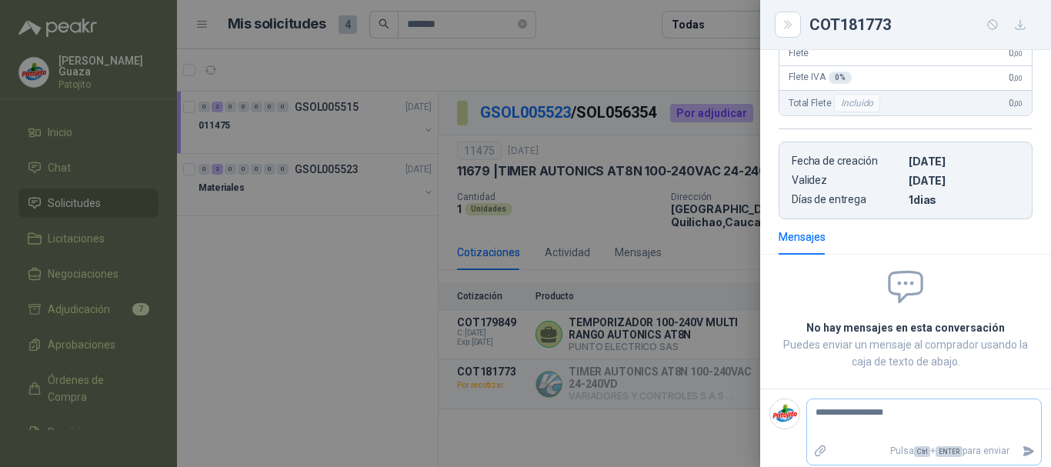
type textarea "**********"
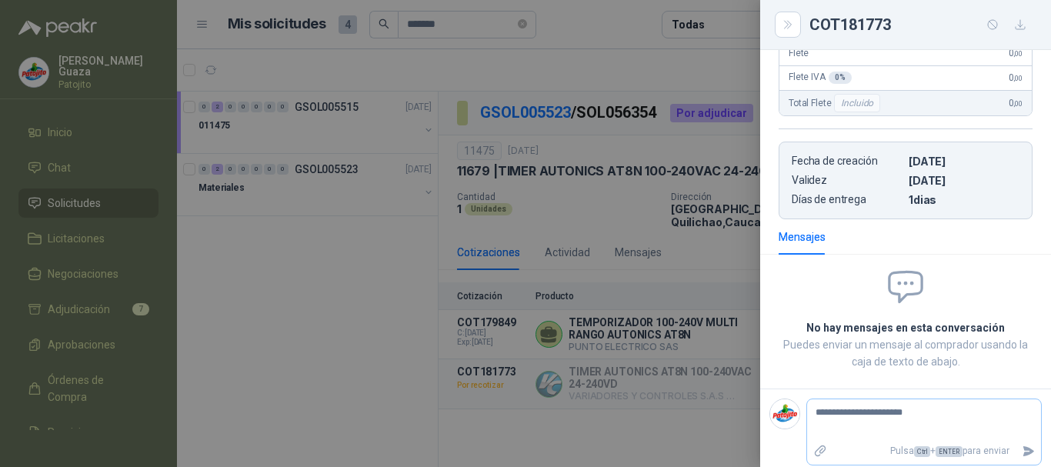
type textarea "**********"
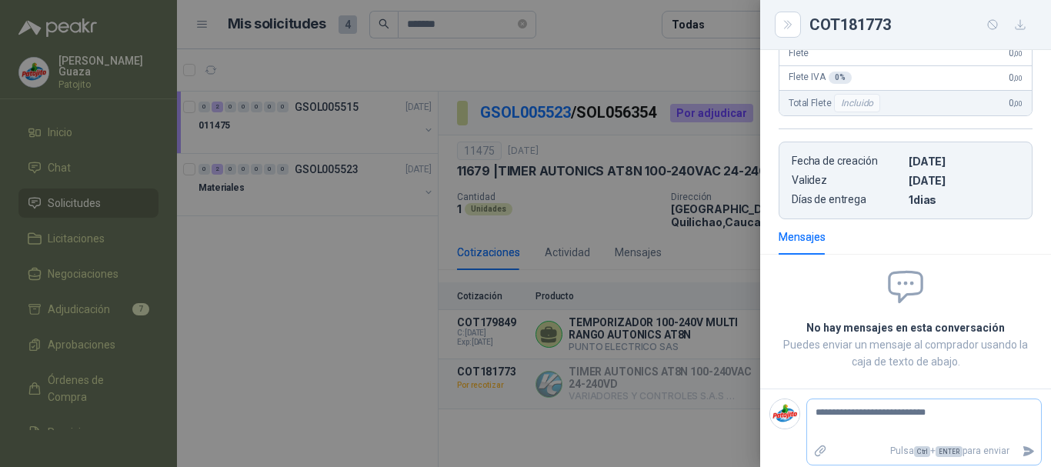
type textarea "**********"
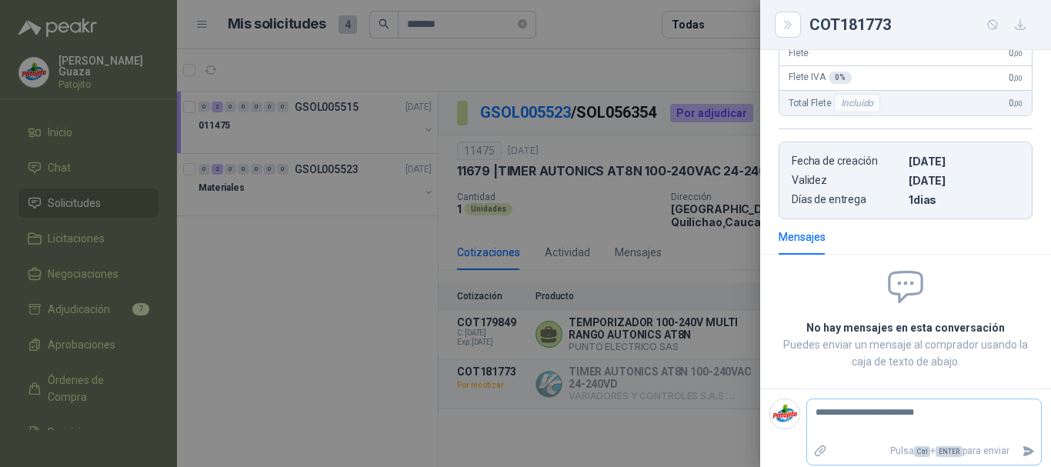
type textarea "**********"
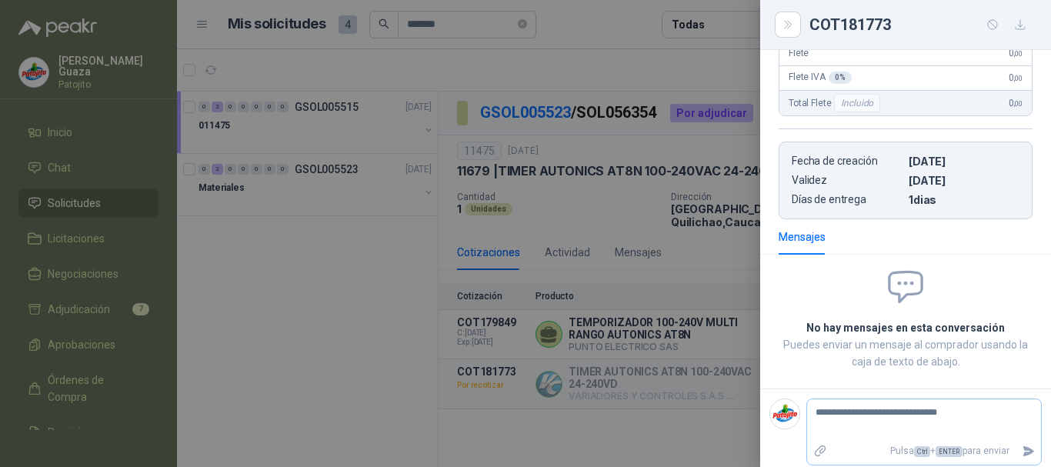
type textarea "**********"
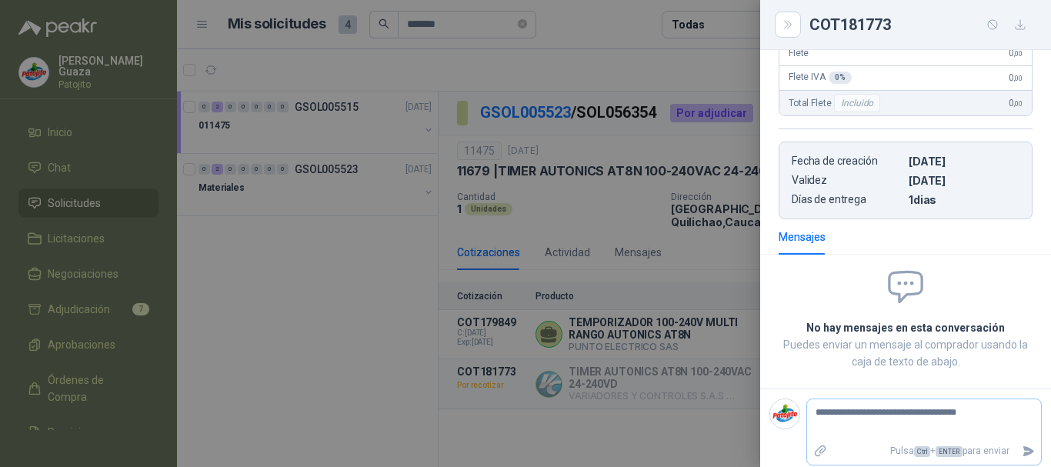
type textarea "**********"
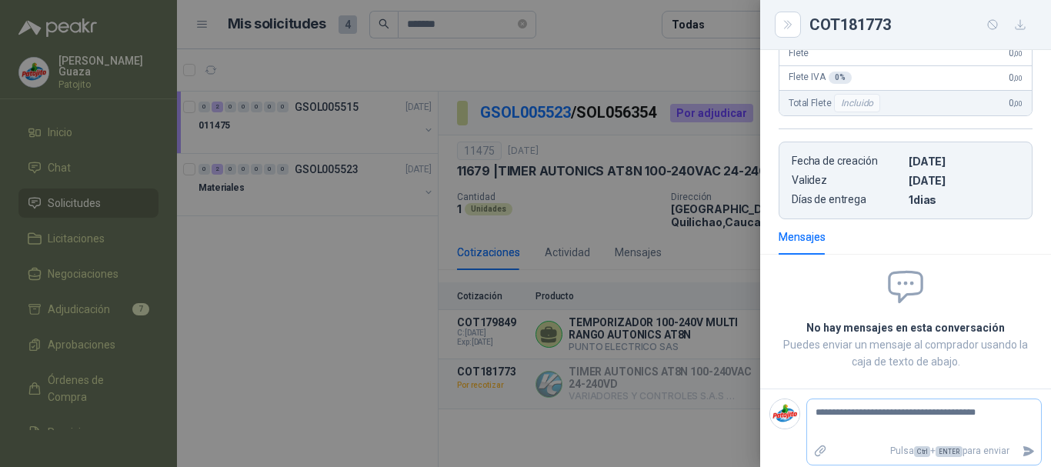
type textarea "**********"
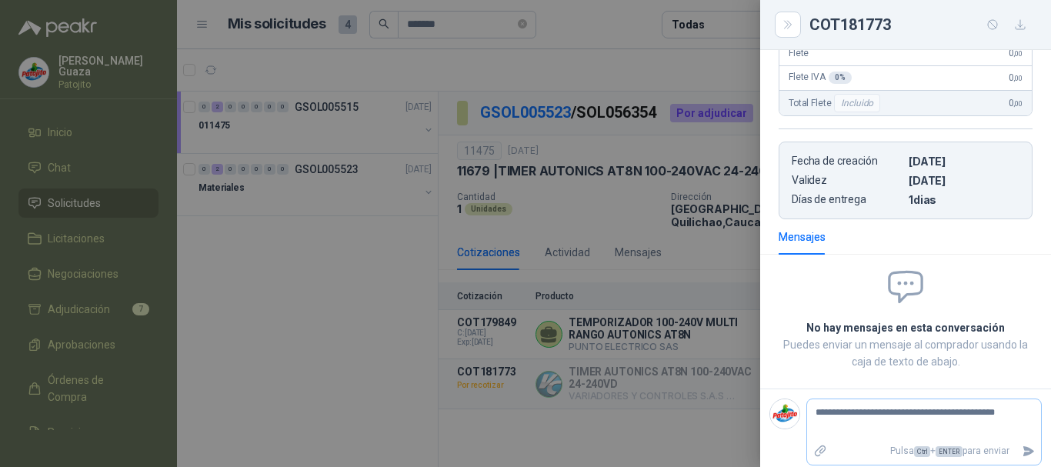
type textarea "**********"
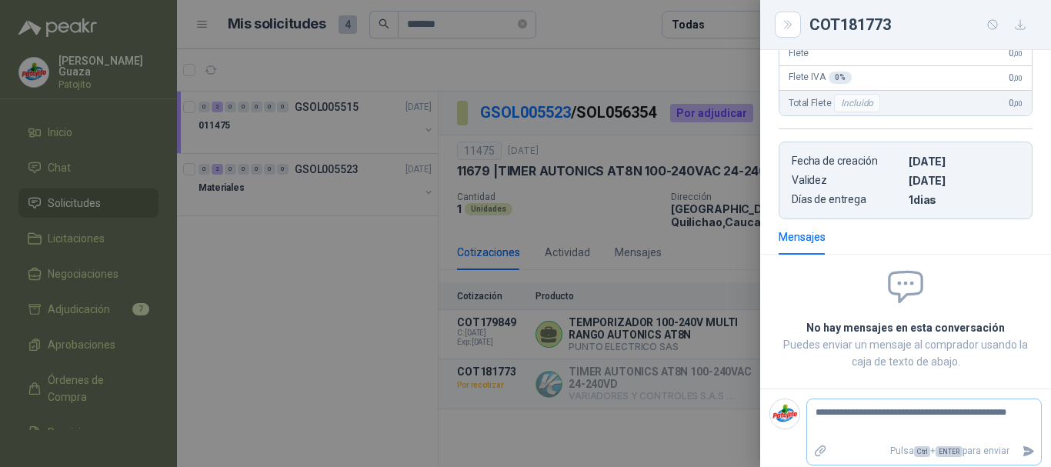
type textarea "**********"
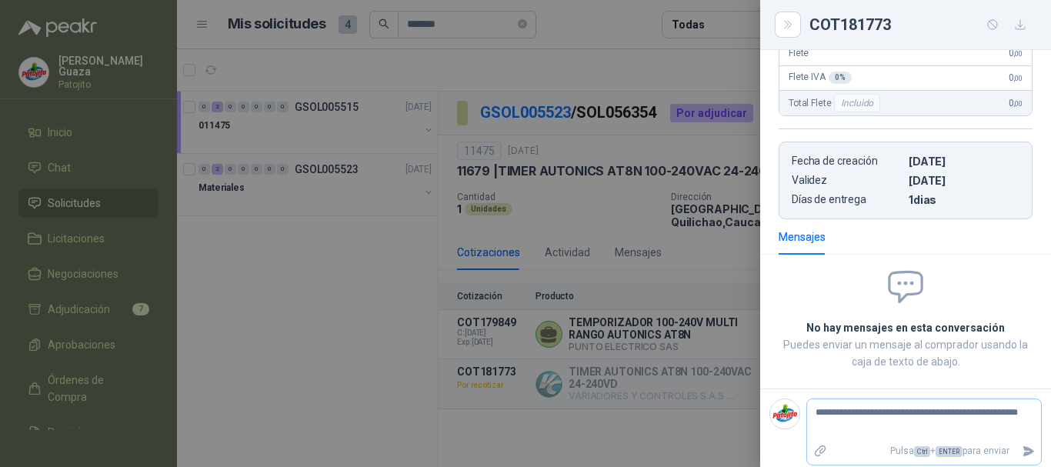
type textarea "**********"
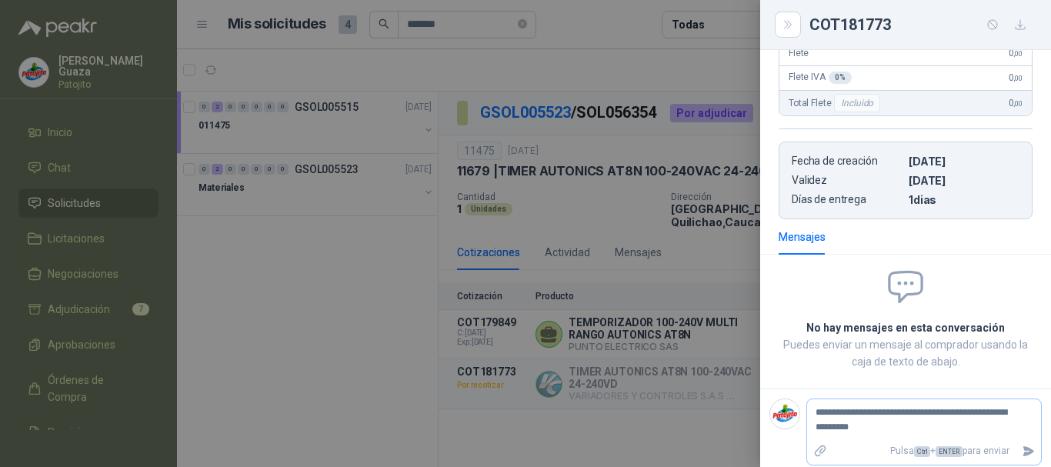
type textarea "**********"
click at [878, 417] on textarea "**********" at bounding box center [918, 419] width 222 height 35
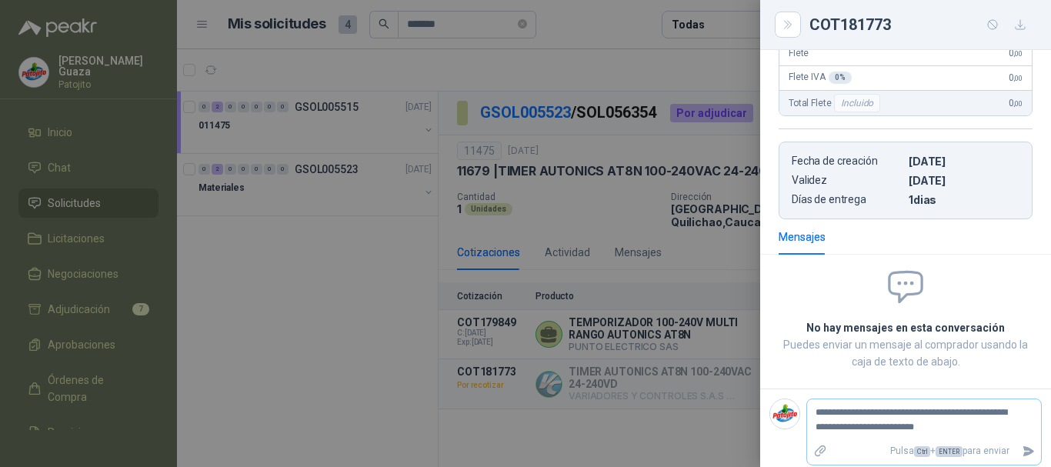
click at [985, 409] on textarea "**********" at bounding box center [918, 419] width 222 height 35
click at [842, 432] on textarea "**********" at bounding box center [918, 419] width 222 height 35
click at [890, 425] on textarea "**********" at bounding box center [918, 419] width 222 height 35
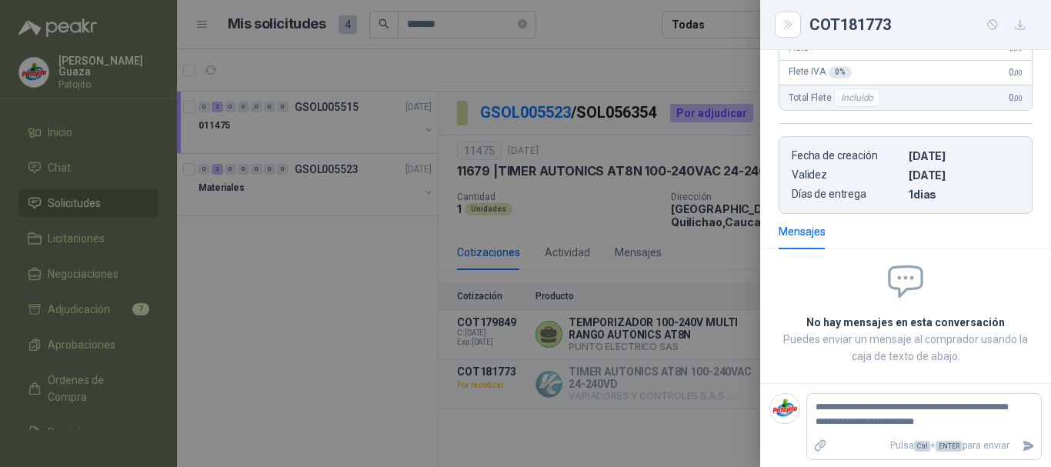
scroll to position [323, 0]
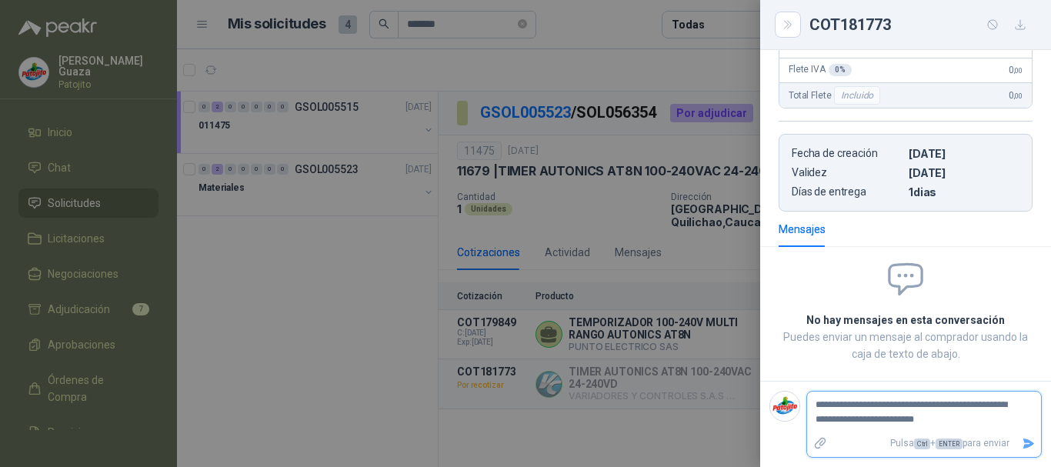
click at [1023, 446] on icon "Enviar" at bounding box center [1028, 444] width 11 height 10
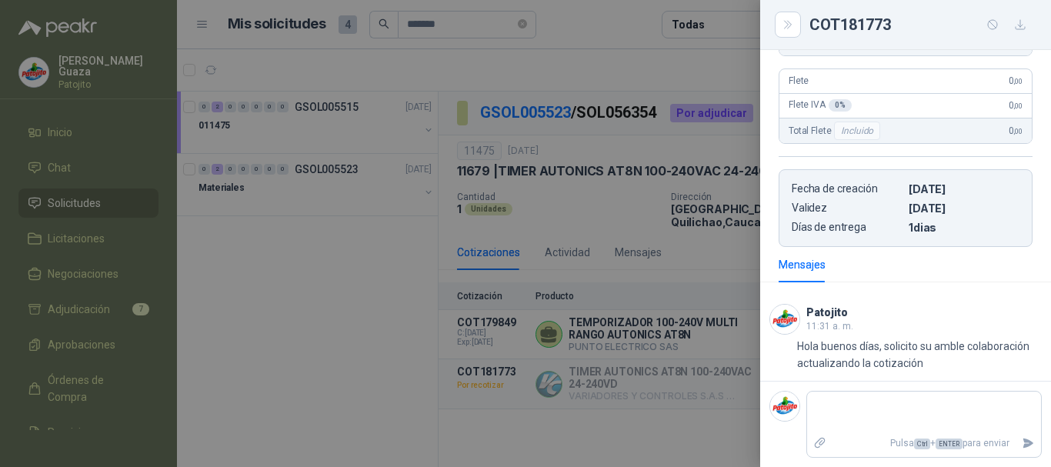
click at [678, 287] on div at bounding box center [525, 233] width 1051 height 467
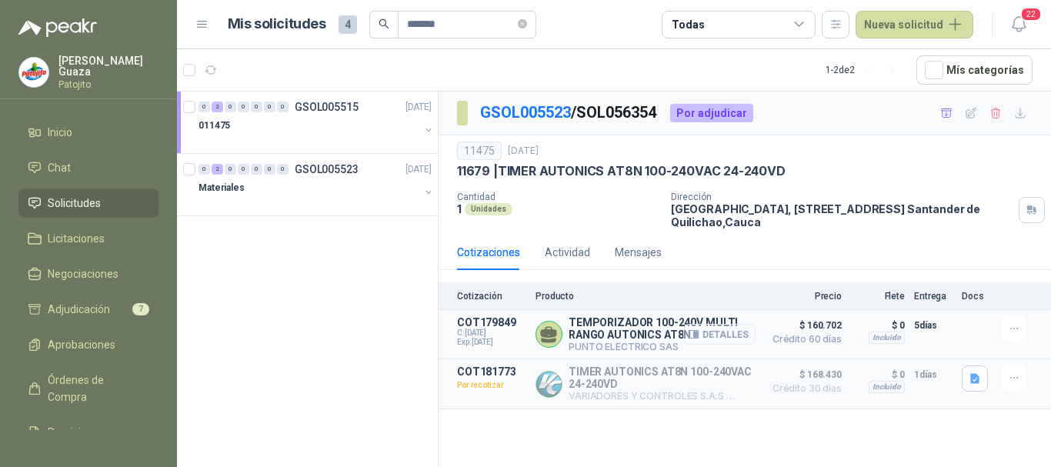
click at [724, 341] on button "Detalles" at bounding box center [719, 334] width 72 height 21
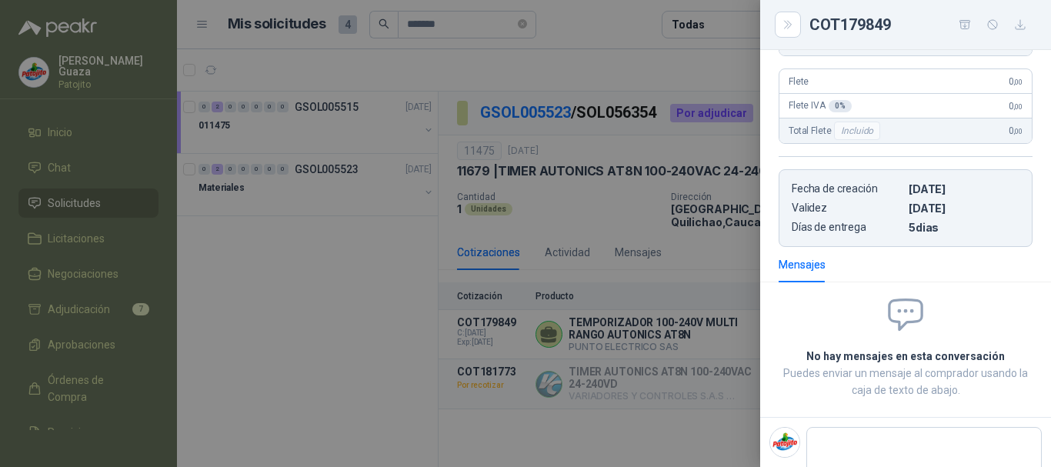
scroll to position [0, 0]
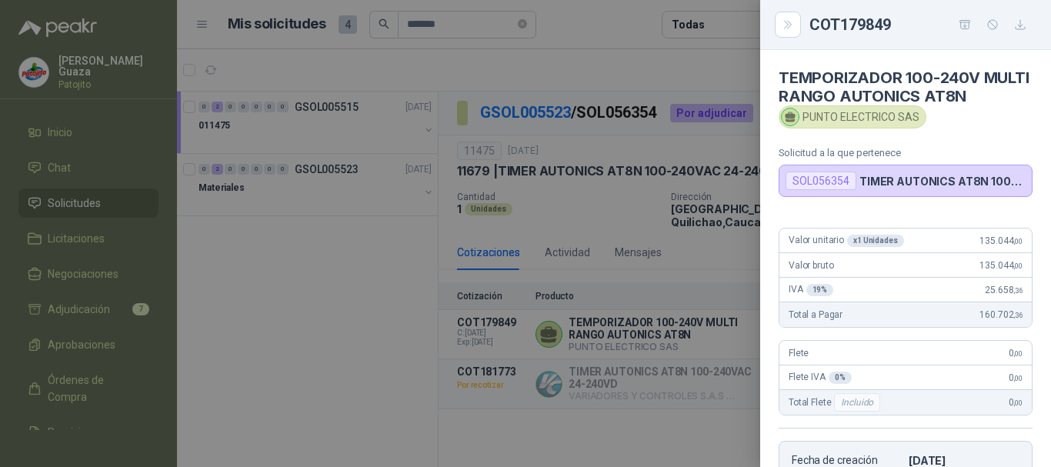
click at [698, 272] on div at bounding box center [525, 233] width 1051 height 467
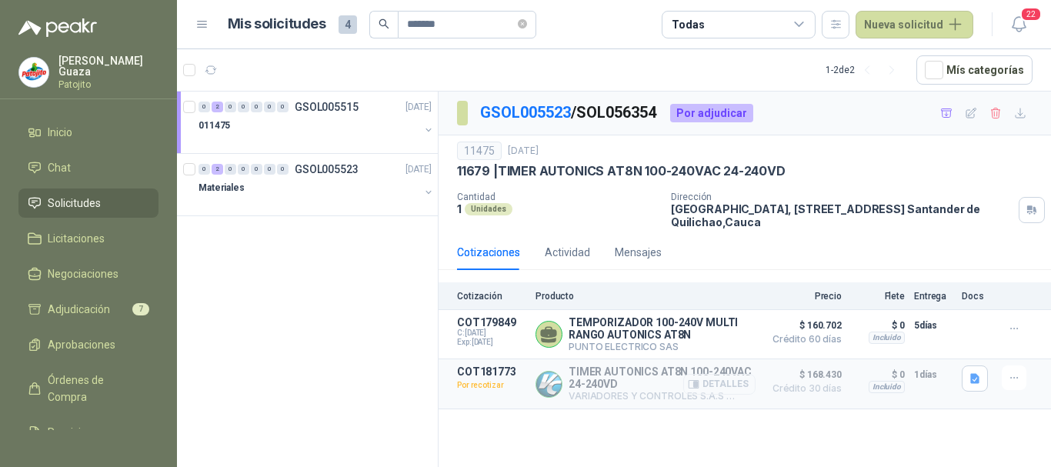
click at [729, 378] on button "Detalles" at bounding box center [719, 384] width 72 height 21
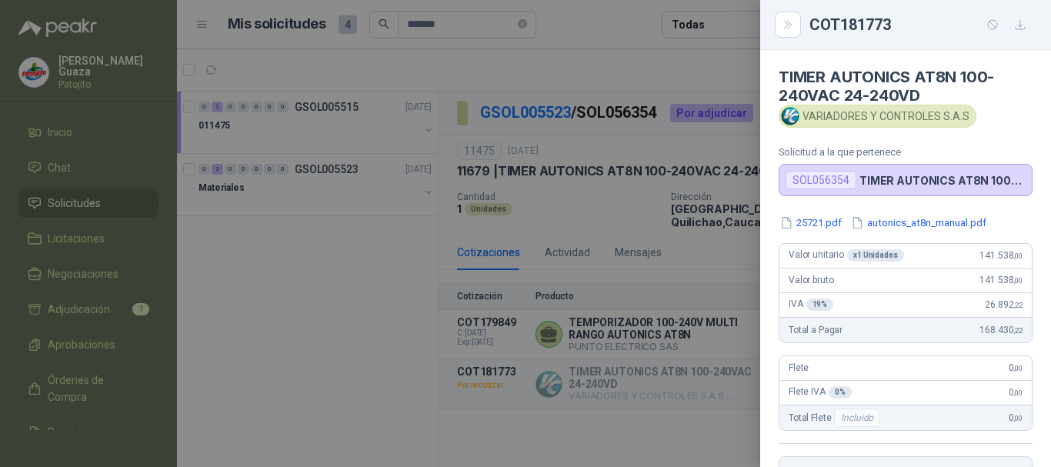
scroll to position [0, 0]
click at [719, 252] on div at bounding box center [525, 233] width 1051 height 467
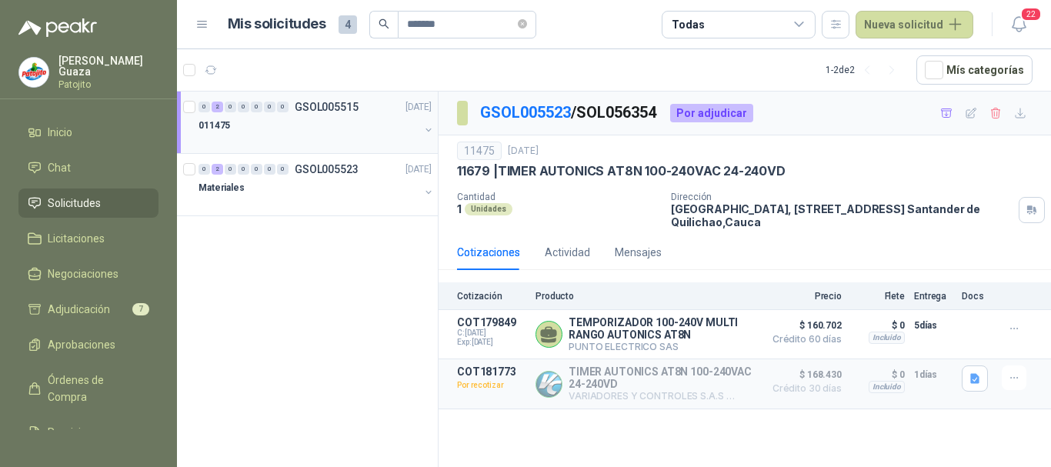
click at [322, 109] on p "GSOL005515" at bounding box center [327, 107] width 64 height 11
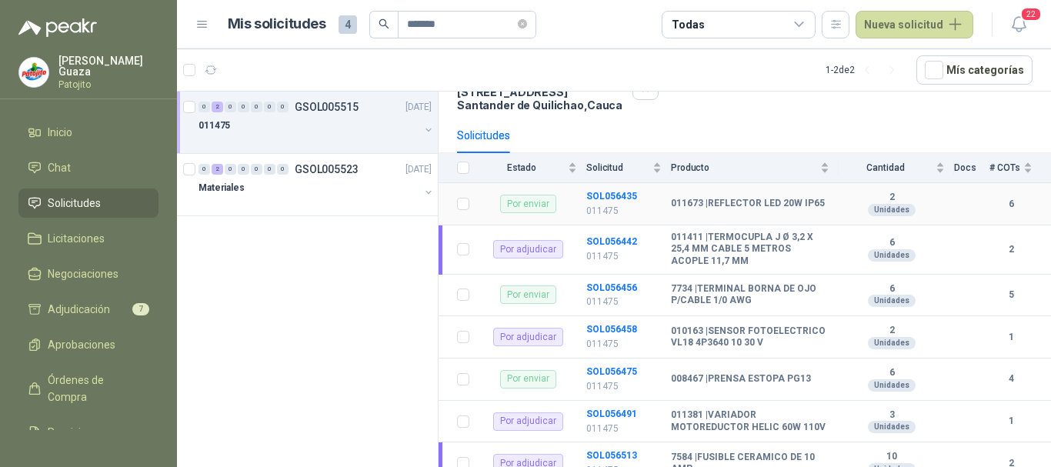
scroll to position [154, 0]
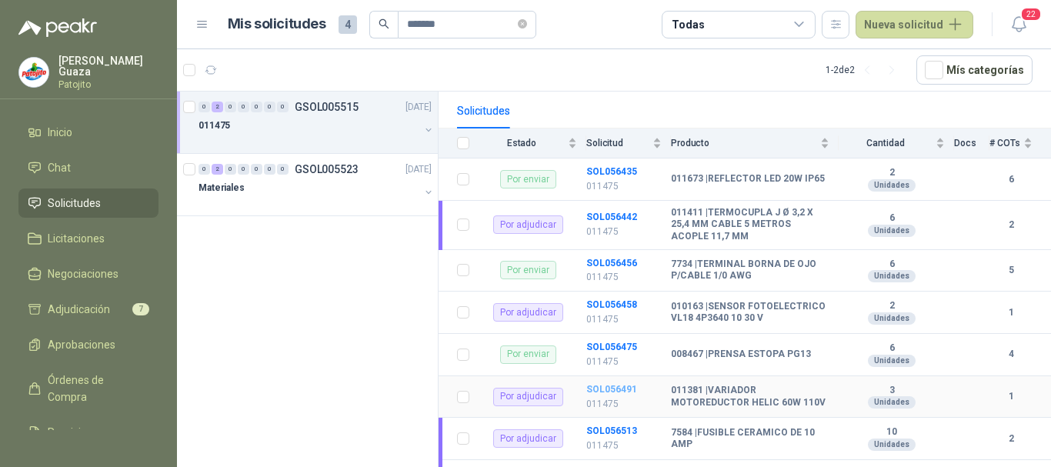
click at [626, 395] on b "SOL056491" at bounding box center [611, 389] width 51 height 11
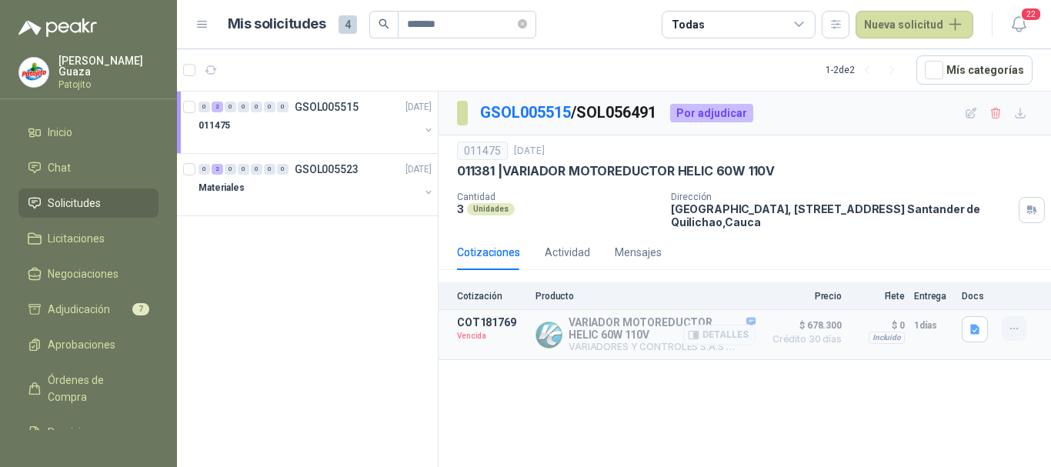
click at [1004, 329] on button "button" at bounding box center [1014, 328] width 25 height 25
click at [993, 293] on button "Solicitar Recotización" at bounding box center [983, 294] width 123 height 25
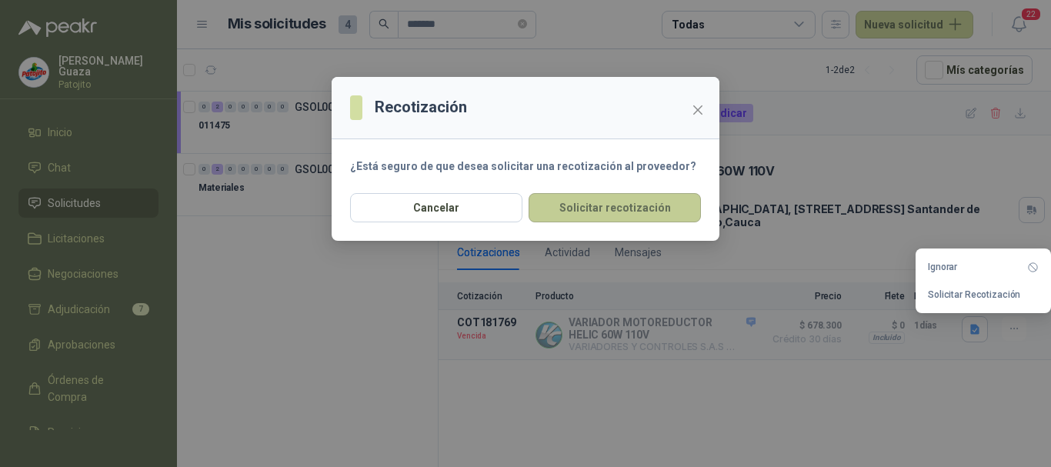
click at [586, 204] on button "Solicitar recotización" at bounding box center [615, 207] width 172 height 29
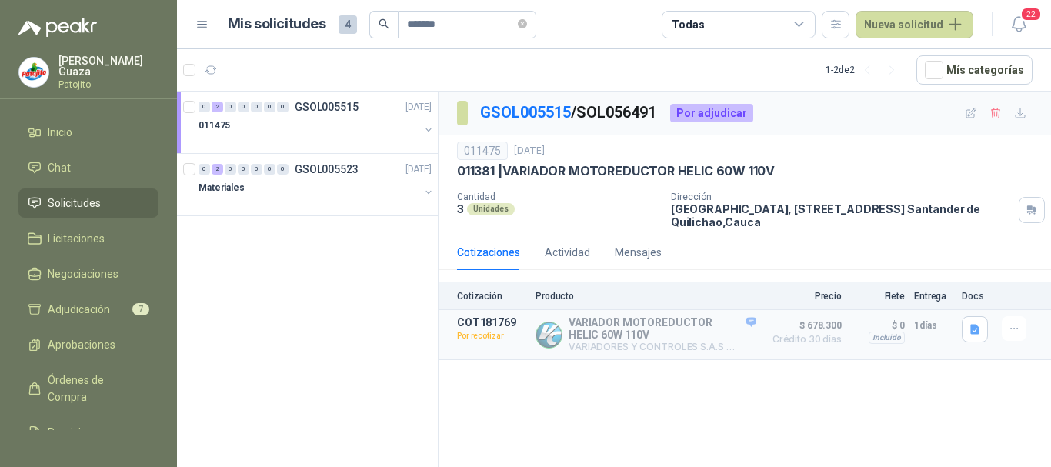
click at [825, 413] on div "GSOL005515 / SOL056491 Por adjudicar 011475 [DATE] 011381 | VARIADOR MOTOREDUCT…" at bounding box center [745, 282] width 613 height 381
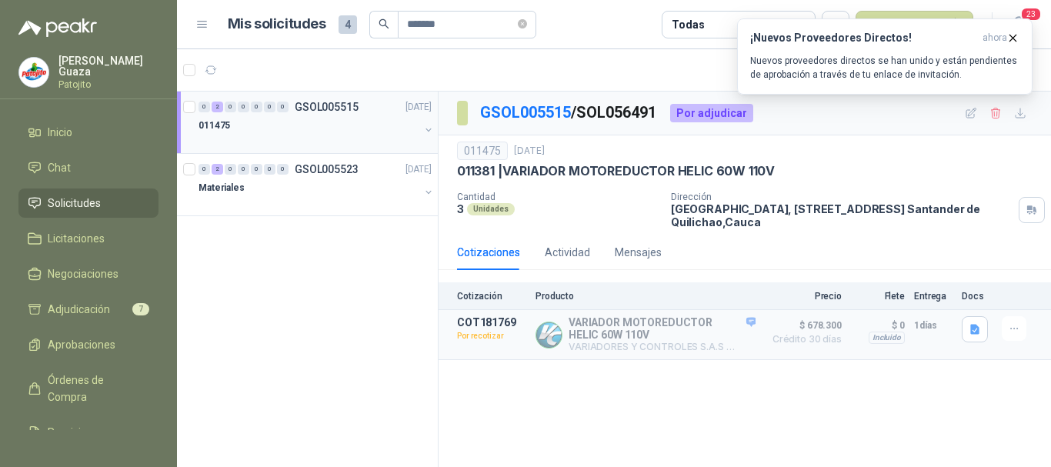
click at [339, 102] on p "GSOL005515" at bounding box center [327, 107] width 64 height 11
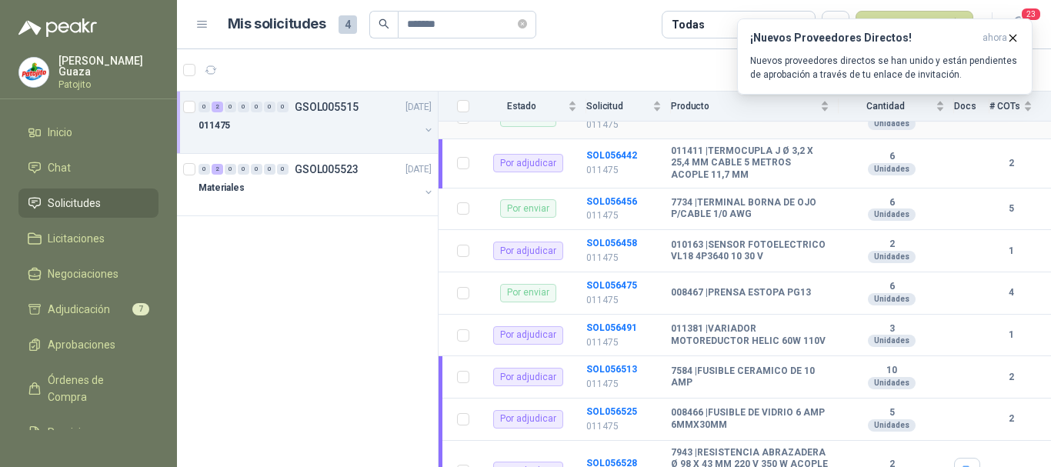
scroll to position [231, 0]
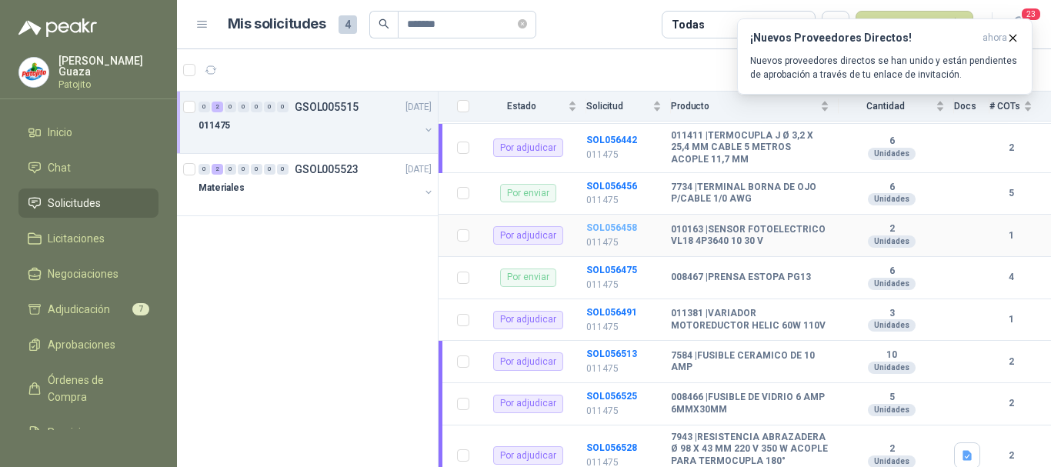
click at [599, 230] on b "SOL056458" at bounding box center [611, 227] width 51 height 11
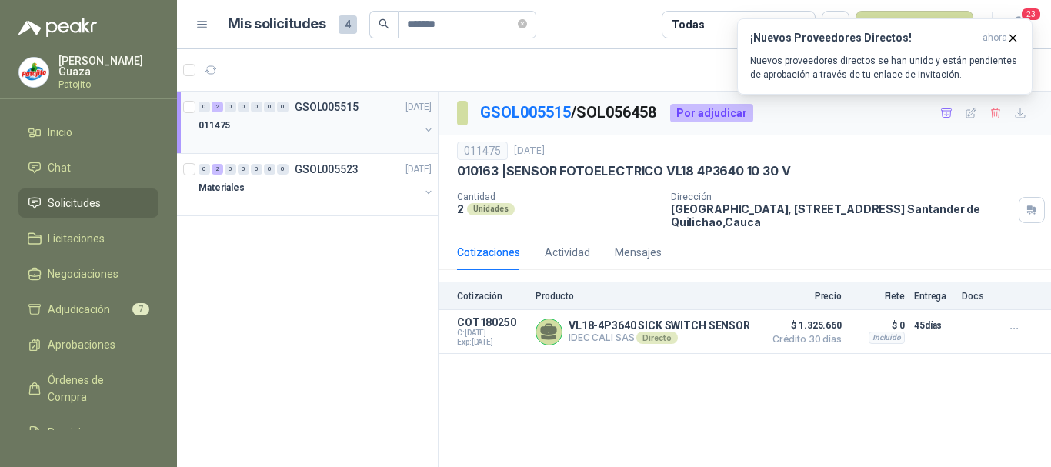
click at [328, 102] on p "GSOL005515" at bounding box center [327, 107] width 64 height 11
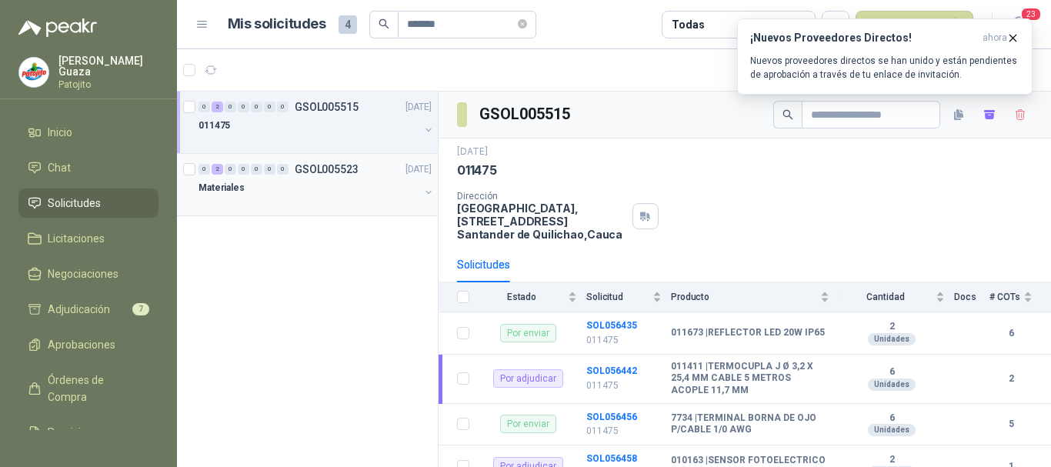
click at [345, 170] on p "GSOL005523" at bounding box center [327, 169] width 64 height 11
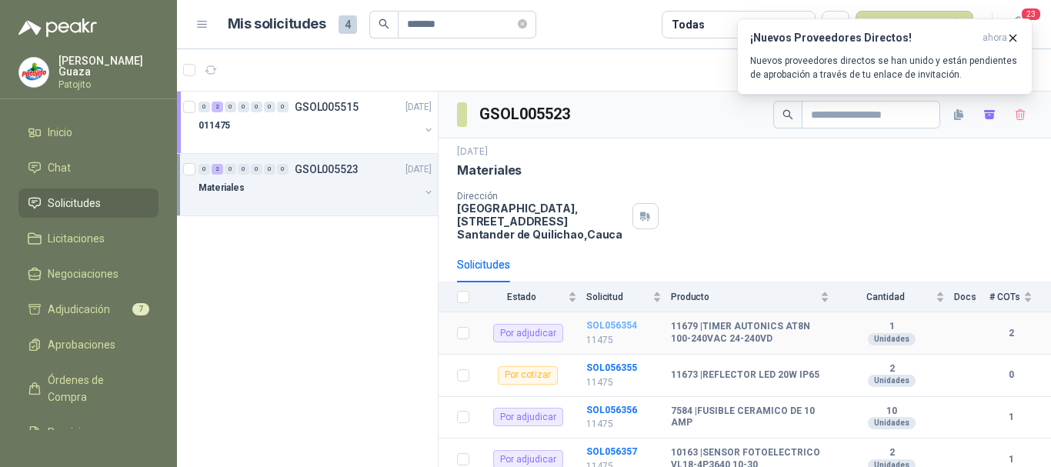
click at [599, 327] on b "SOL056354" at bounding box center [611, 325] width 51 height 11
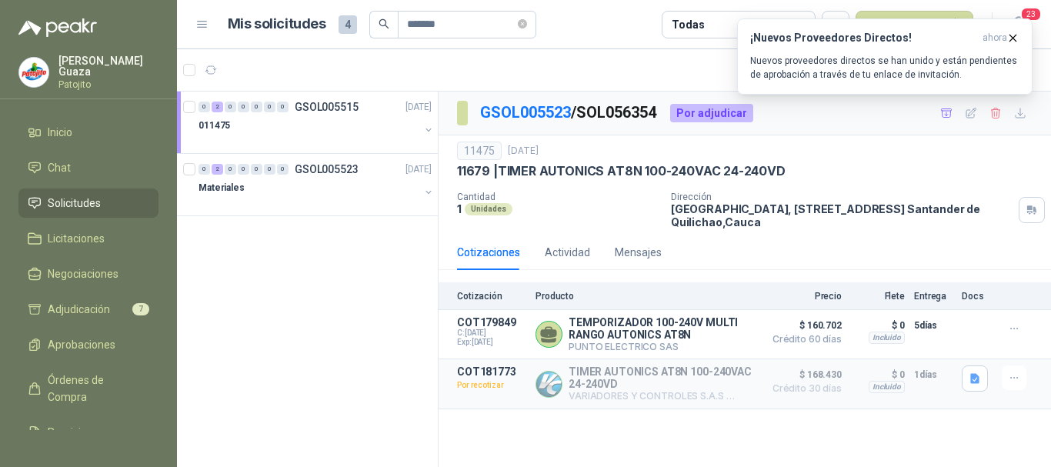
click at [547, 179] on p "11679 | TIMER AUTONICS AT8N 100-240VAC 24-240VD" at bounding box center [621, 171] width 329 height 16
click at [329, 106] on p "GSOL005515" at bounding box center [327, 107] width 64 height 11
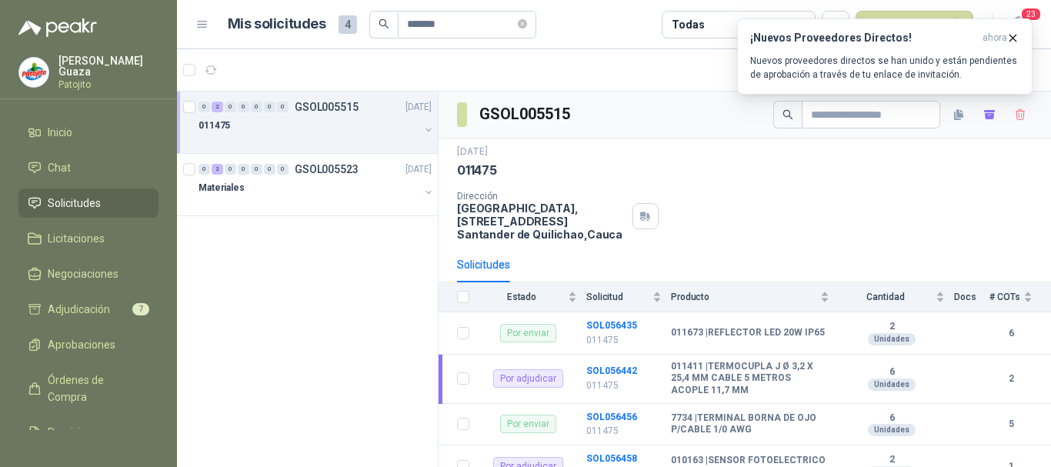
click at [366, 101] on div "0 2 0 0 0 0 0 GSOL005515 [DATE]" at bounding box center [317, 107] width 236 height 18
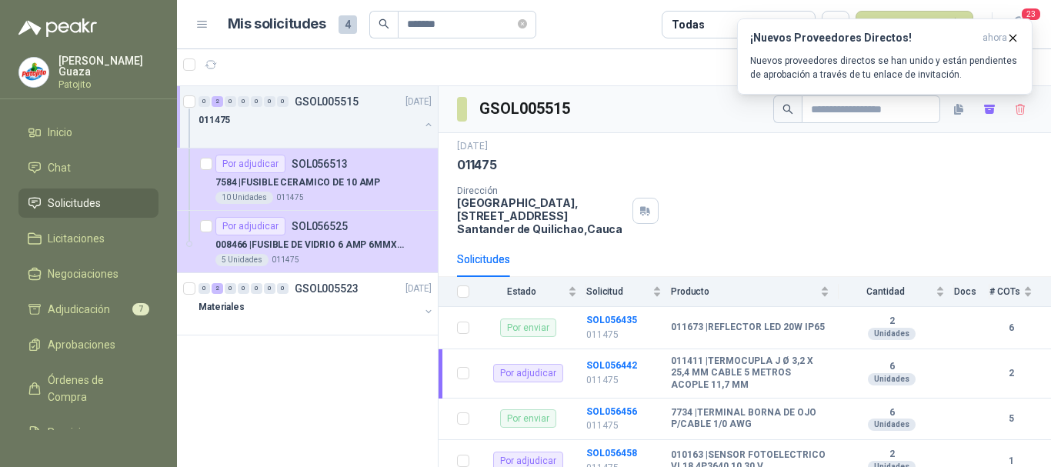
click at [362, 108] on div "0 2 0 0 0 0 0 GSOL005515 [DATE]" at bounding box center [317, 101] width 236 height 18
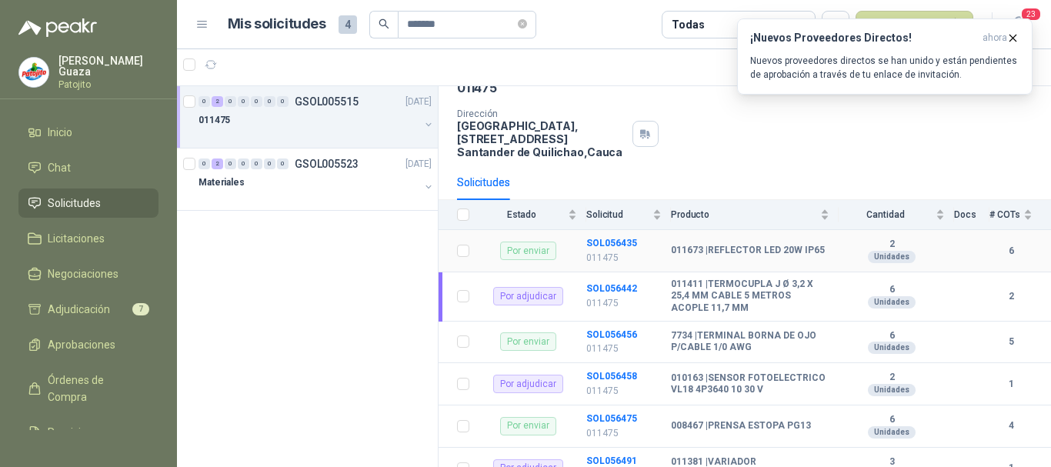
scroll to position [154, 0]
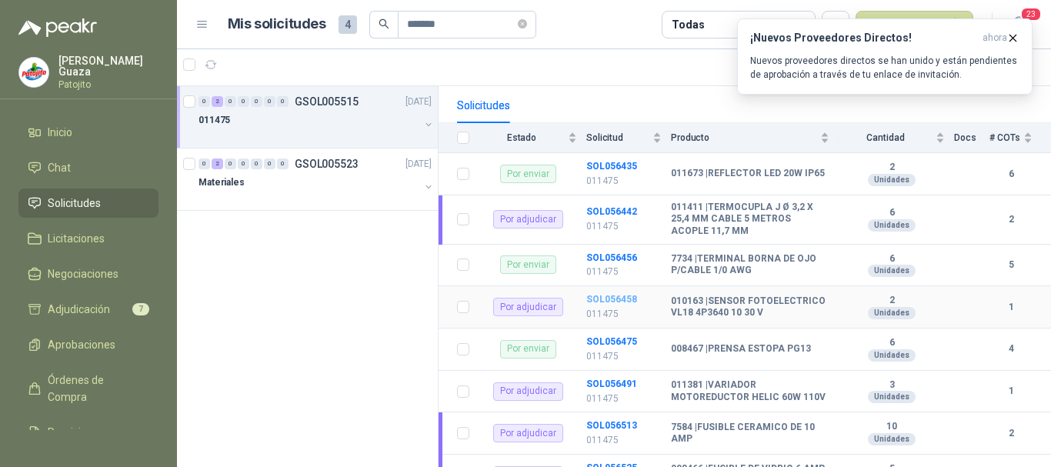
click at [605, 304] on b "SOL056458" at bounding box center [611, 299] width 51 height 11
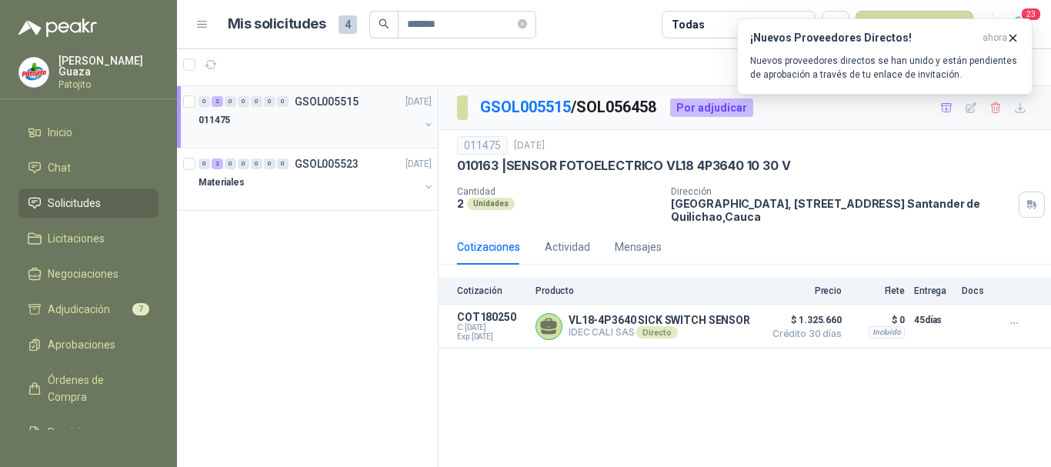
click at [346, 104] on p "GSOL005515" at bounding box center [327, 101] width 64 height 11
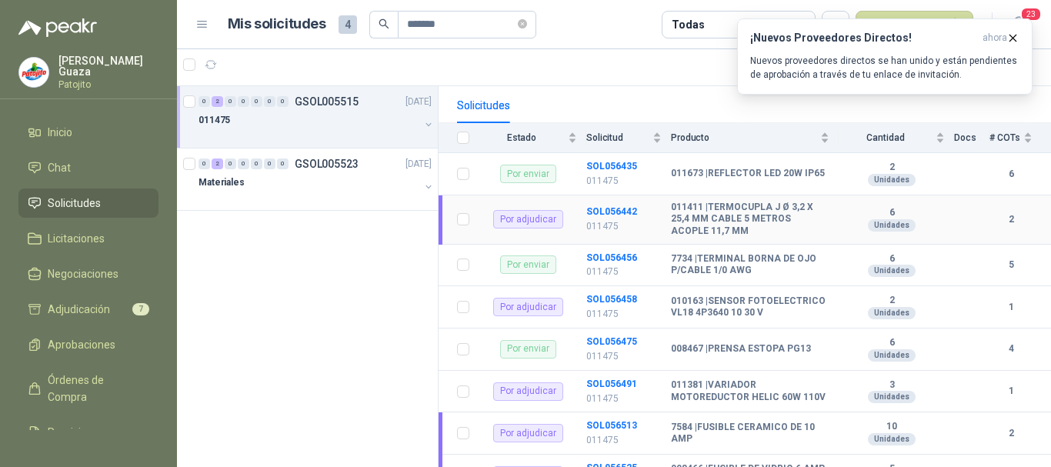
scroll to position [231, 0]
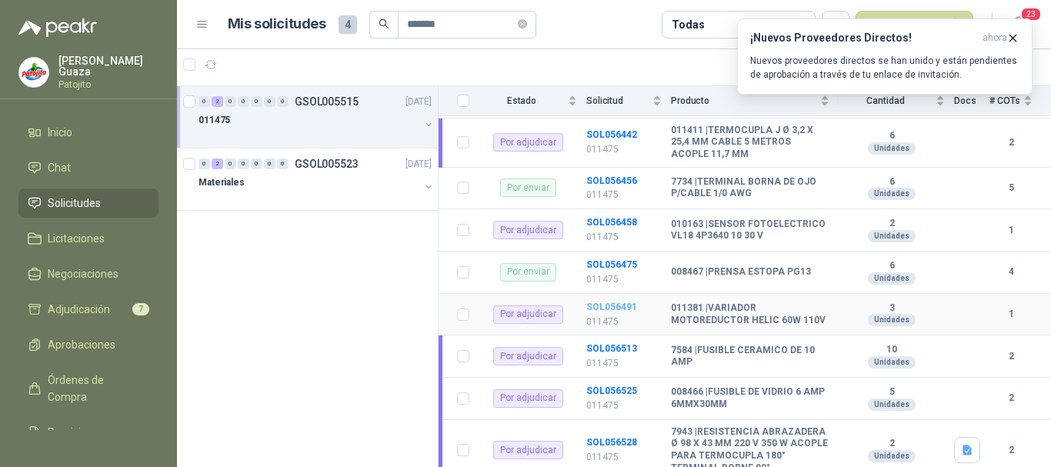
click at [618, 312] on b "SOL056491" at bounding box center [611, 307] width 51 height 11
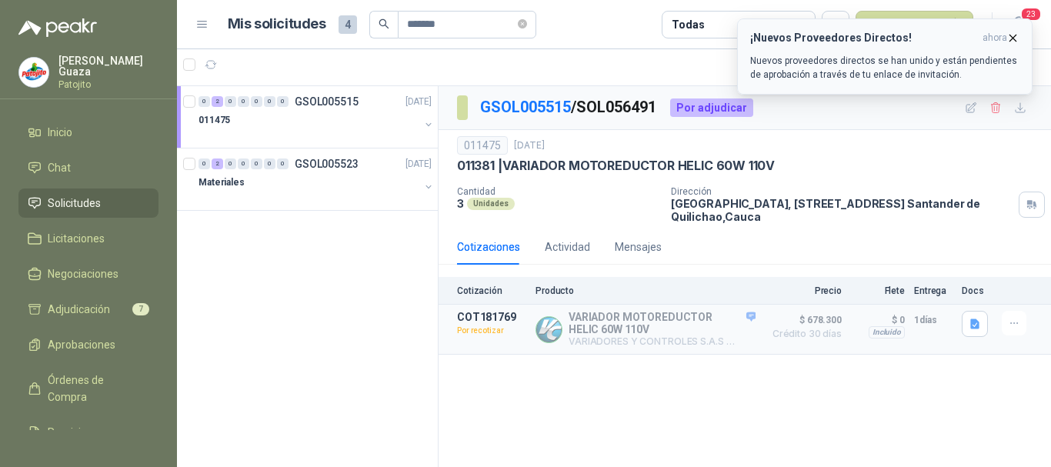
click at [1013, 40] on icon "button" at bounding box center [1013, 38] width 13 height 13
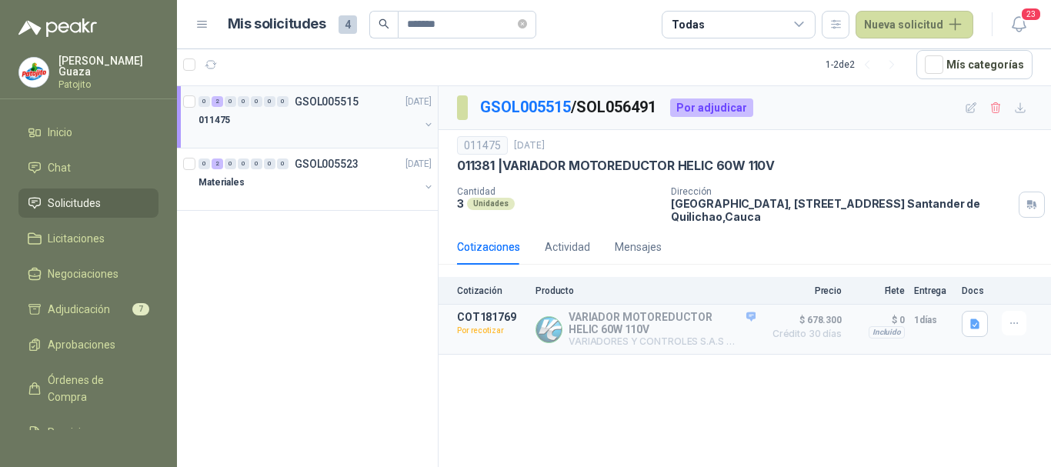
click at [359, 101] on div "0 2 0 0 0 0 0 GSOL005515 [DATE]" at bounding box center [317, 101] width 236 height 18
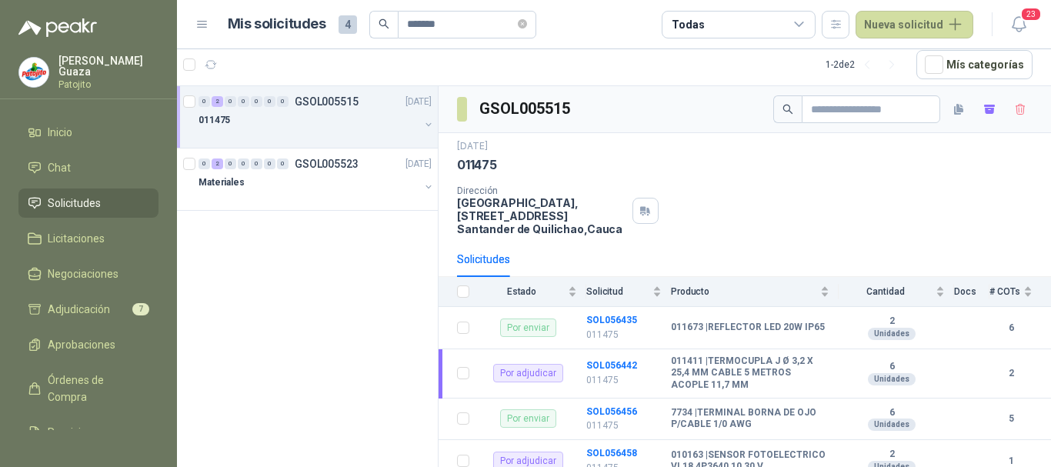
click at [301, 100] on p "GSOL005515" at bounding box center [327, 101] width 64 height 11
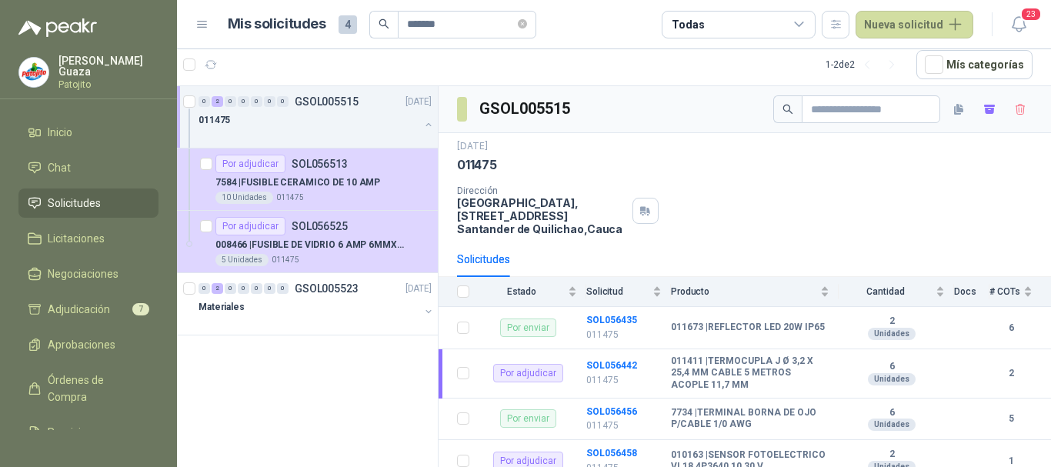
click at [326, 97] on p "GSOL005515" at bounding box center [327, 101] width 64 height 11
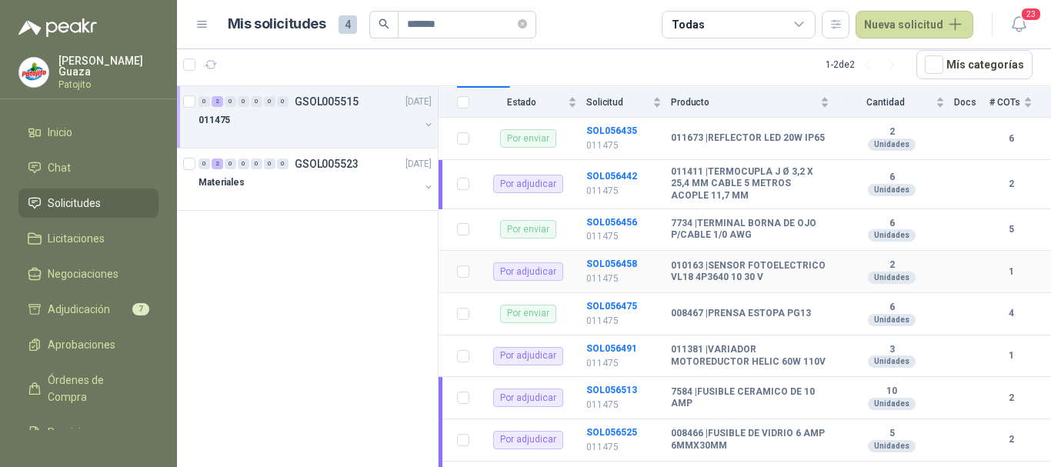
scroll to position [162, 0]
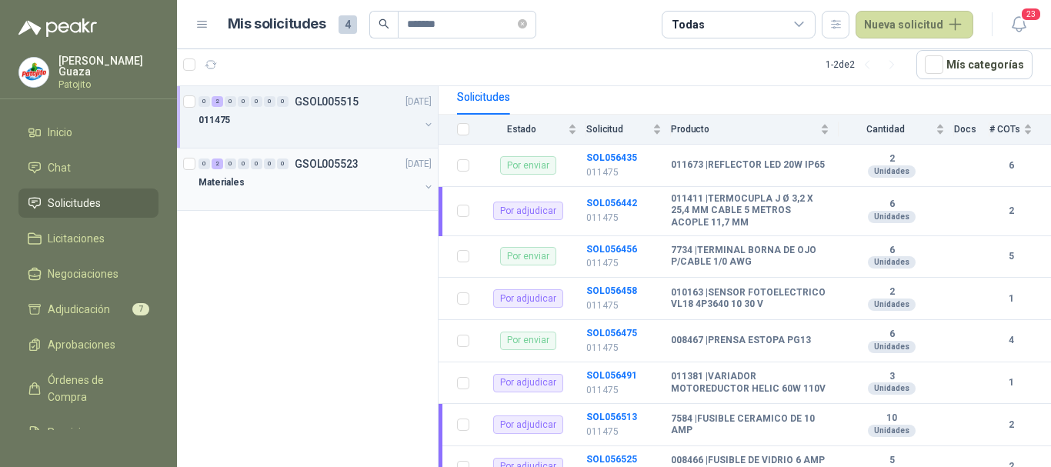
click at [326, 160] on p "GSOL005523" at bounding box center [327, 164] width 64 height 11
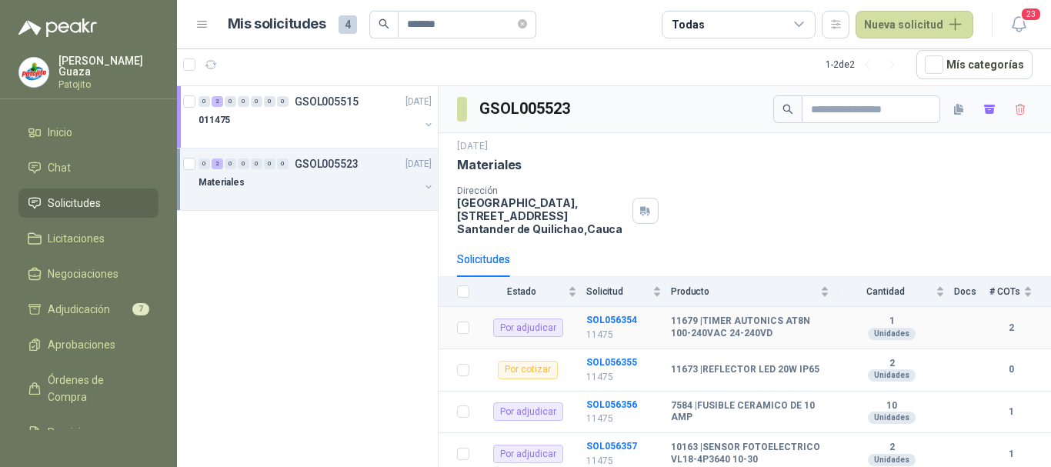
scroll to position [77, 0]
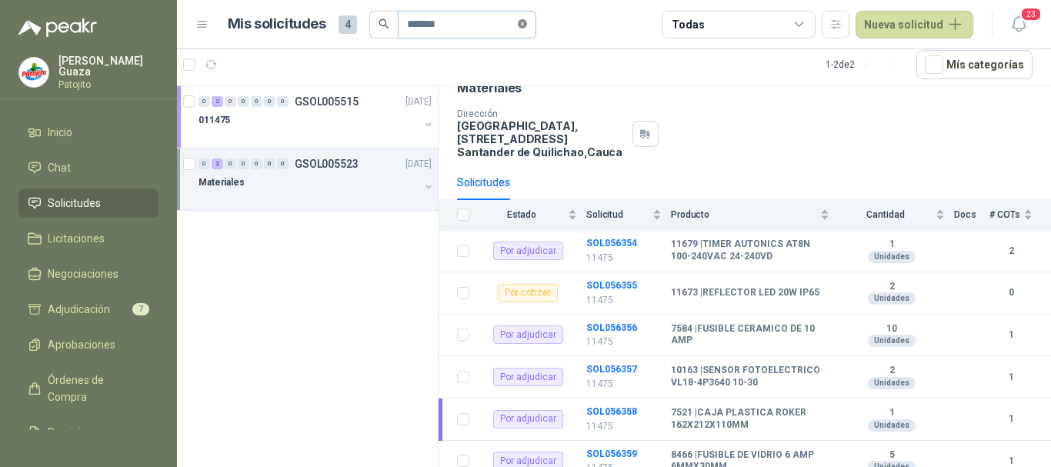
click at [527, 25] on icon "close-circle" at bounding box center [522, 23] width 9 height 9
click at [491, 25] on input "text" at bounding box center [461, 25] width 108 height 26
click at [328, 115] on div "011477" at bounding box center [309, 120] width 221 height 18
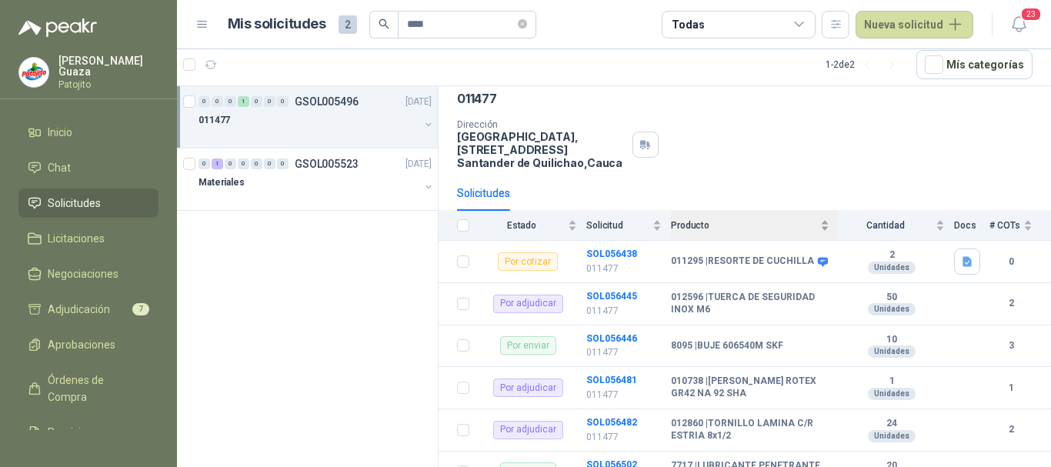
scroll to position [154, 0]
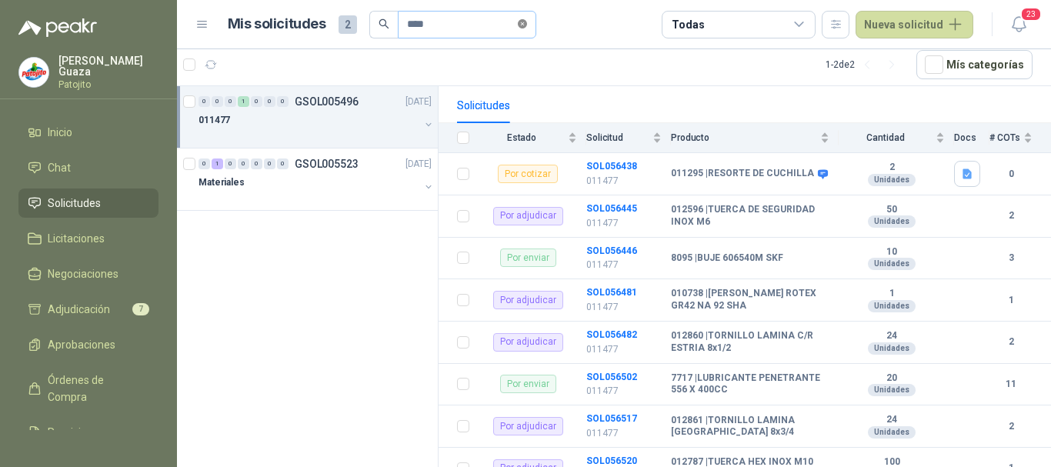
click at [527, 26] on icon "close-circle" at bounding box center [522, 23] width 9 height 9
click at [463, 33] on input "text" at bounding box center [461, 25] width 108 height 26
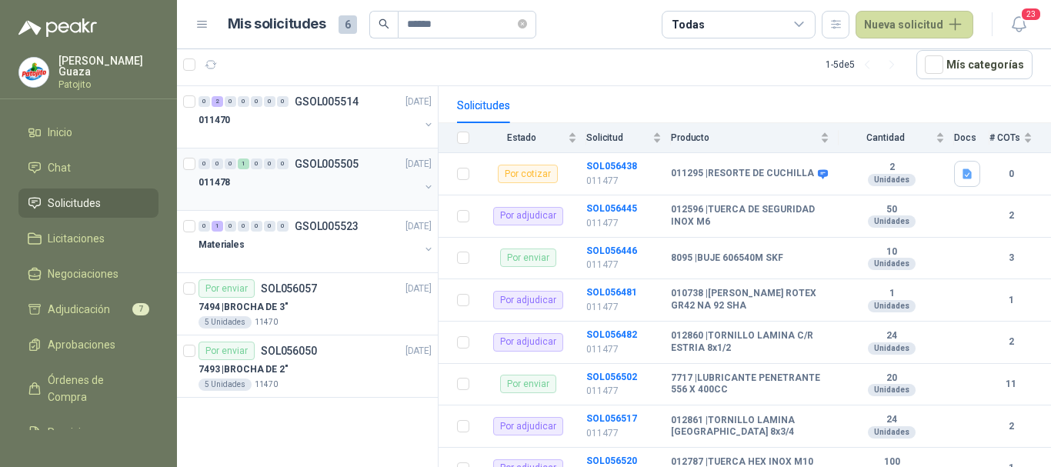
click at [330, 159] on p "GSOL005505" at bounding box center [327, 164] width 64 height 11
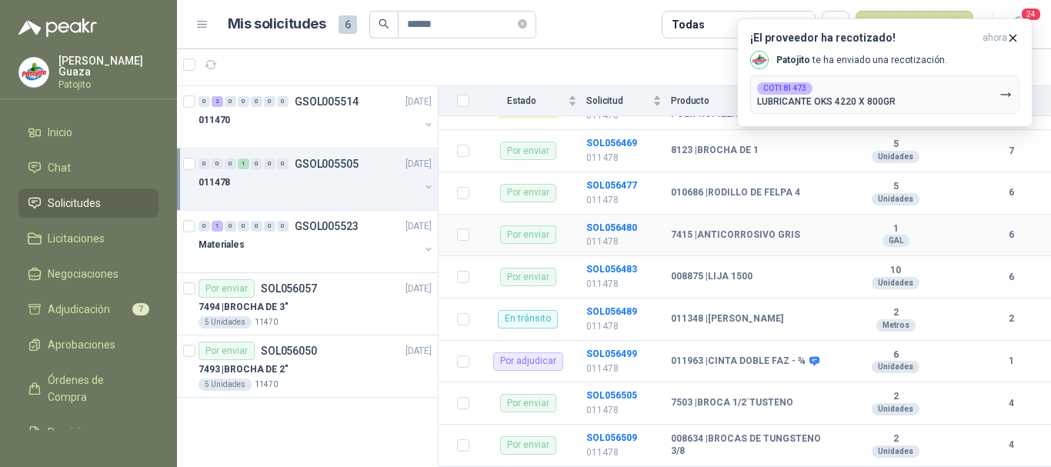
scroll to position [308, 0]
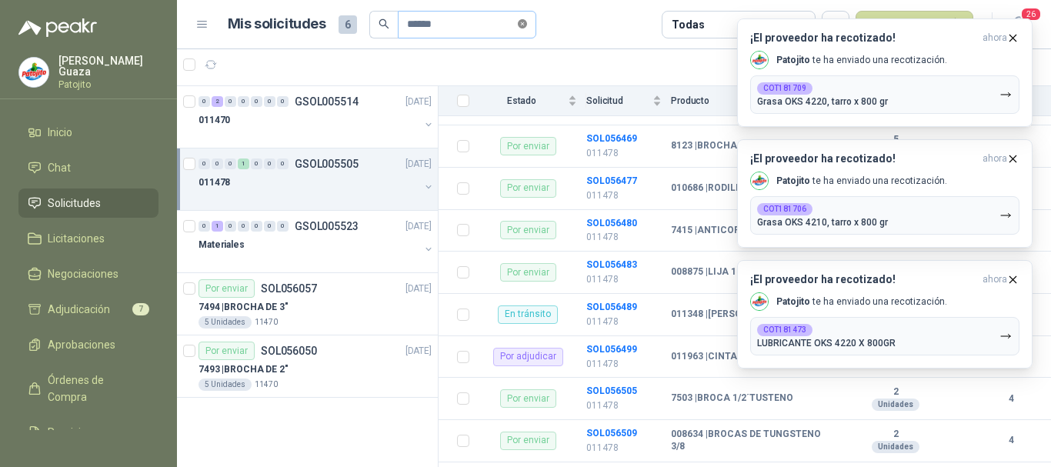
click at [527, 21] on icon "close-circle" at bounding box center [522, 23] width 9 height 9
click at [478, 26] on input "text" at bounding box center [461, 25] width 108 height 26
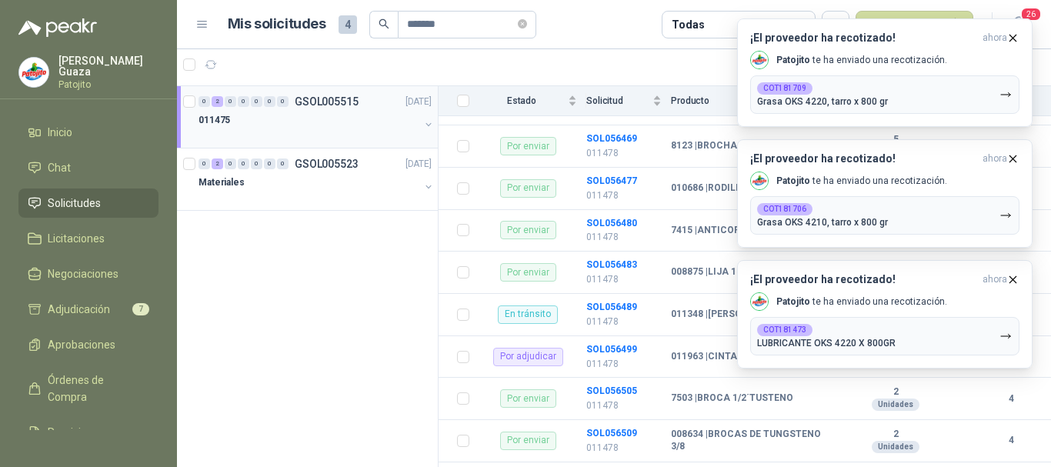
click at [368, 119] on div "011475" at bounding box center [309, 120] width 221 height 18
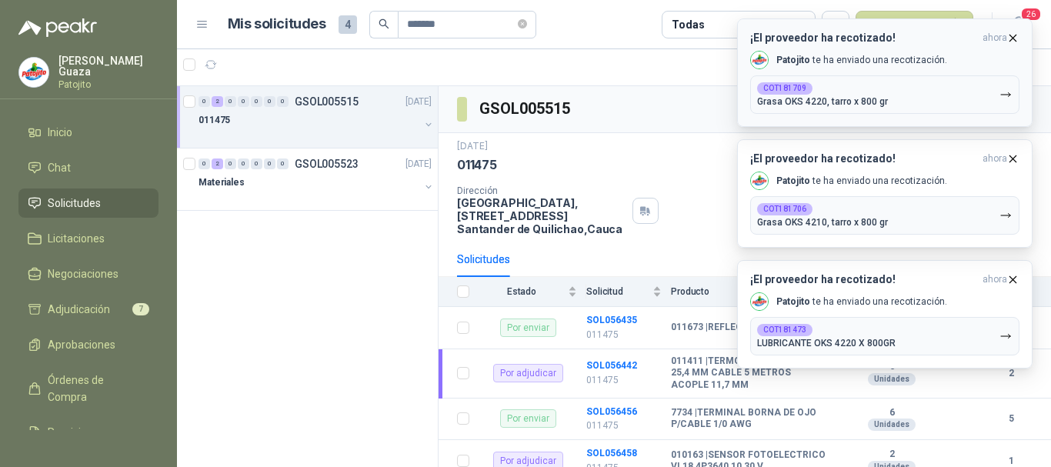
click at [1010, 35] on icon "button" at bounding box center [1013, 38] width 6 height 6
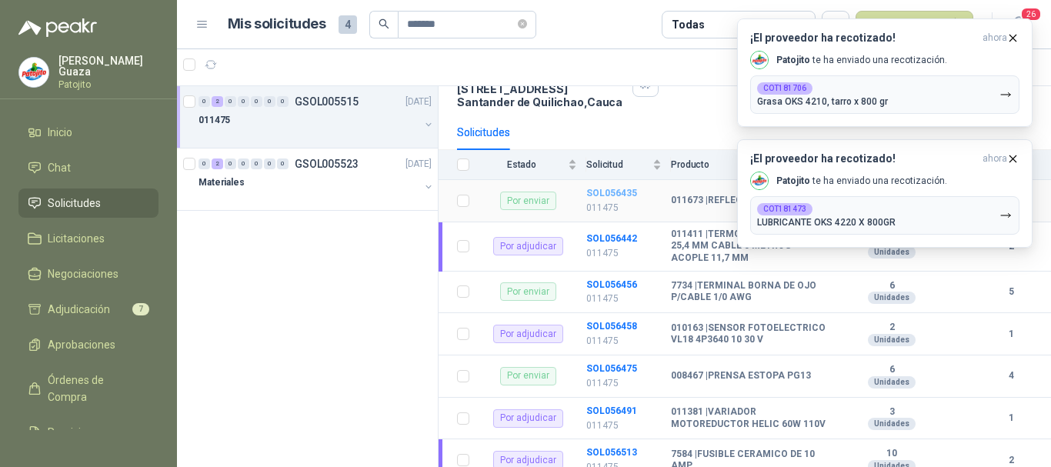
scroll to position [154, 0]
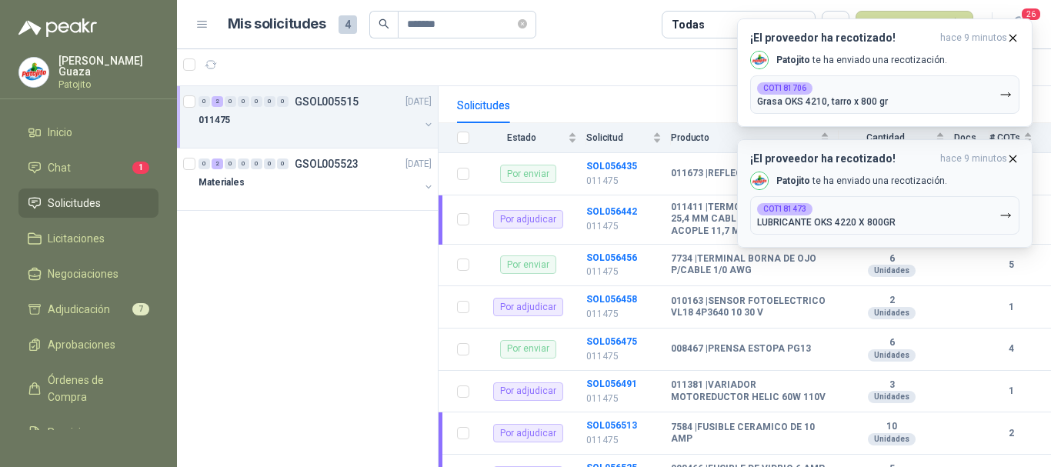
click at [1015, 153] on icon "button" at bounding box center [1013, 158] width 13 height 13
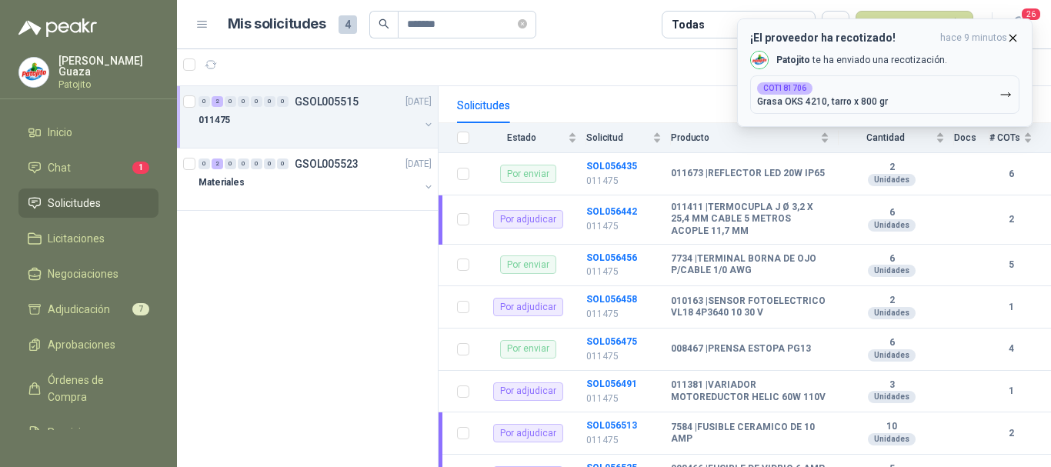
drag, startPoint x: 1010, startPoint y: 42, endPoint x: 933, endPoint y: 58, distance: 78.0
click at [1010, 41] on icon "button" at bounding box center [1013, 38] width 13 height 13
